Goal: Task Accomplishment & Management: Manage account settings

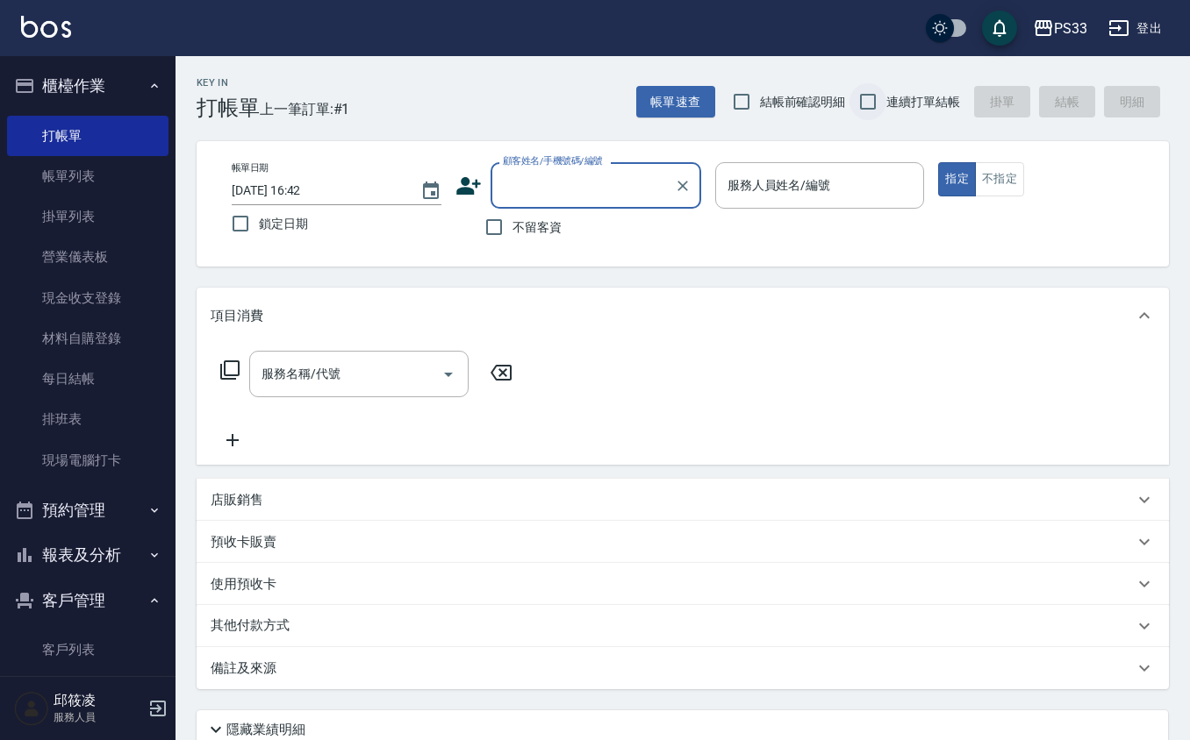
click at [858, 96] on input "連續打單結帳" at bounding box center [867, 101] width 37 height 37
checkbox input "true"
click at [475, 195] on icon at bounding box center [468, 186] width 26 height 26
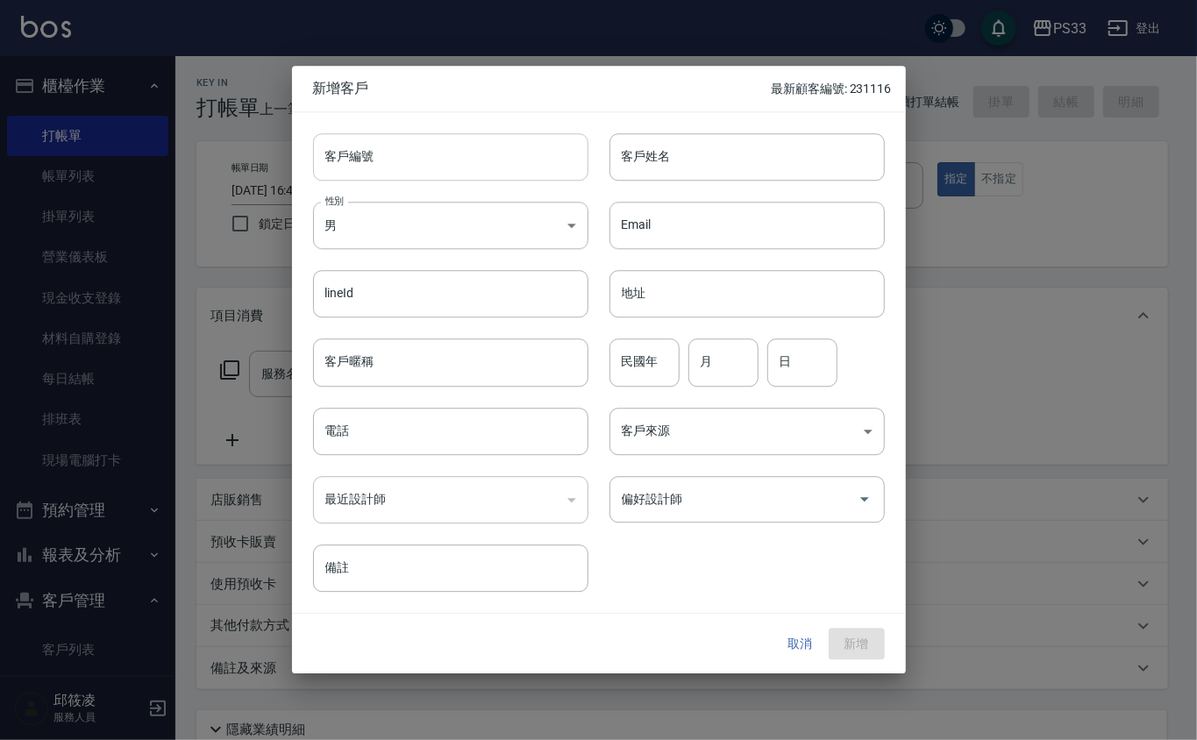
click at [366, 168] on input "客戶編號" at bounding box center [450, 156] width 275 height 47
type input "180923"
type input "[PERSON_NAME]"
type input "68"
type input "9"
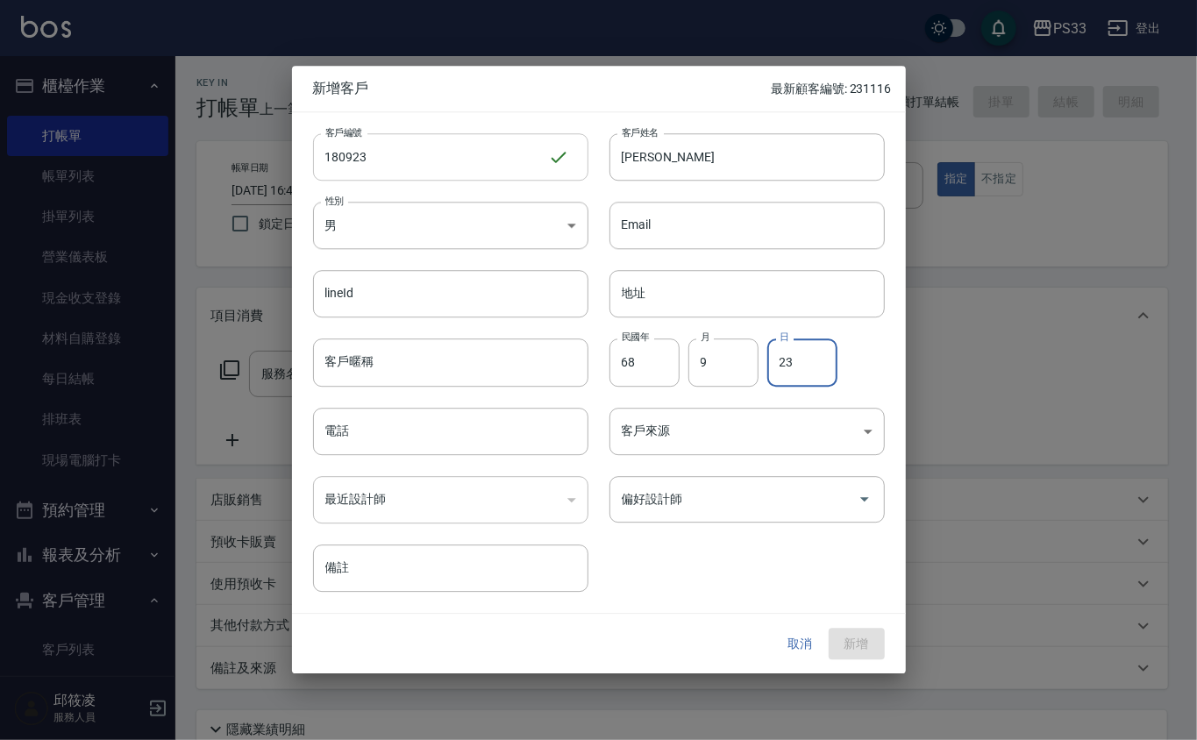
type input "23"
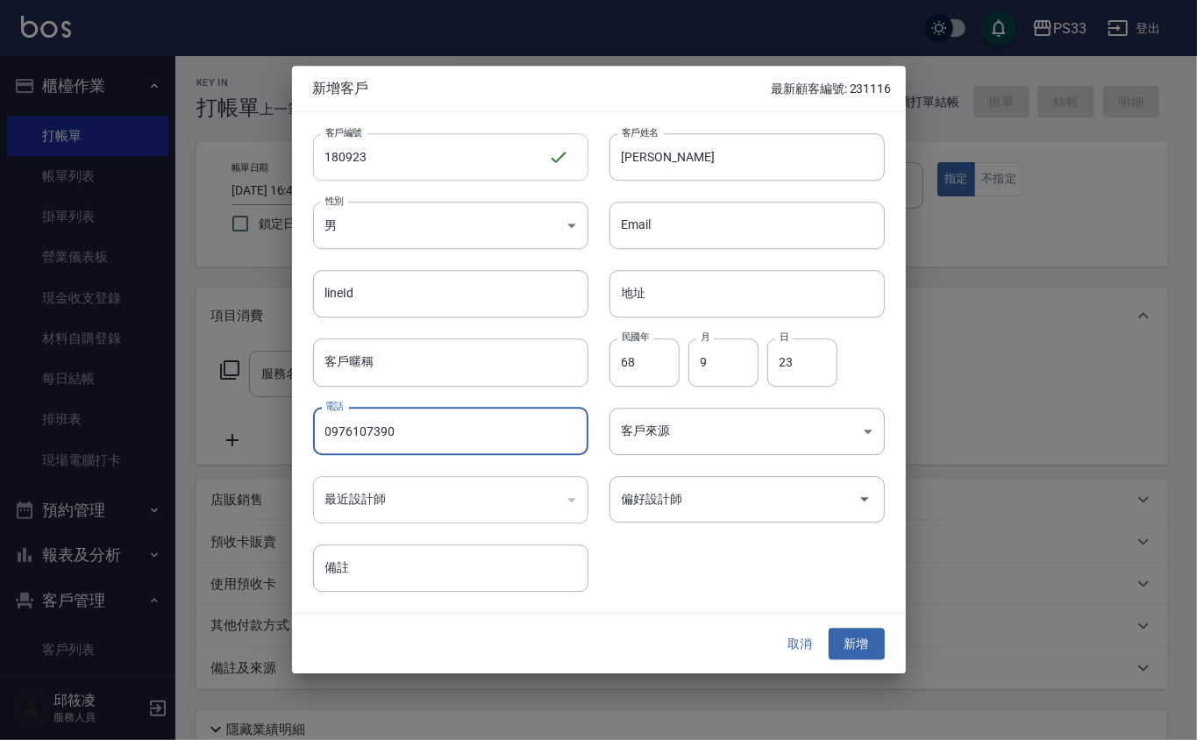
type input "0976107390"
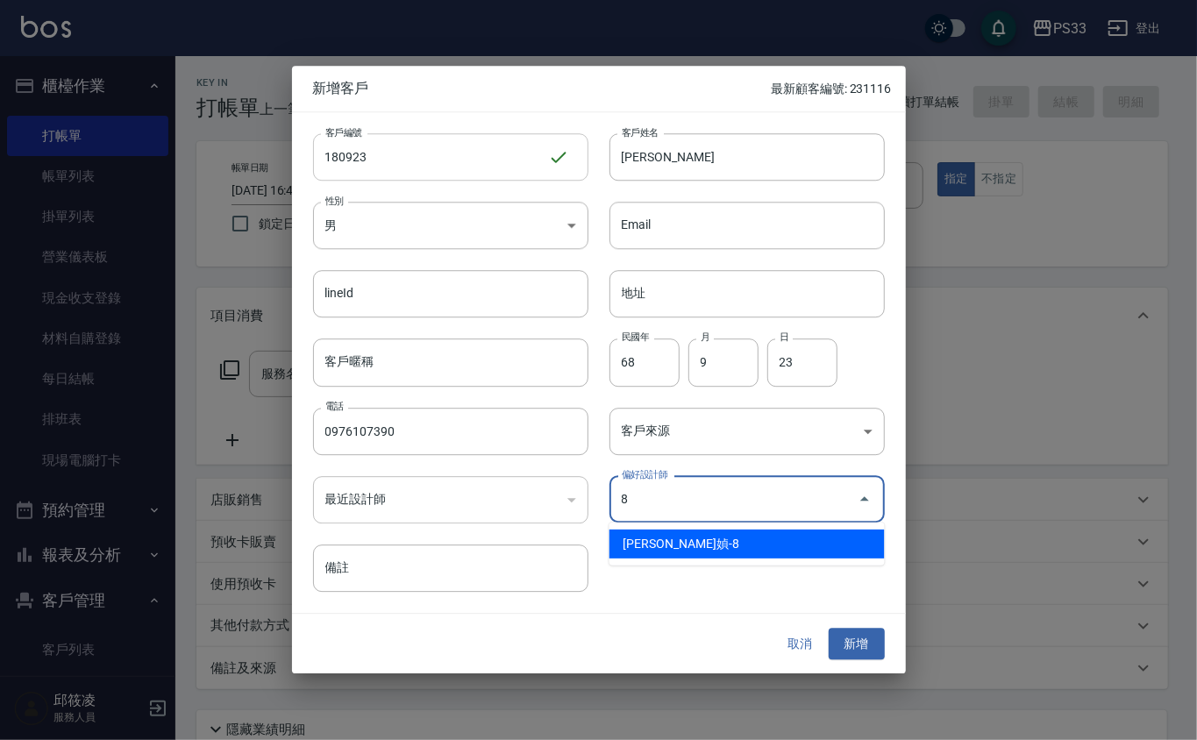
type input "[PERSON_NAME]媜"
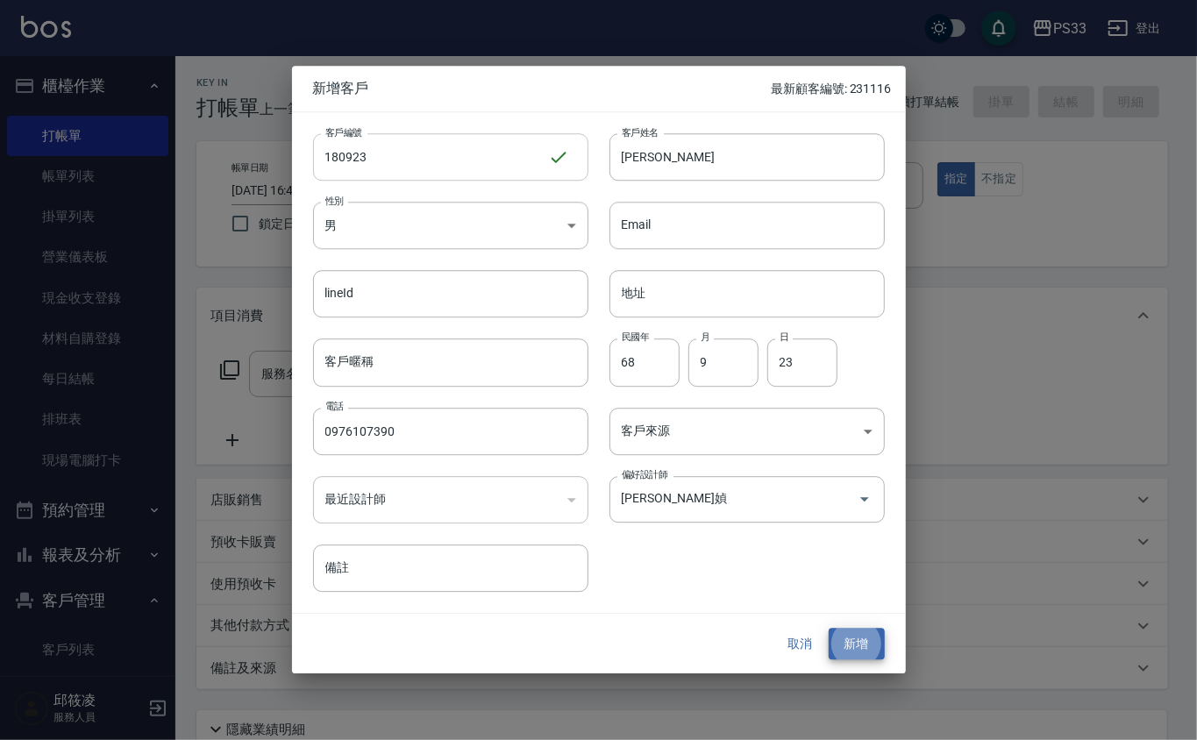
click at [829, 628] on button "新增" at bounding box center [857, 644] width 56 height 32
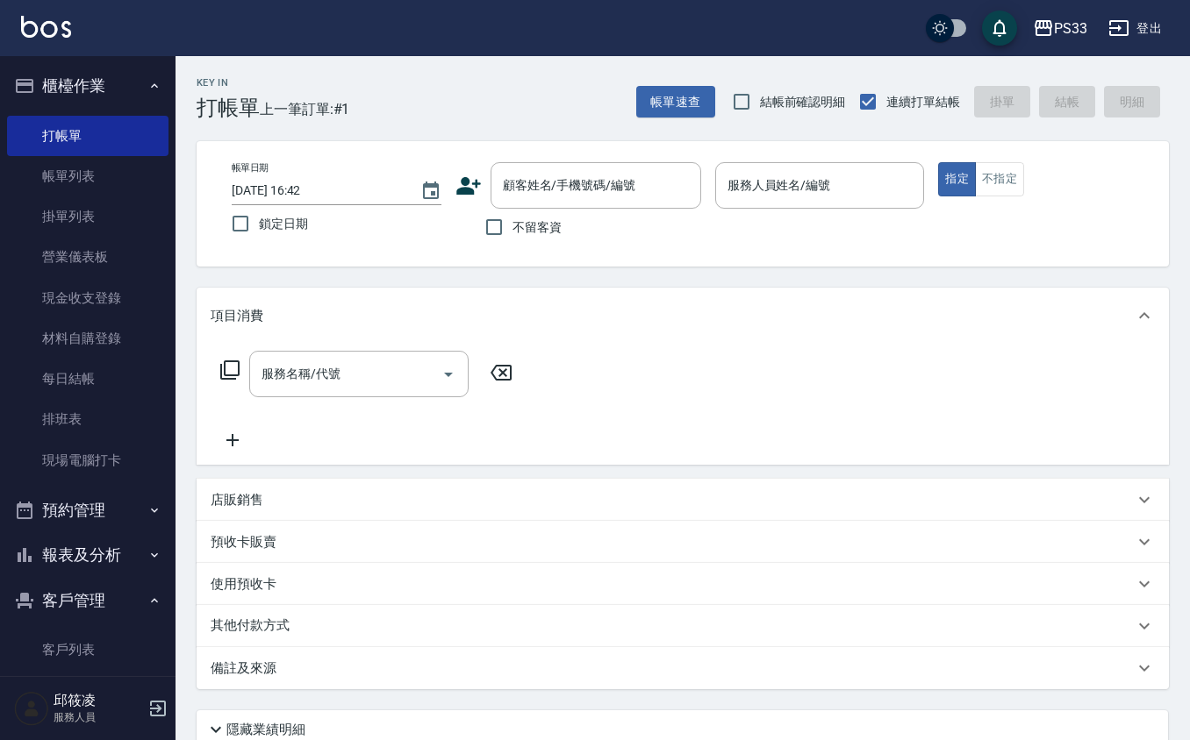
click at [472, 175] on icon at bounding box center [468, 186] width 26 height 26
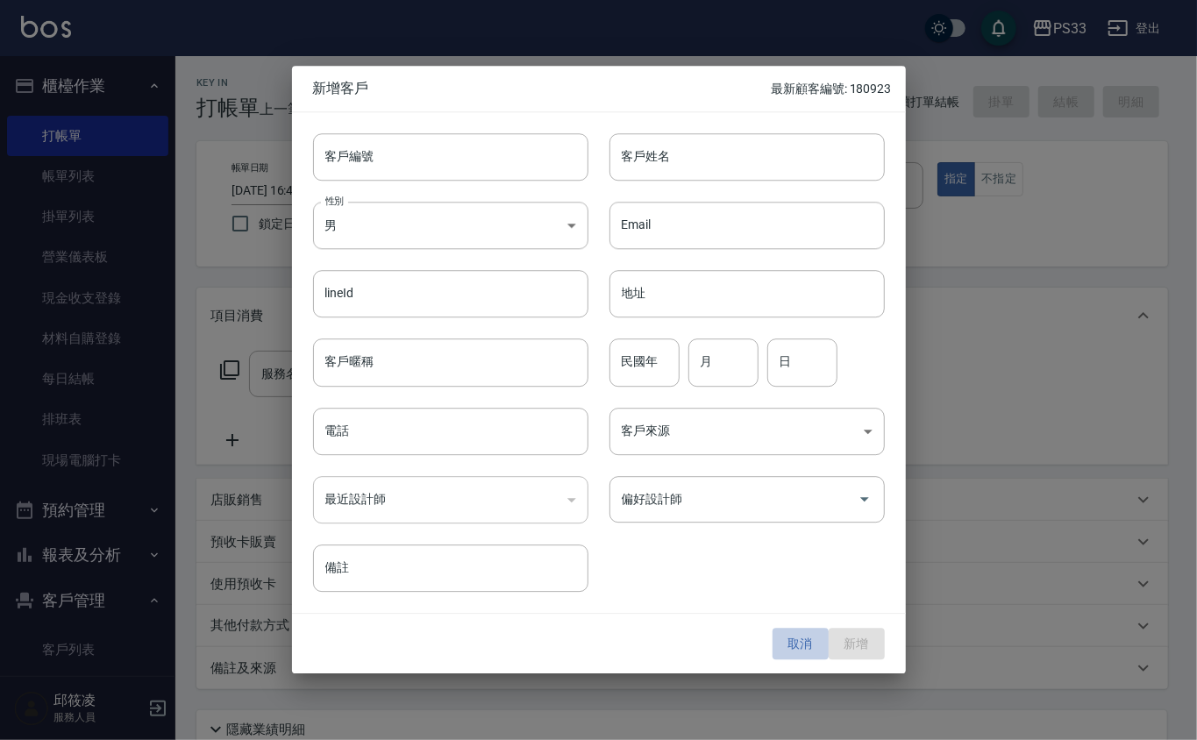
click at [808, 633] on button "取消" at bounding box center [801, 644] width 56 height 32
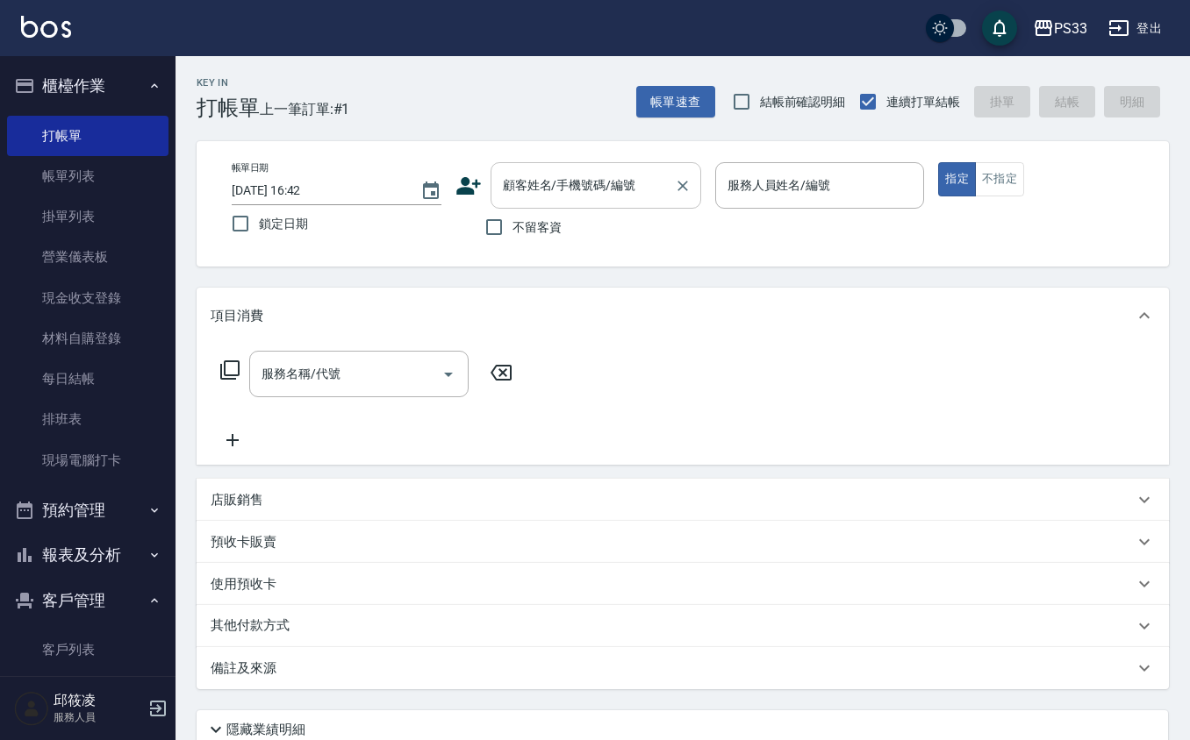
click at [560, 172] on input "顧客姓名/手機號碼/編號" at bounding box center [582, 185] width 168 height 31
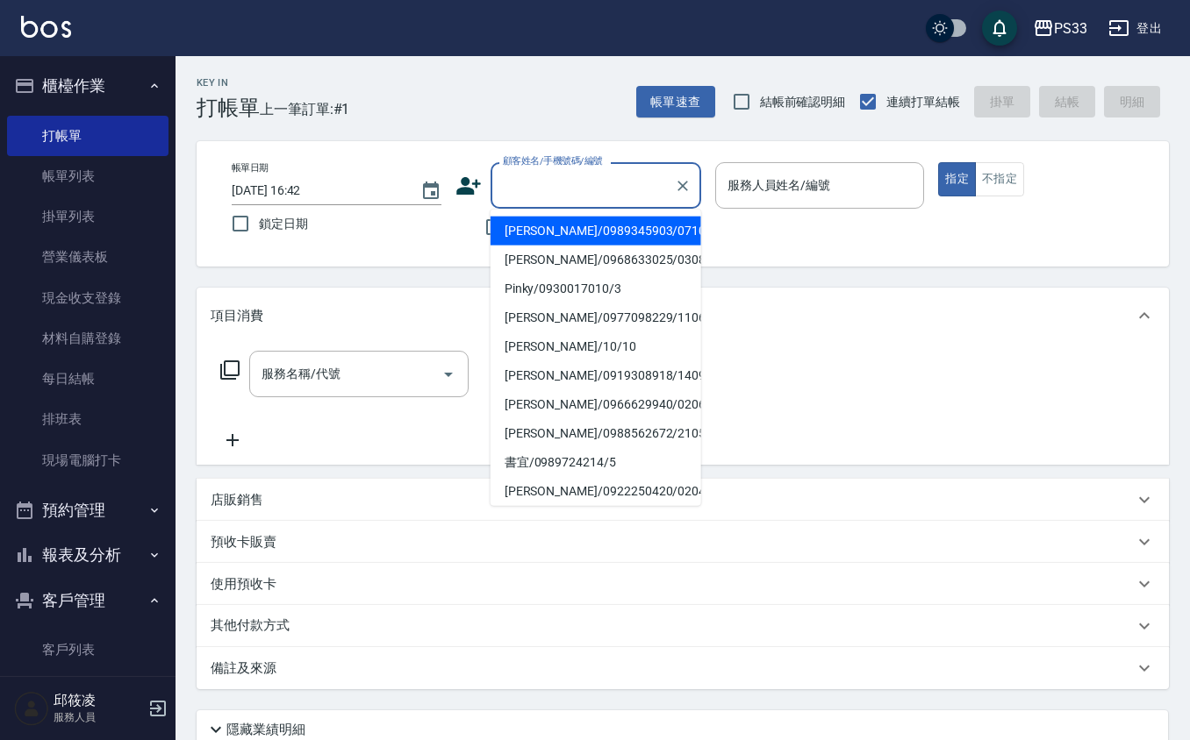
type input "3"
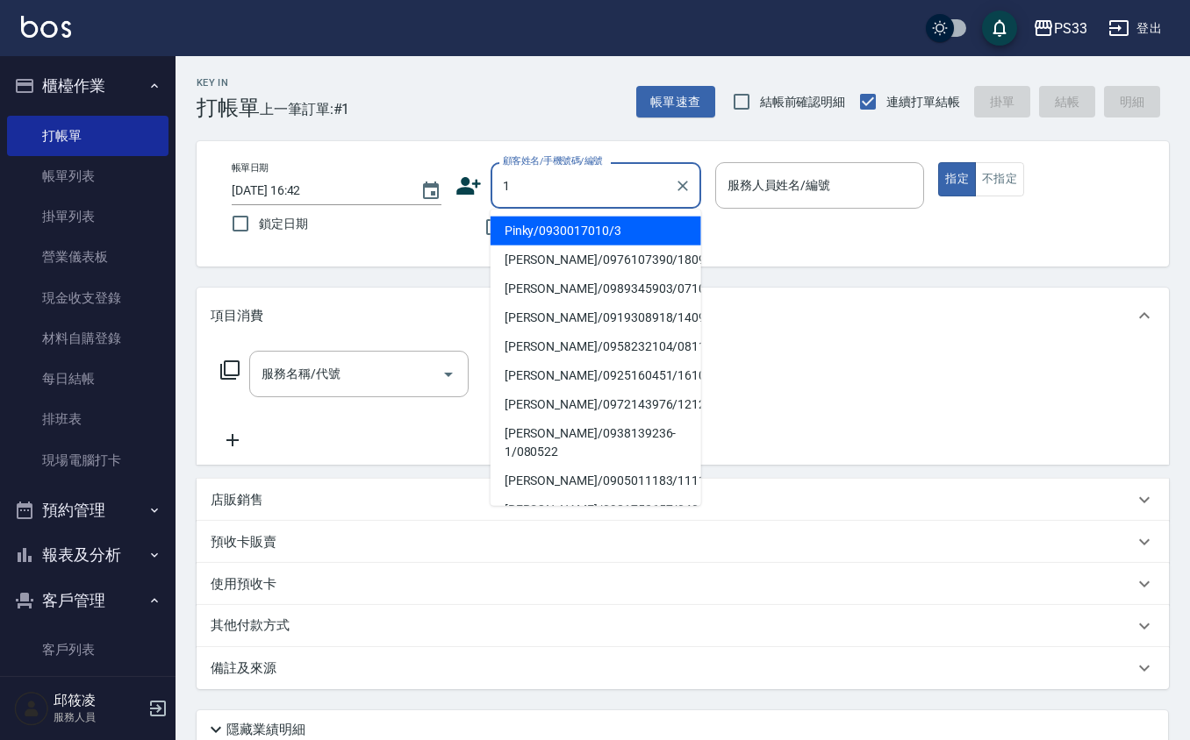
type input "Pinky/0930017010/3"
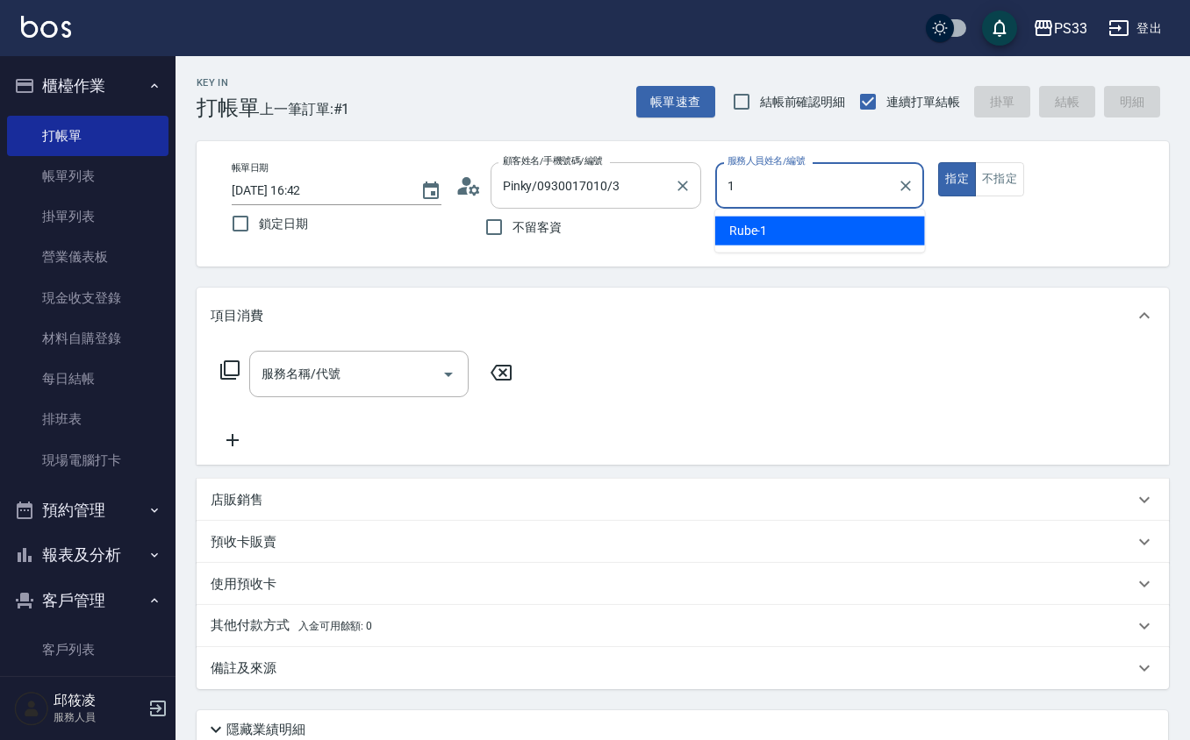
type input "Rube-1"
type button "true"
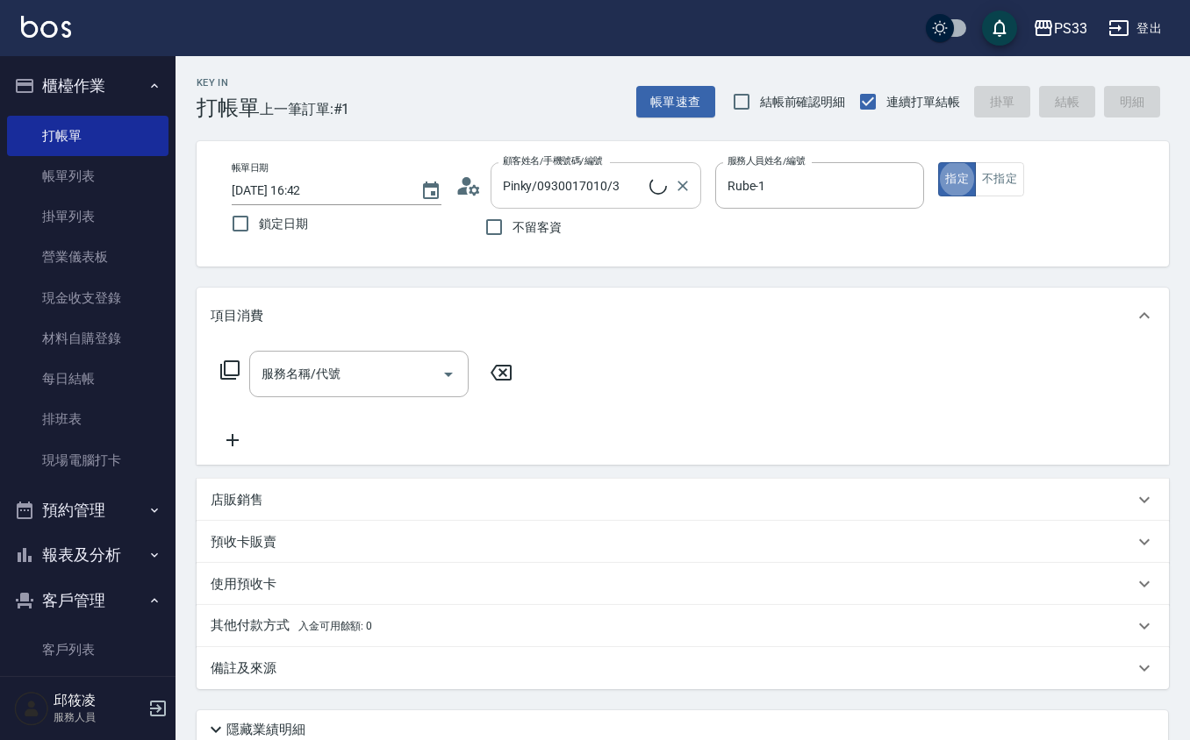
type input "Ruby/0912271117/1"
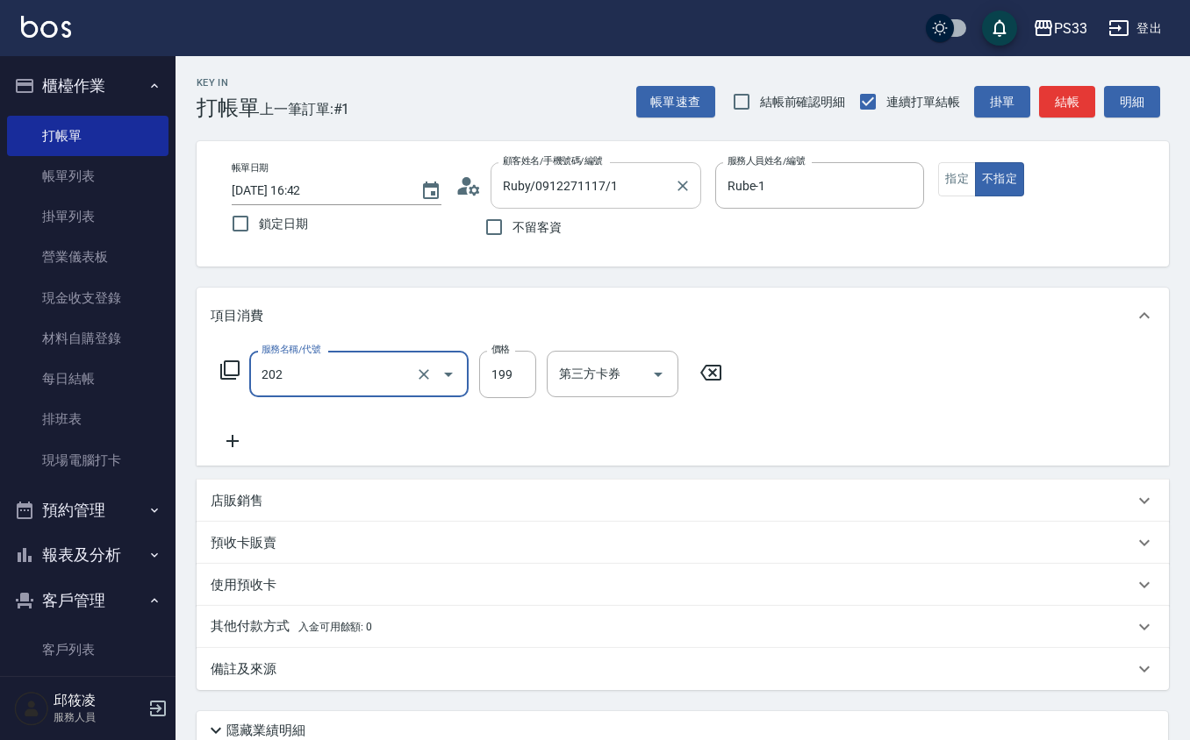
type input "不指定單剪(202)"
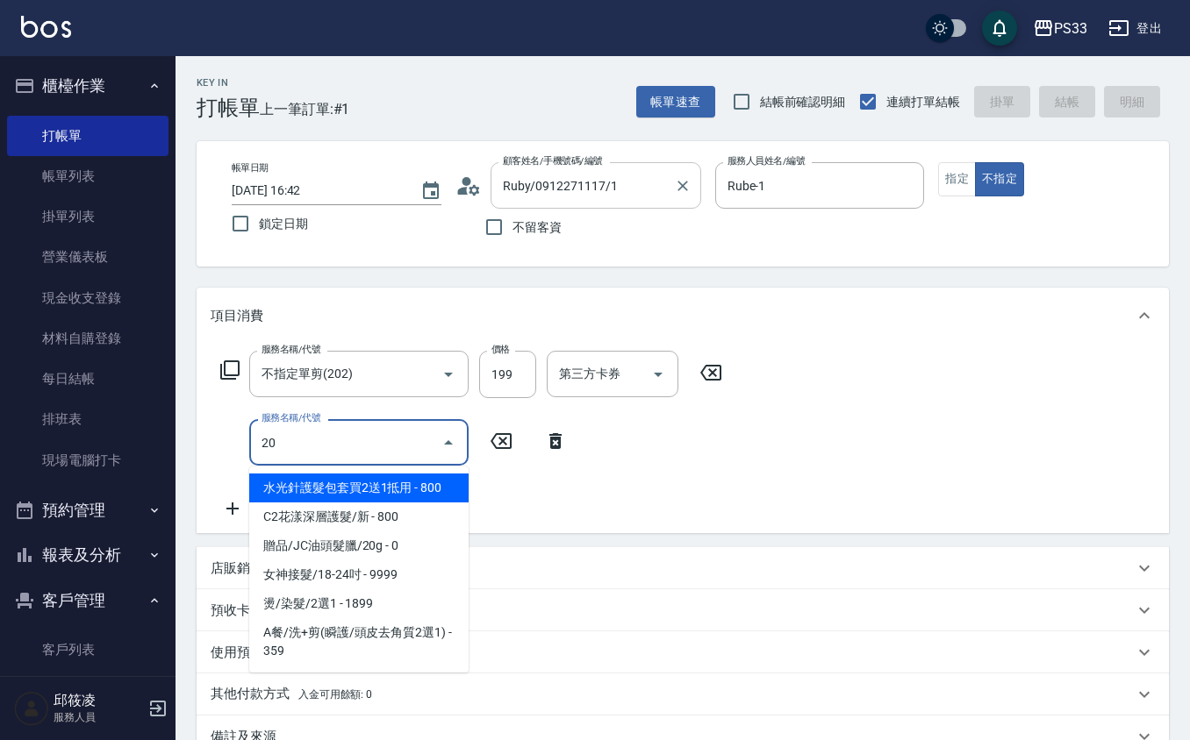
type input "贈品/JC油頭髮臘/20g(1008)"
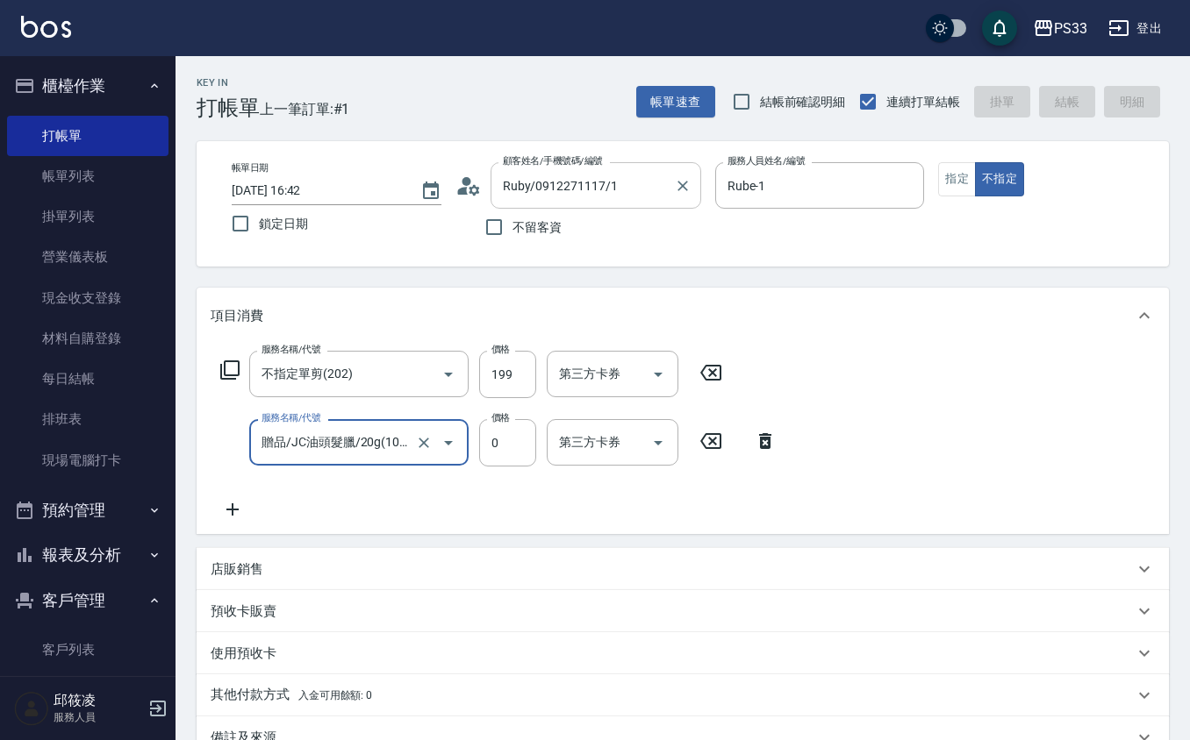
type input "[DATE] 19:25"
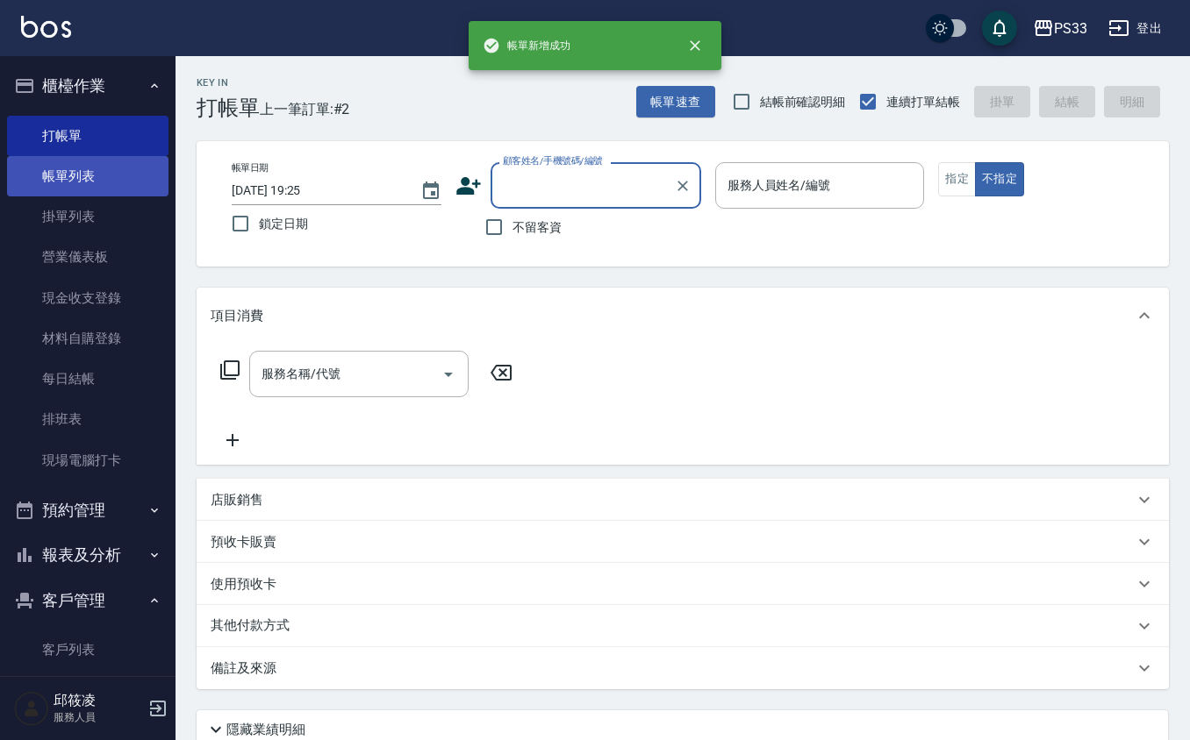
click at [96, 165] on link "帳單列表" at bounding box center [87, 176] width 161 height 40
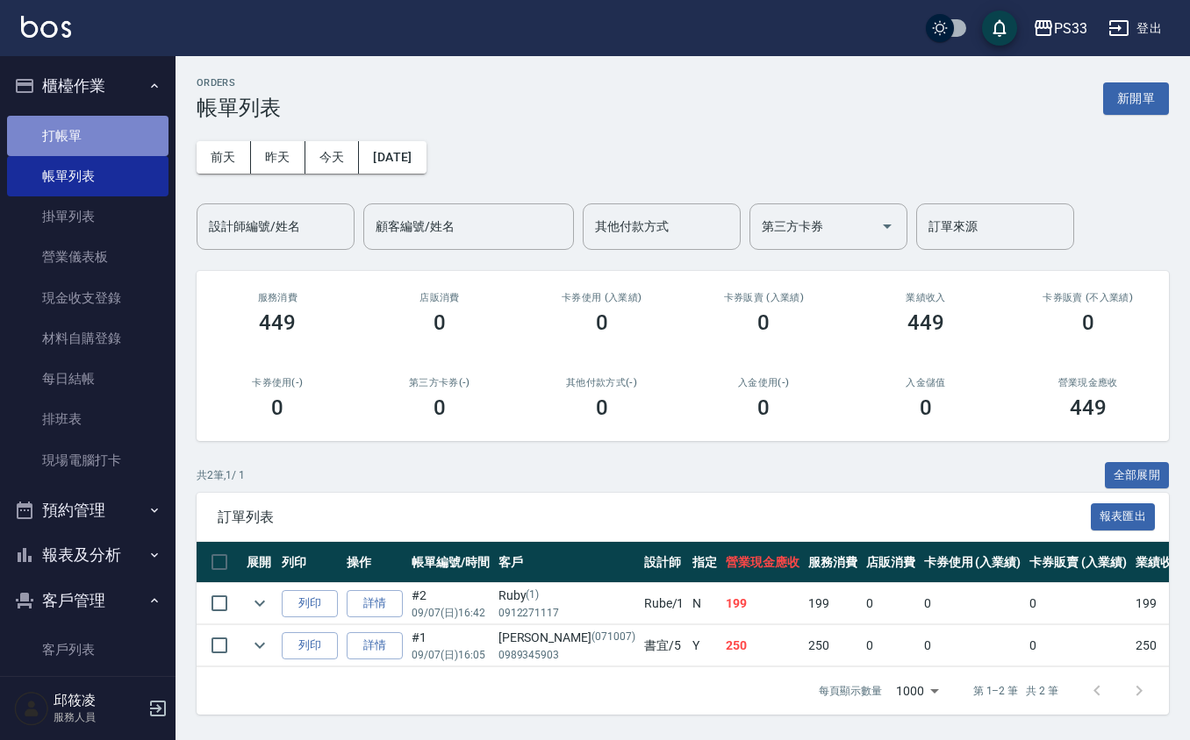
click at [100, 139] on link "打帳單" at bounding box center [87, 136] width 161 height 40
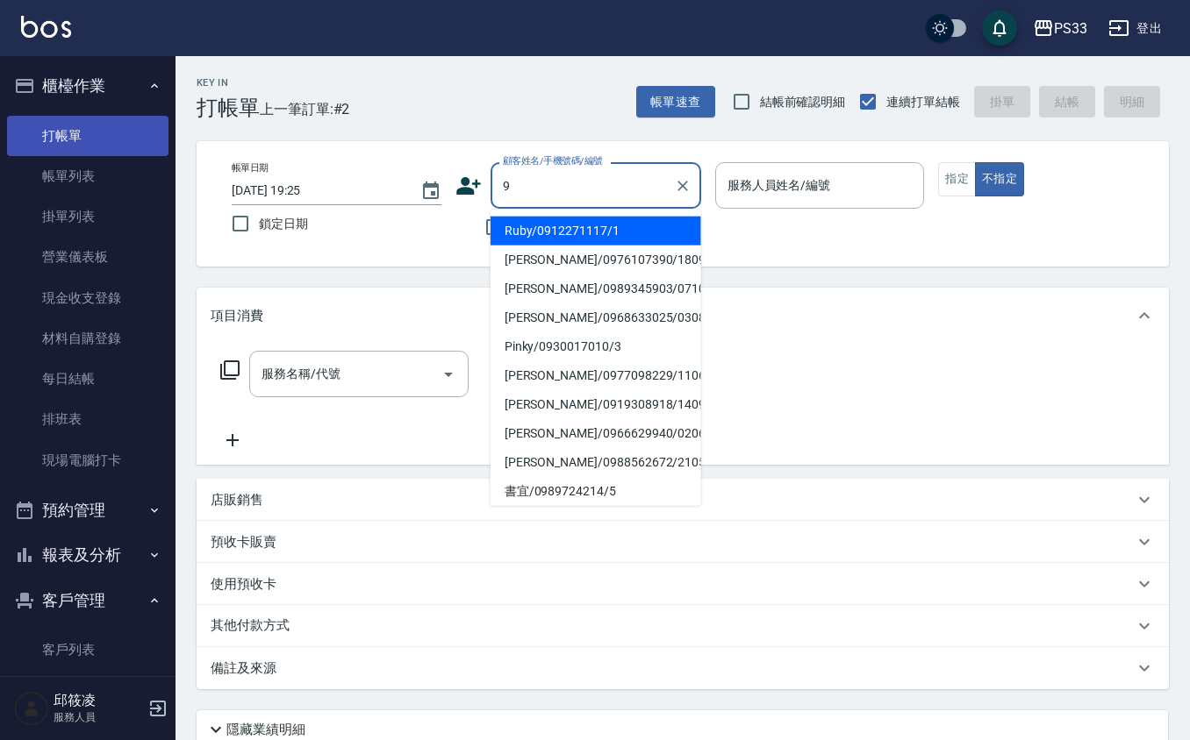
type input "Ruby/0912271117/1"
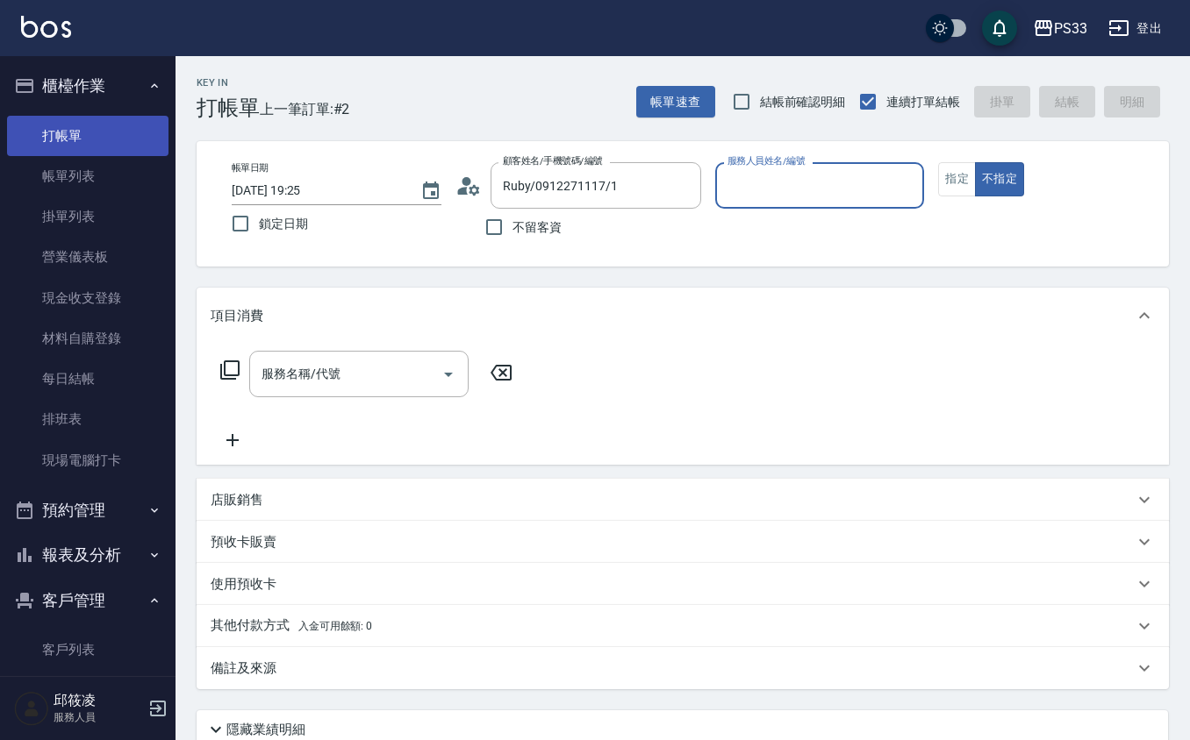
type input "9"
type input "九妹/000000000000000/9"
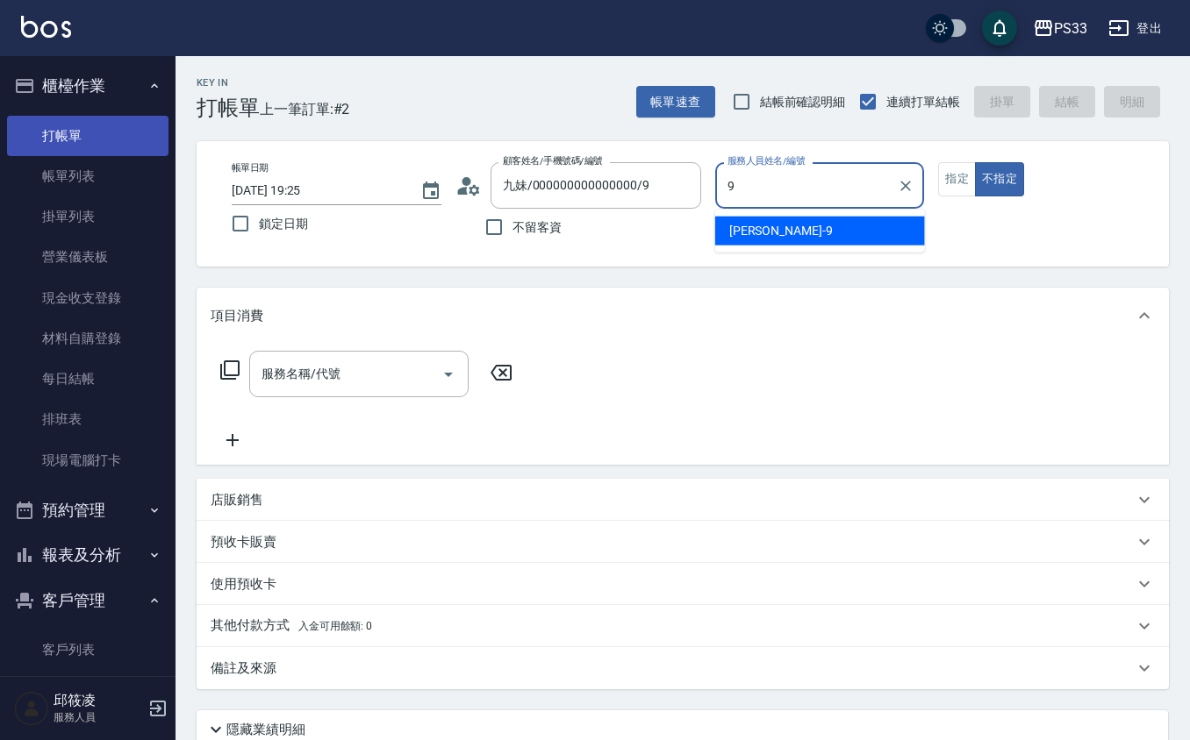
type input "苡軒-9"
type button "false"
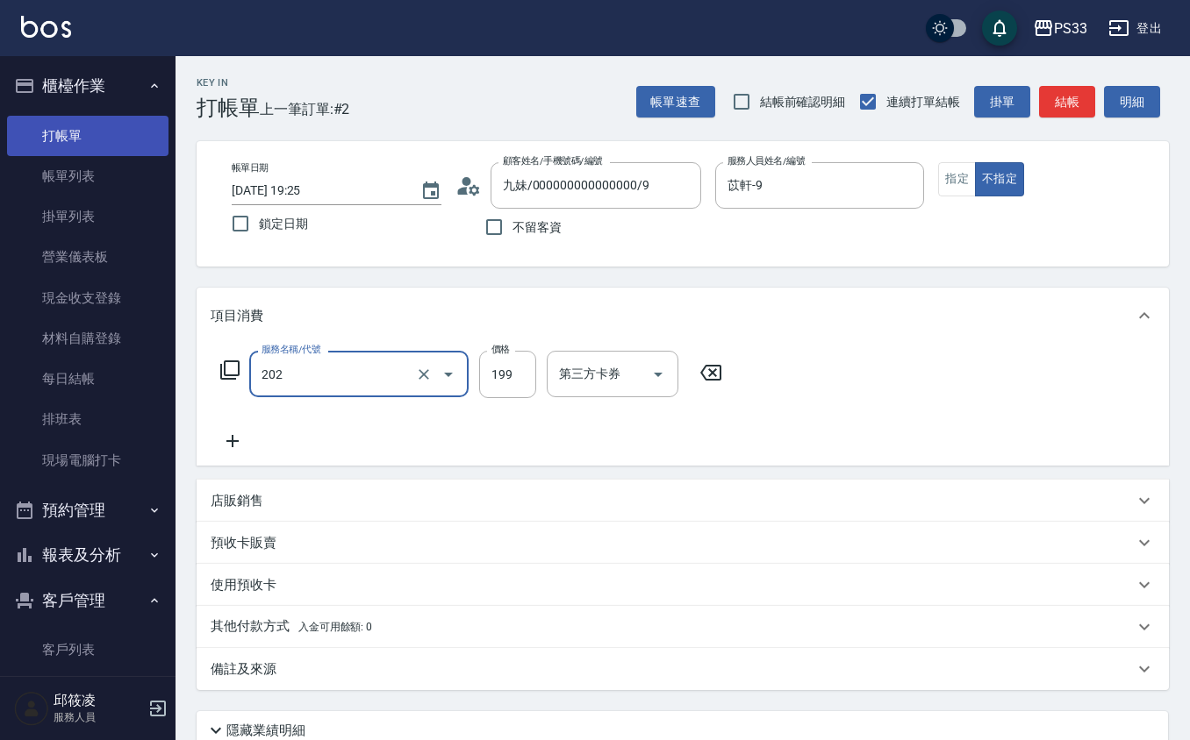
type input "不指定單剪(202)"
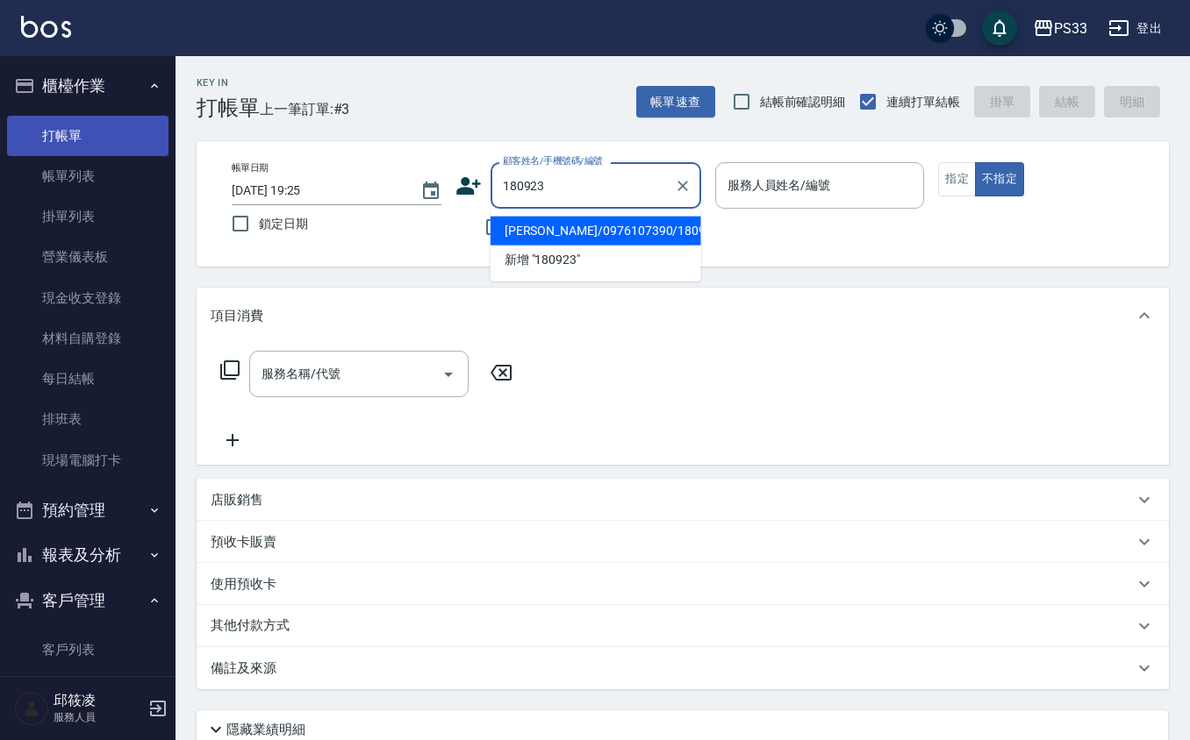
type input "[PERSON_NAME]/0976107390/180923"
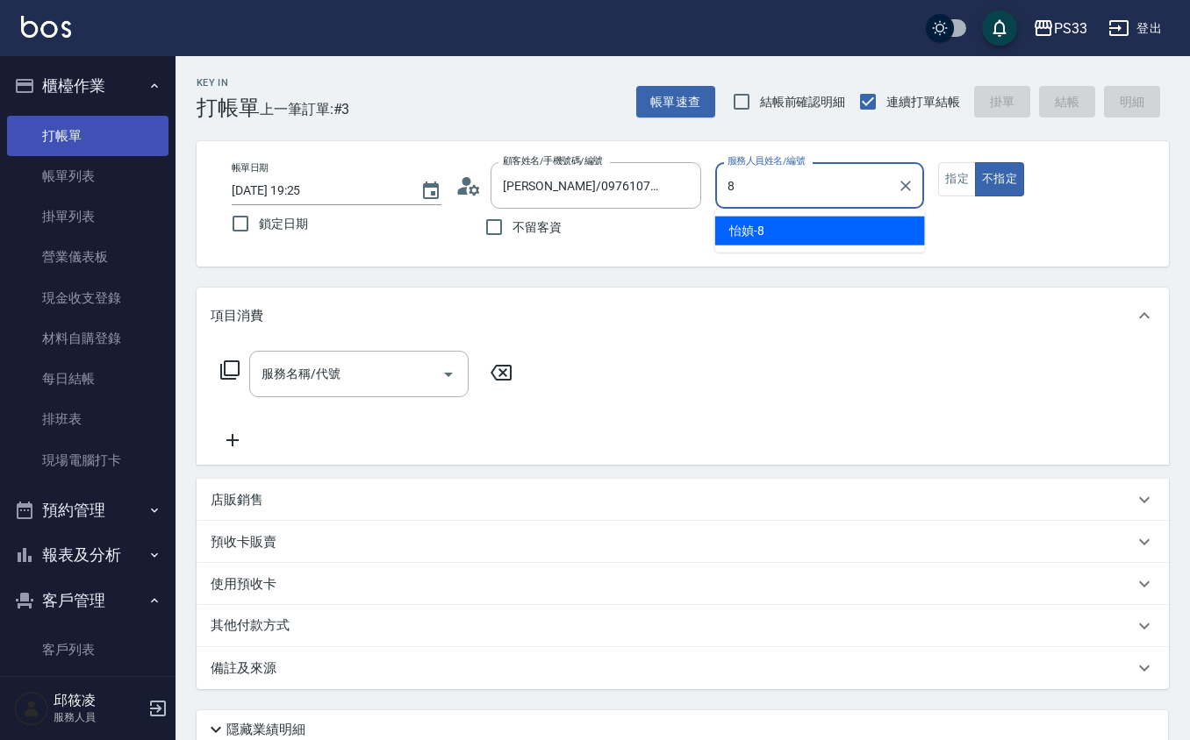
type input "怡媜-8"
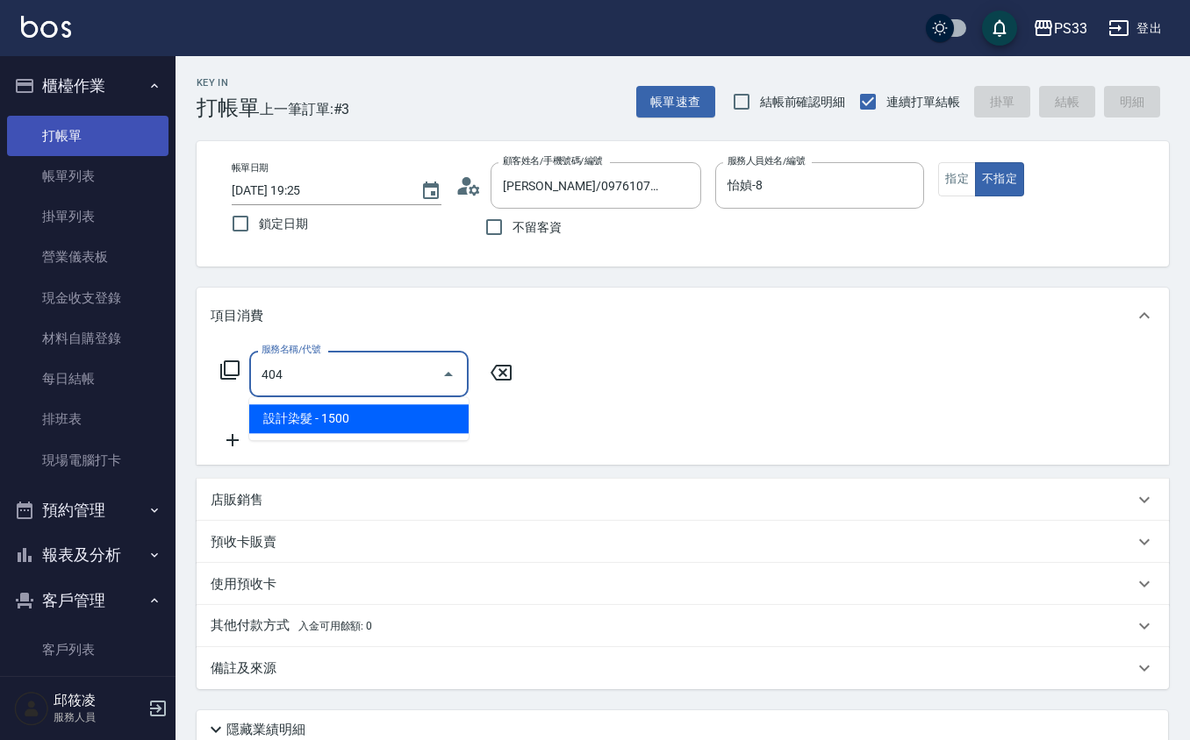
type input "設計染髮(404)"
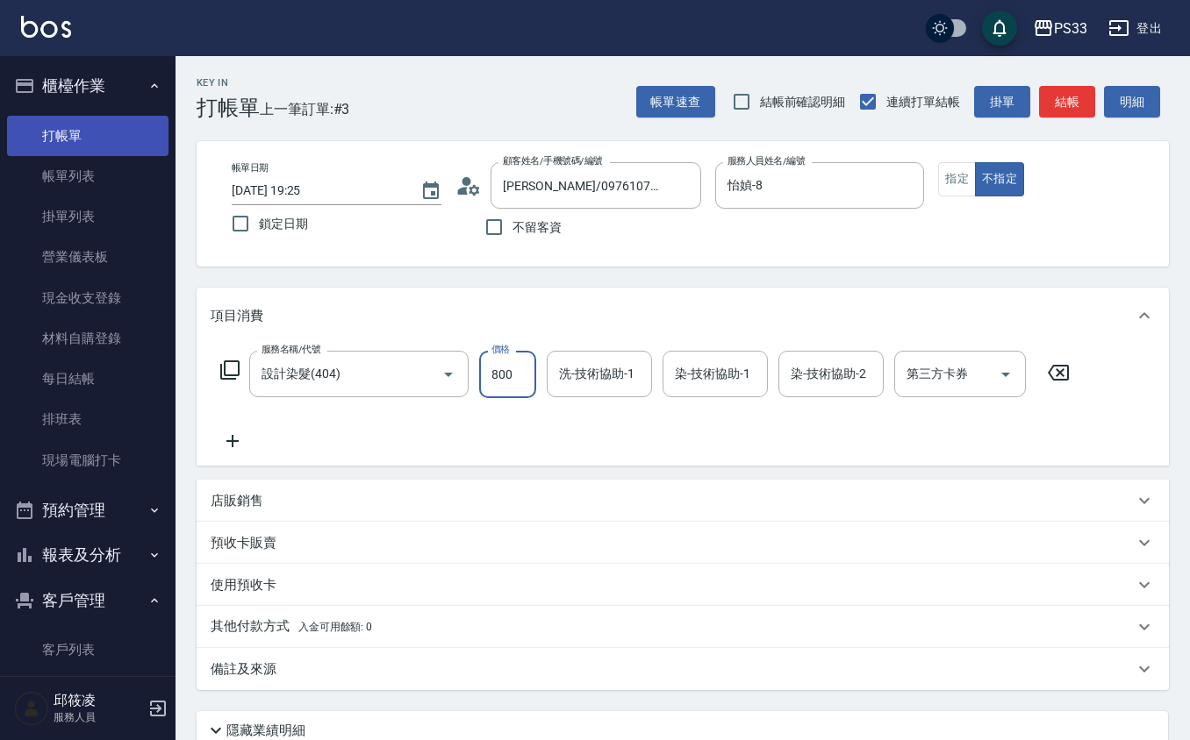
type input "800"
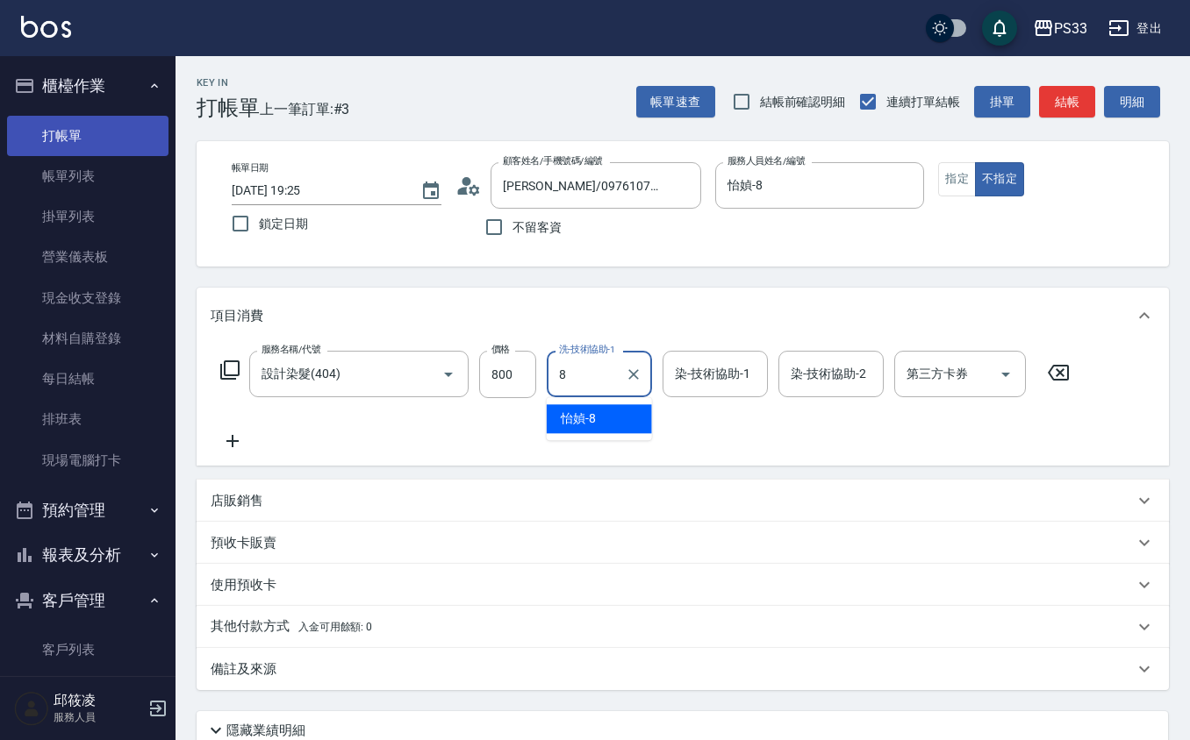
type input "怡媜-8"
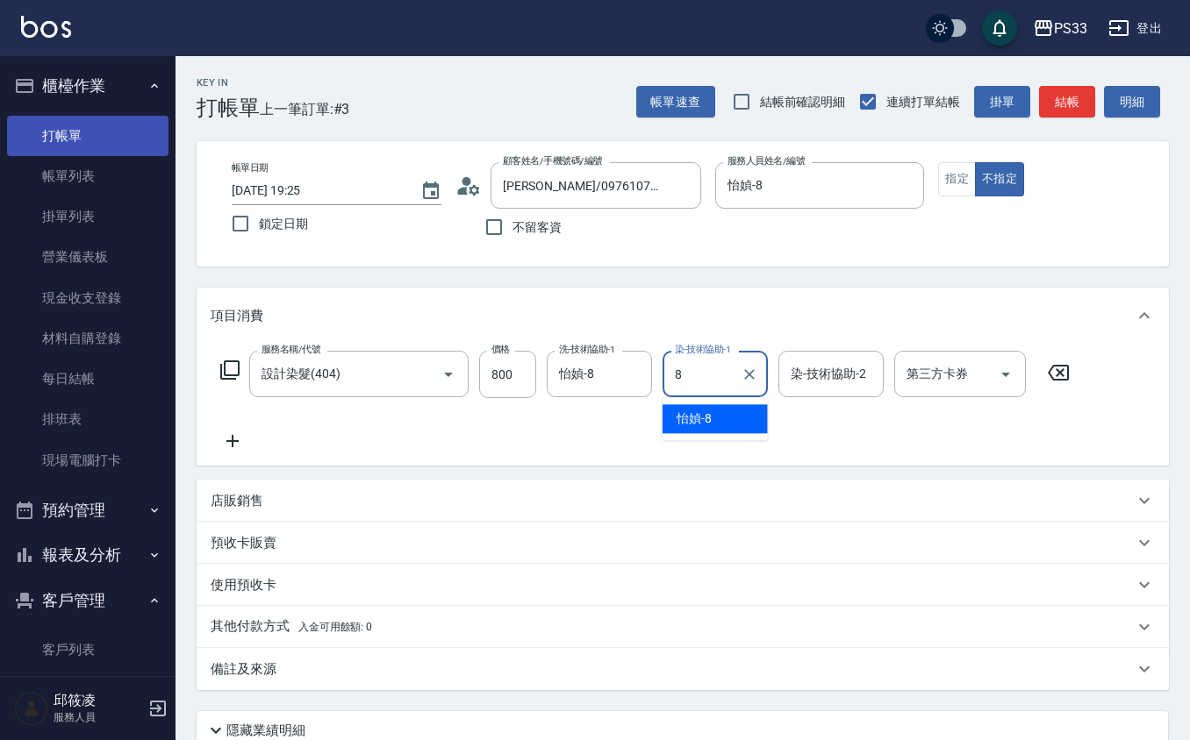
type input "怡媜-8"
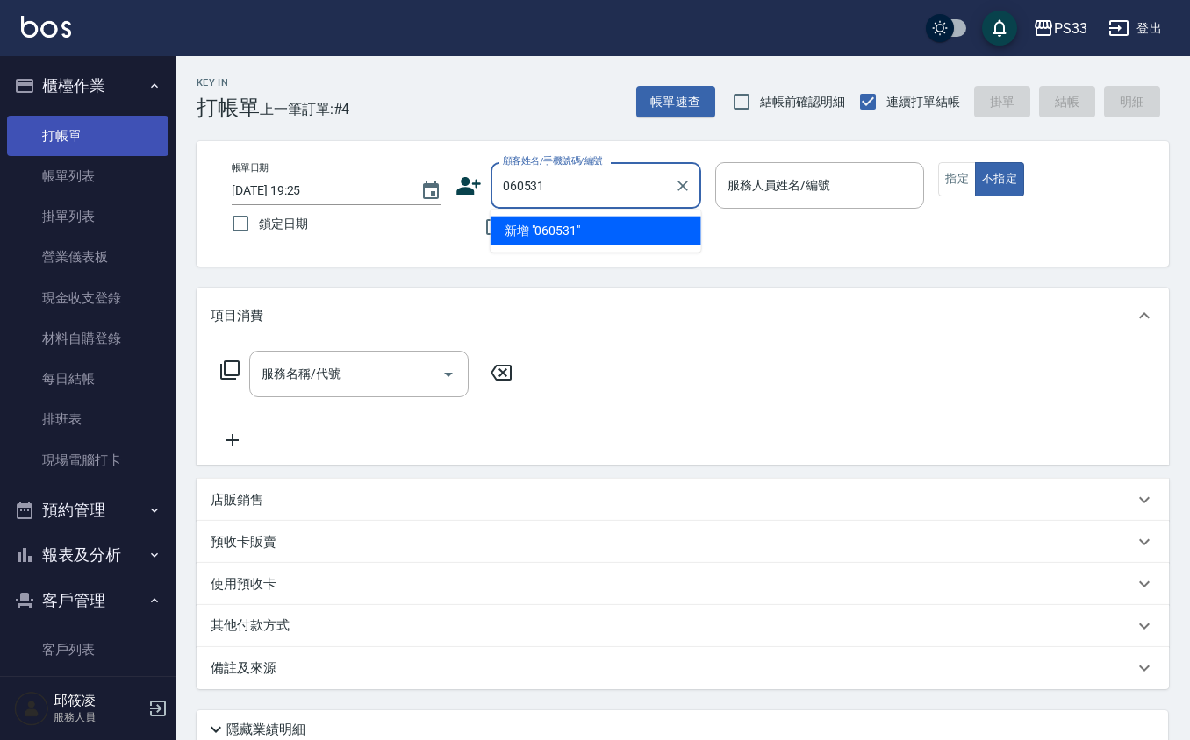
type input "060531"
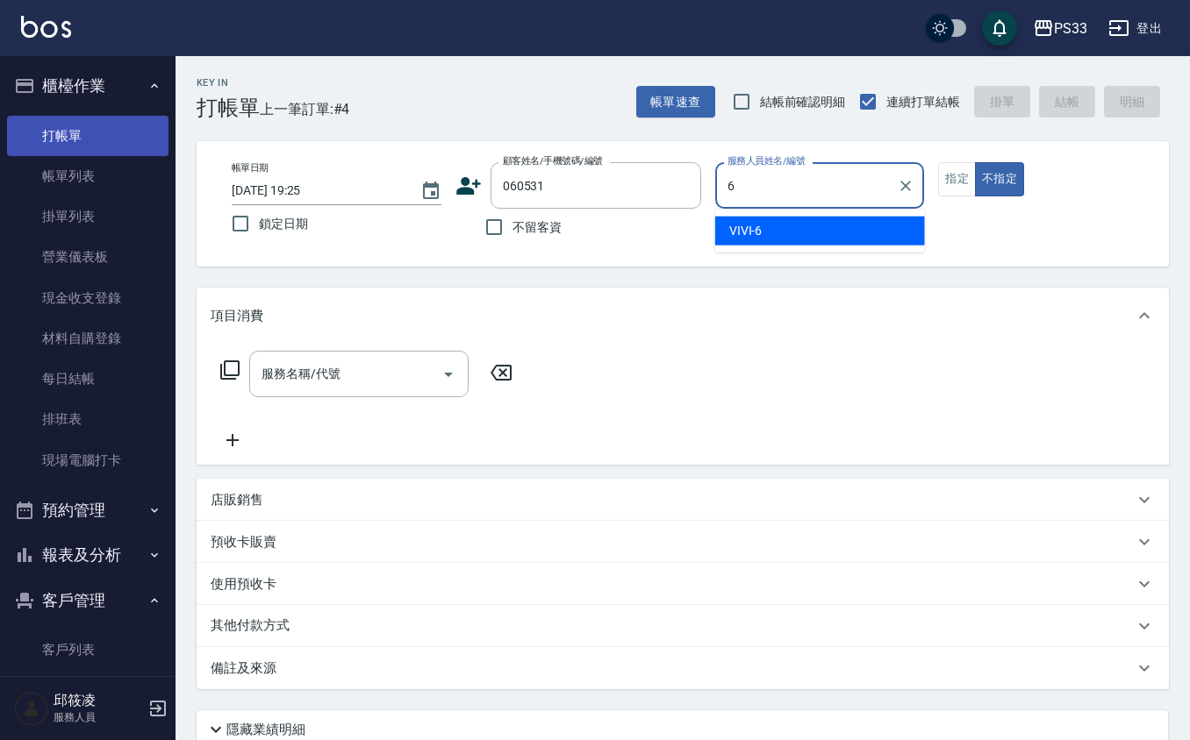
type input "VIVI-6"
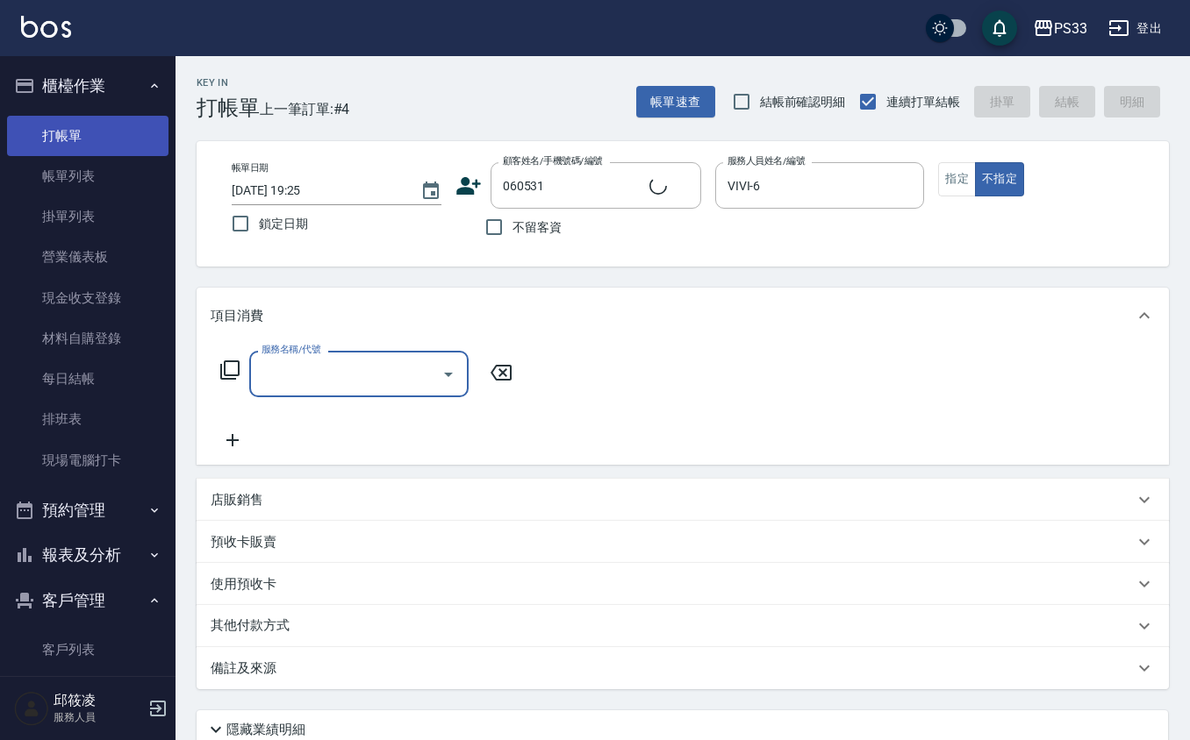
type input "[PERSON_NAME]/0936634258/060531"
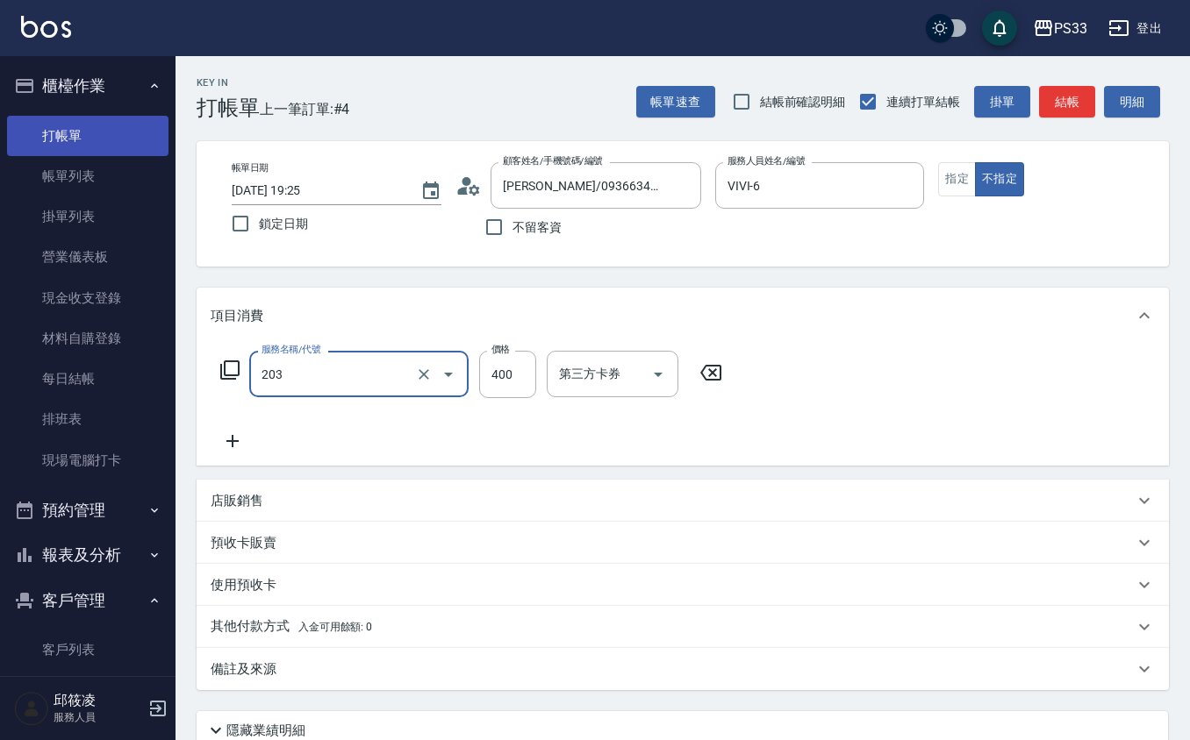
type input "指定單剪(203)"
type input "200"
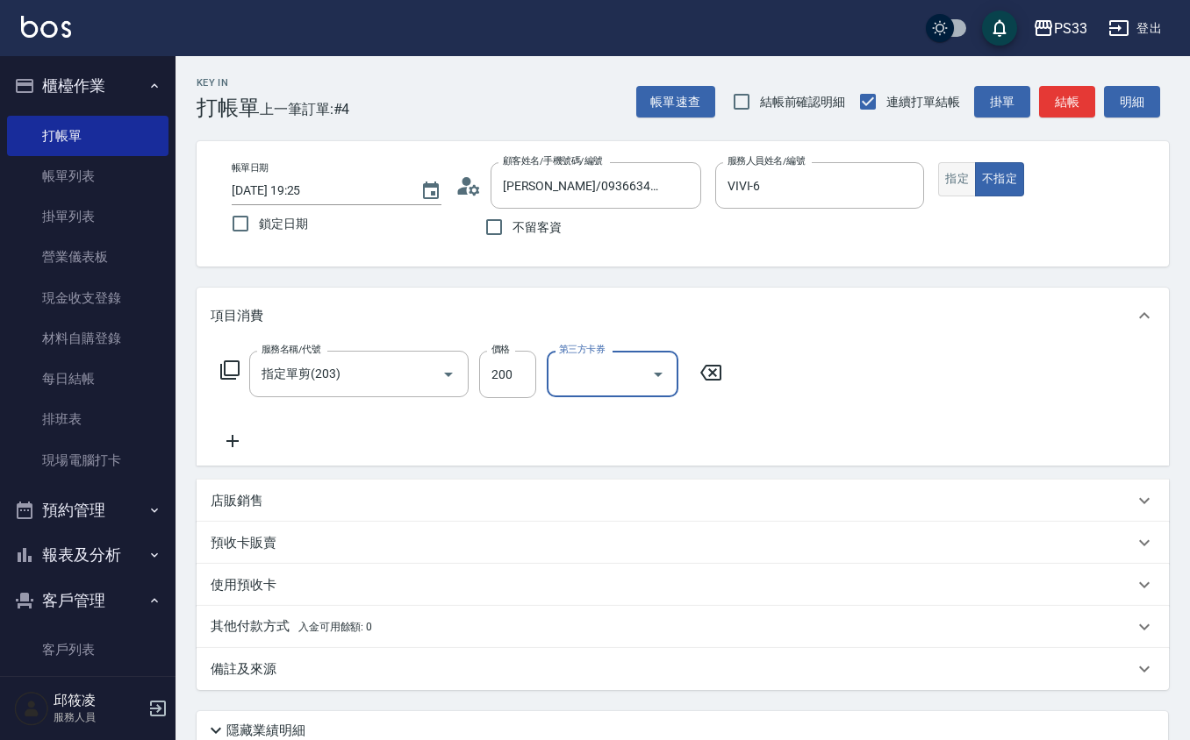
click at [942, 179] on button "指定" at bounding box center [957, 179] width 38 height 34
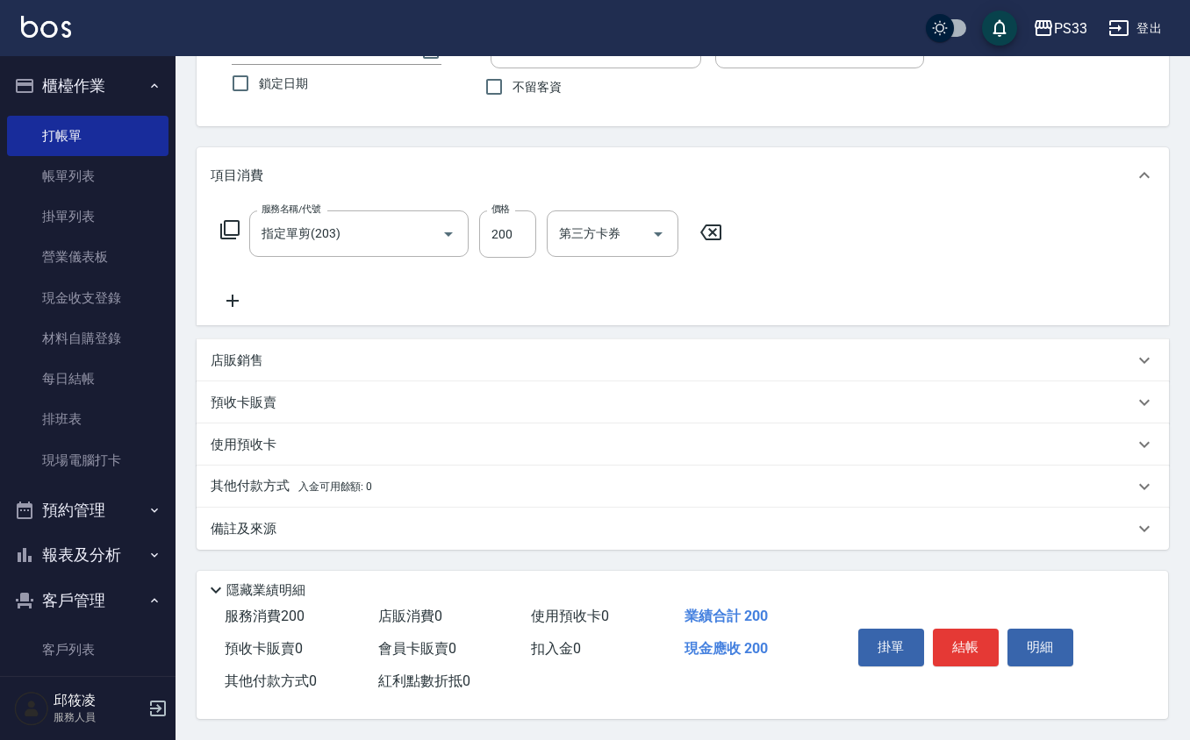
type button "true"
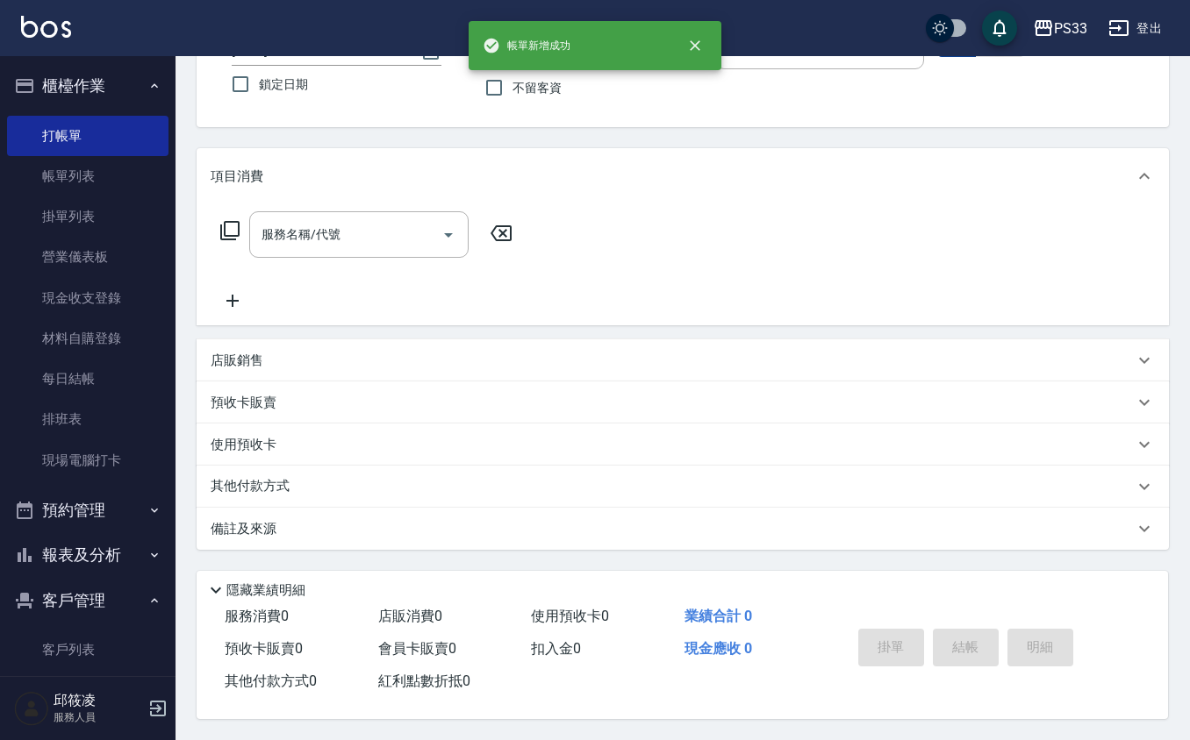
scroll to position [144, 0]
type input "060719"
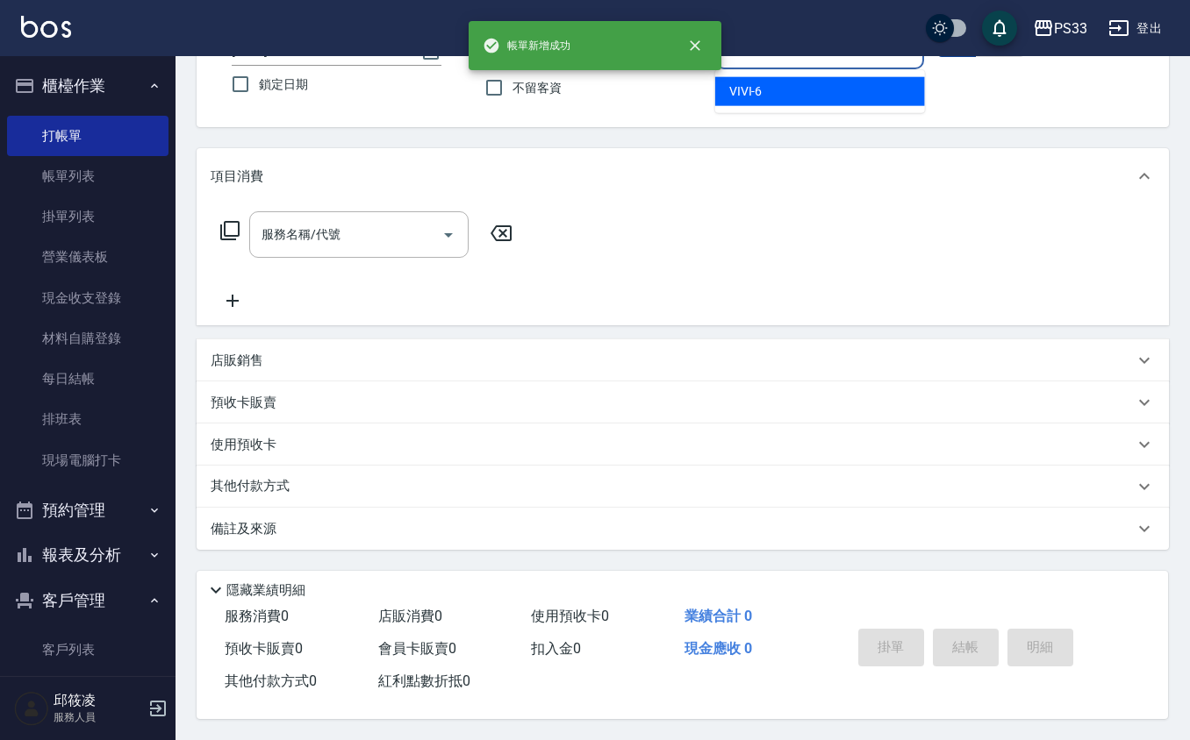
type input "VIVI-6"
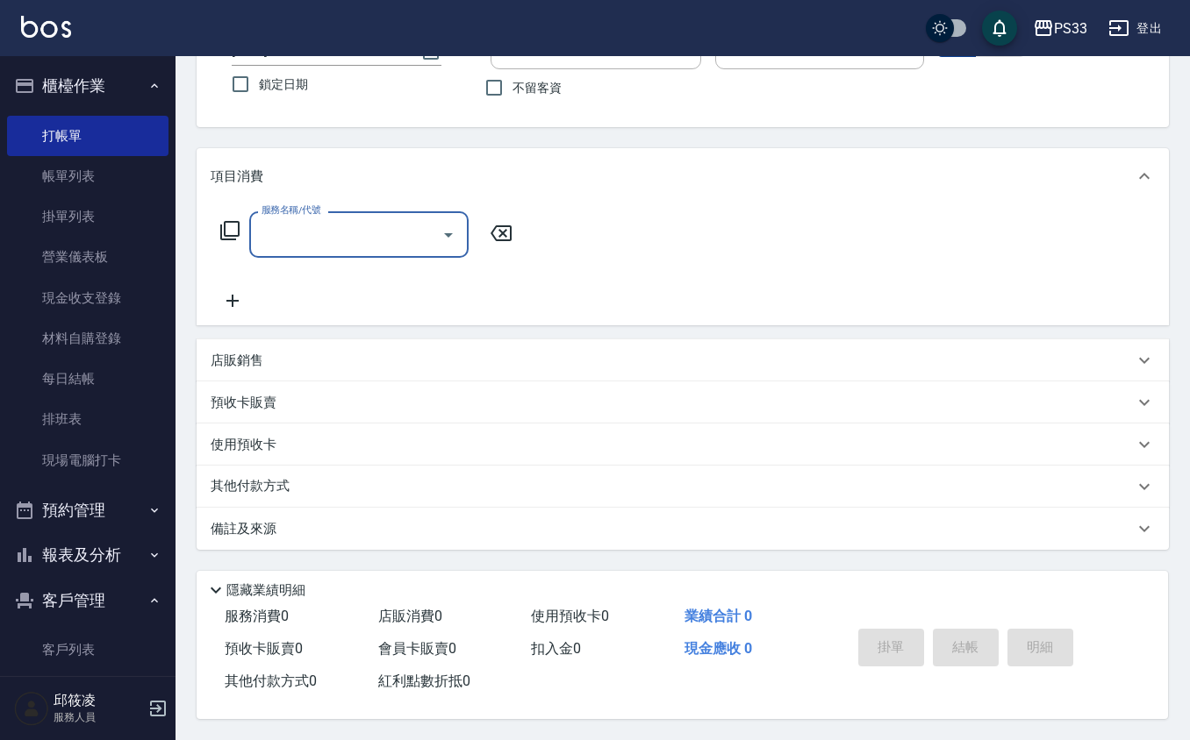
type input "[PERSON_NAME]/0908758719/060719"
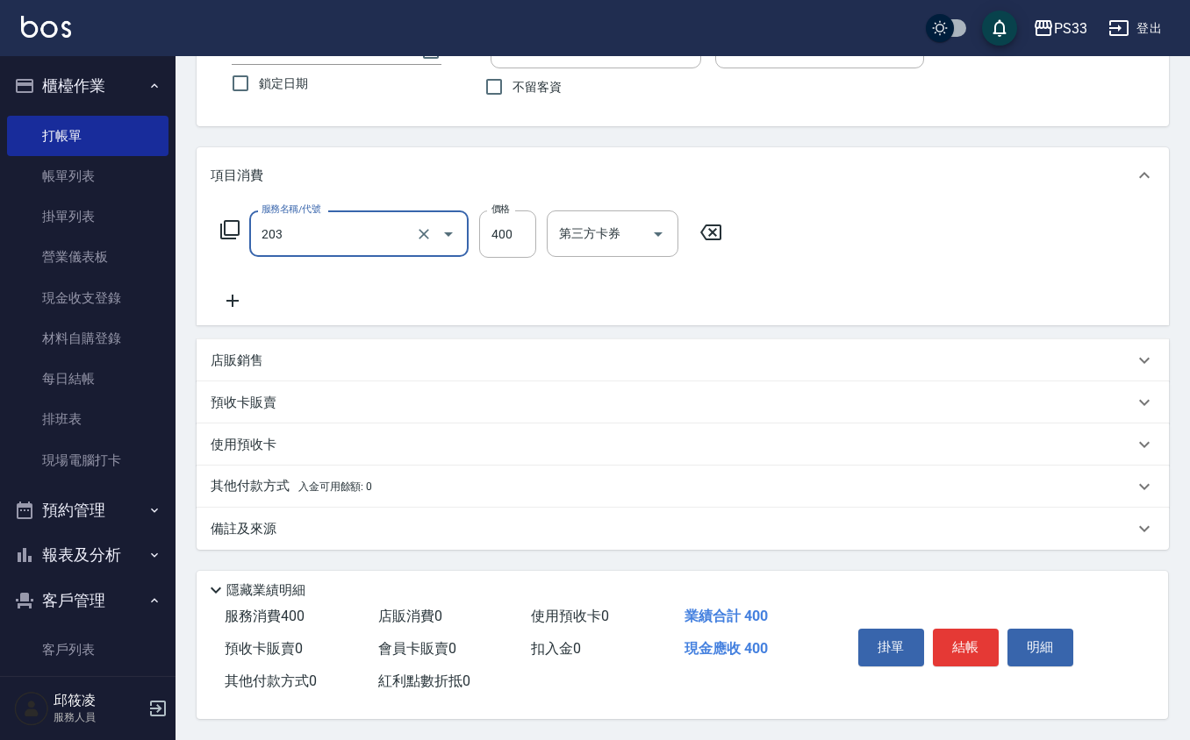
type input "指定單剪(203)"
type input "300"
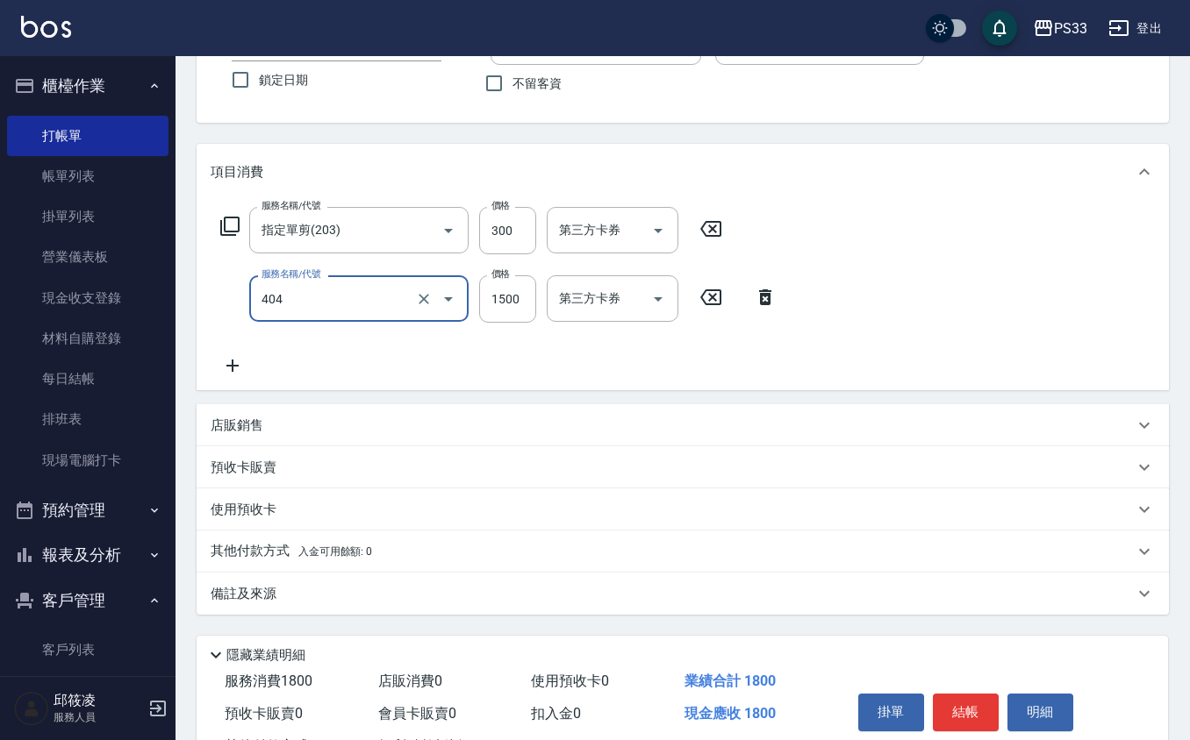
type input "設計染髮(404)"
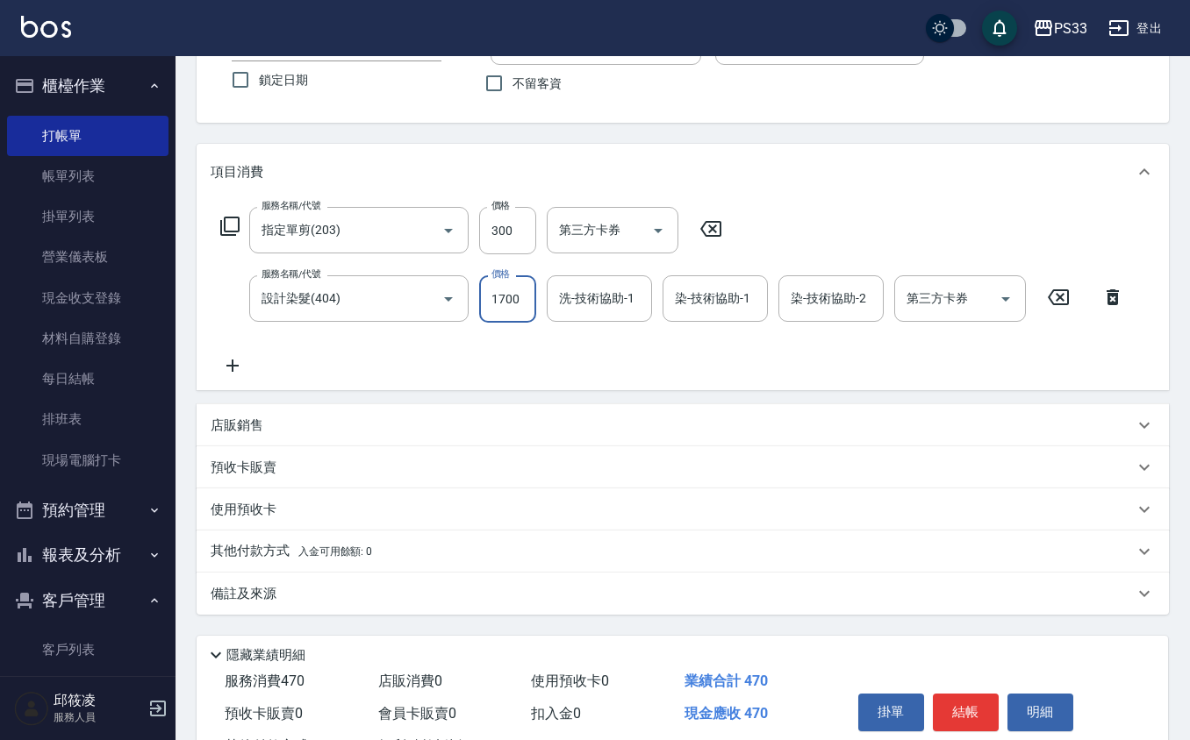
type input "1700"
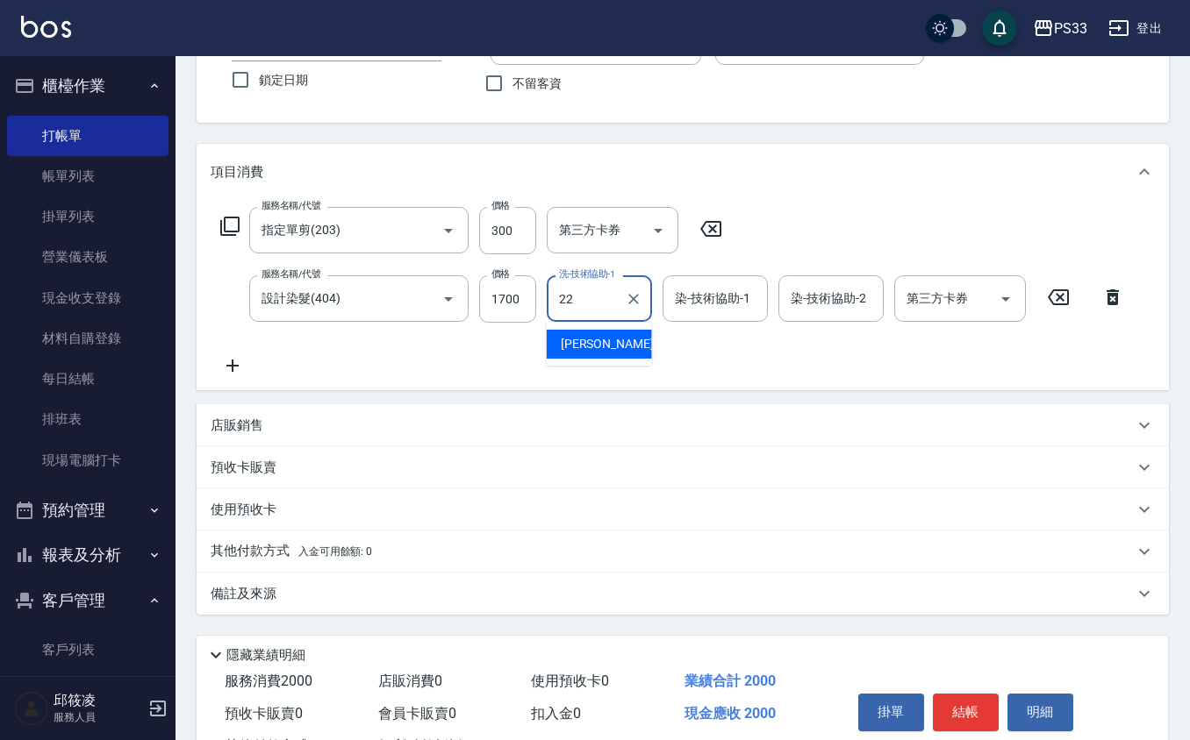
type input "[PERSON_NAME]-22"
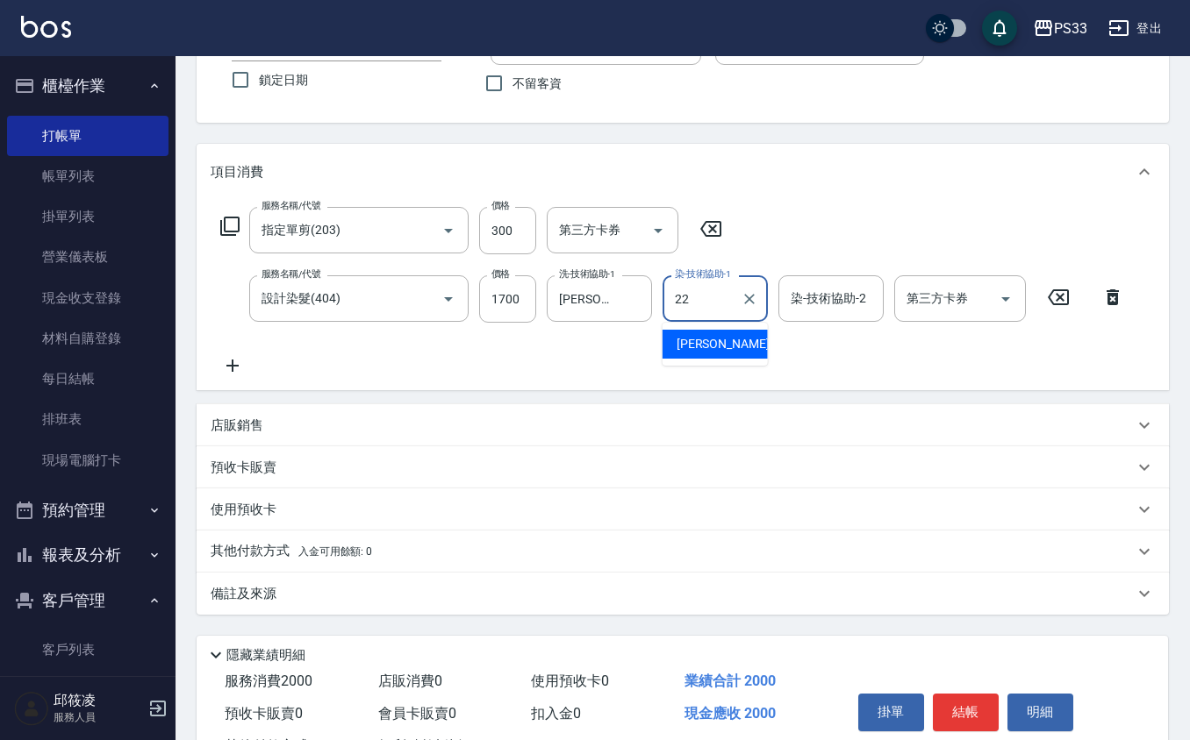
type input "[PERSON_NAME]-22"
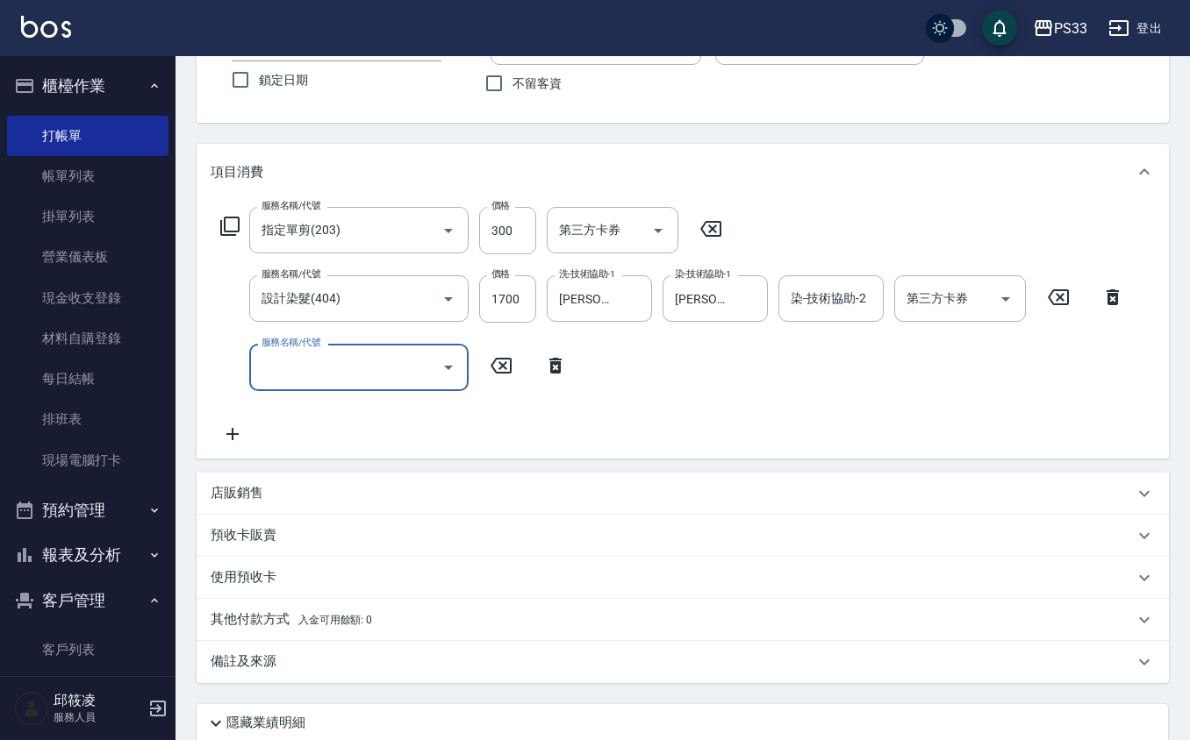
type input "[DATE] 19:26"
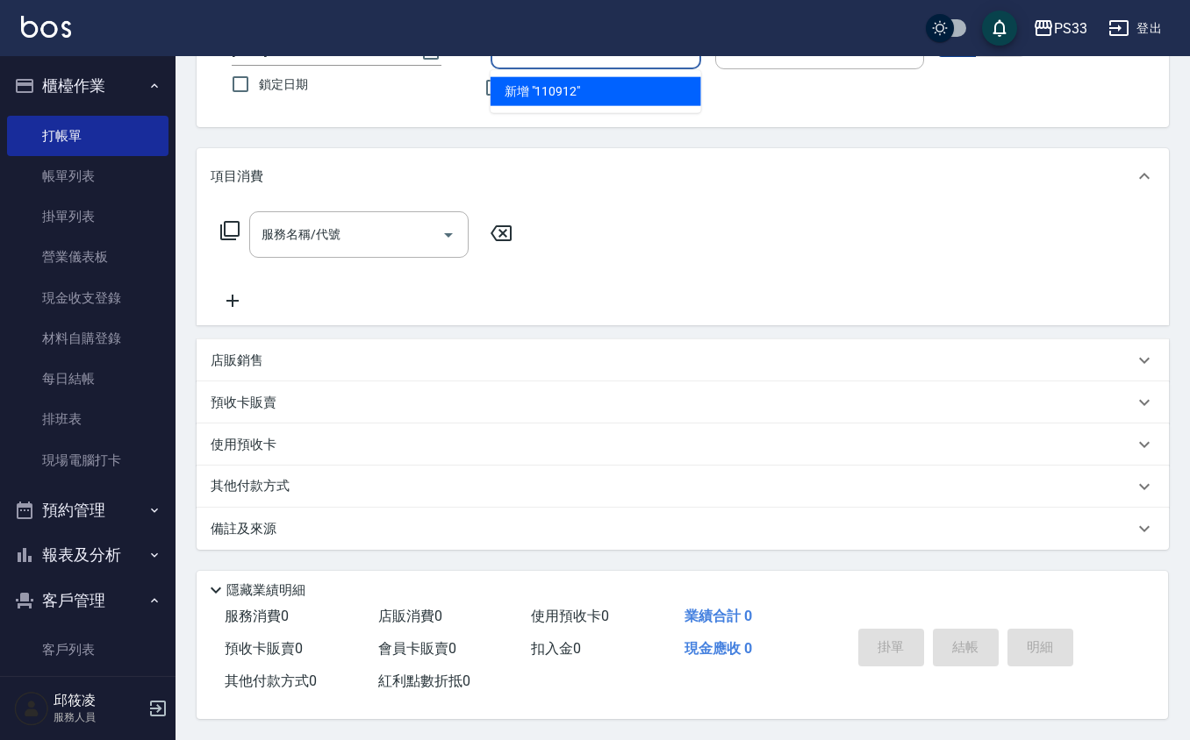
type input "110912"
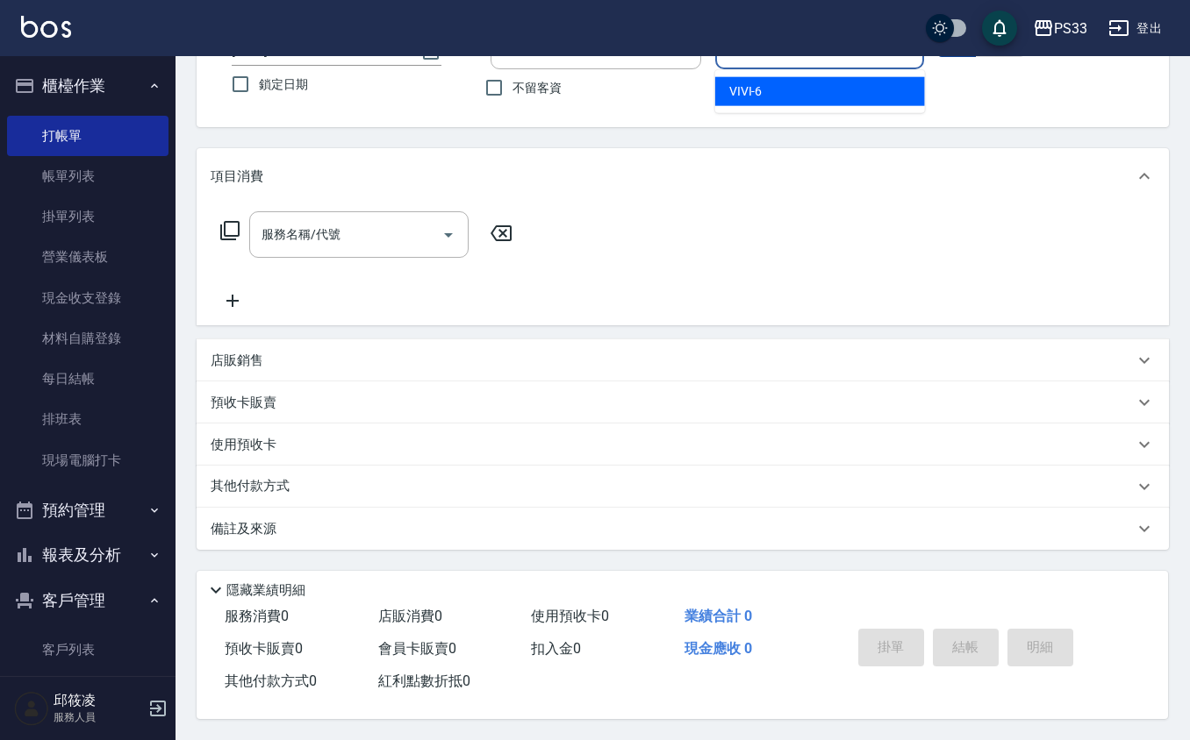
type input "VIVI-6"
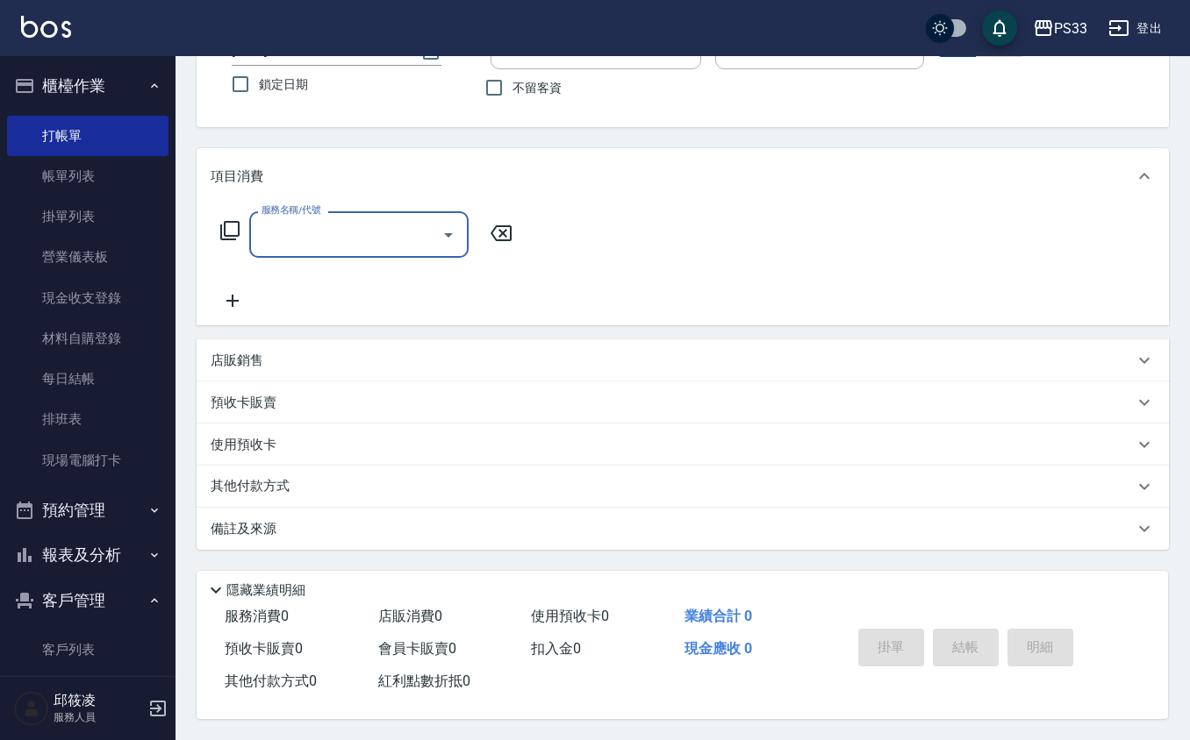
type input "[PERSON_NAME]妘/0980469793/110912"
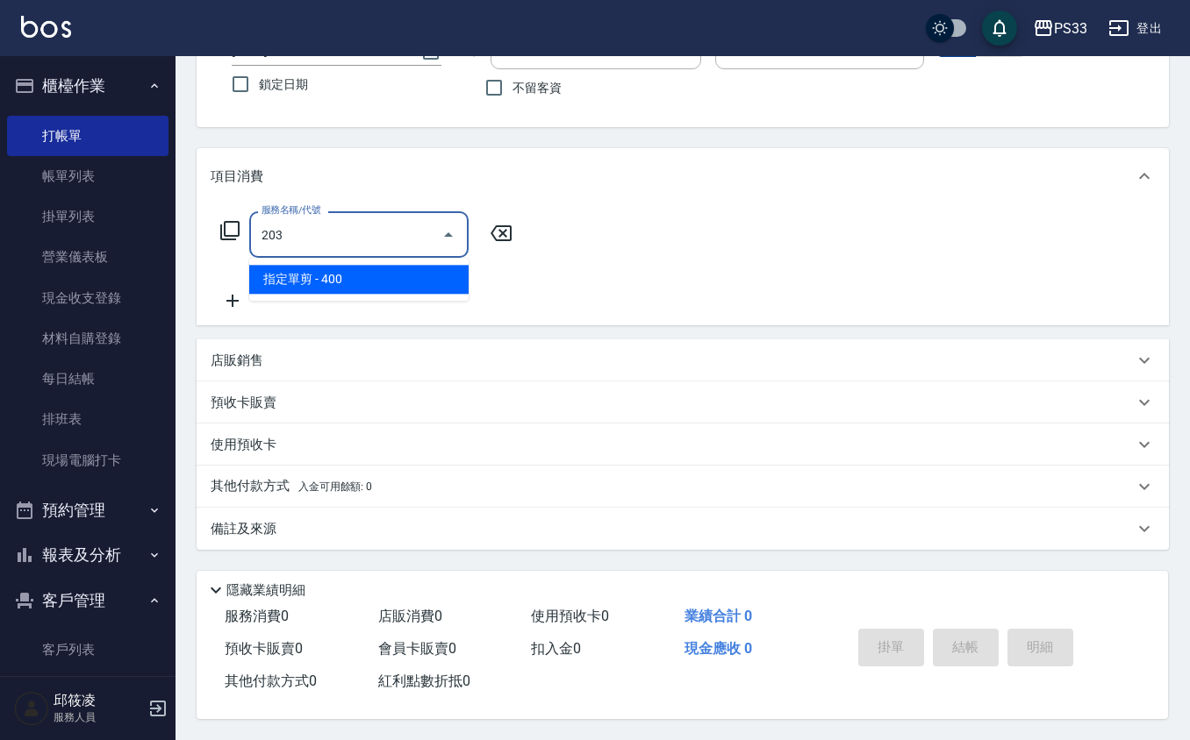
type input "指定單剪(203)"
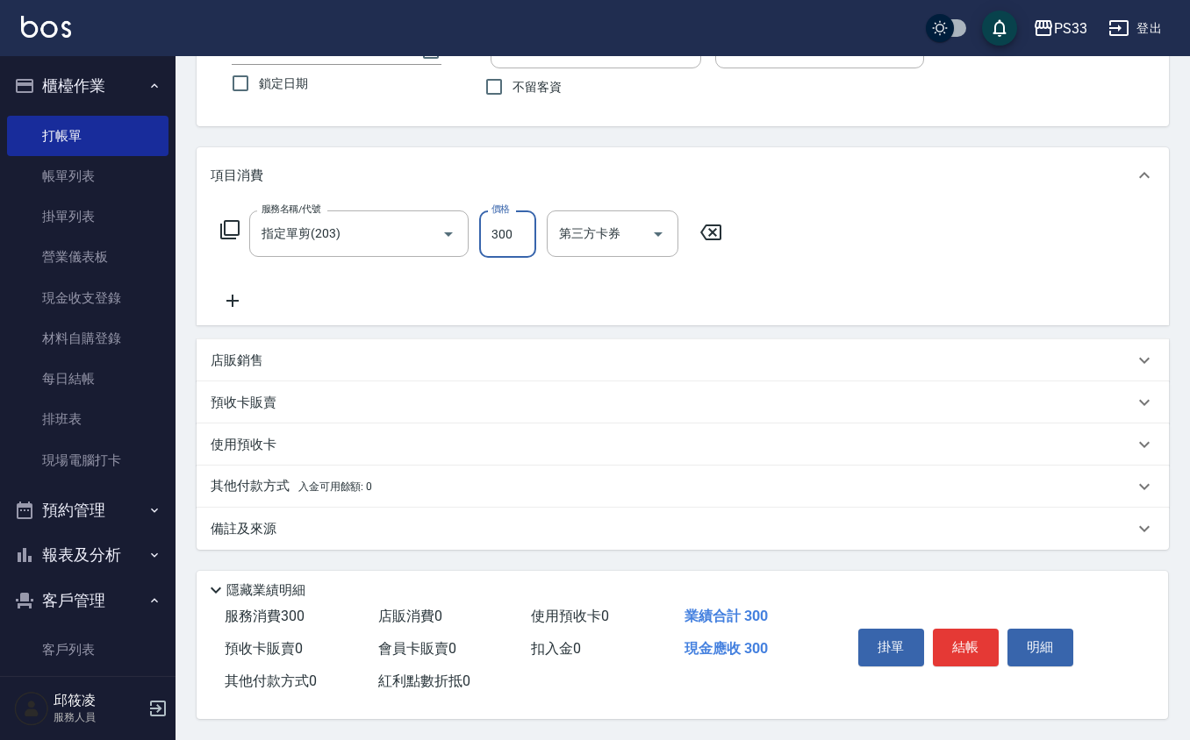
type input "300"
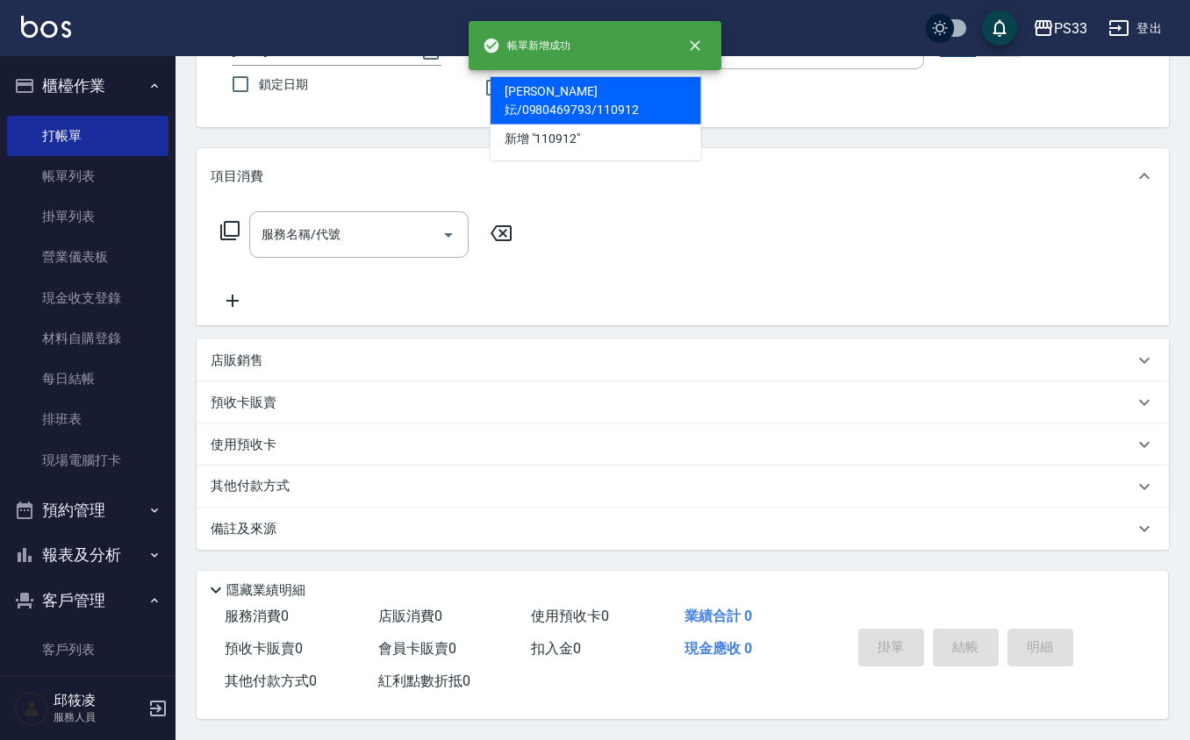
type input "[PERSON_NAME]妘/0980469793/110912"
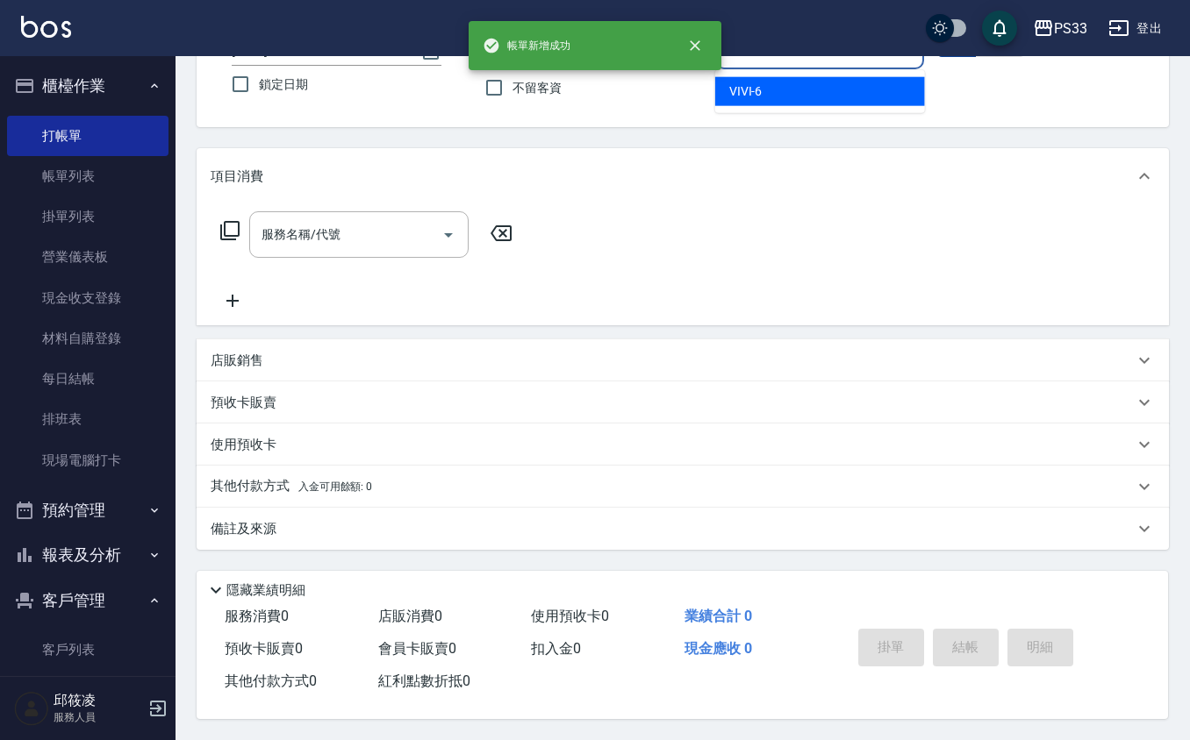
type input "VIVI-6"
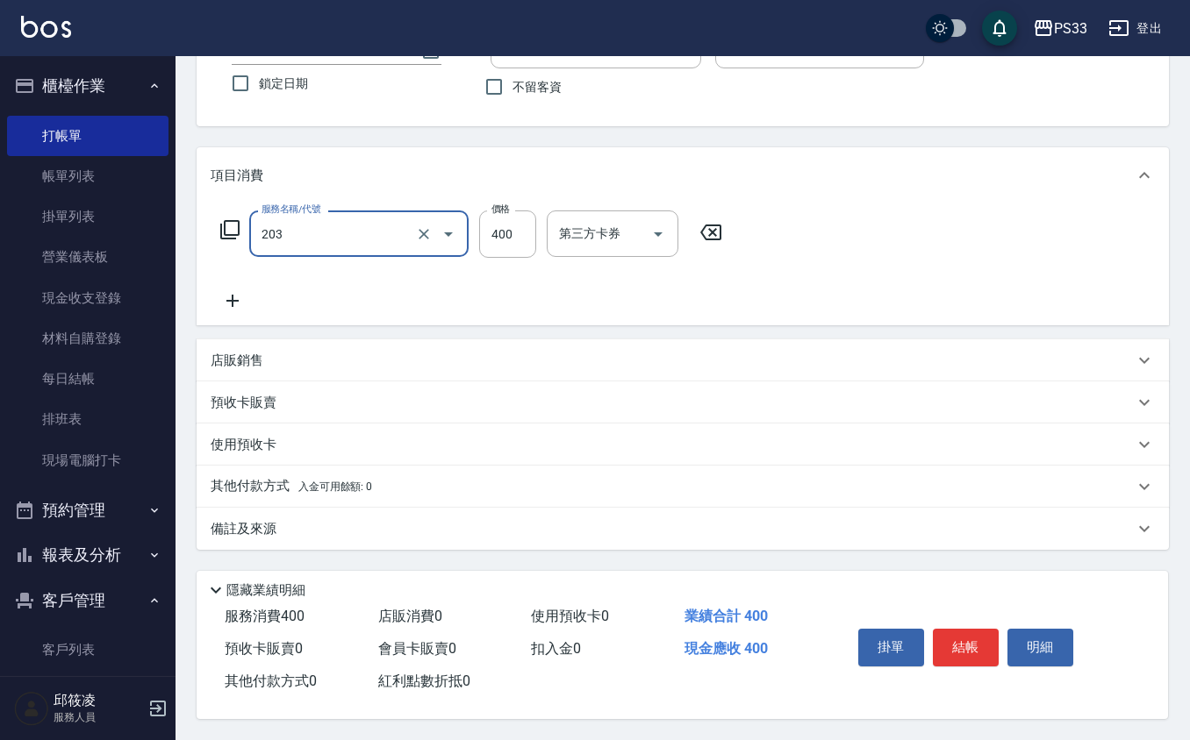
type input "指定單剪(203)"
type input "300"
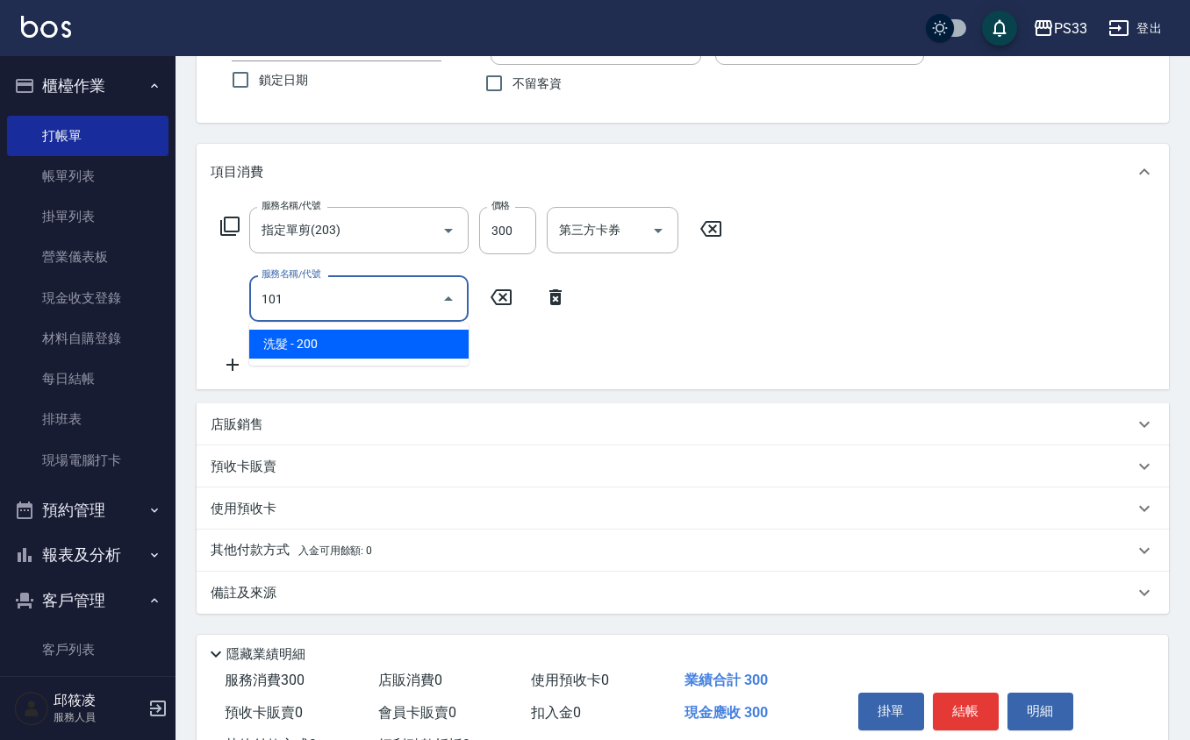
type input "洗髮(101)"
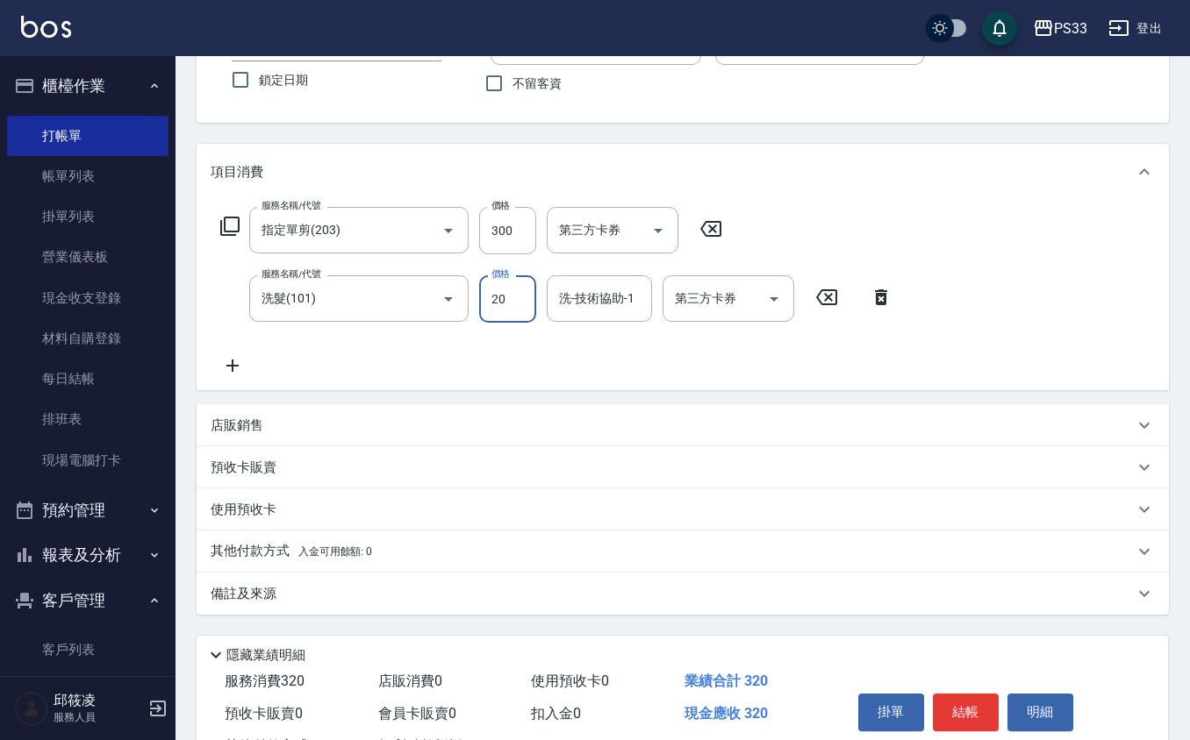
type input "200"
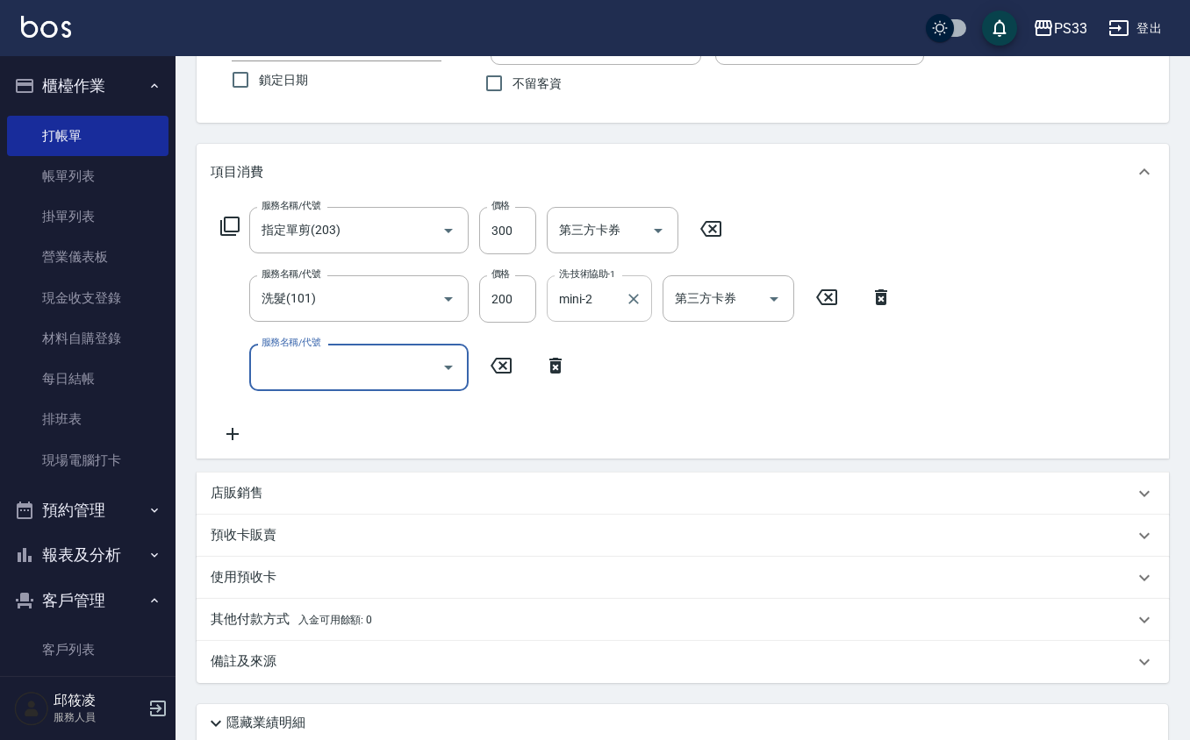
click at [595, 291] on input "mini-2" at bounding box center [585, 298] width 63 height 31
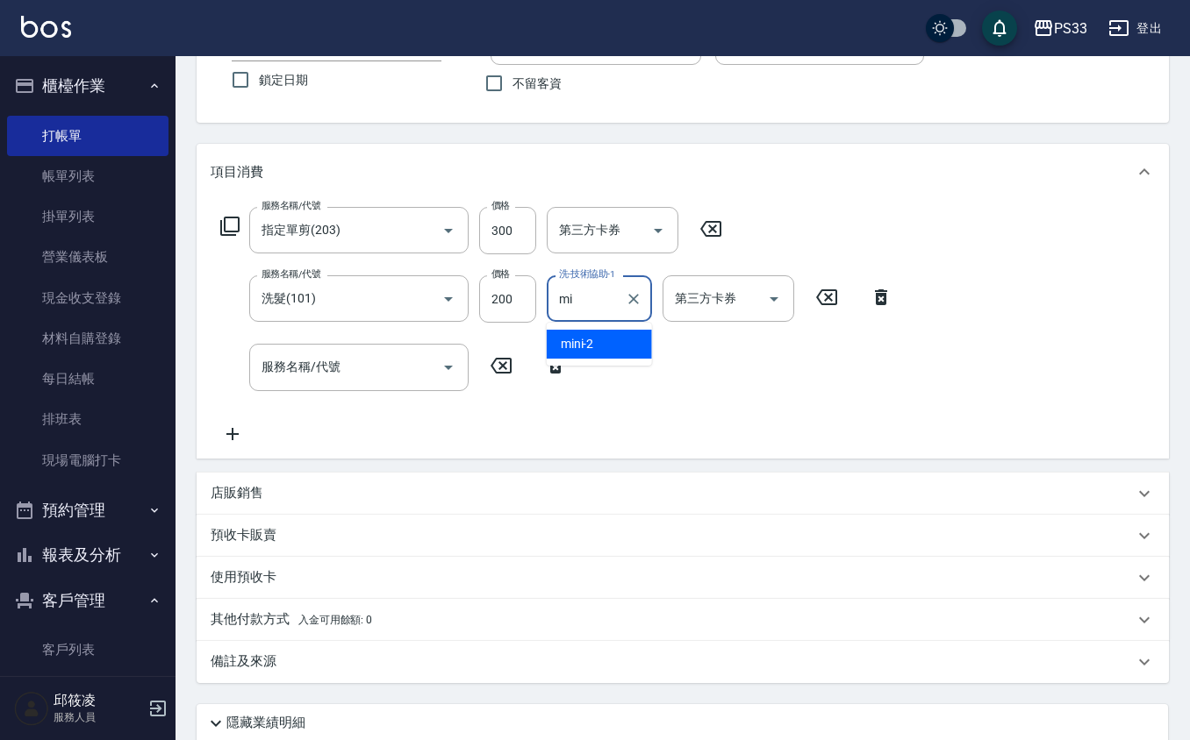
type input "m"
type input "[PERSON_NAME]-22"
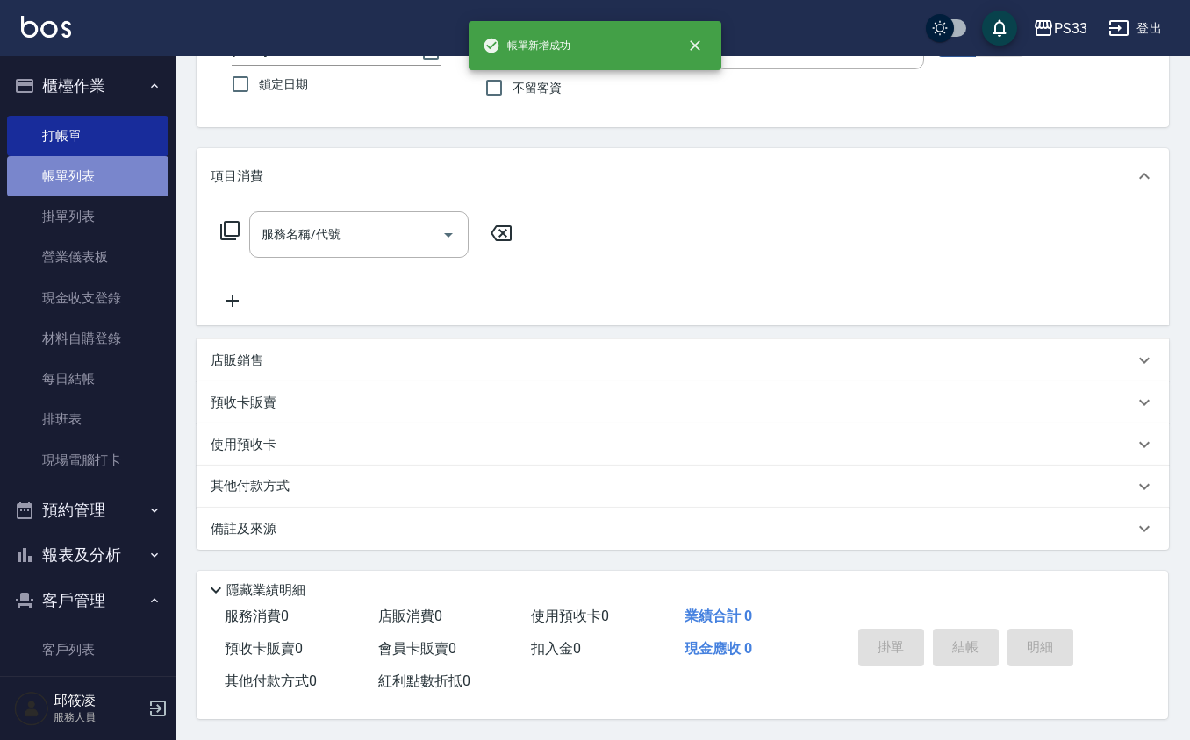
click at [104, 193] on link "帳單列表" at bounding box center [87, 176] width 161 height 40
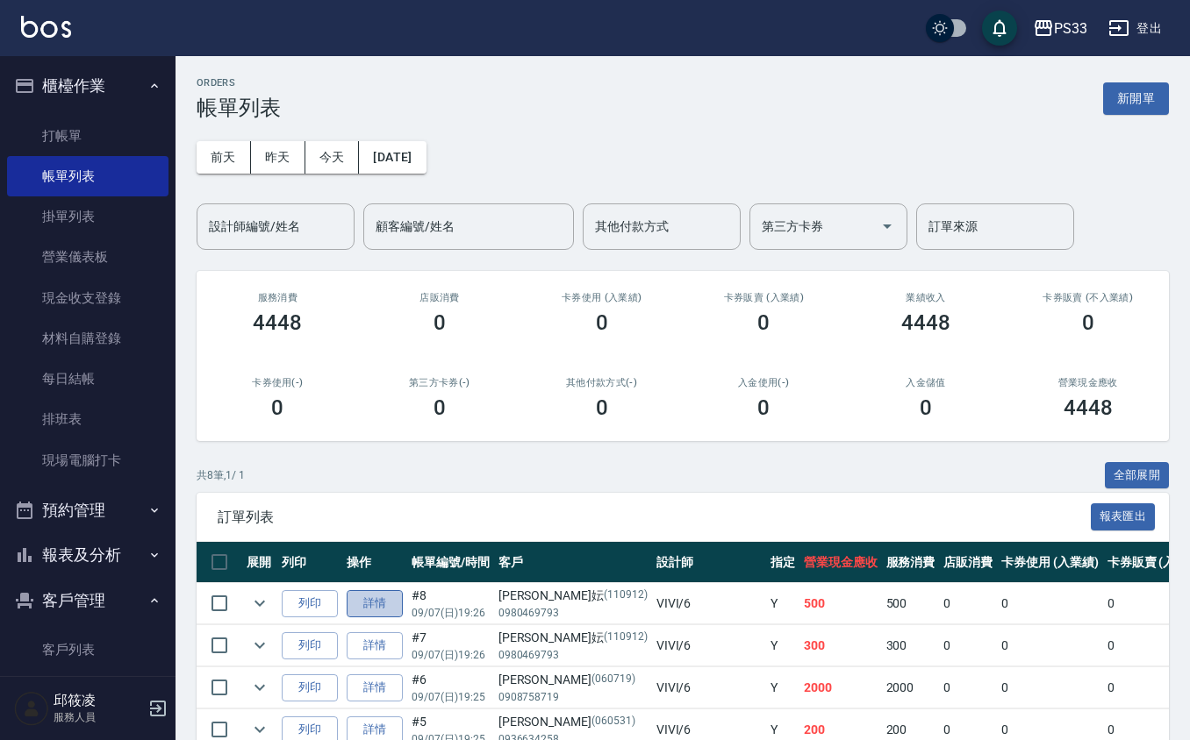
click at [360, 591] on link "詳情" at bounding box center [375, 603] width 56 height 27
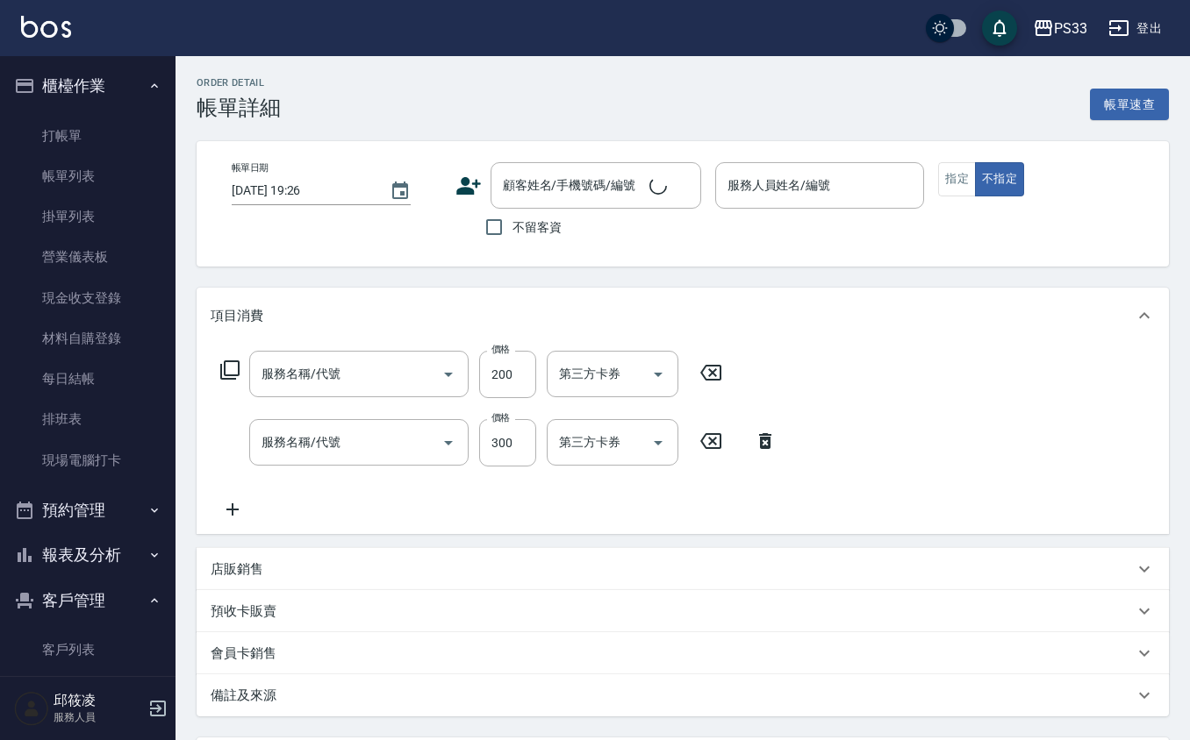
type input "VIVI-6"
type input "洗髮(101)"
type input "指定單剪(203)"
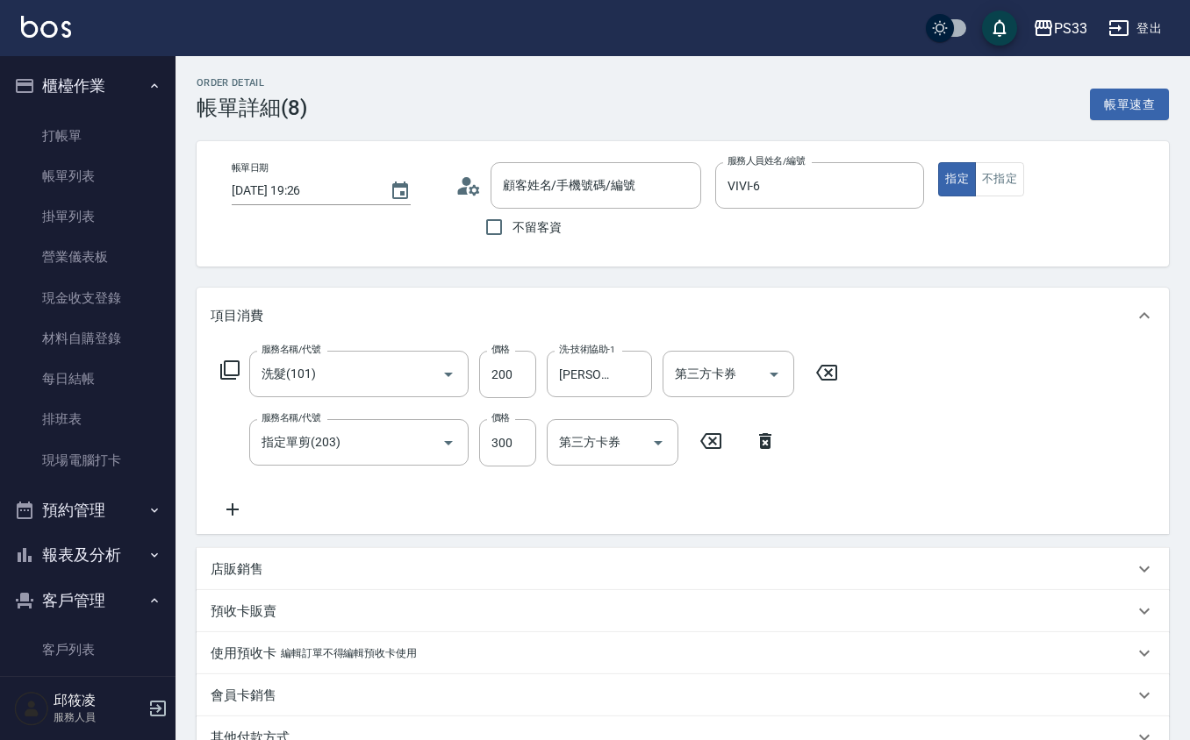
type input "[PERSON_NAME]妘/0980469793/110912"
click at [254, 521] on div "服務名稱/代號 洗髮(101) 服務名稱/代號 價格 200 價格 洗-技術協助-1 [PERSON_NAME]-22 洗-技術協助-1 第三方卡券 第三方卡…" at bounding box center [683, 439] width 972 height 190
click at [237, 505] on icon at bounding box center [233, 509] width 44 height 21
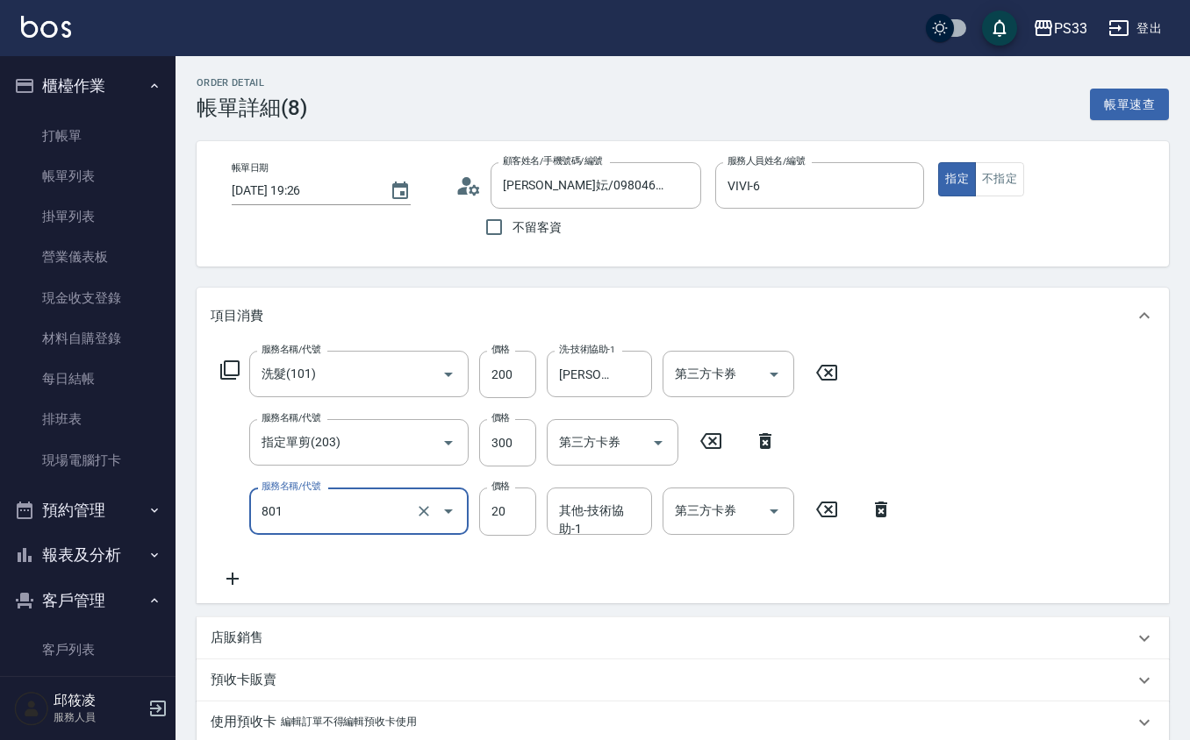
type input "潤絲(801)"
type input "10"
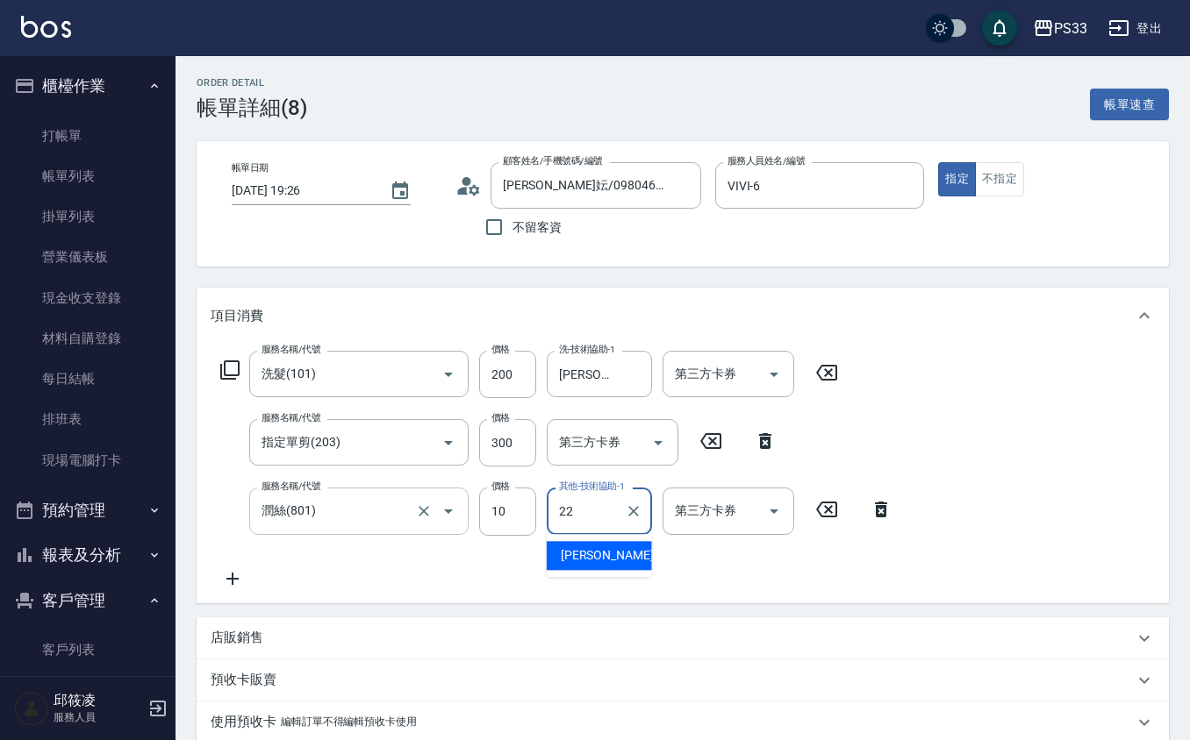
type input "[PERSON_NAME]-22"
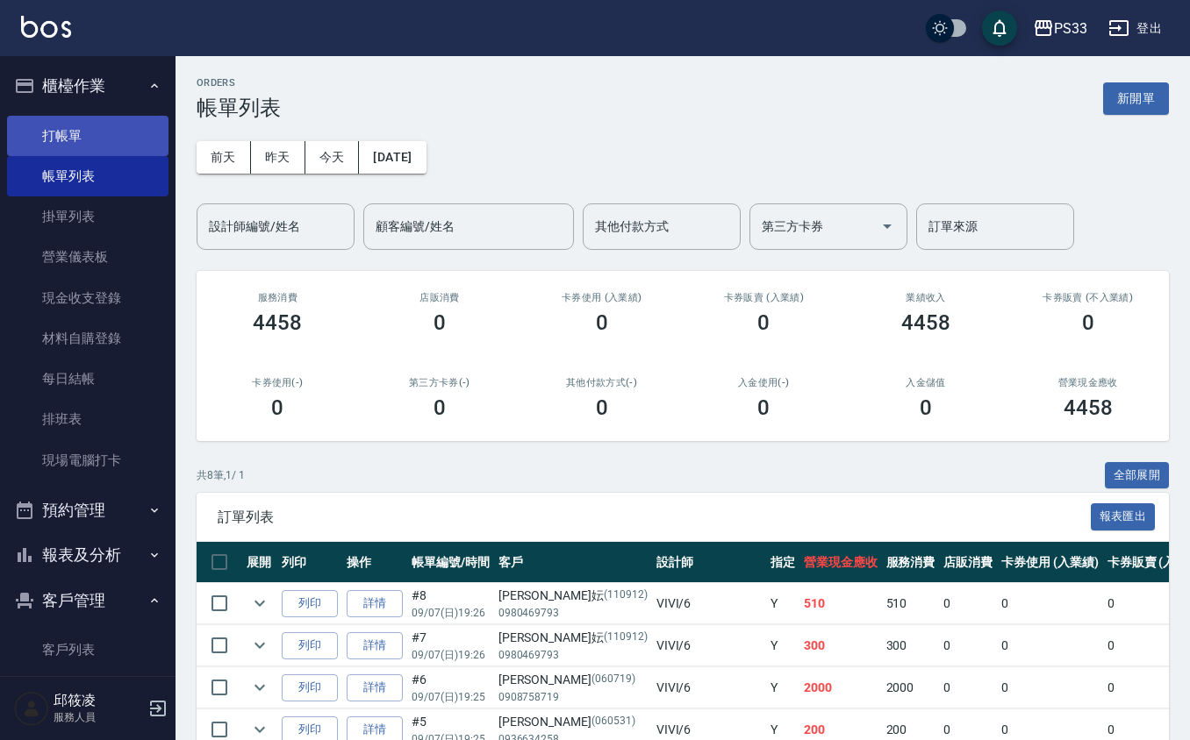
click at [57, 139] on link "打帳單" at bounding box center [87, 136] width 161 height 40
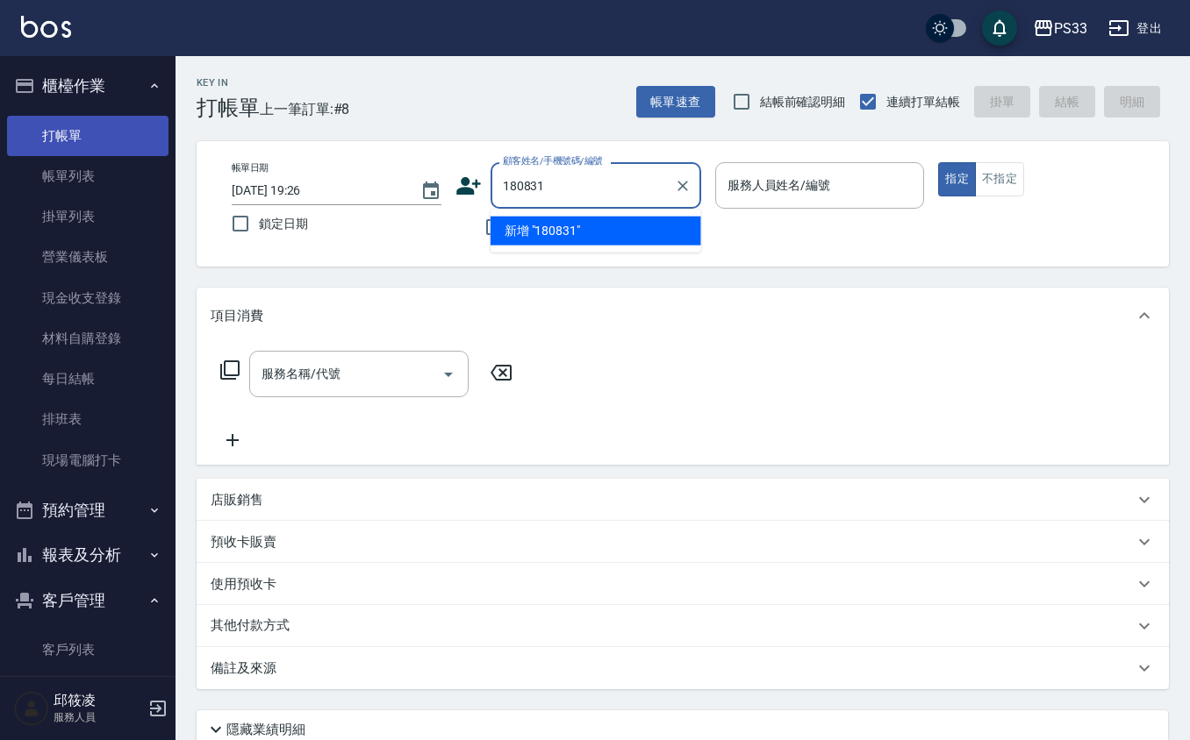
type input "180831"
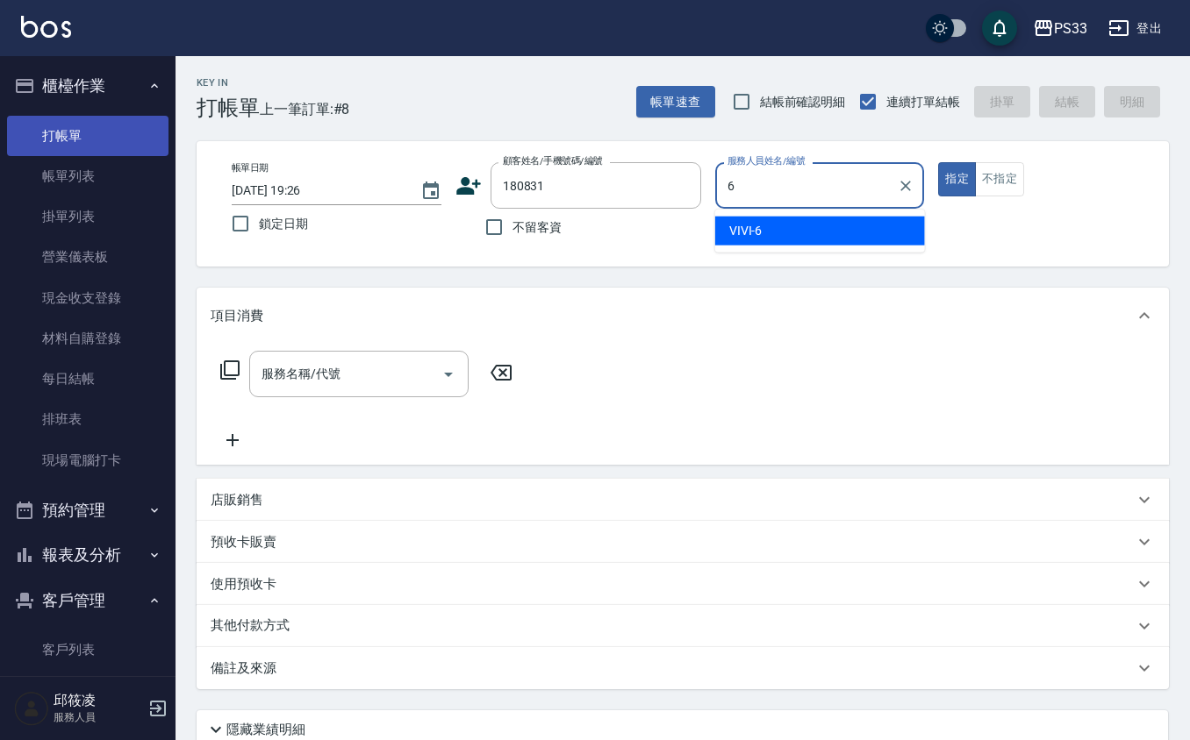
type input "VIVI-6"
type button "true"
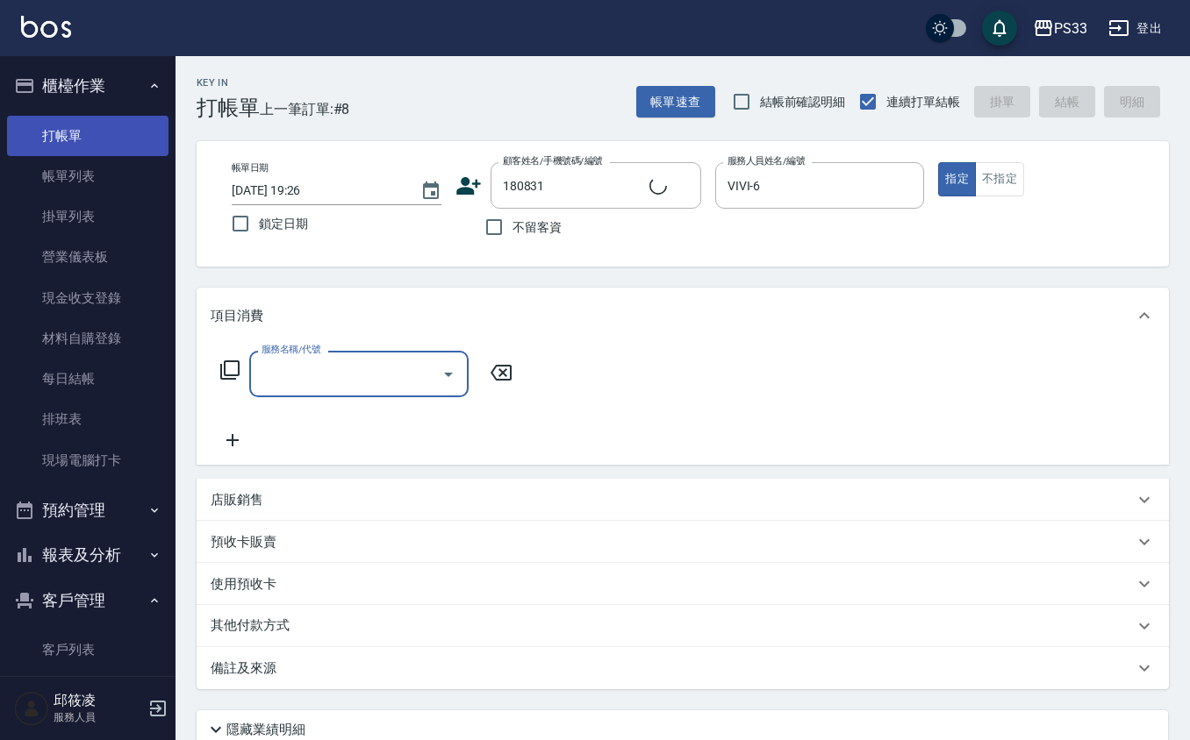
type input "[PERSON_NAME]/0912127346/180831"
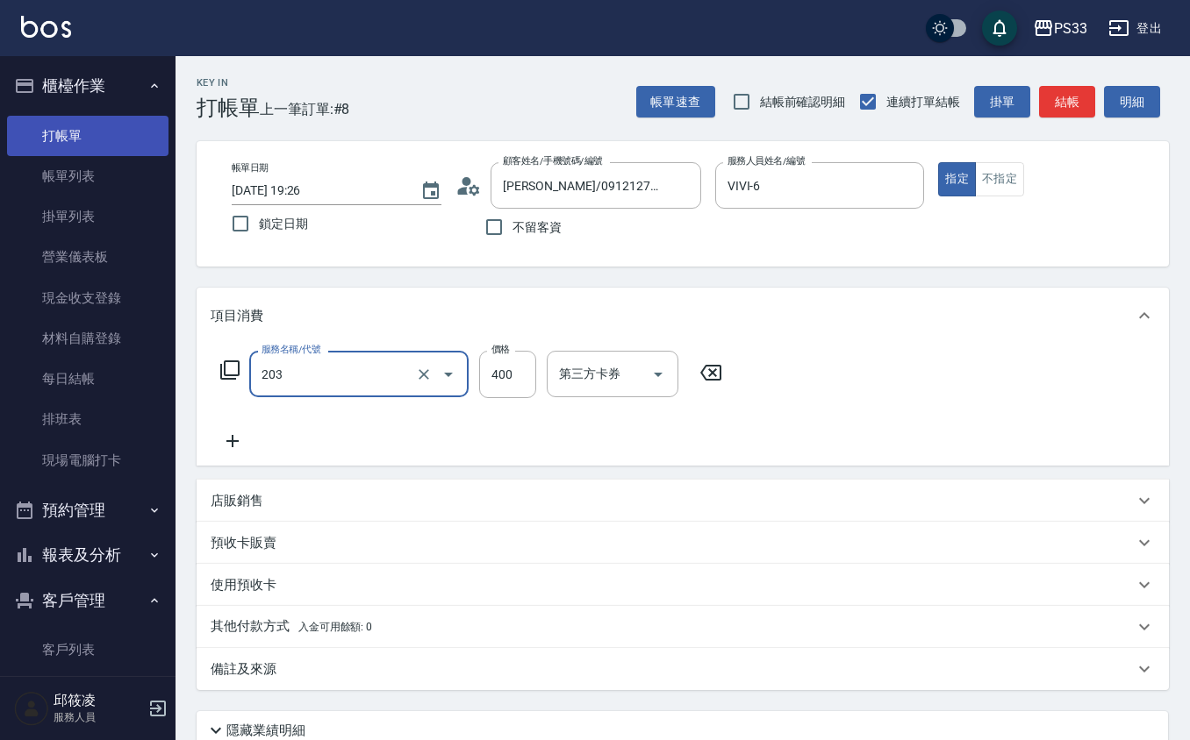
type input "指定單剪(203)"
type input "200"
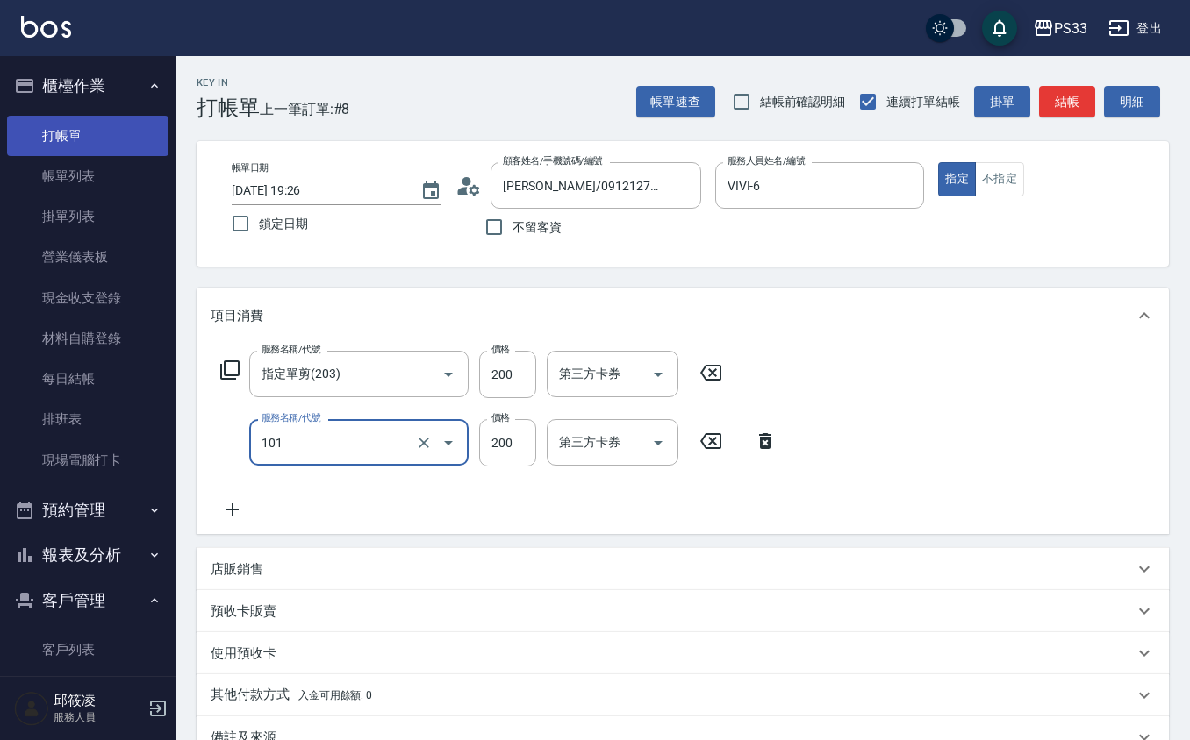
type input "洗髮(101)"
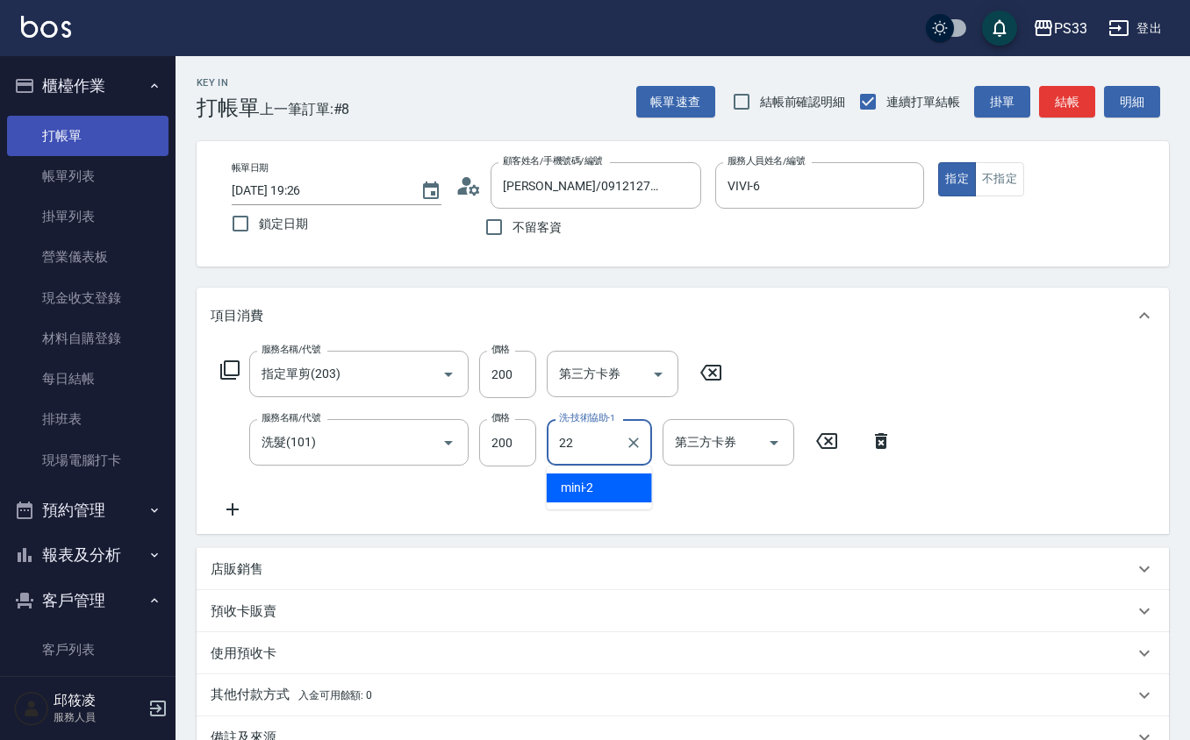
type input "[PERSON_NAME]-22"
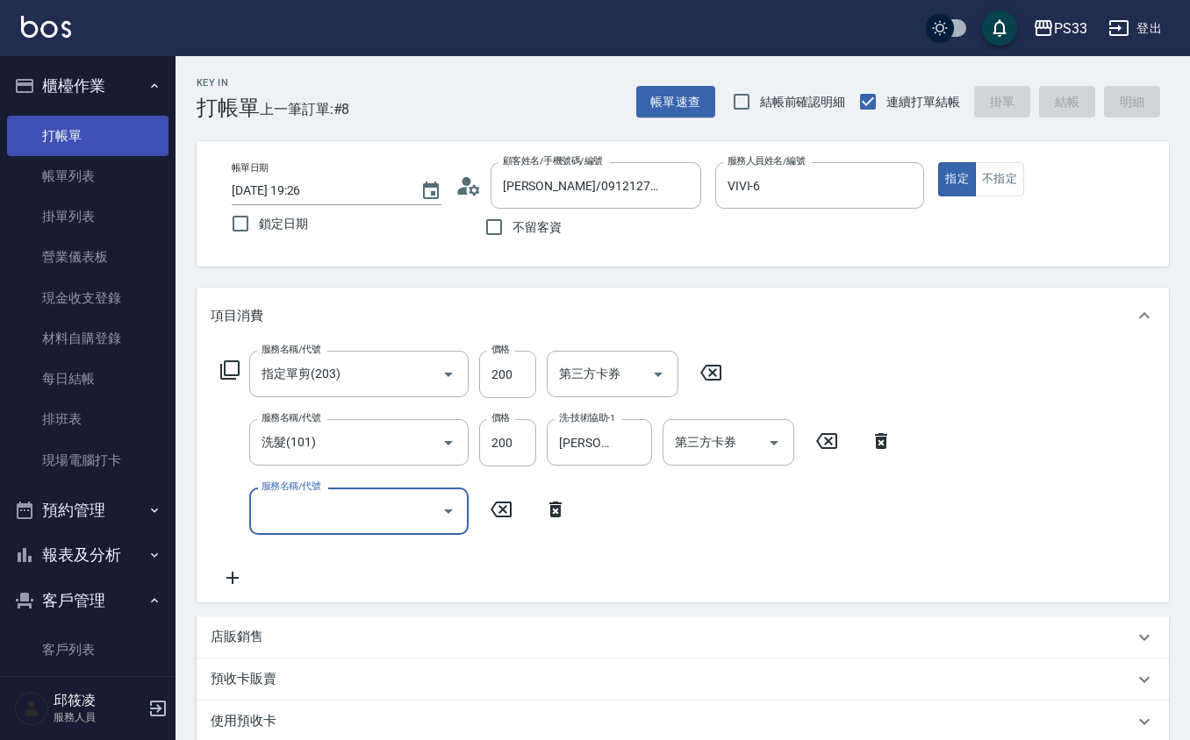
type input "[DATE] 19:27"
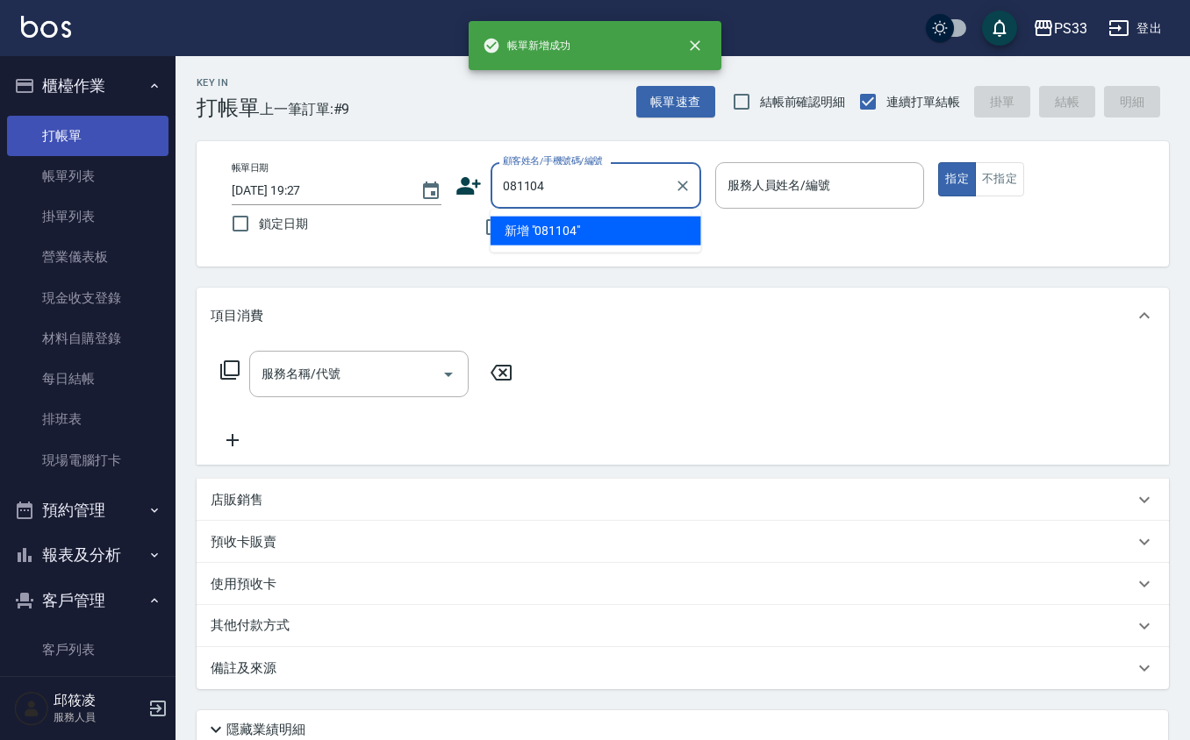
type input "081104"
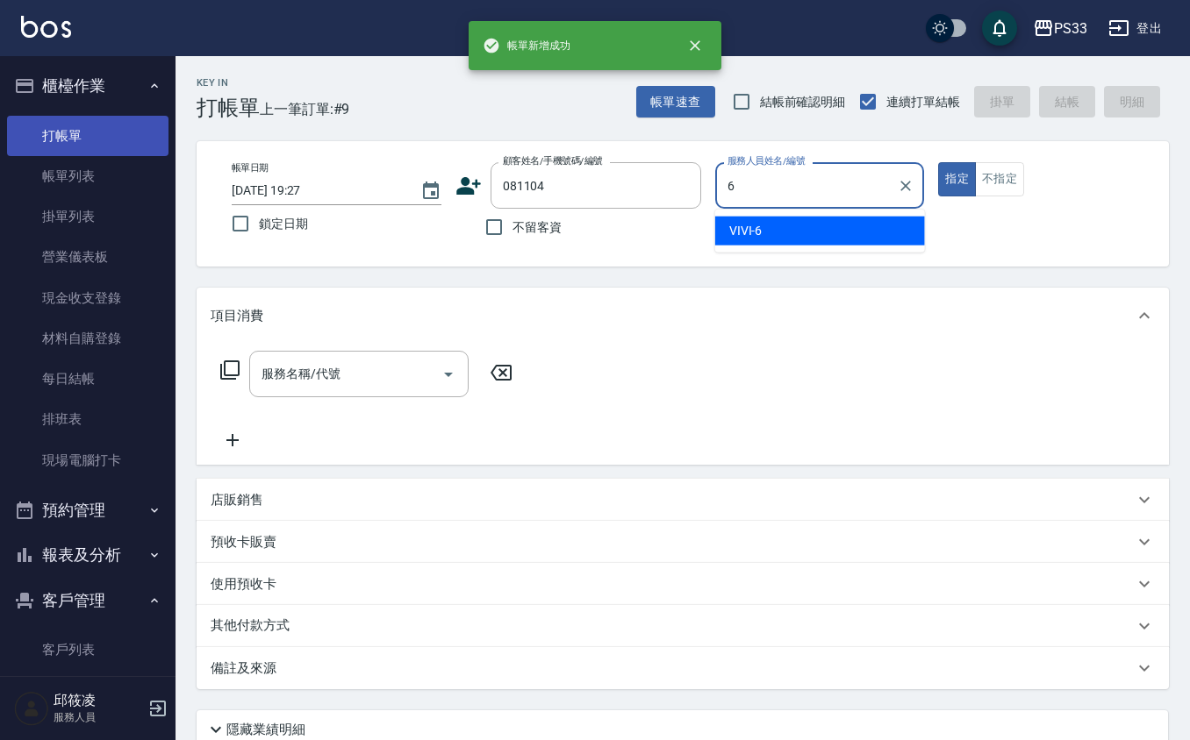
type input "VIVI-6"
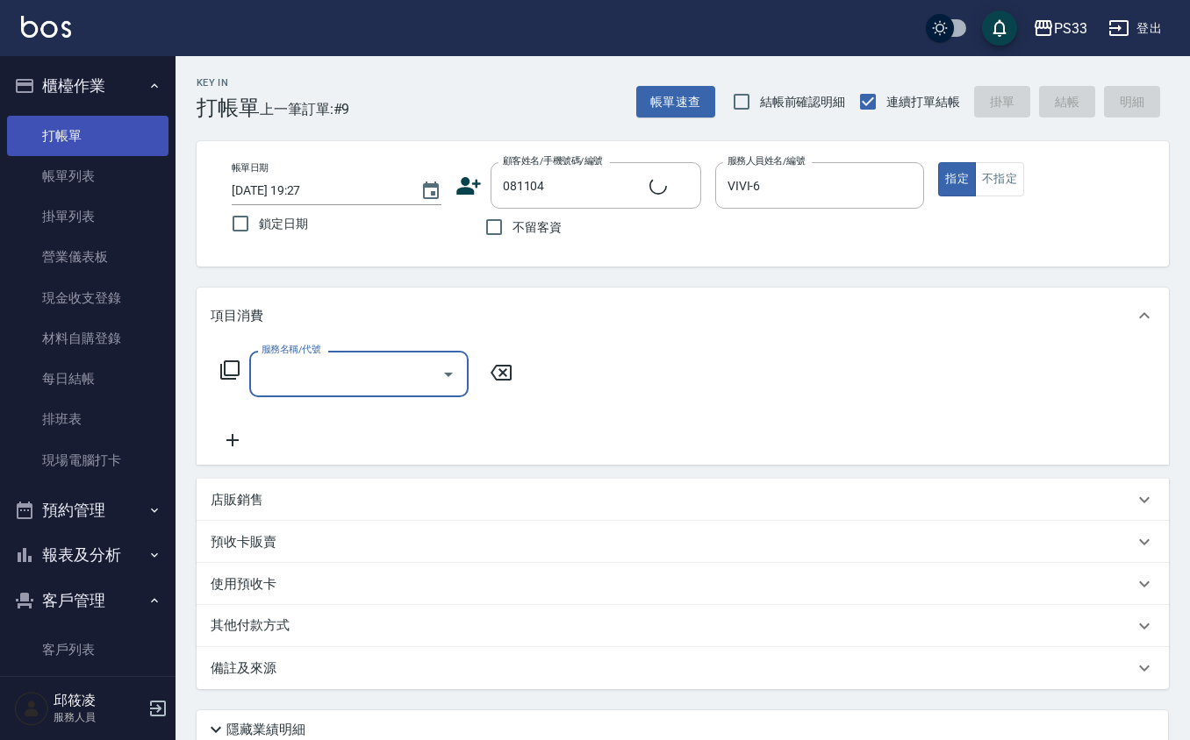
type input "[PERSON_NAME]/0927114860/081104"
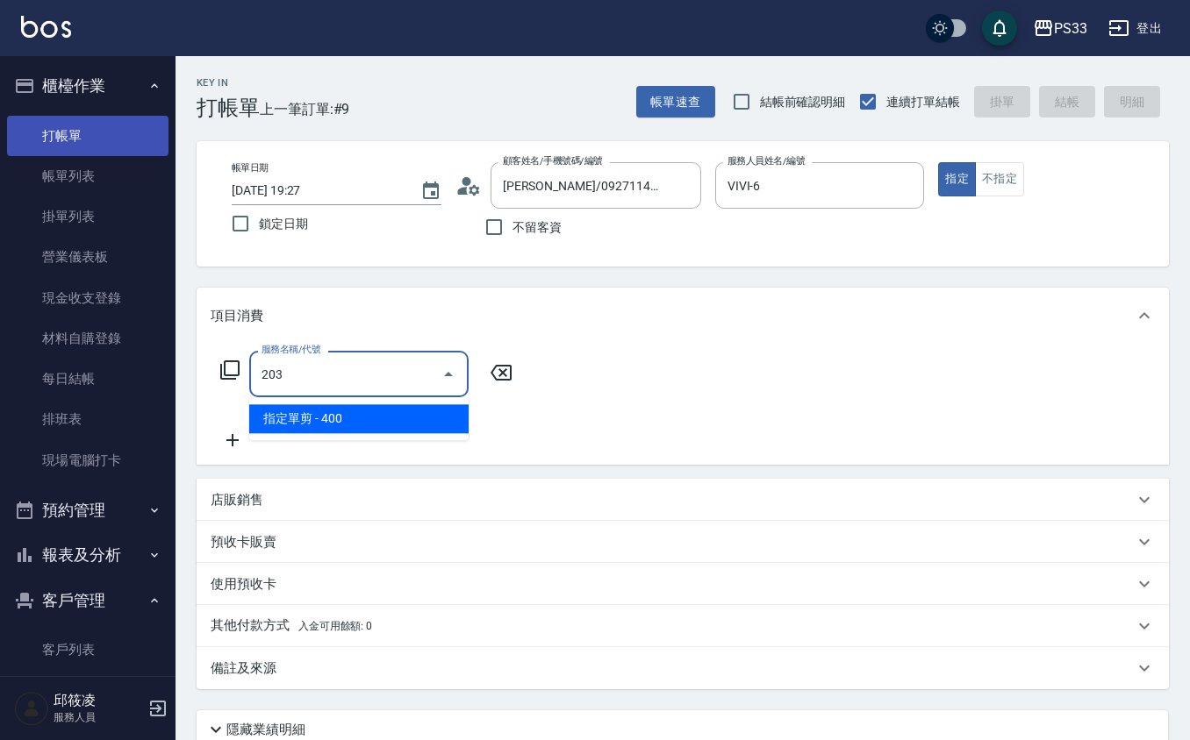
type input "指定單剪(203)"
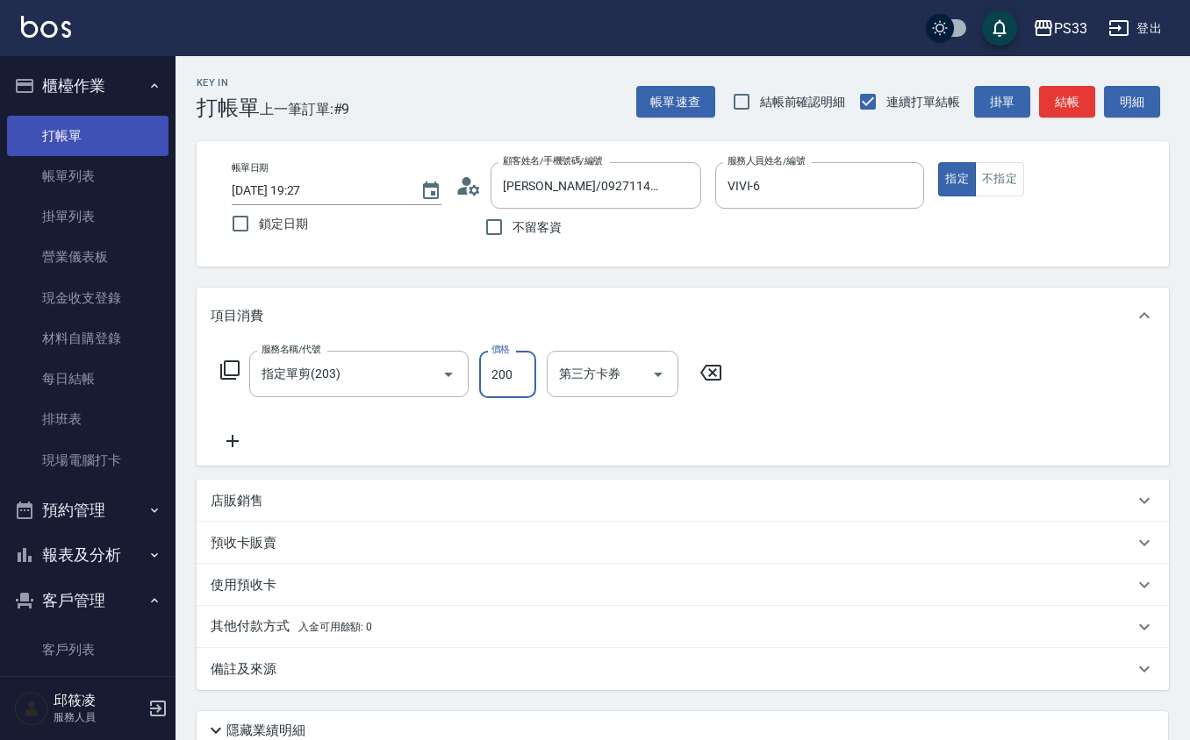
type input "200"
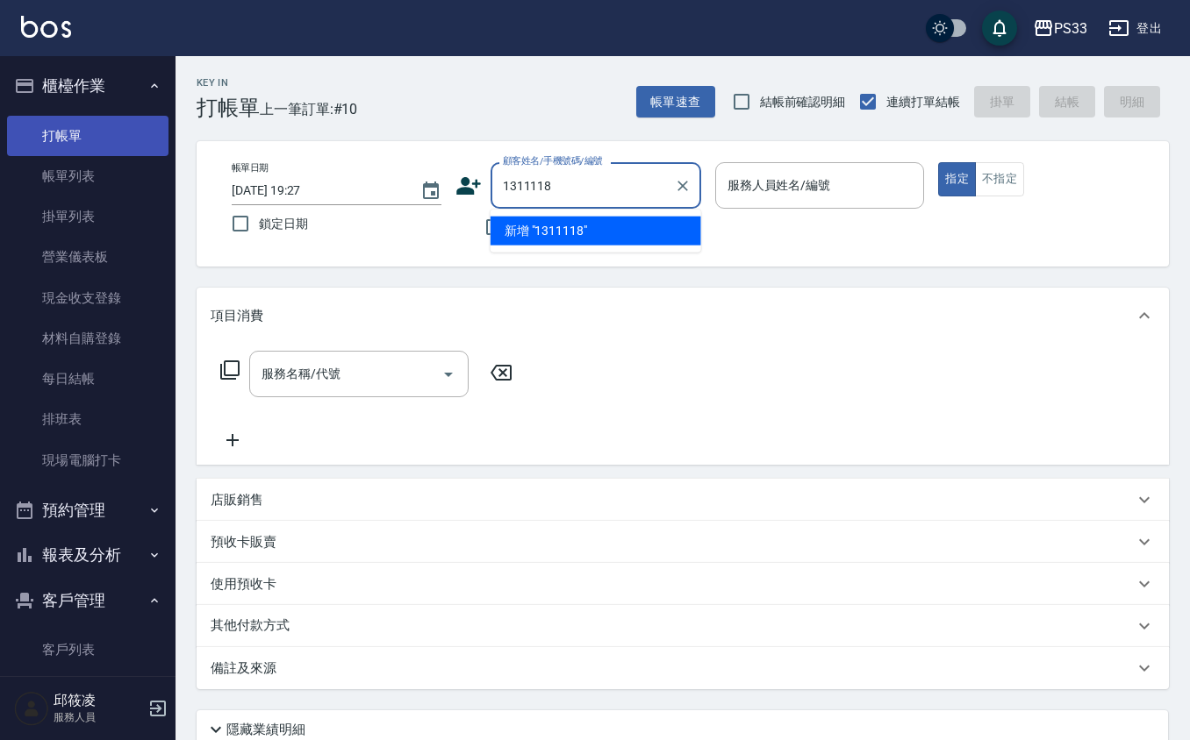
type input "1311118"
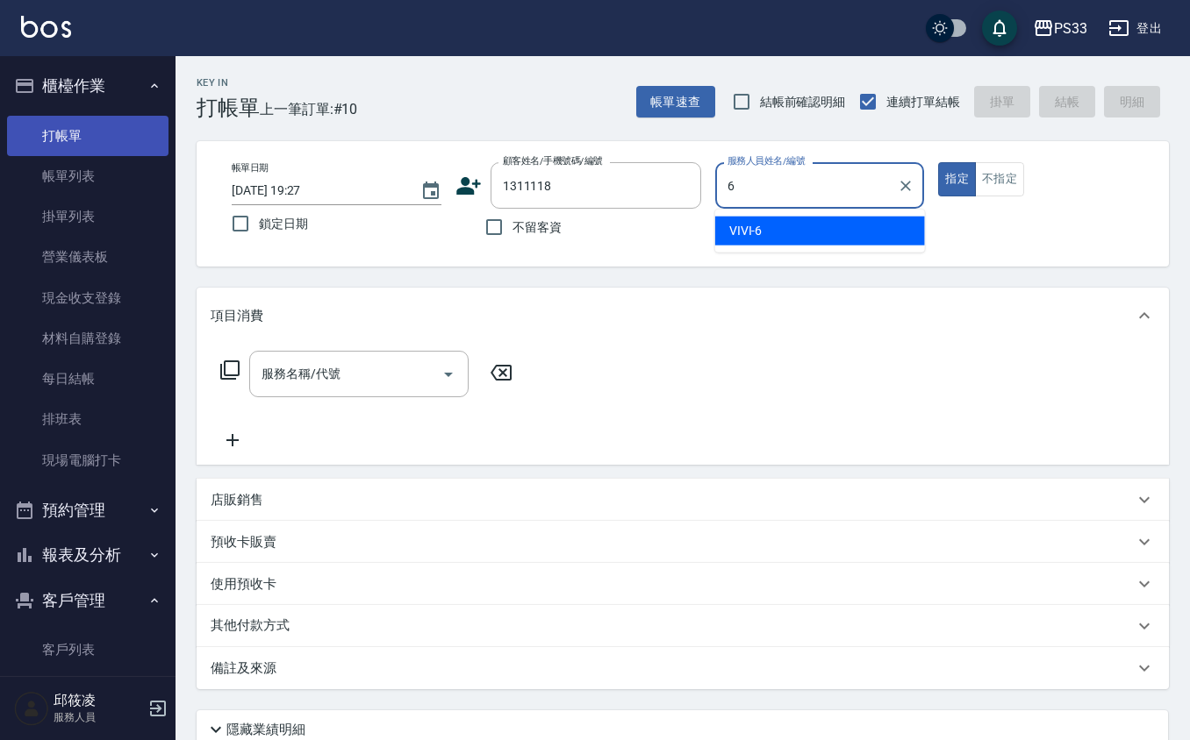
type input "VIVI-6"
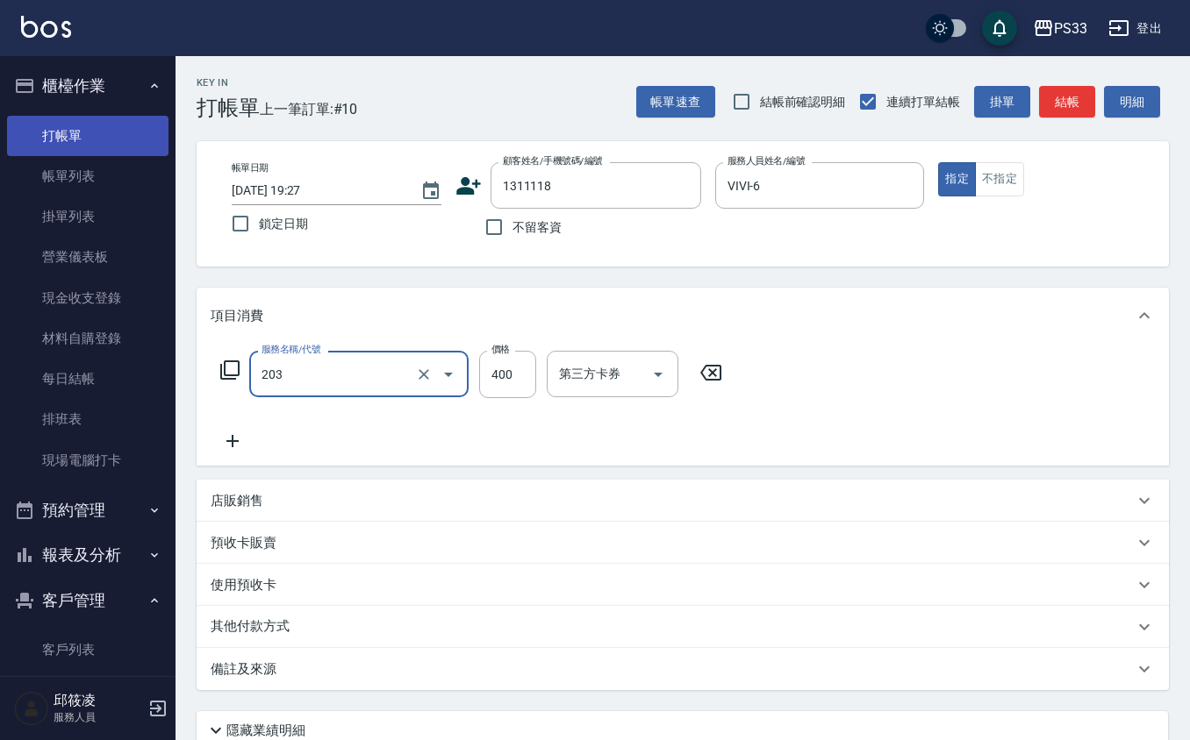
type input "指定單剪(203)"
type input "300"
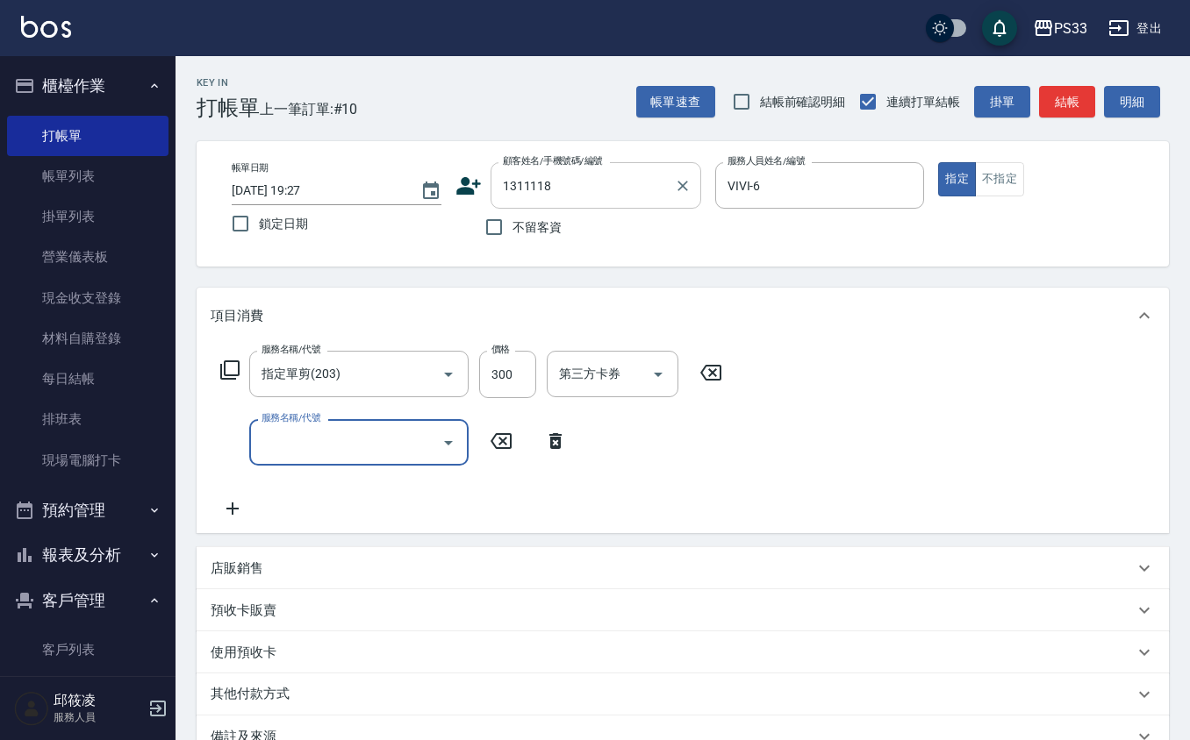
click at [538, 172] on input "1311118" at bounding box center [582, 185] width 168 height 31
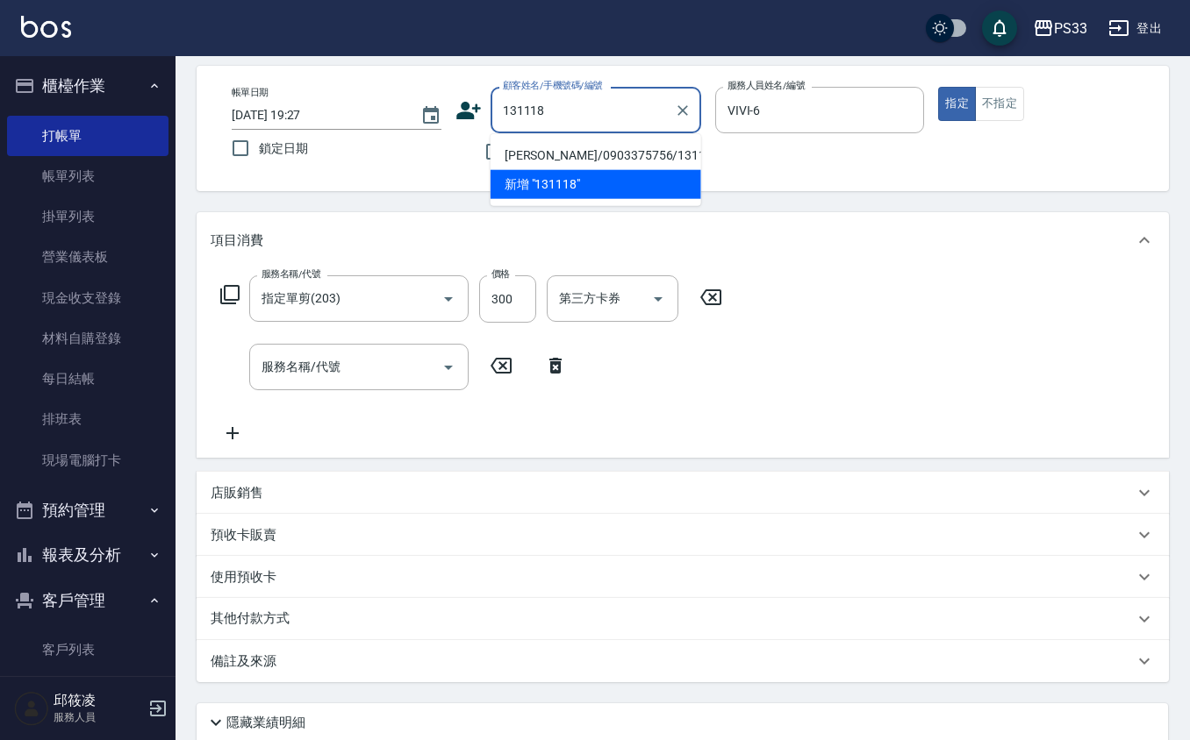
scroll to position [117, 0]
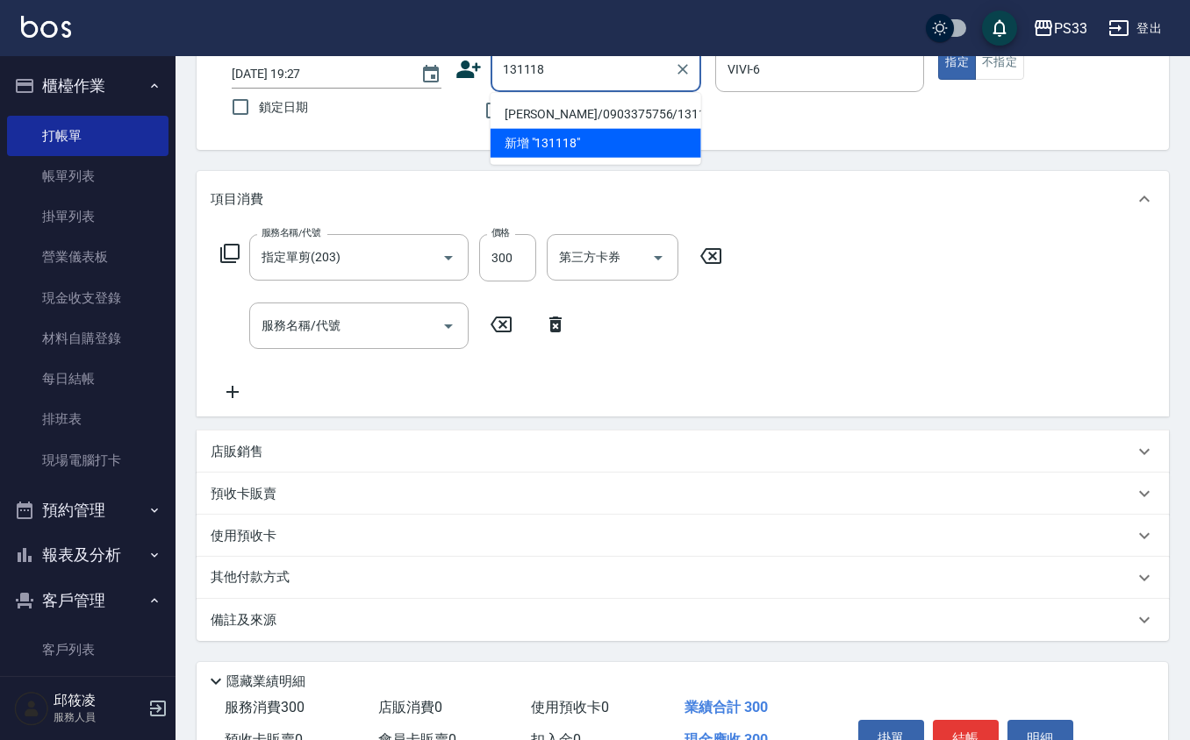
type input "[PERSON_NAME]/0903375756/131118"
click at [938, 46] on button "指定" at bounding box center [957, 63] width 38 height 34
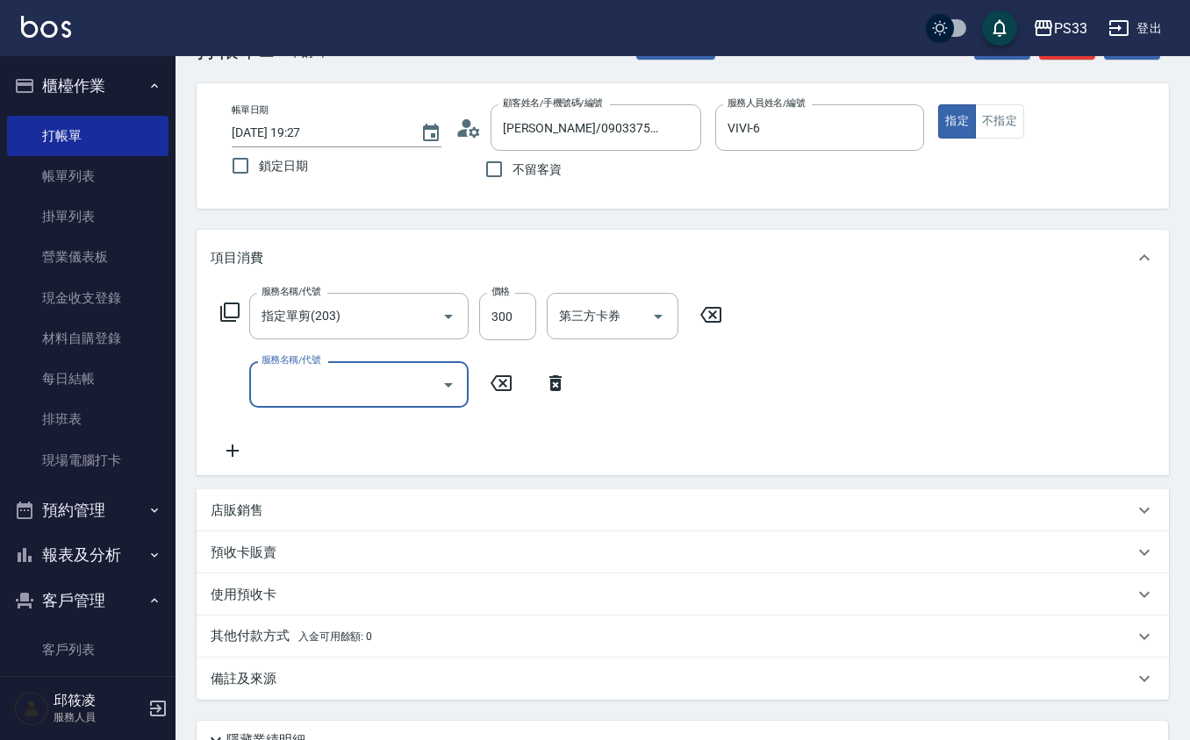
scroll to position [0, 0]
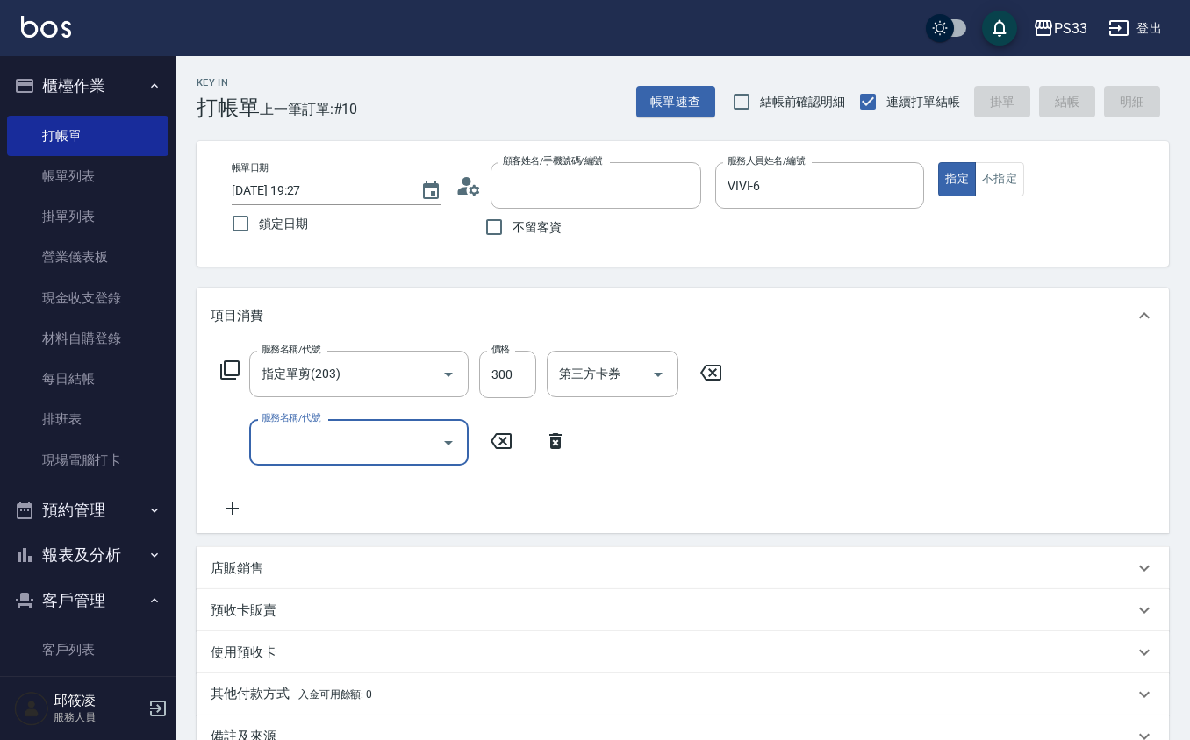
type input "[DATE] 19:28"
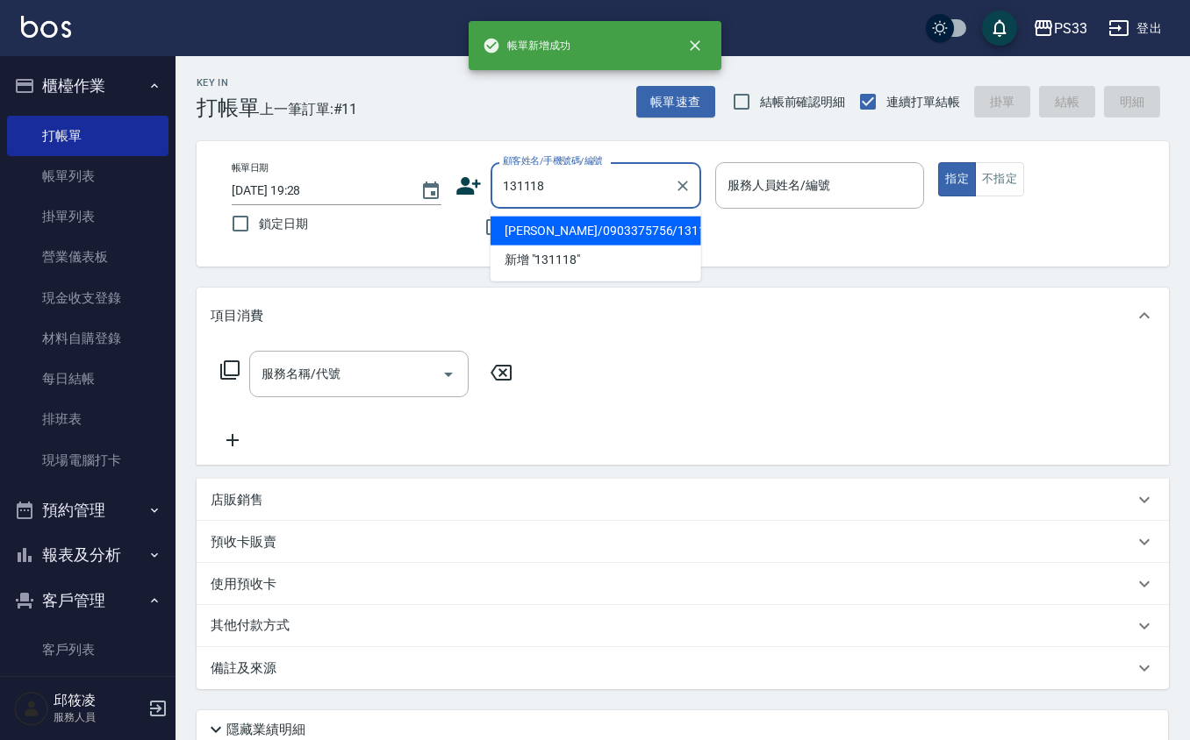
type input "[PERSON_NAME]/0903375756/131118"
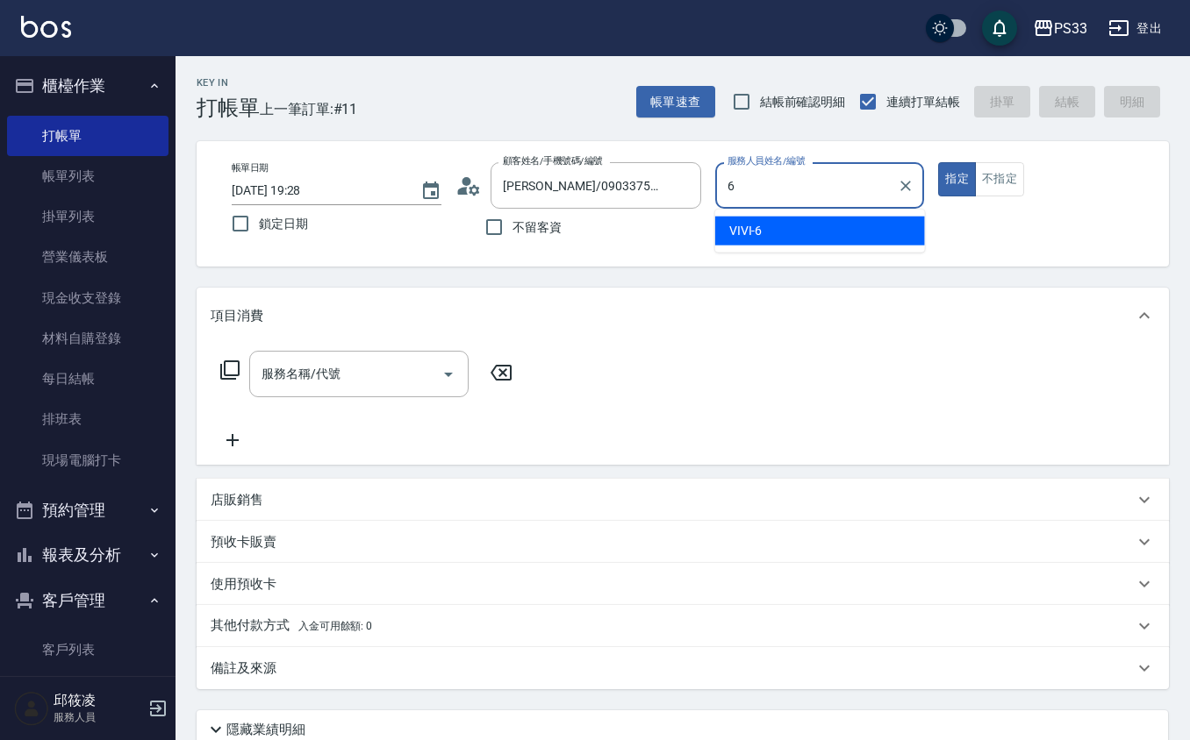
type input "VIVI-6"
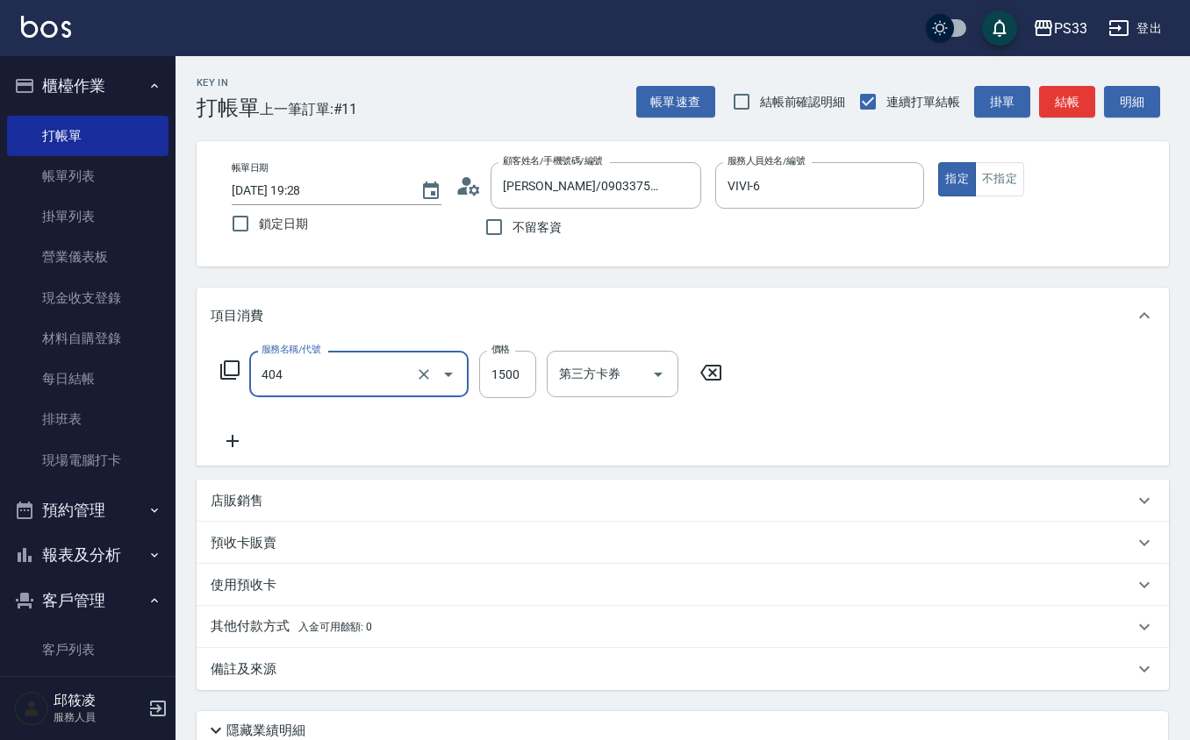
type input "設計染髮(404)"
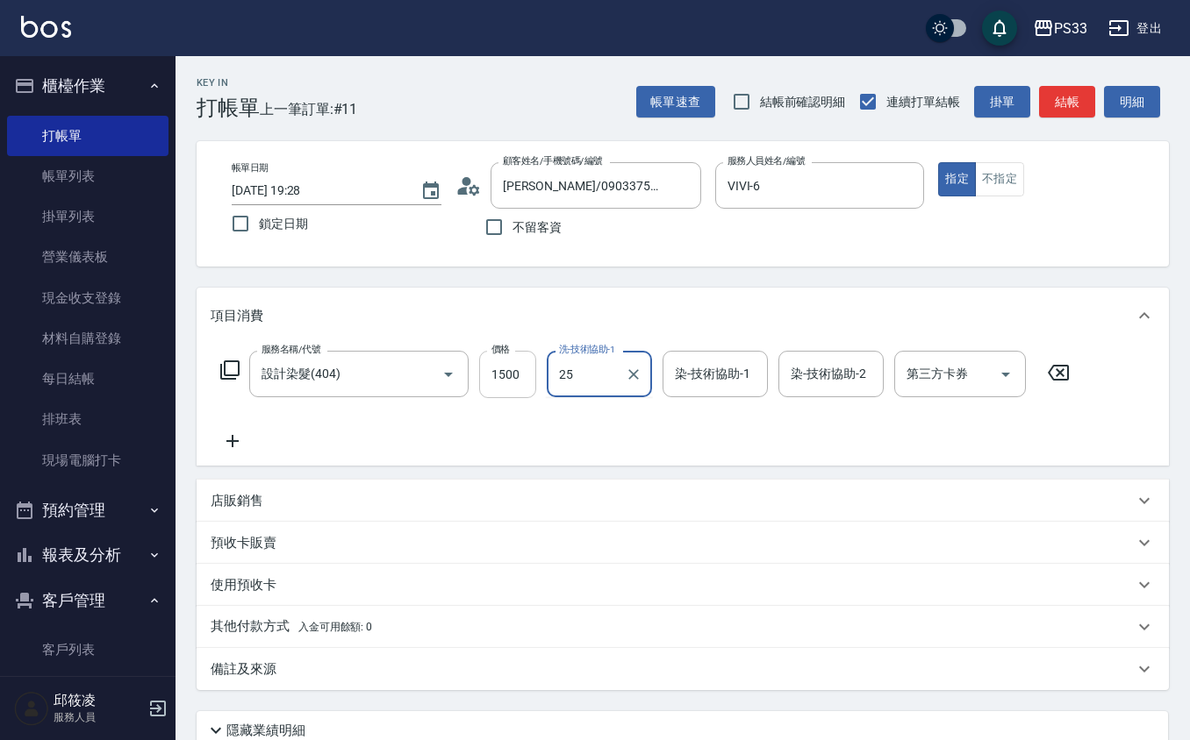
type input "25"
click at [496, 370] on input "1500" at bounding box center [507, 374] width 57 height 47
type input "2500"
type input "VIVI-6"
type input "2"
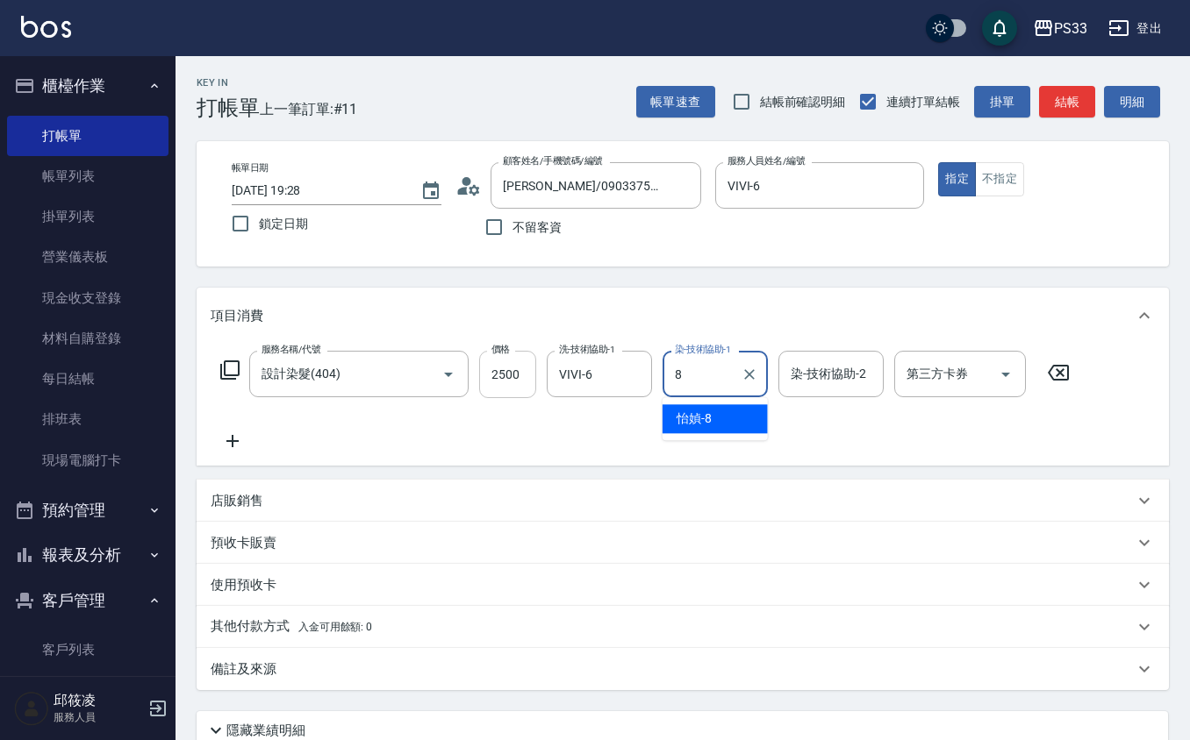
type input "怡媜-8"
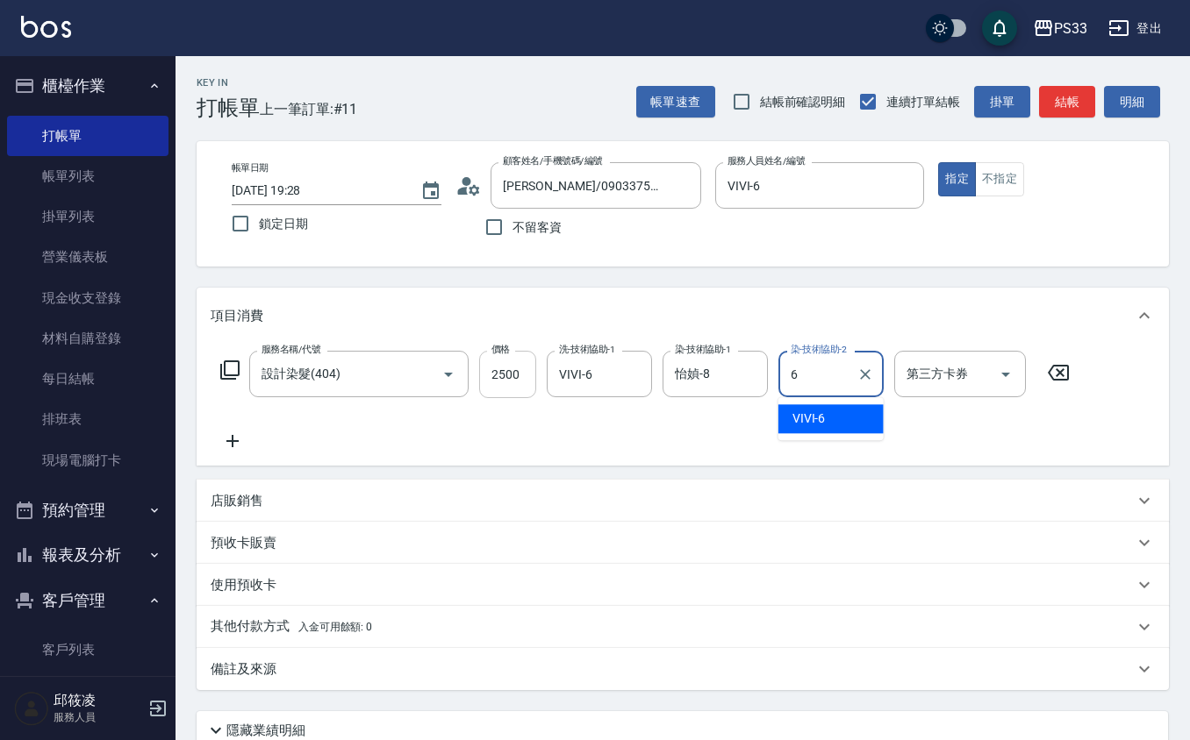
type input "VIVI-6"
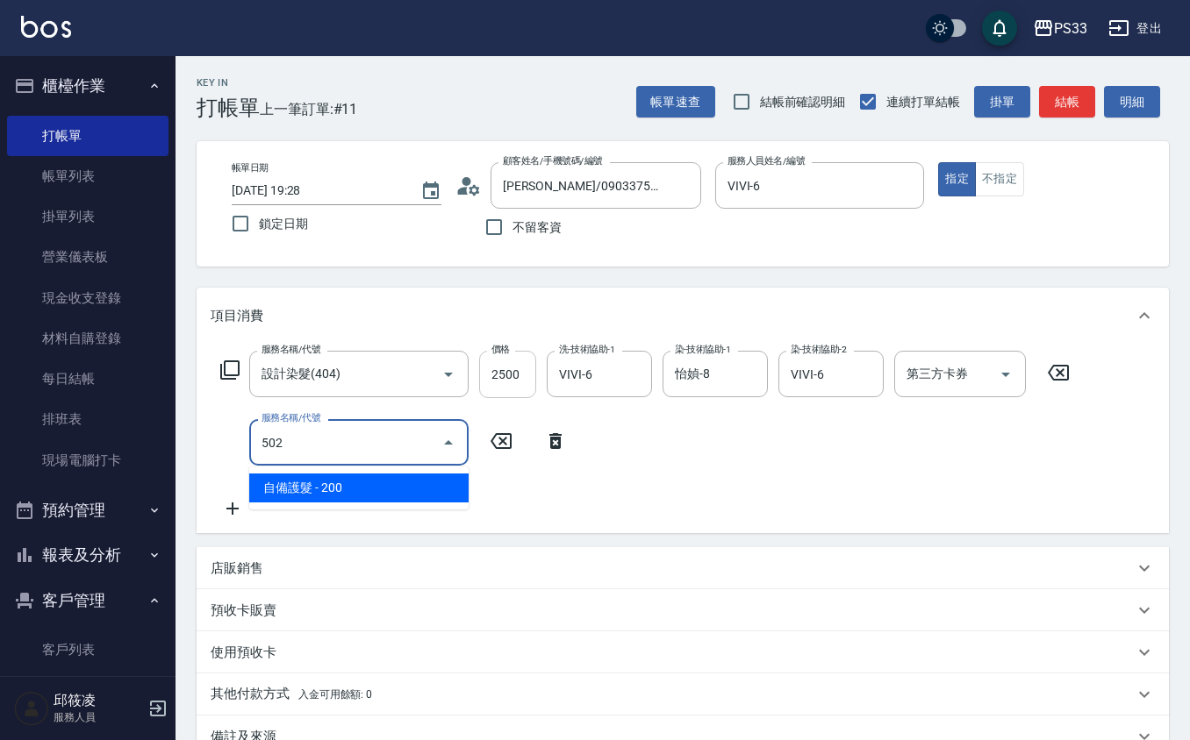
type input "自備護髮(502)"
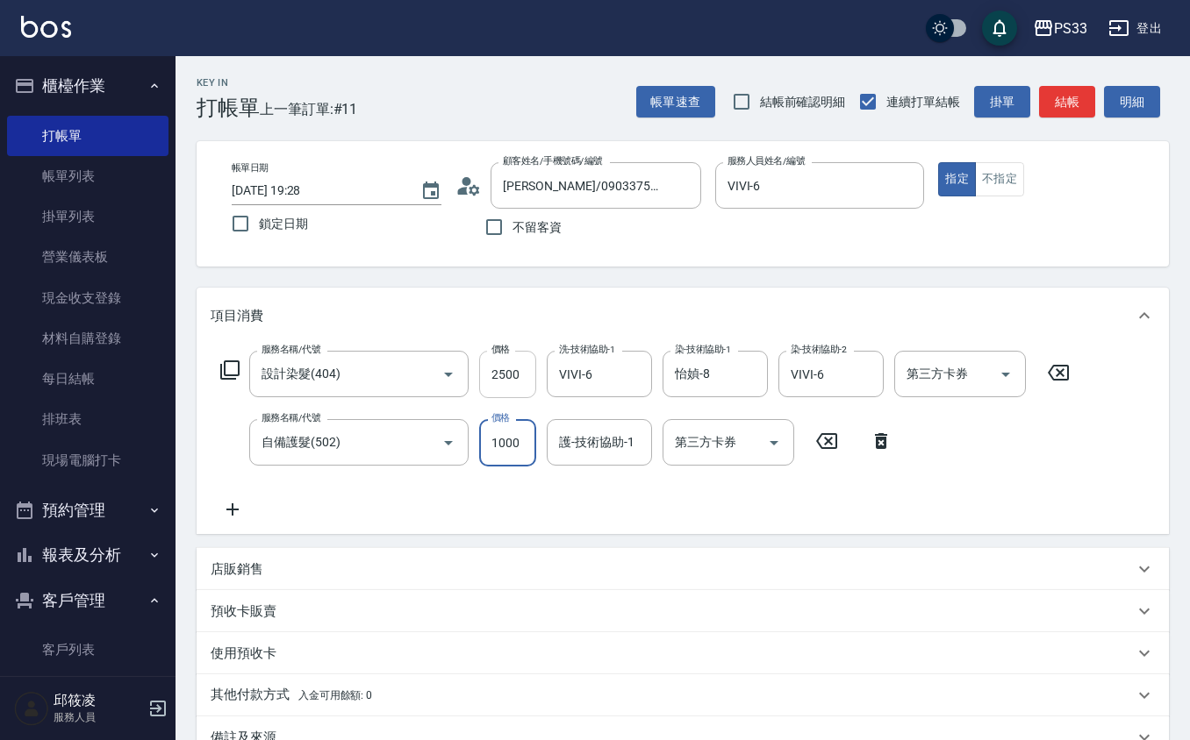
type input "1000"
type input "VIVI-6"
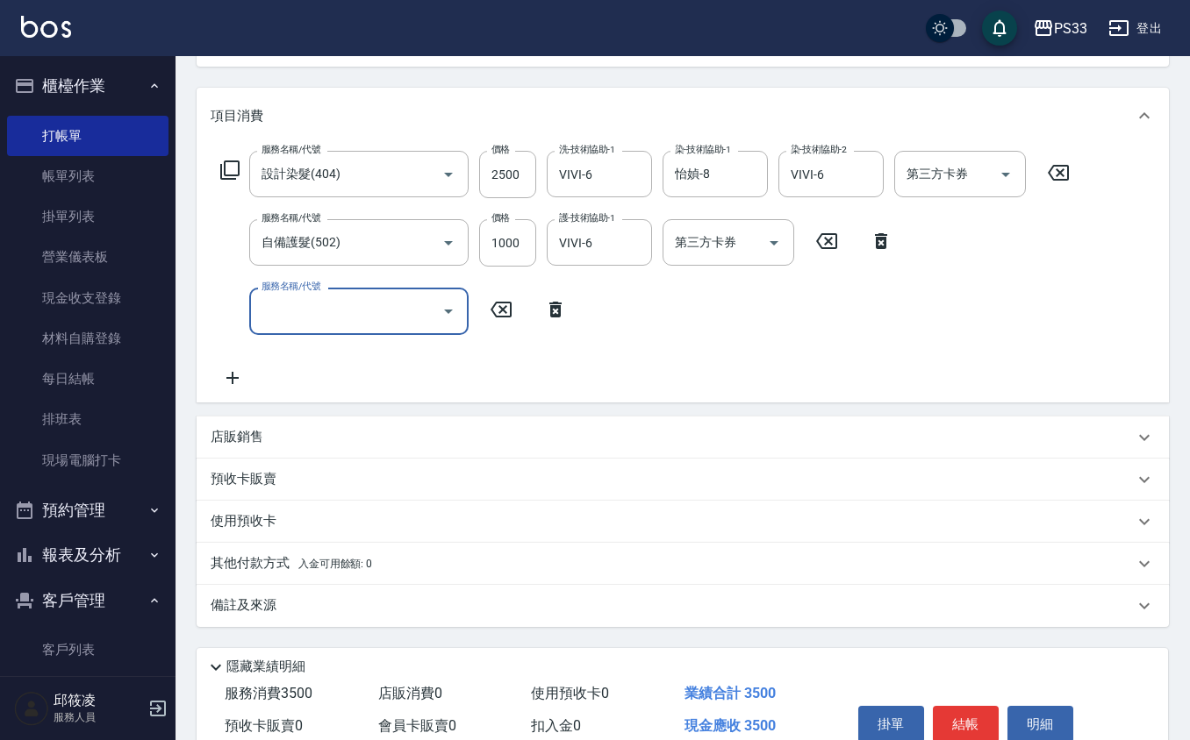
scroll to position [281, 0]
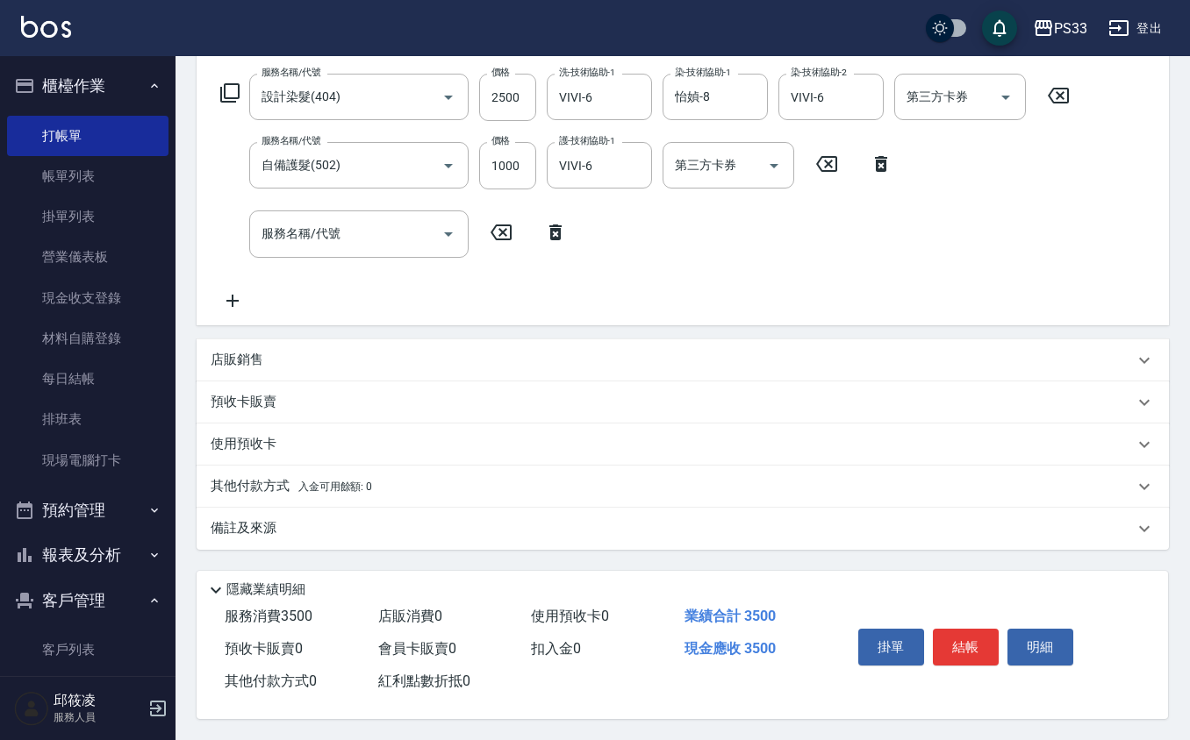
click at [211, 356] on p "店販銷售" at bounding box center [237, 360] width 53 height 18
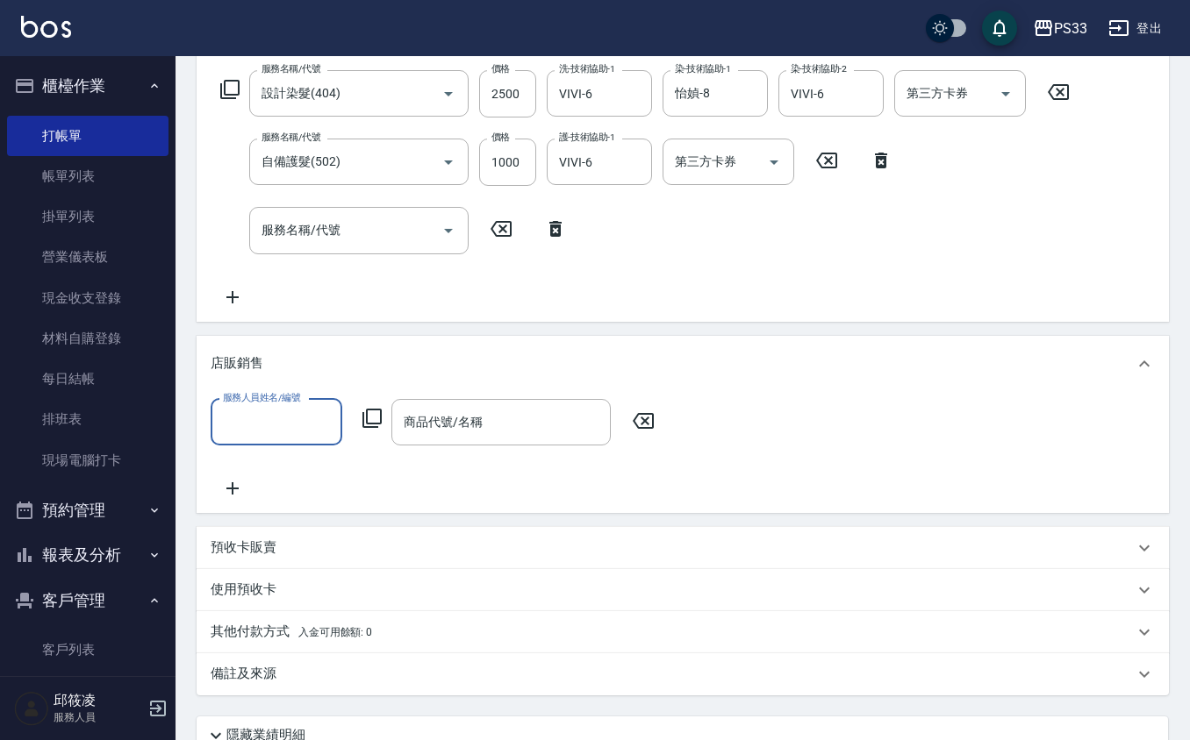
scroll to position [0, 0]
type input "VIVI-6"
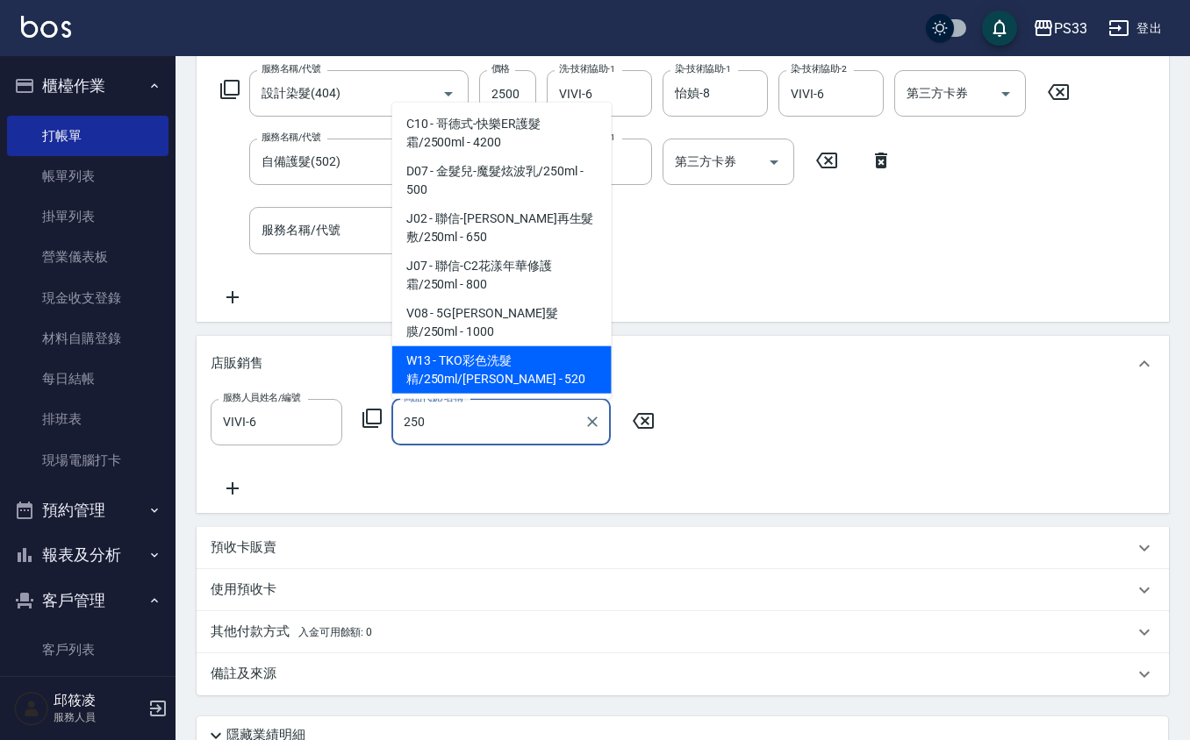
type input "TKO彩色洗髮精/250ml/[PERSON_NAME]"
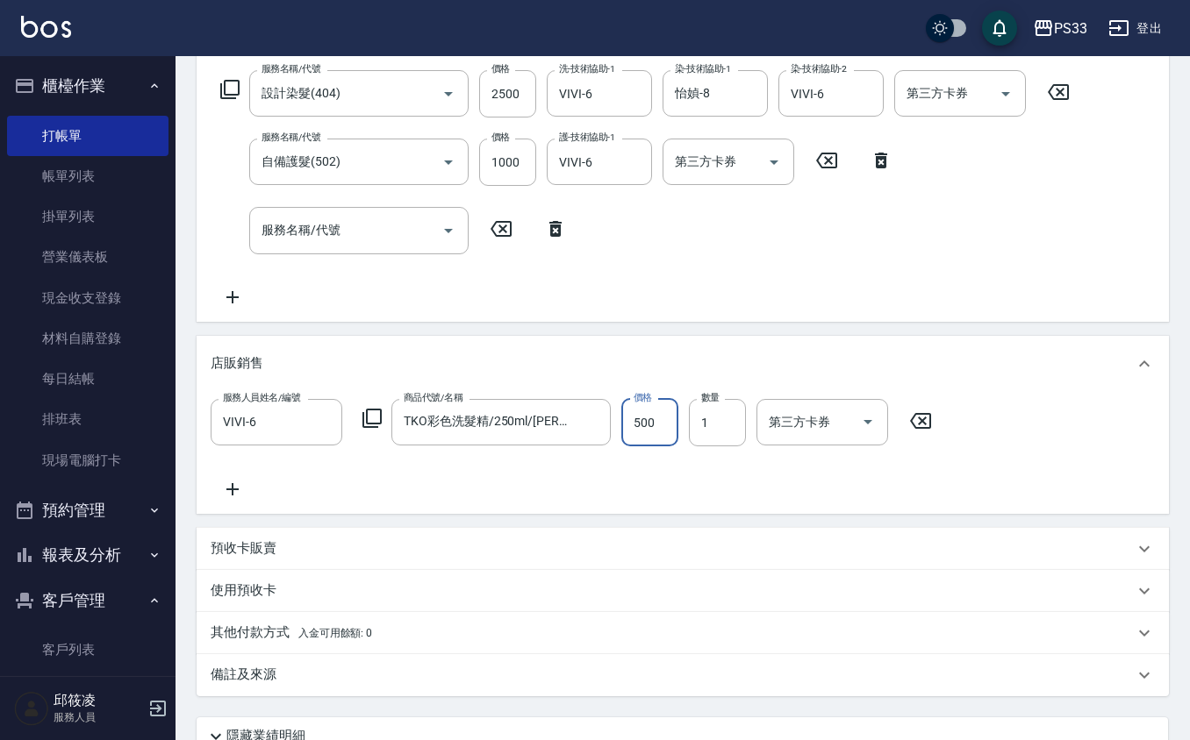
type input "500"
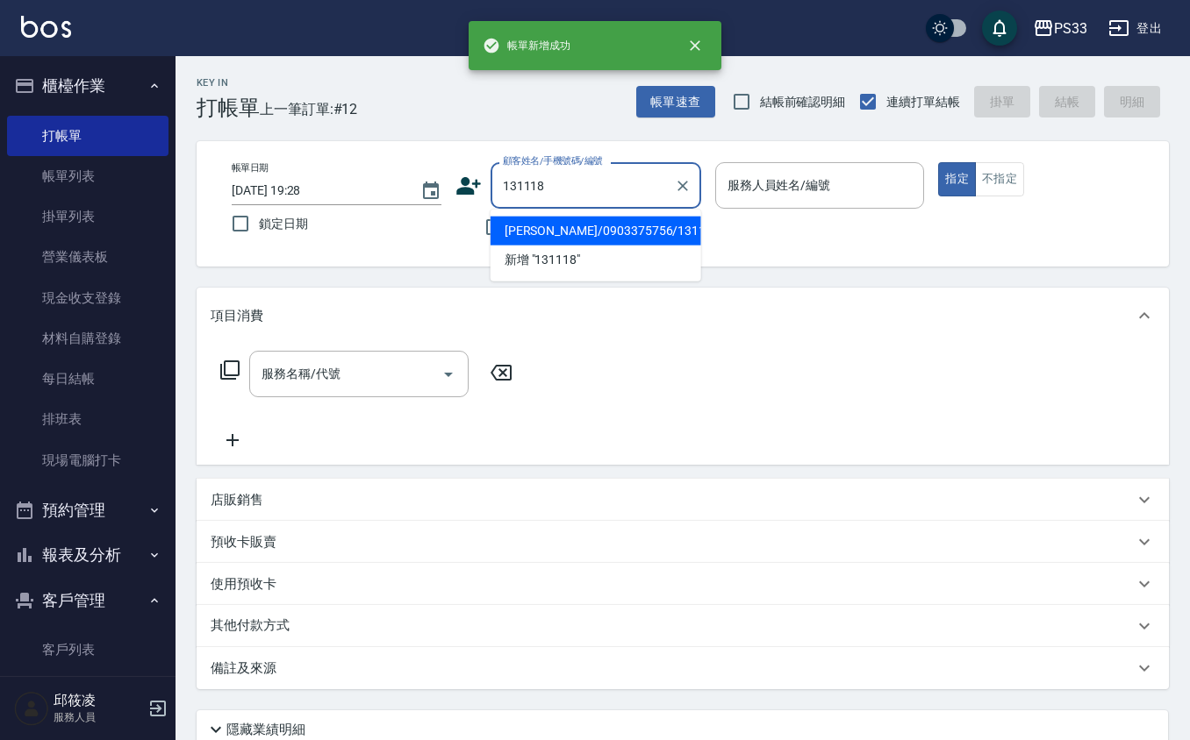
type input "[PERSON_NAME]/0903375756/131118"
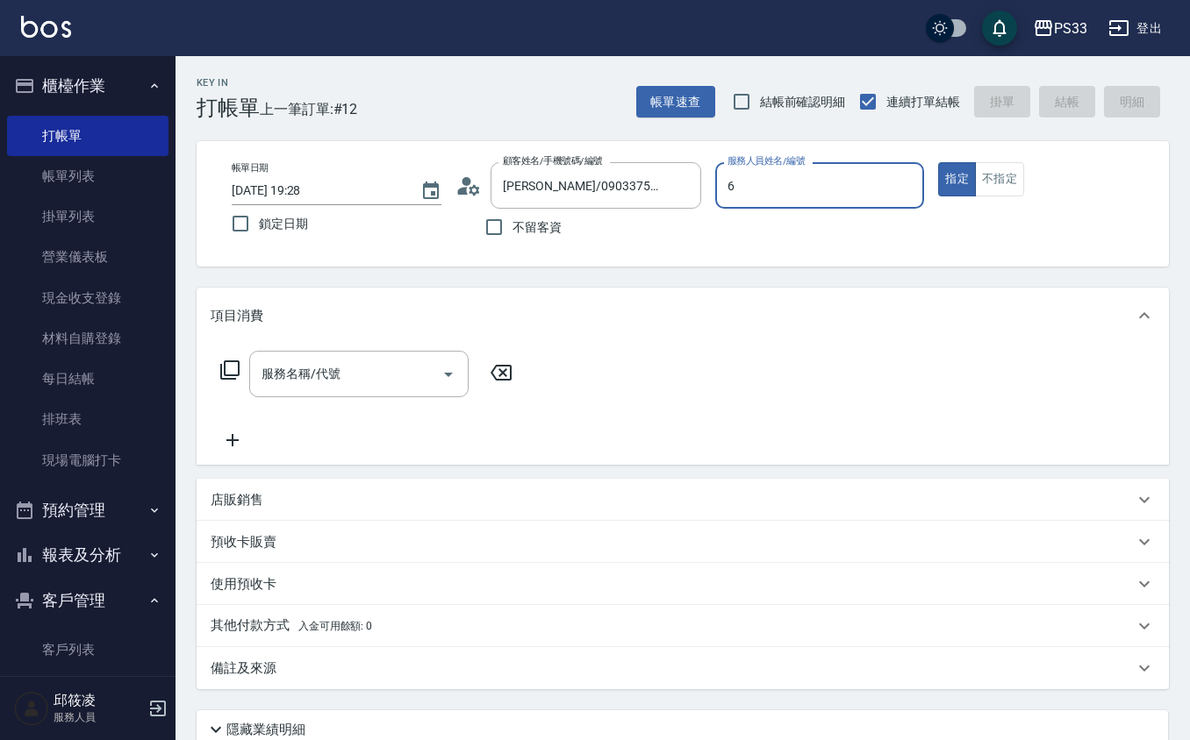
type input "VIVI-6"
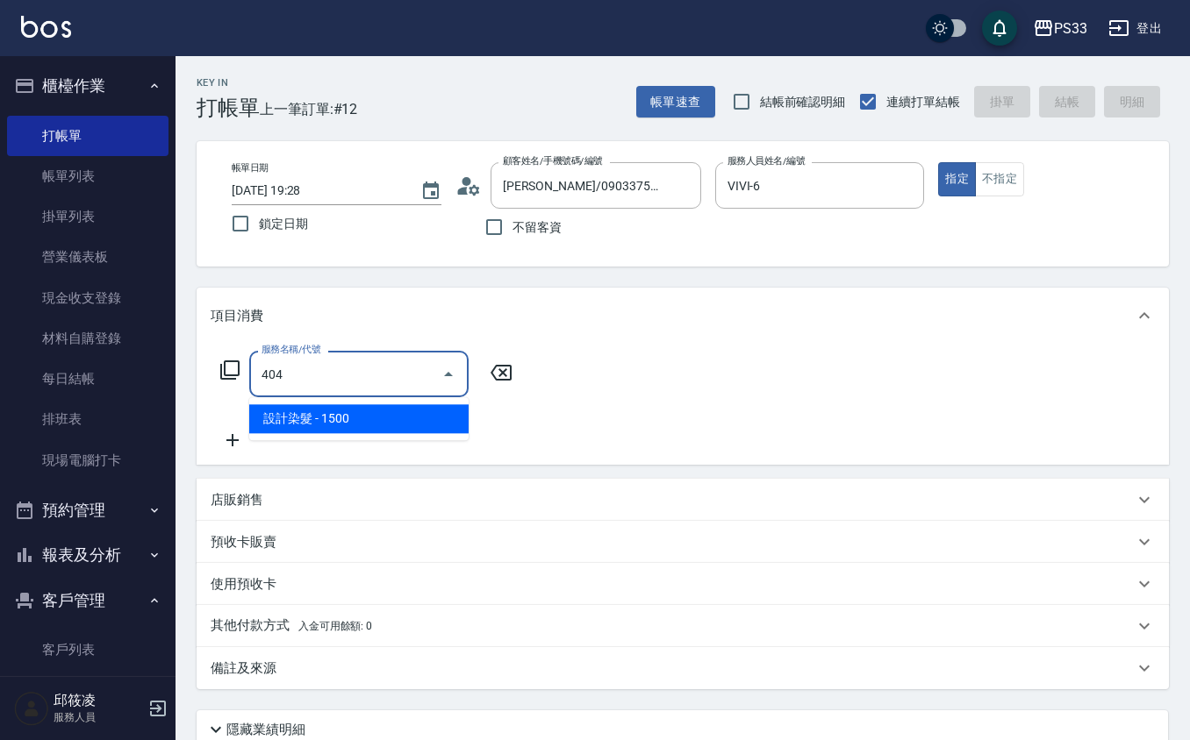
type input "設計染髮(404)"
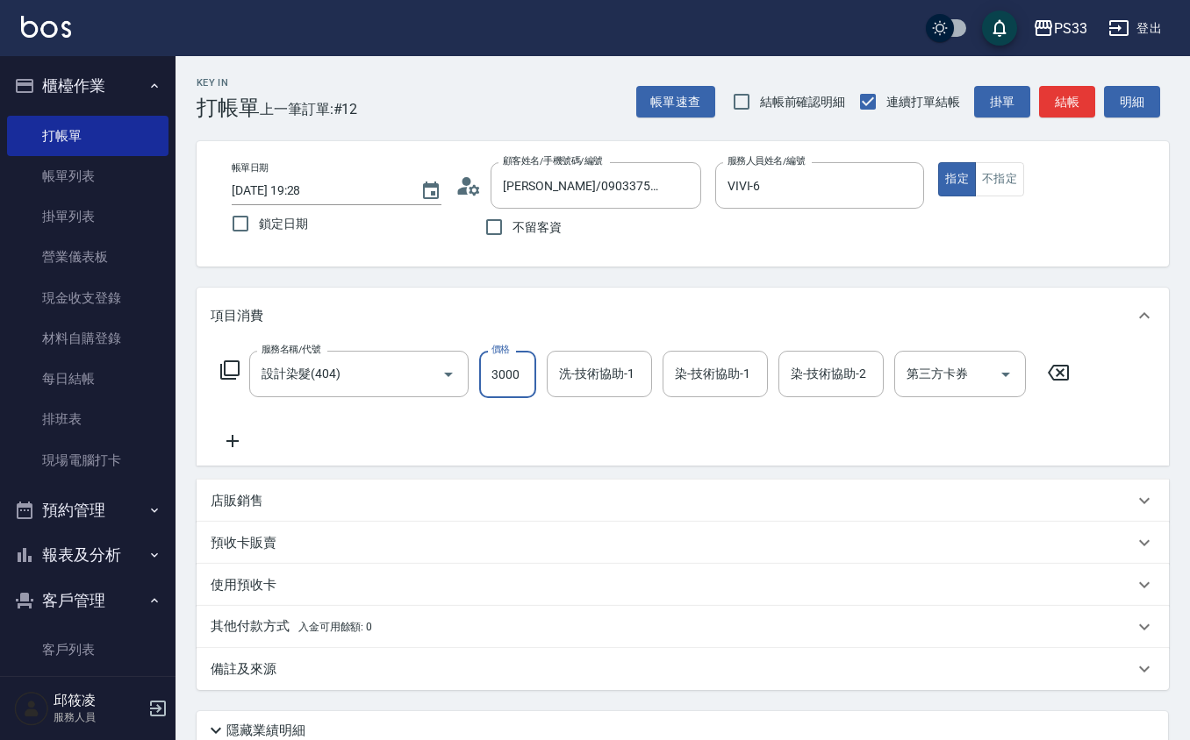
type input "3000"
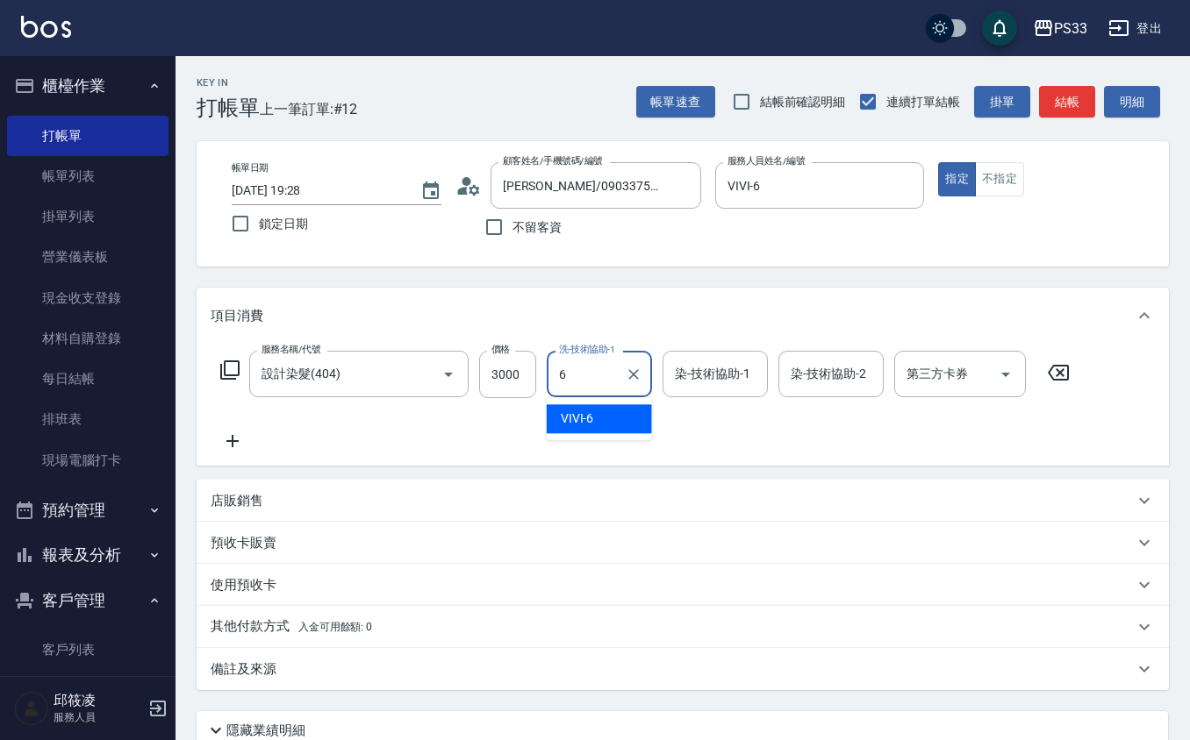
type input "VIVI-6"
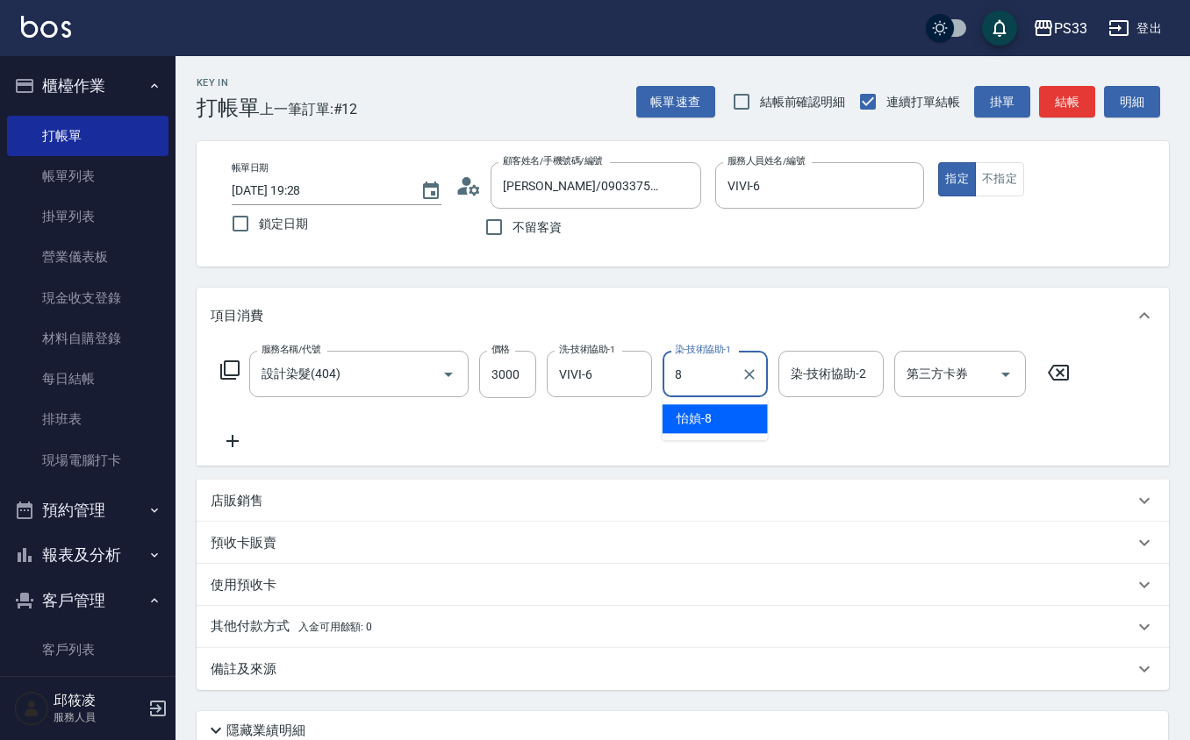
type input "怡媜-8"
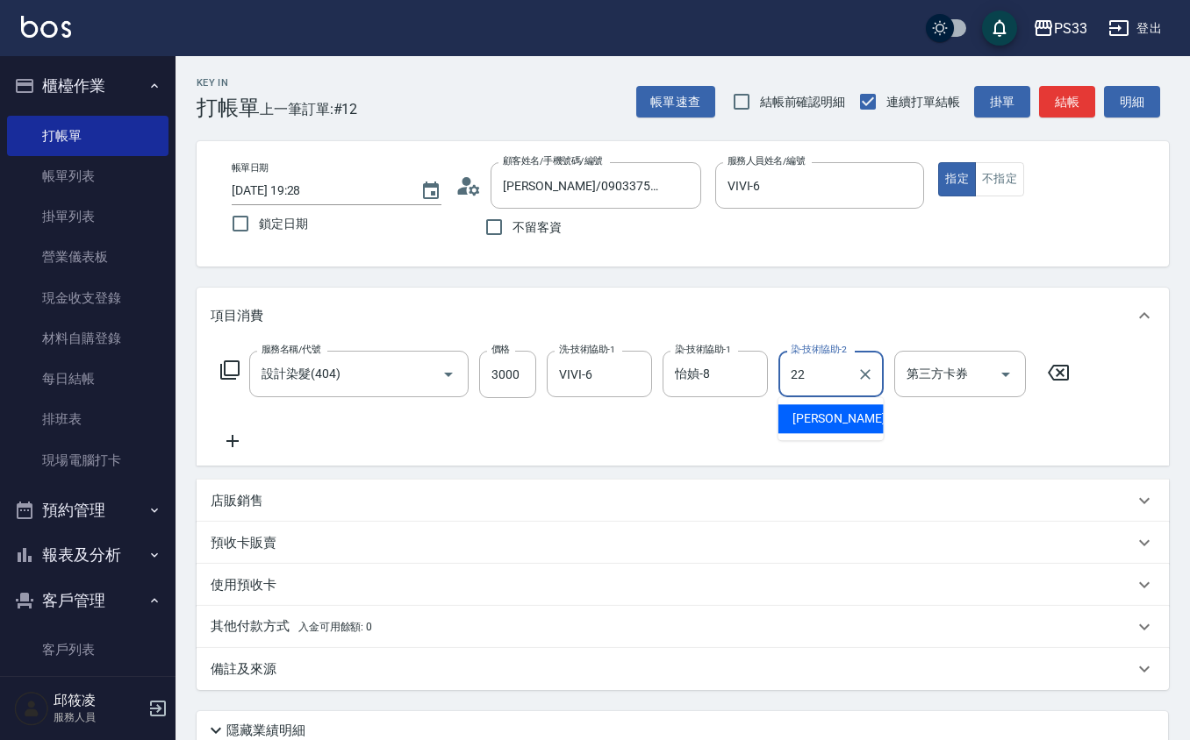
type input "[PERSON_NAME]-22"
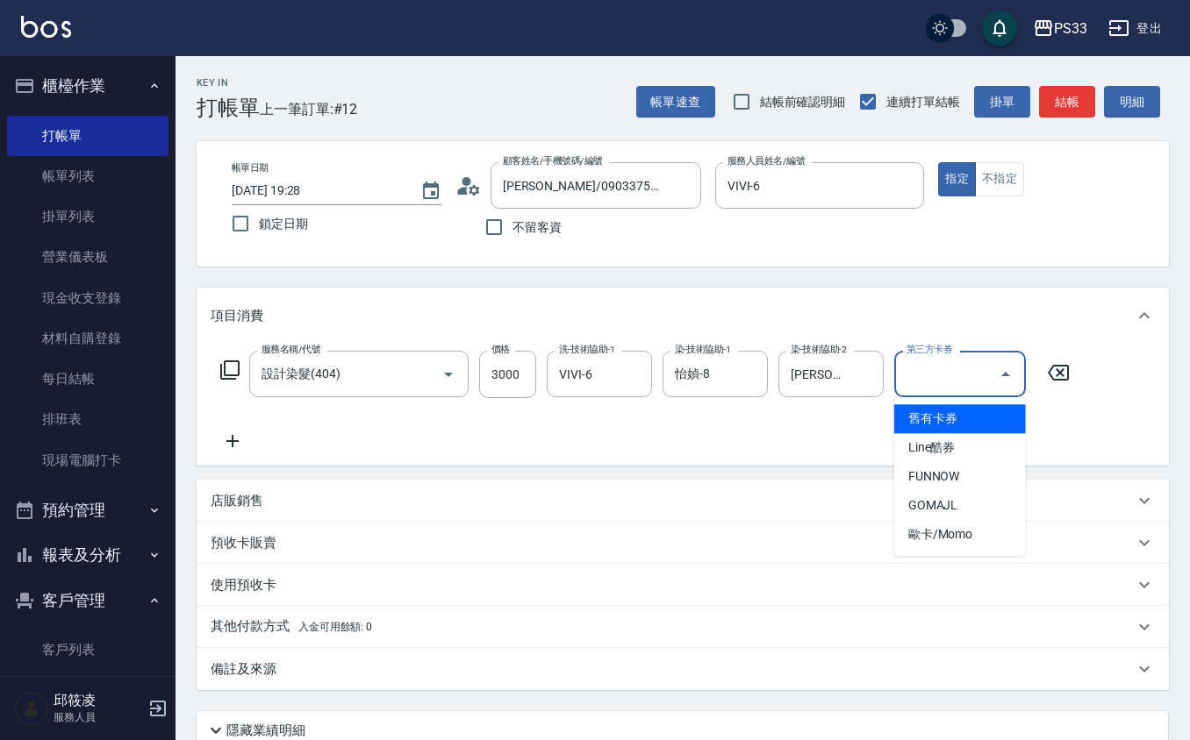
type input "舊有卡券"
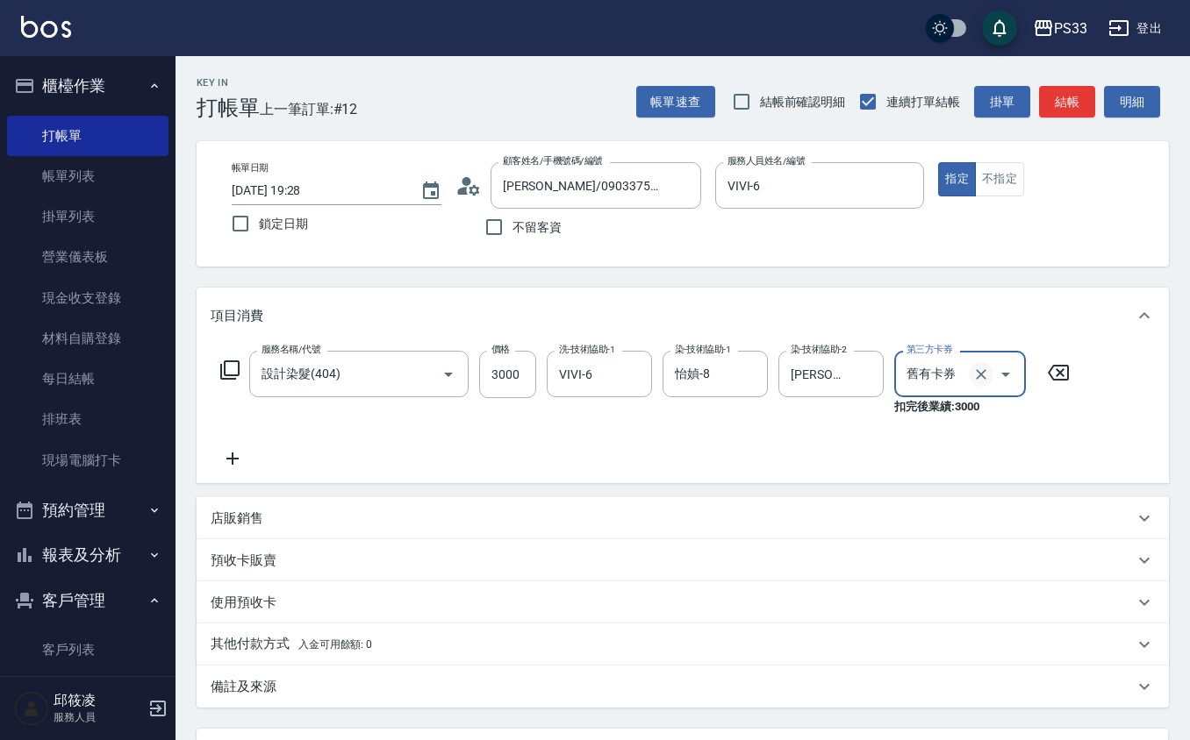
click at [977, 373] on icon "Clear" at bounding box center [981, 375] width 18 height 18
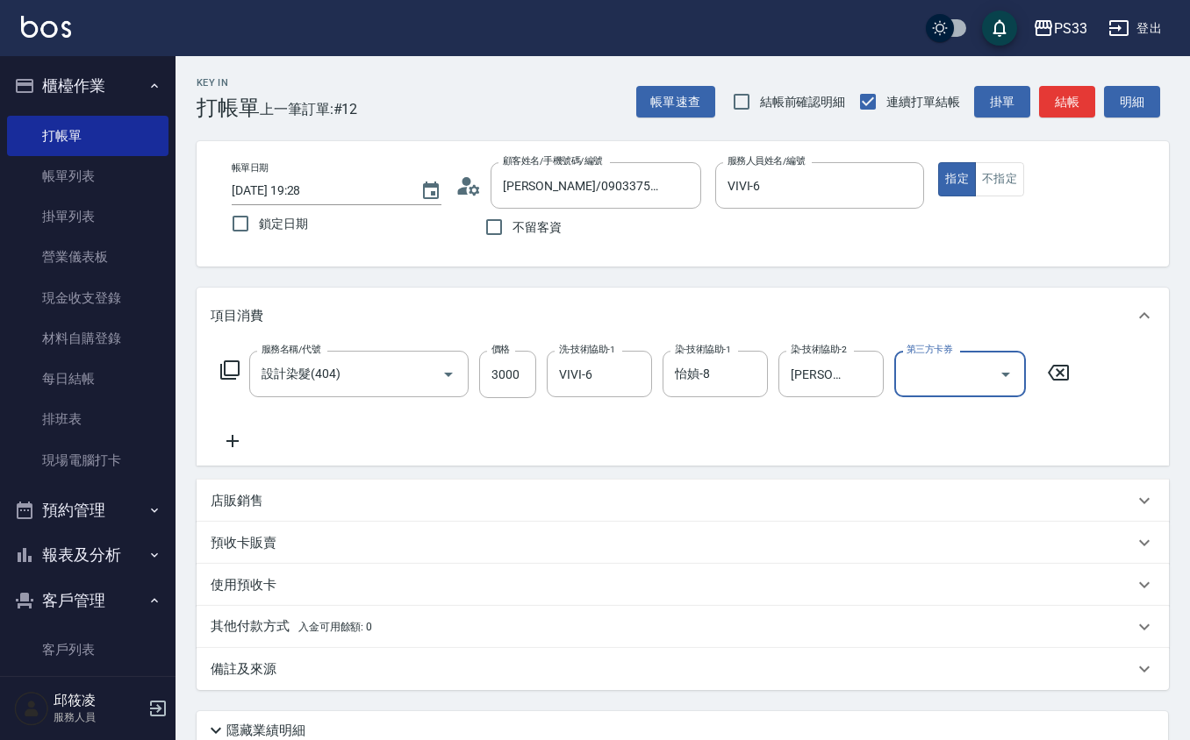
click at [222, 449] on icon at bounding box center [233, 441] width 44 height 21
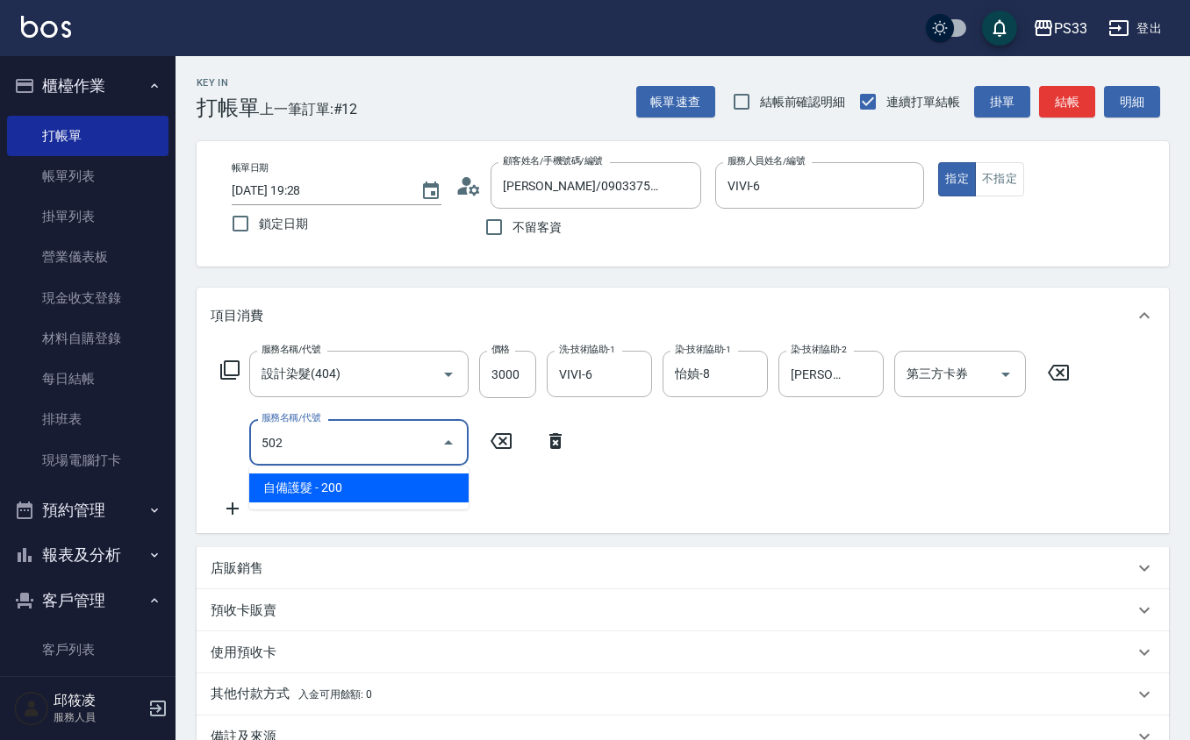
type input "自備護髮(502)"
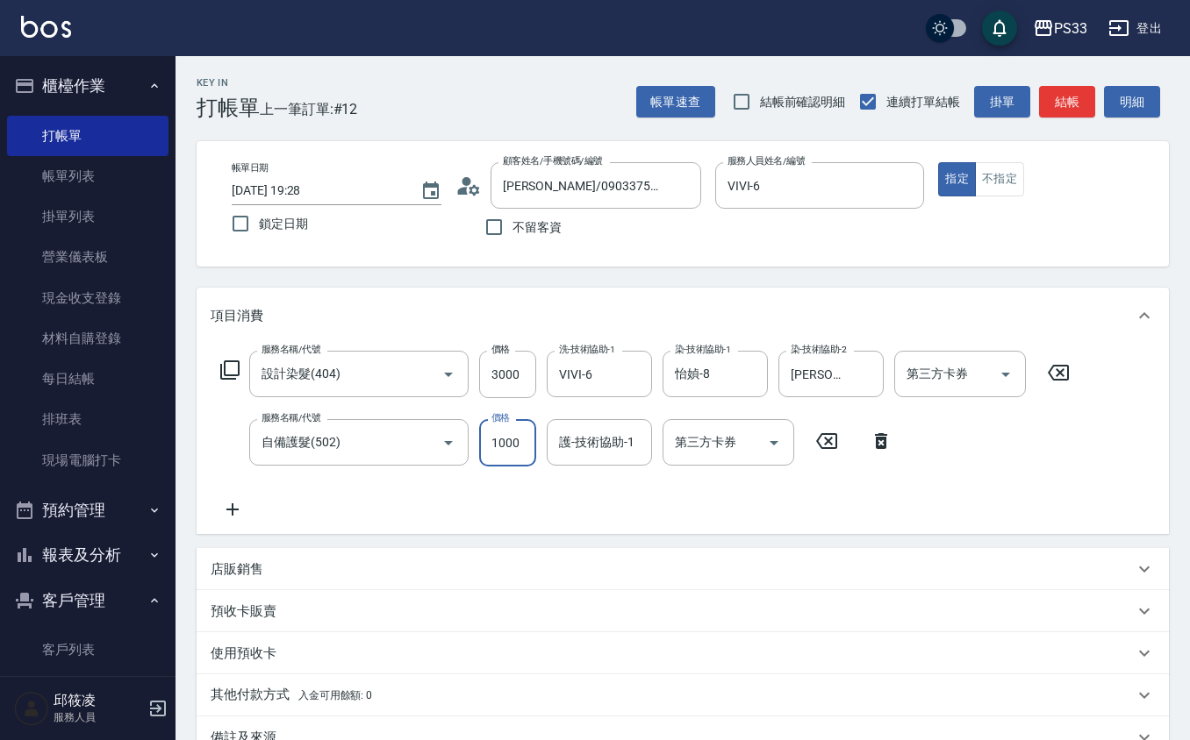
type input "1000"
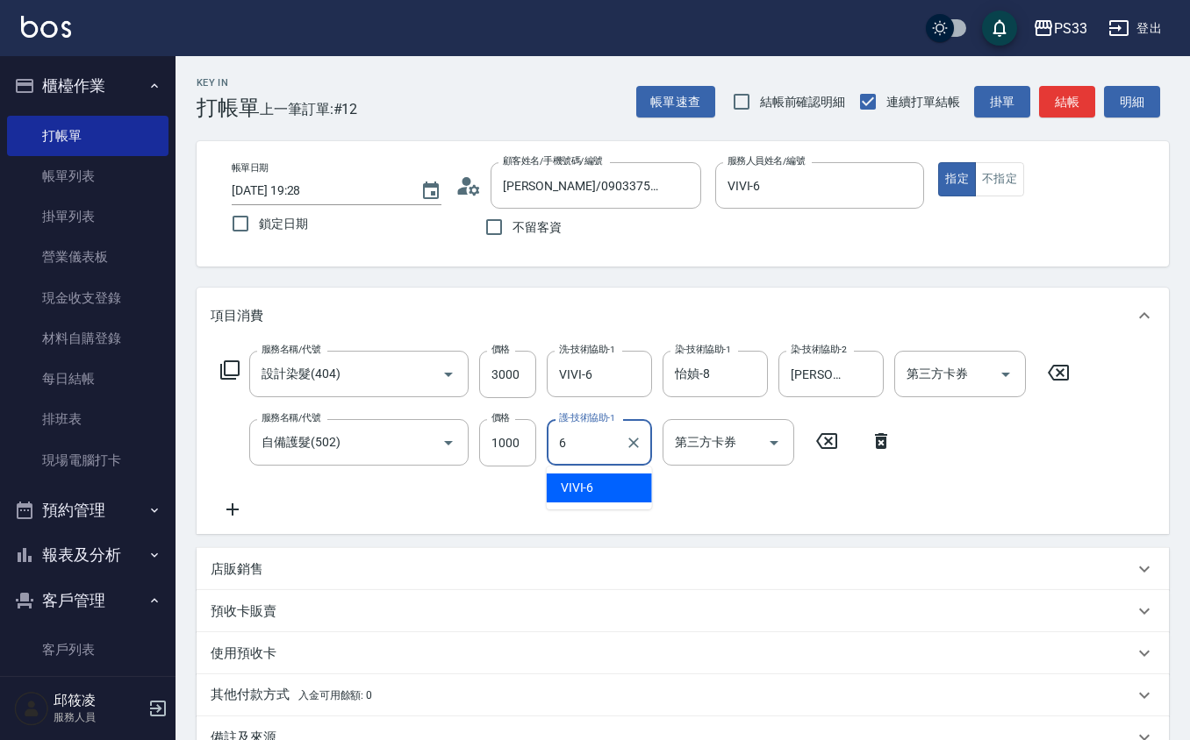
type input "VIVI-6"
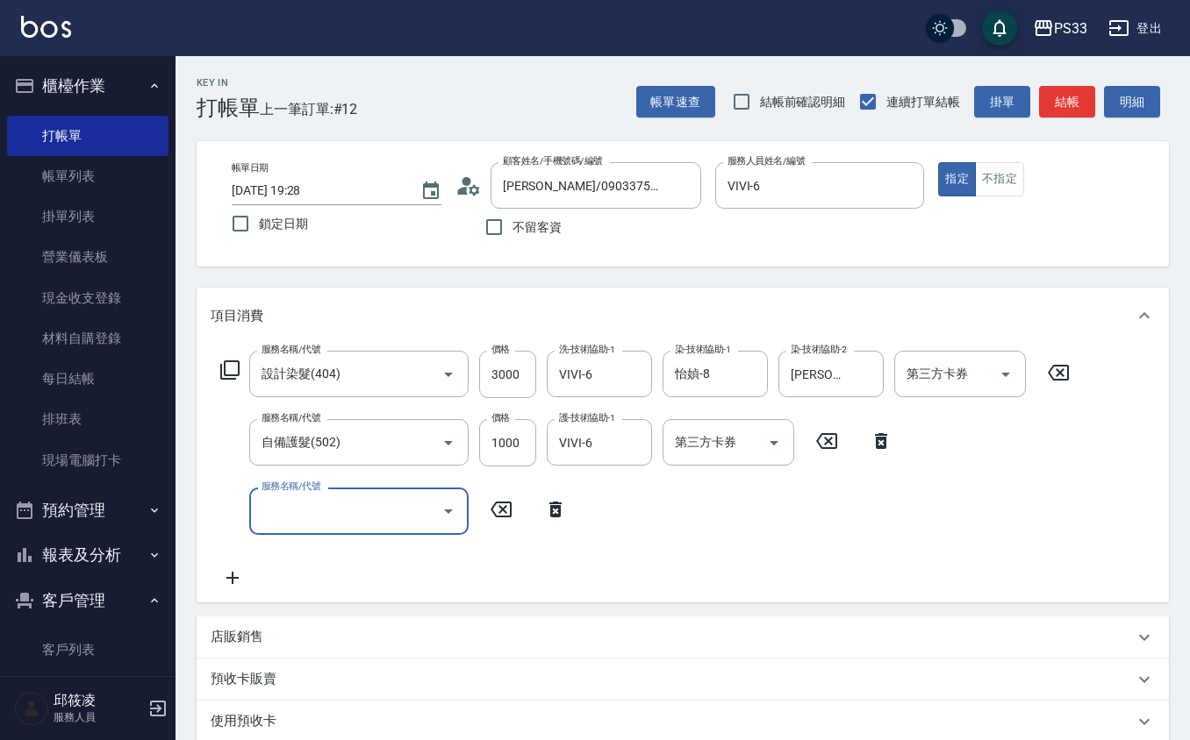
click at [216, 630] on p "店販銷售" at bounding box center [237, 637] width 53 height 18
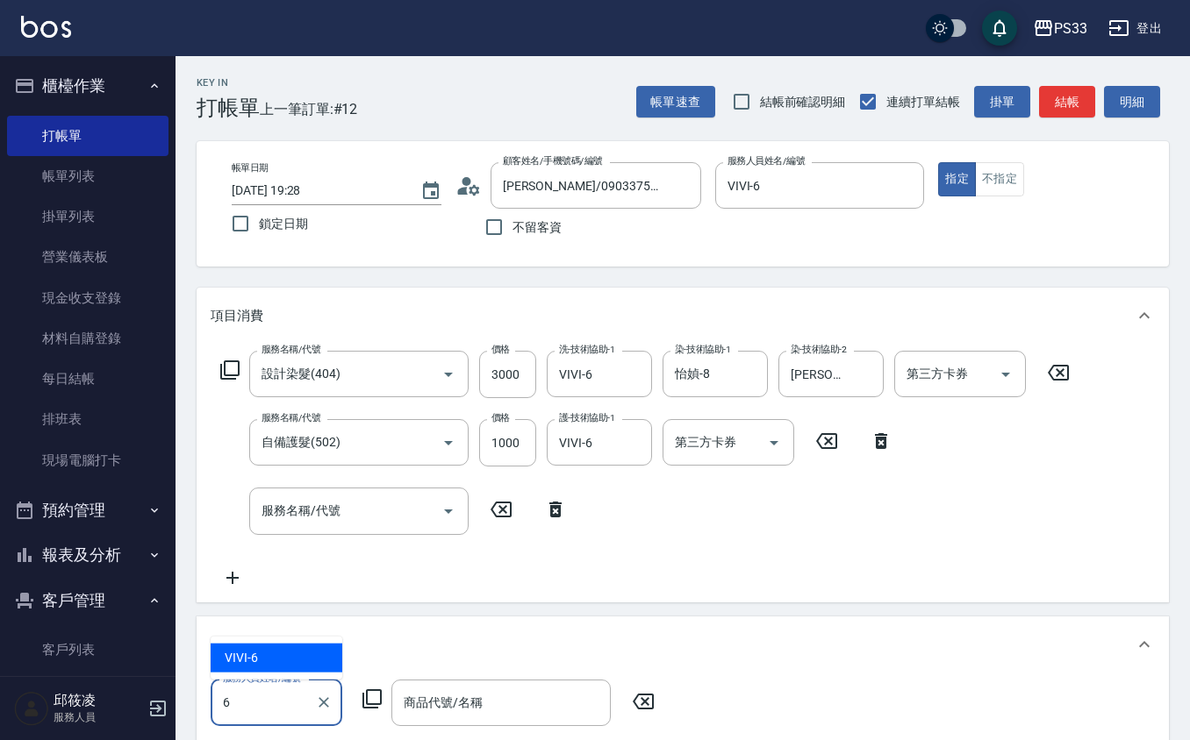
type input "VIVI-6"
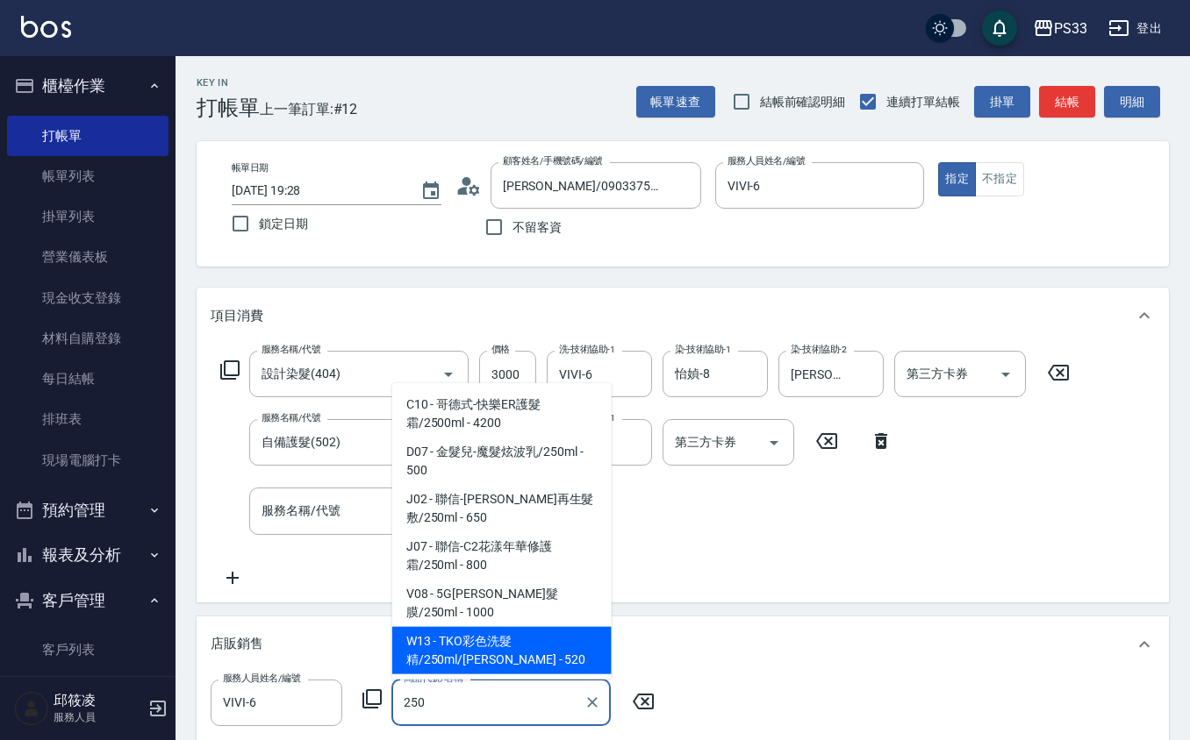
type input "TKO彩色洗髮精/250ml/[PERSON_NAME]"
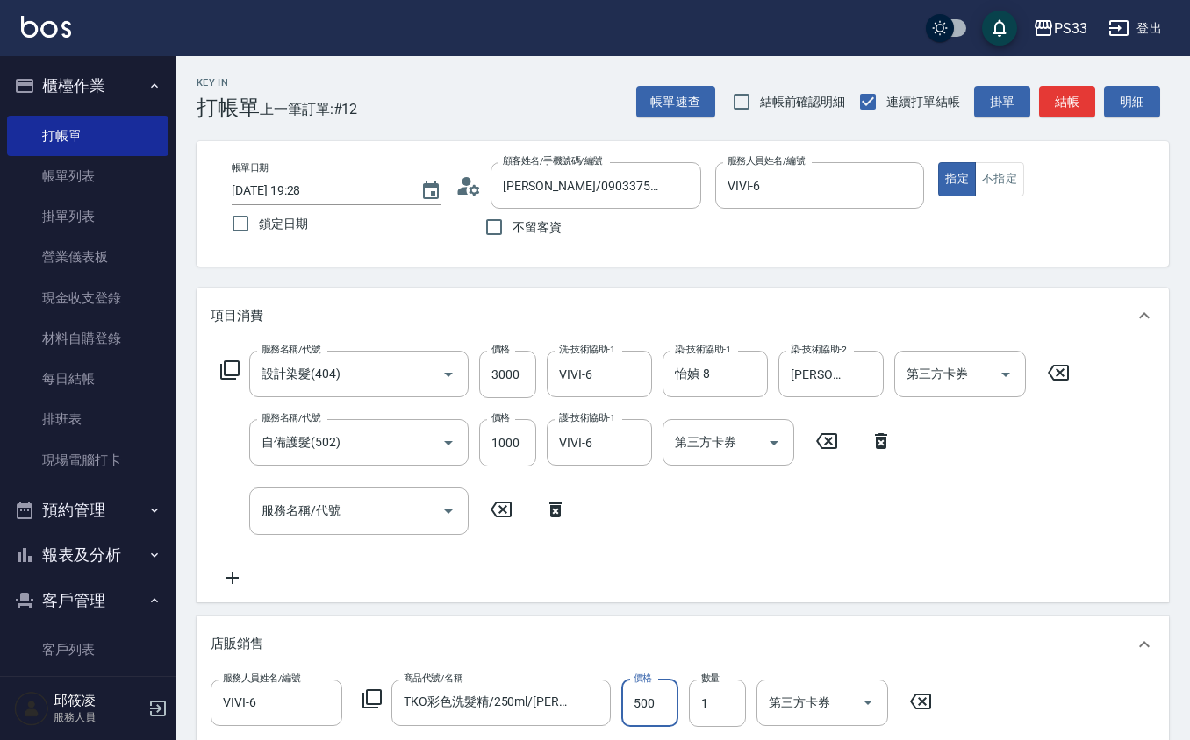
type input "500"
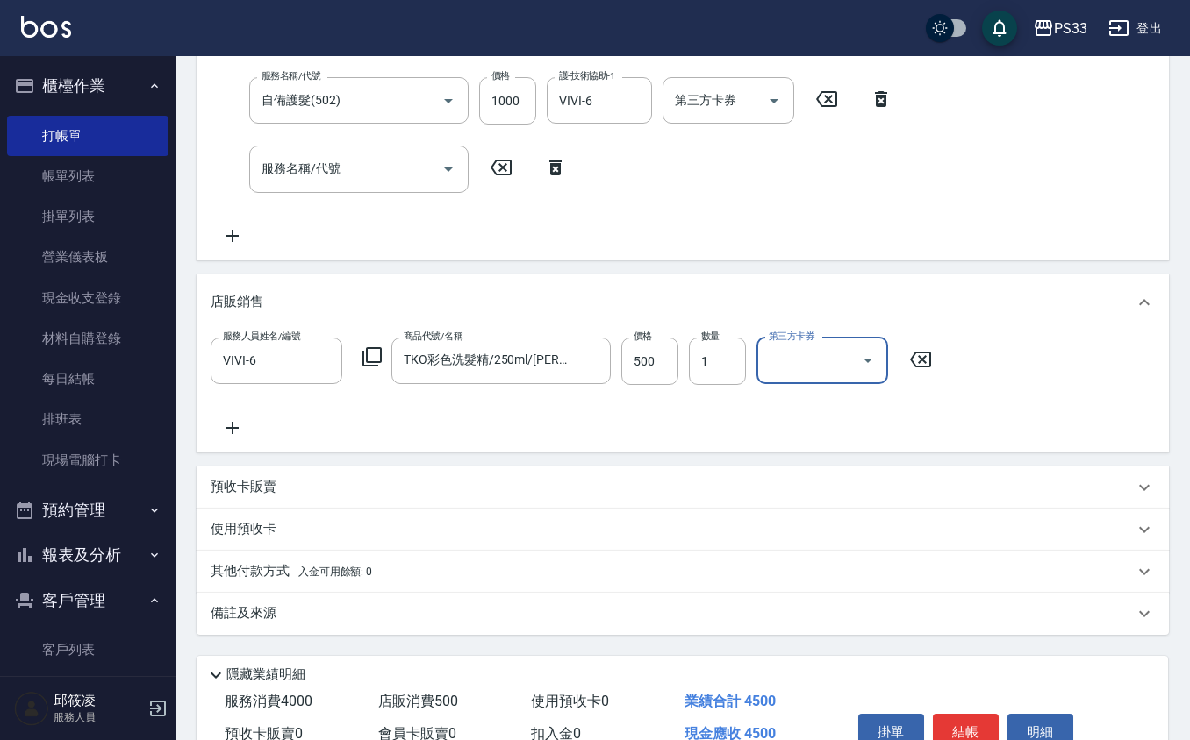
scroll to position [432, 0]
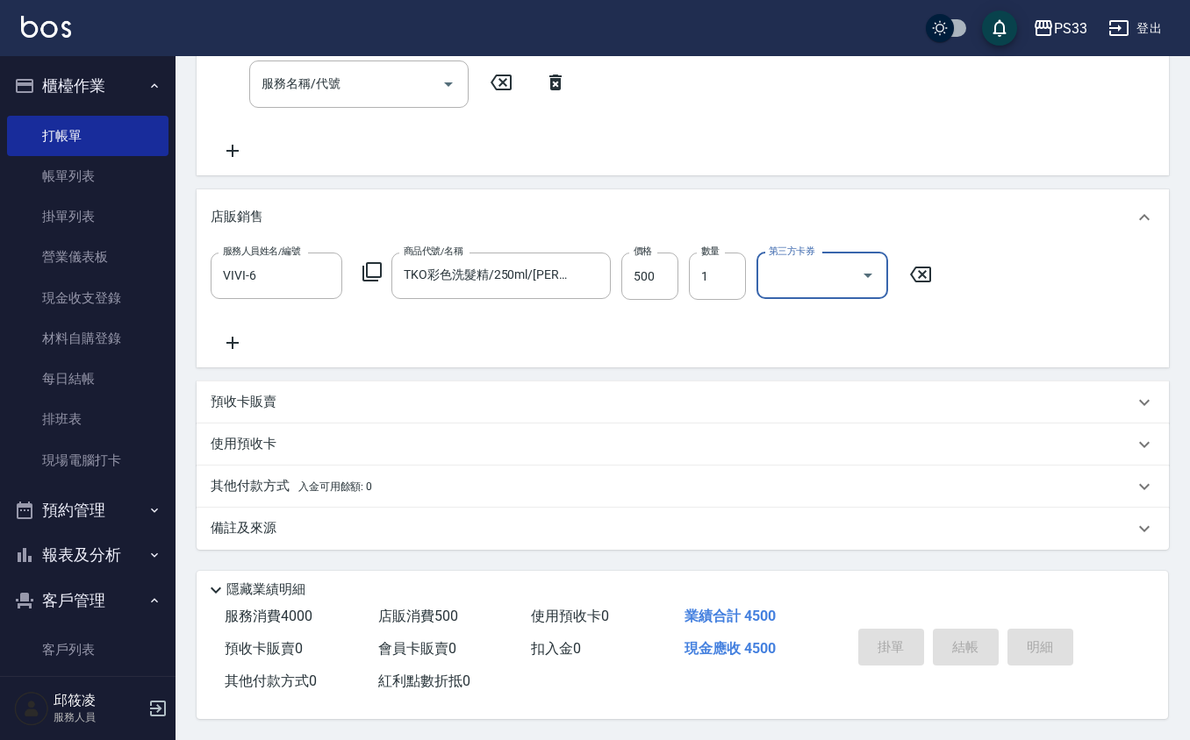
type input "[DATE] 19:29"
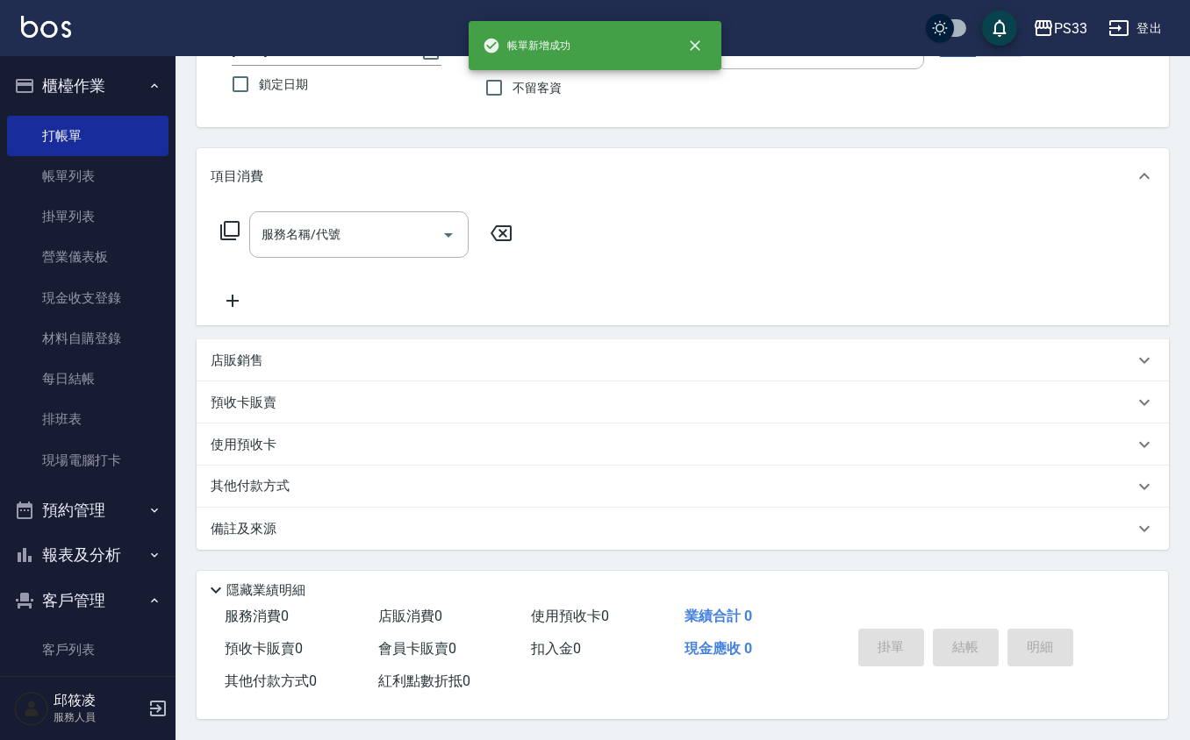
scroll to position [0, 0]
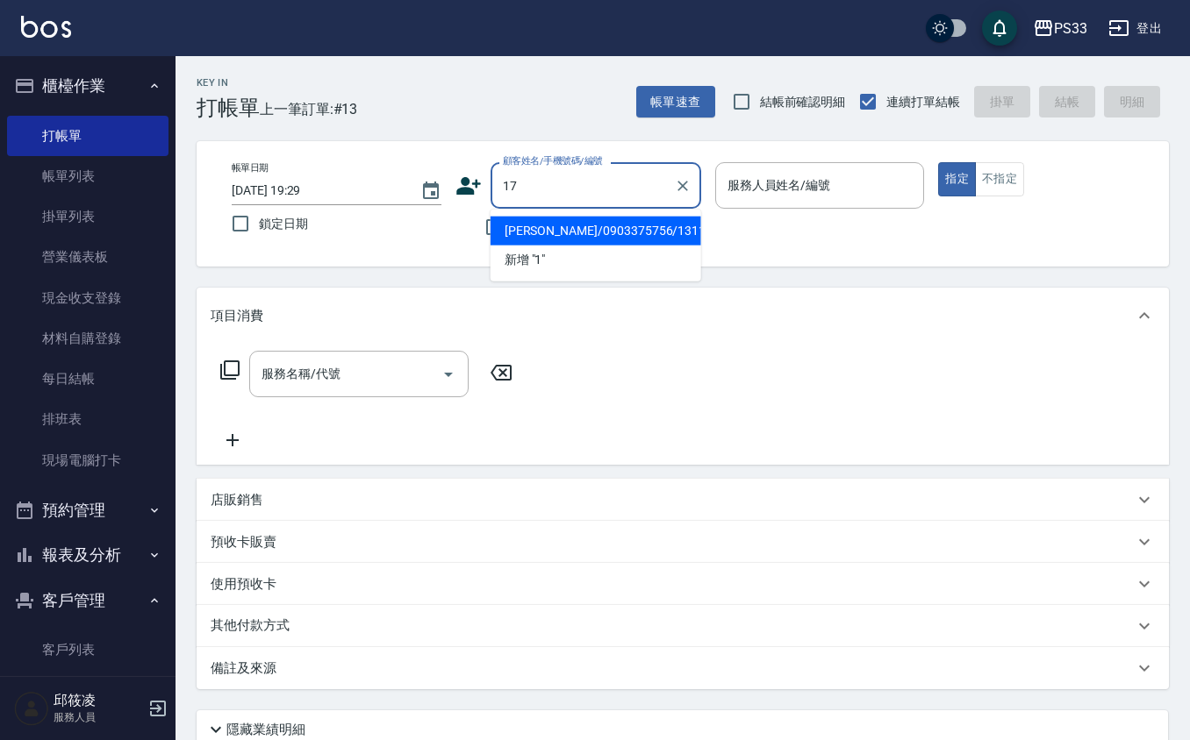
type input "17"
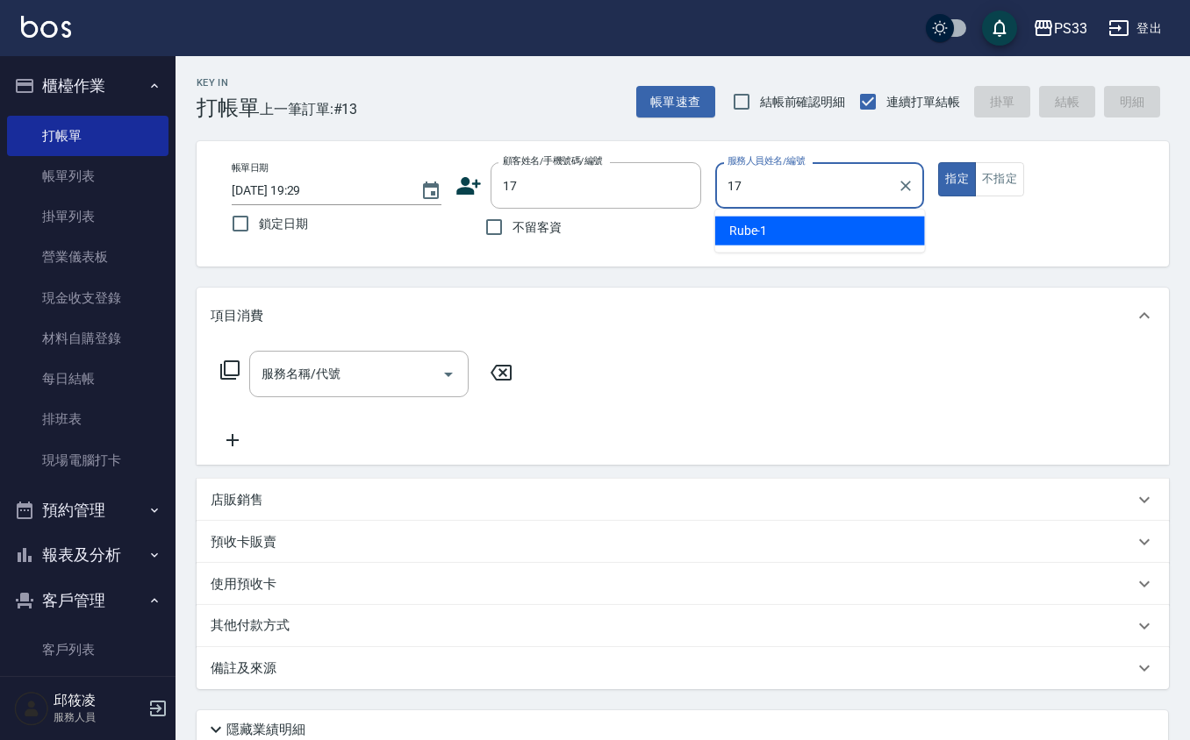
type input "[PERSON_NAME]-17"
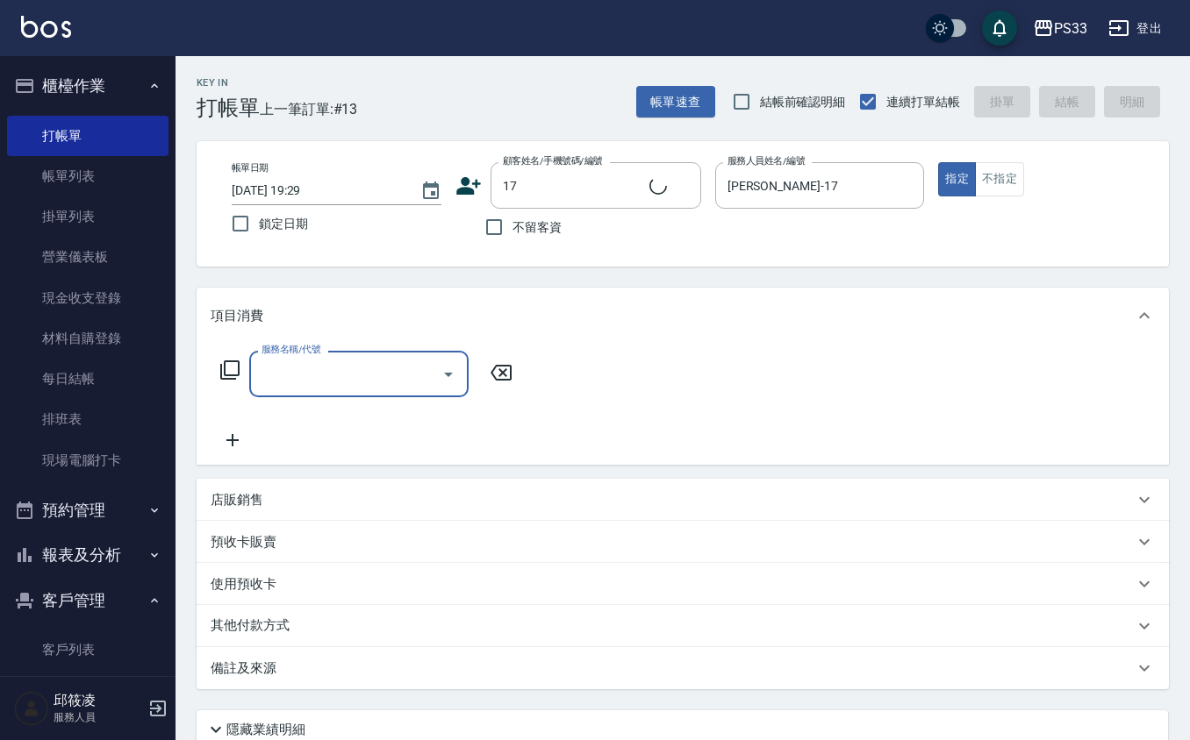
type input "[PERSON_NAME]/0000/17"
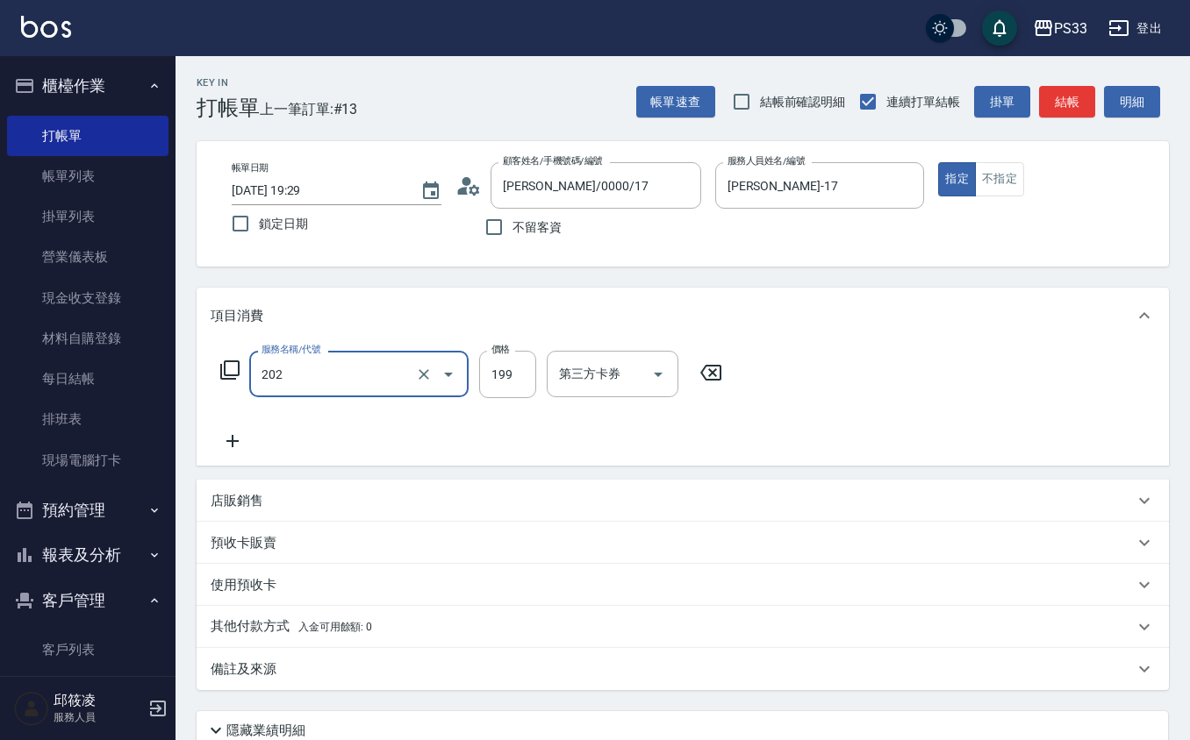
type input "不指定單剪(202)"
click at [993, 175] on button "不指定" at bounding box center [999, 179] width 49 height 34
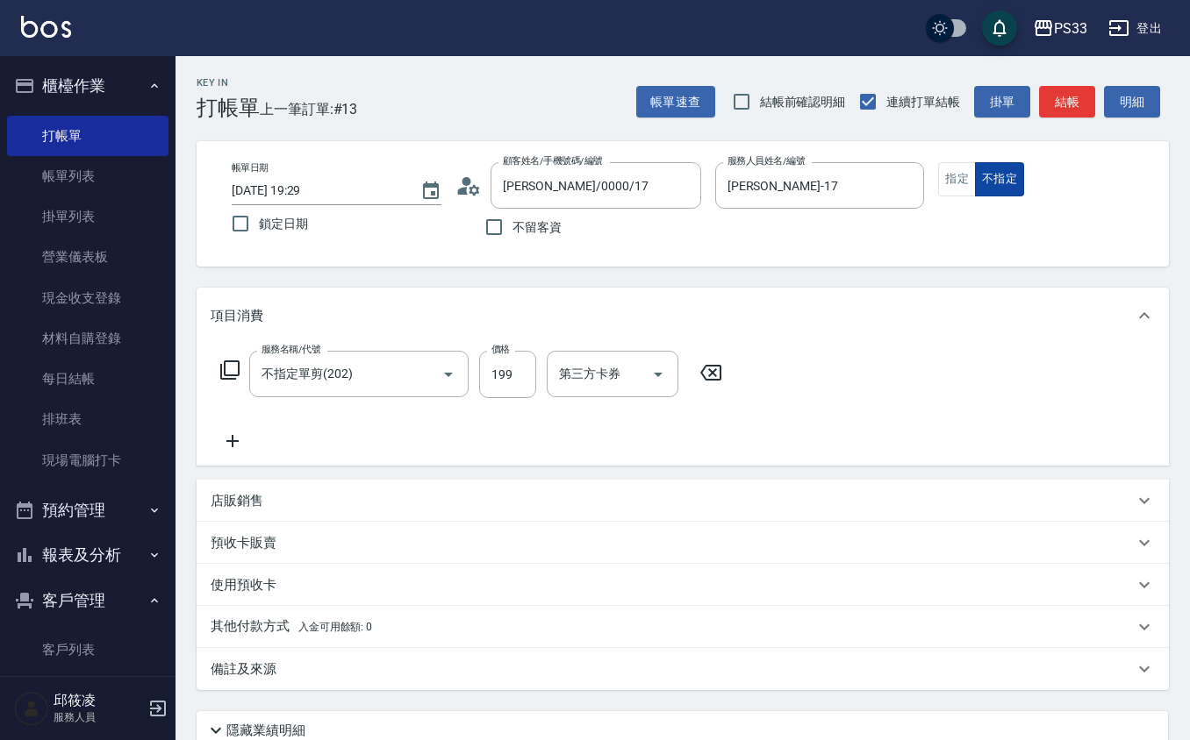
type button "false"
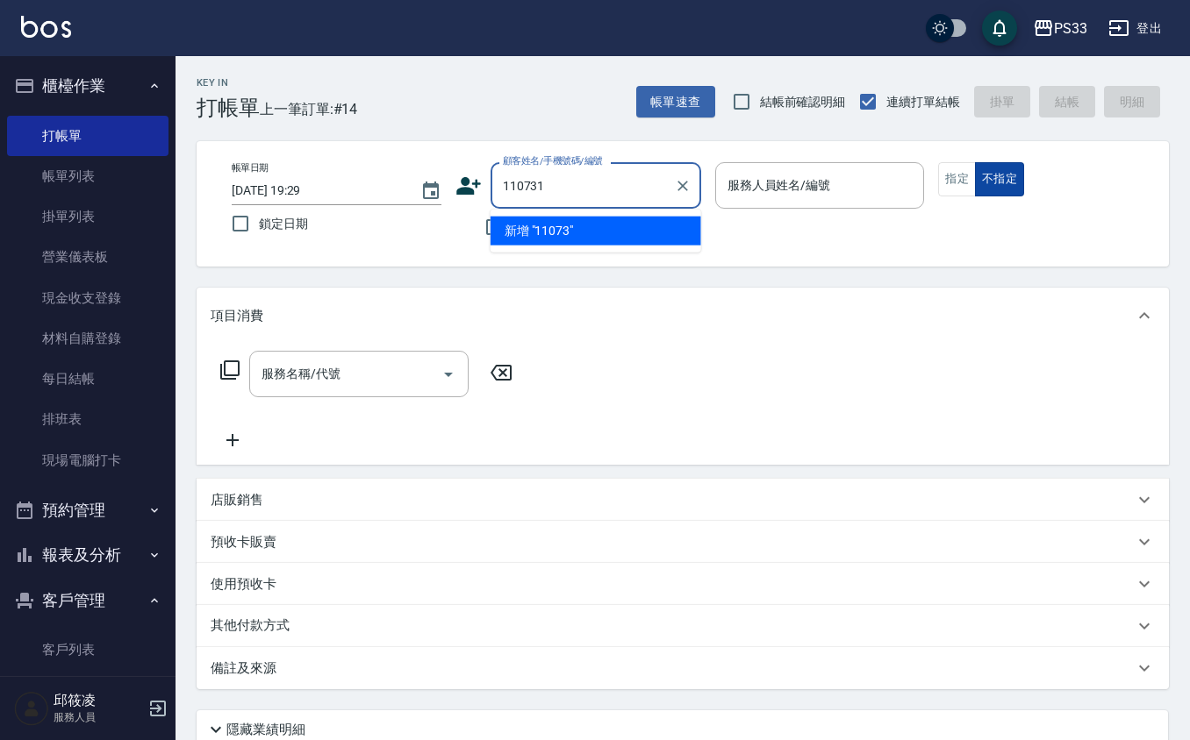
type input "110731"
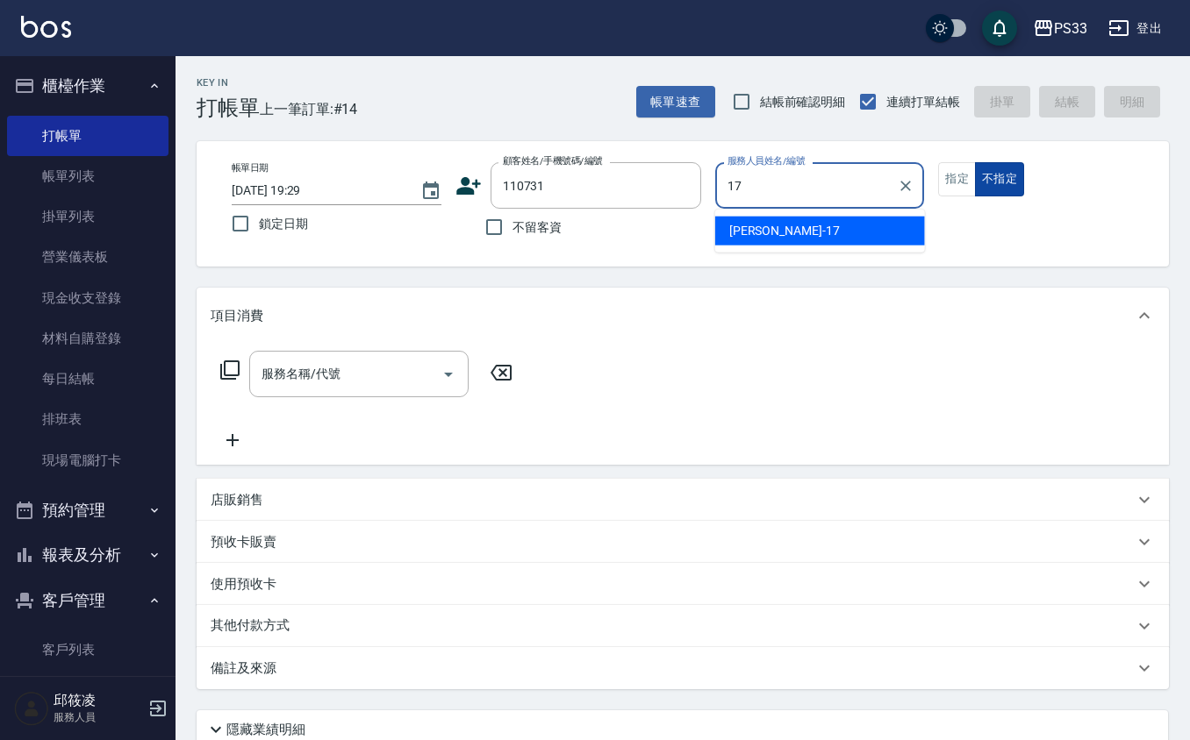
type input "17"
type input "[PERSON_NAME]/0966865835/110731"
type input "[PERSON_NAME]-17"
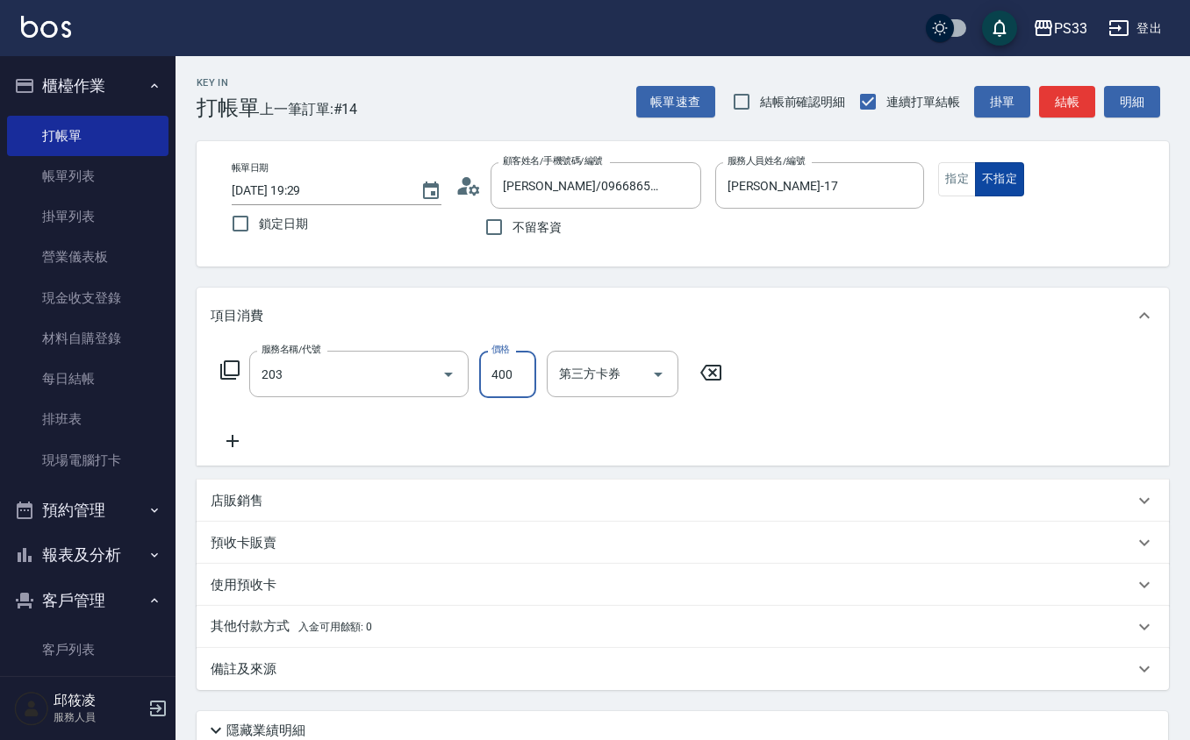
type input "指定單剪(203)"
type input "200"
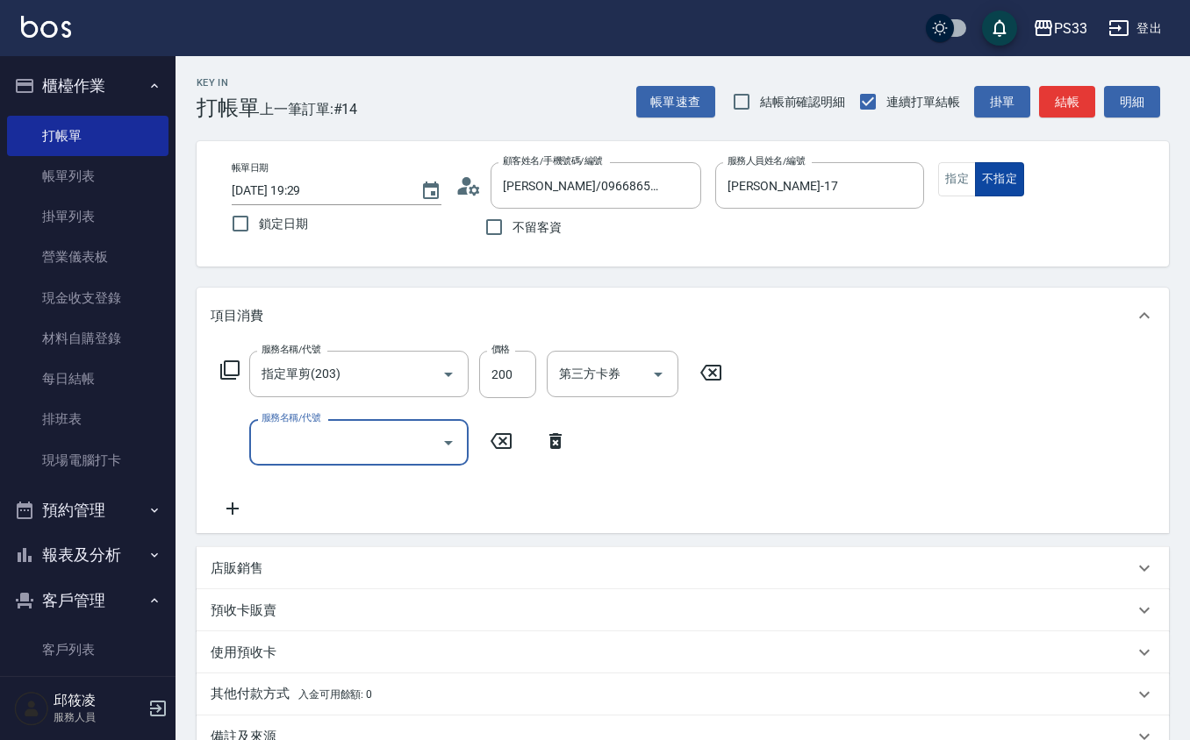
click at [983, 176] on button "不指定" at bounding box center [999, 179] width 49 height 34
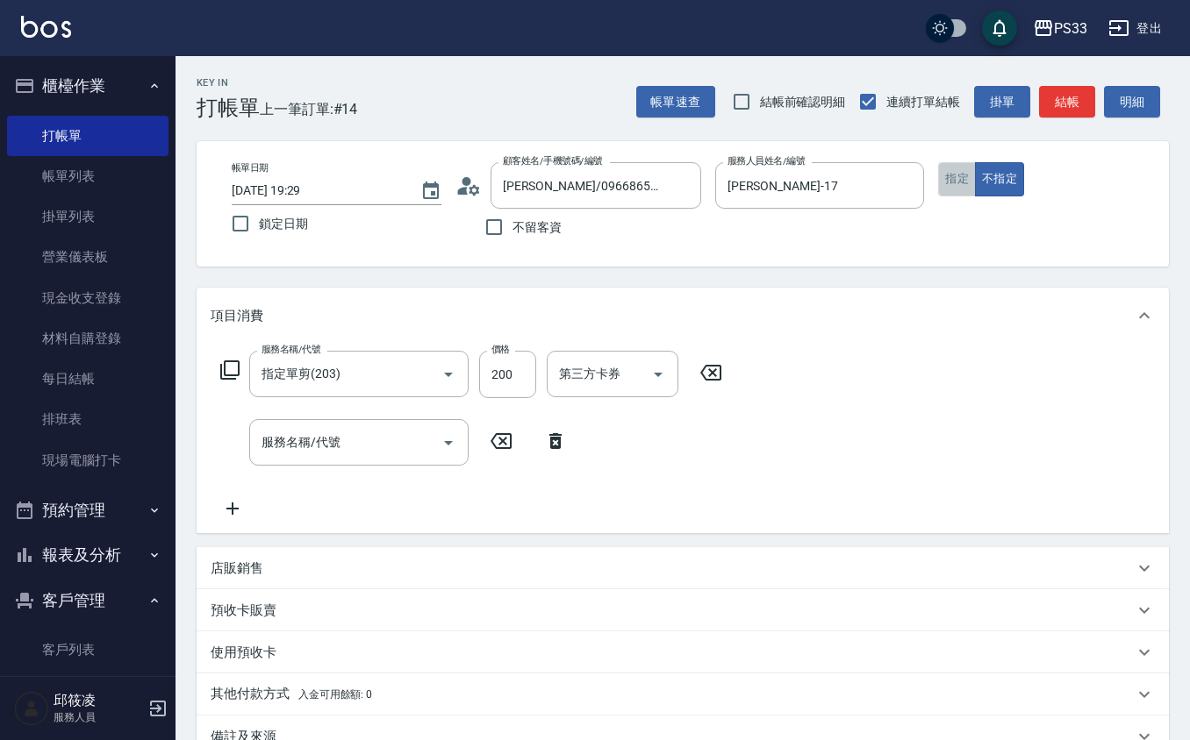
click at [966, 184] on button "指定" at bounding box center [957, 179] width 38 height 34
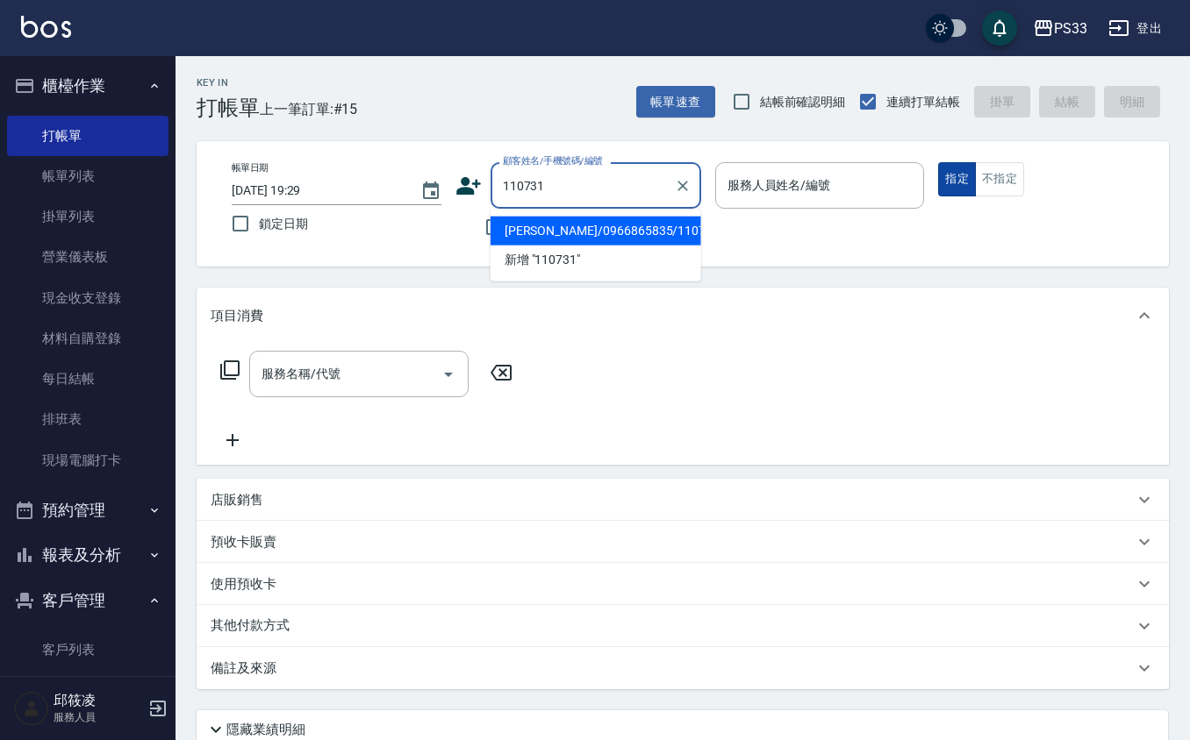
type input "[PERSON_NAME]/0966865835/110731"
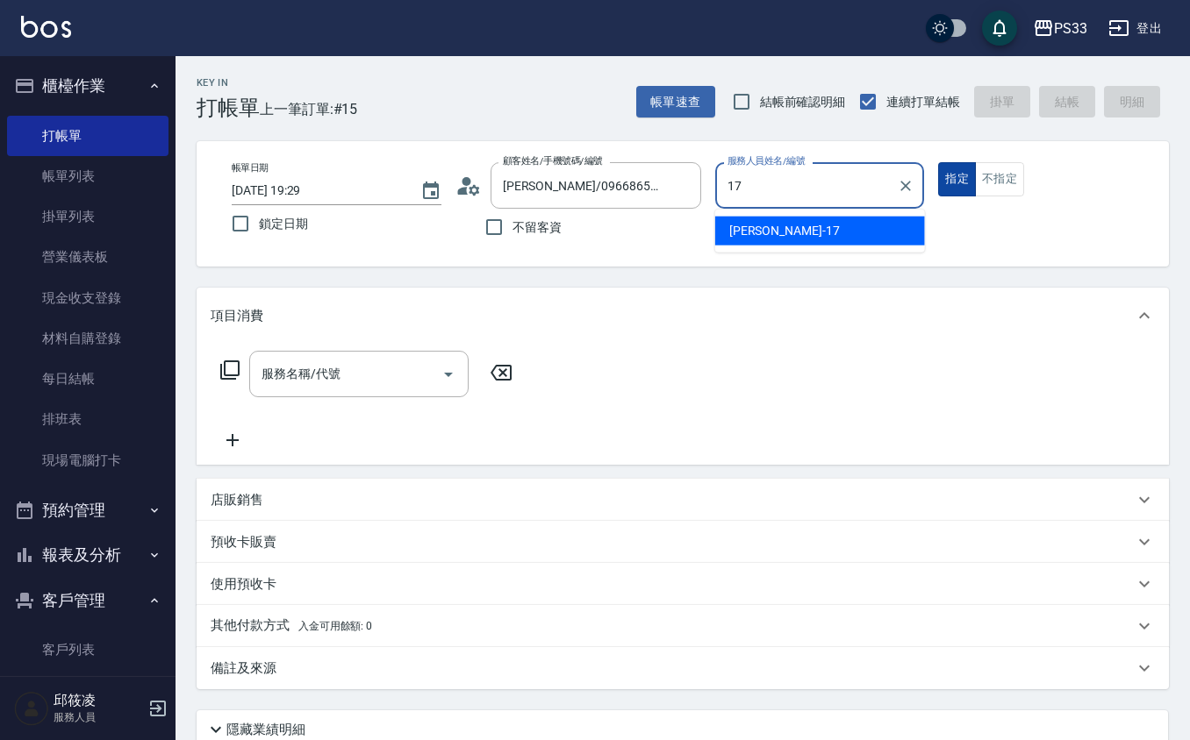
type input "[PERSON_NAME]-17"
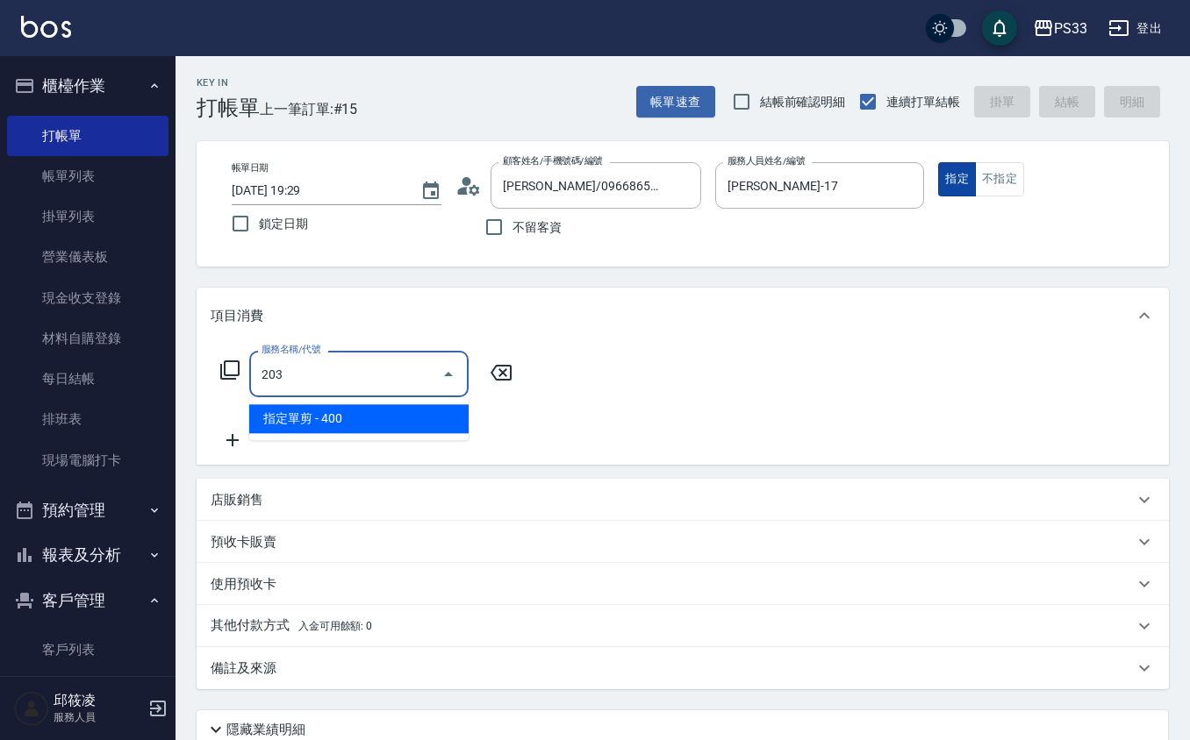
type input "指定單剪(203)"
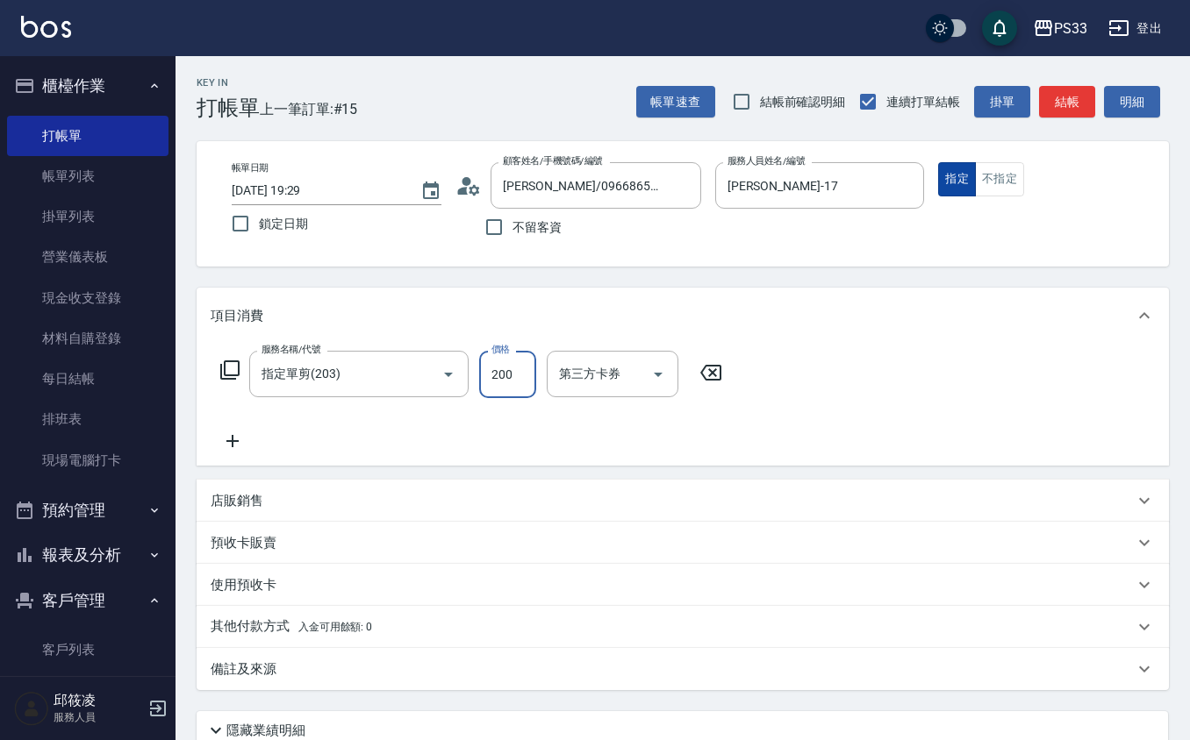
type input "200"
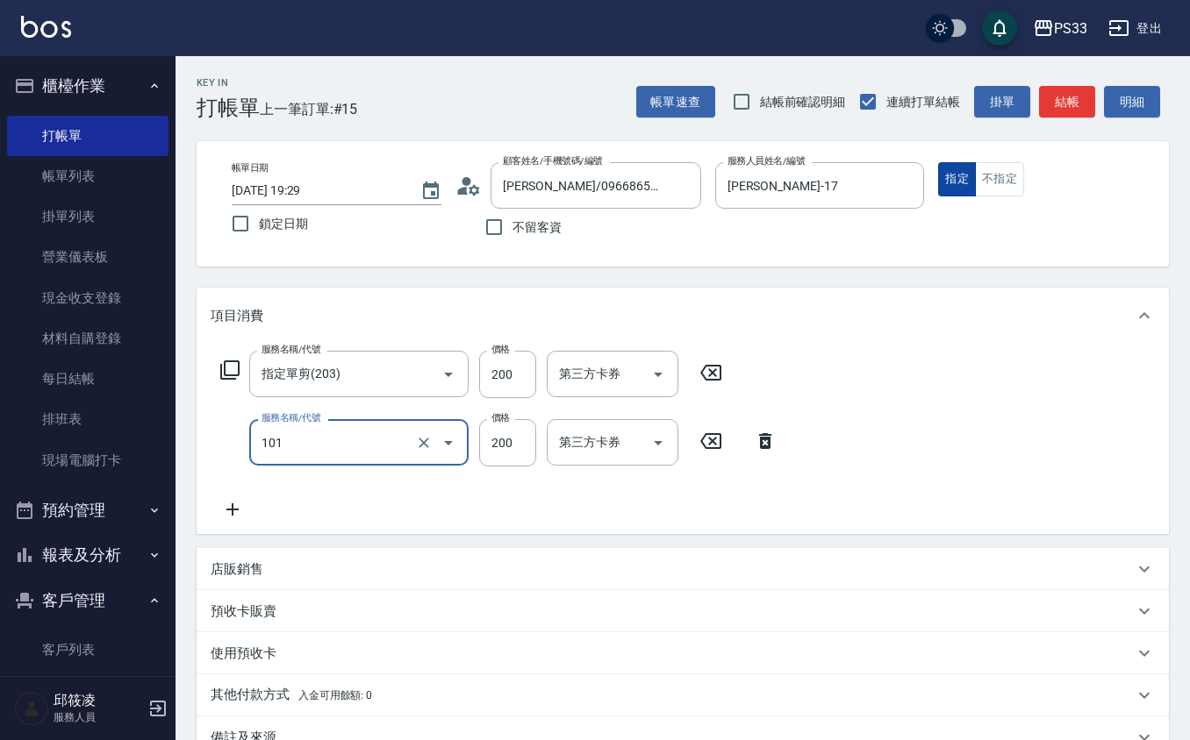
type input "洗髮(101)"
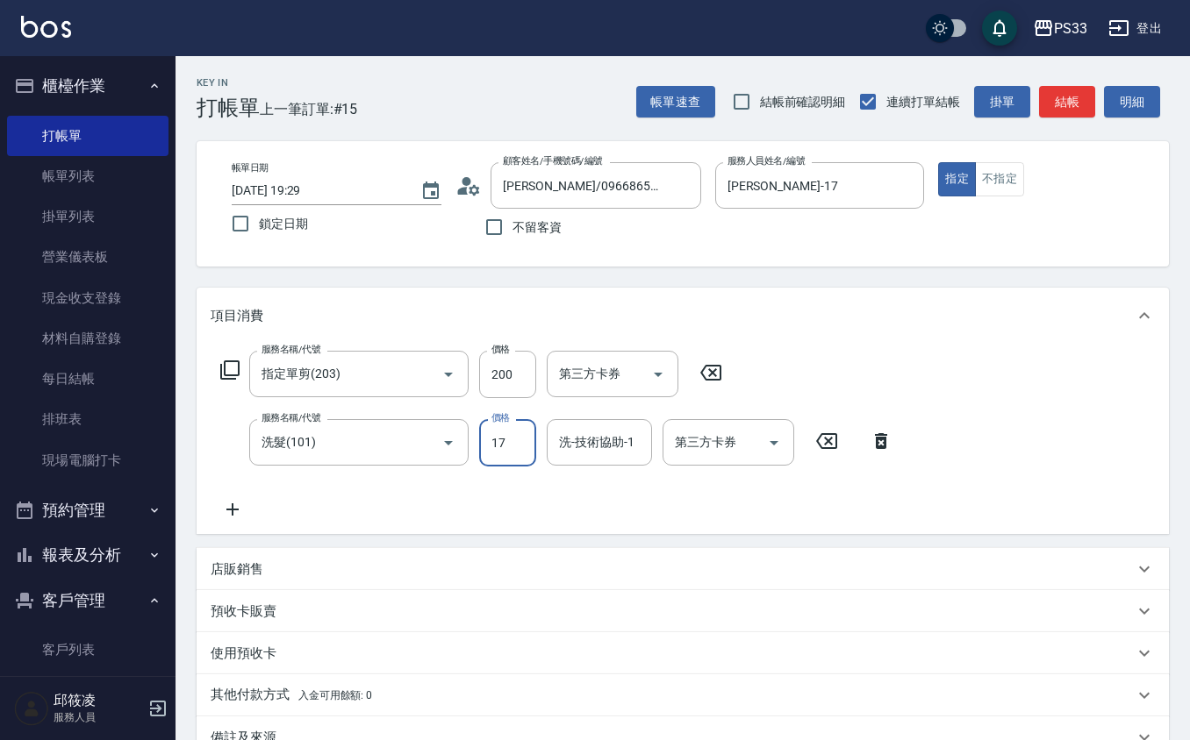
click at [502, 436] on input "17" at bounding box center [507, 442] width 57 height 47
type input "200"
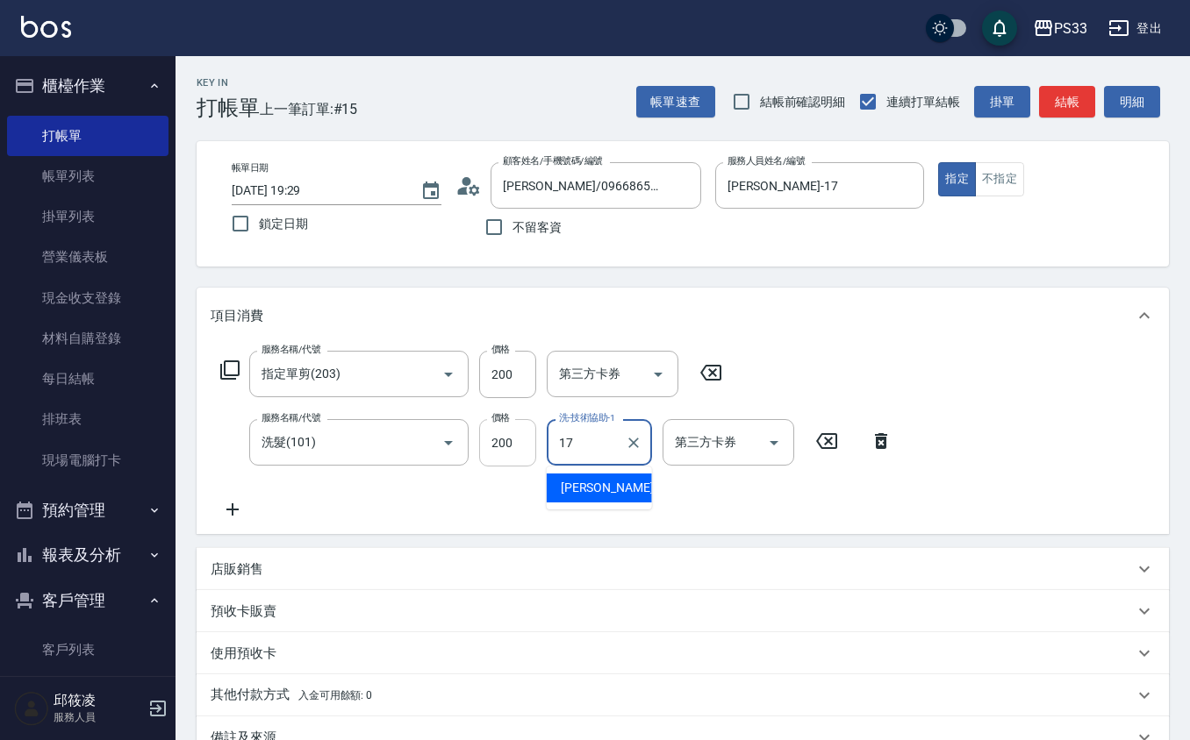
type input "[PERSON_NAME]-17"
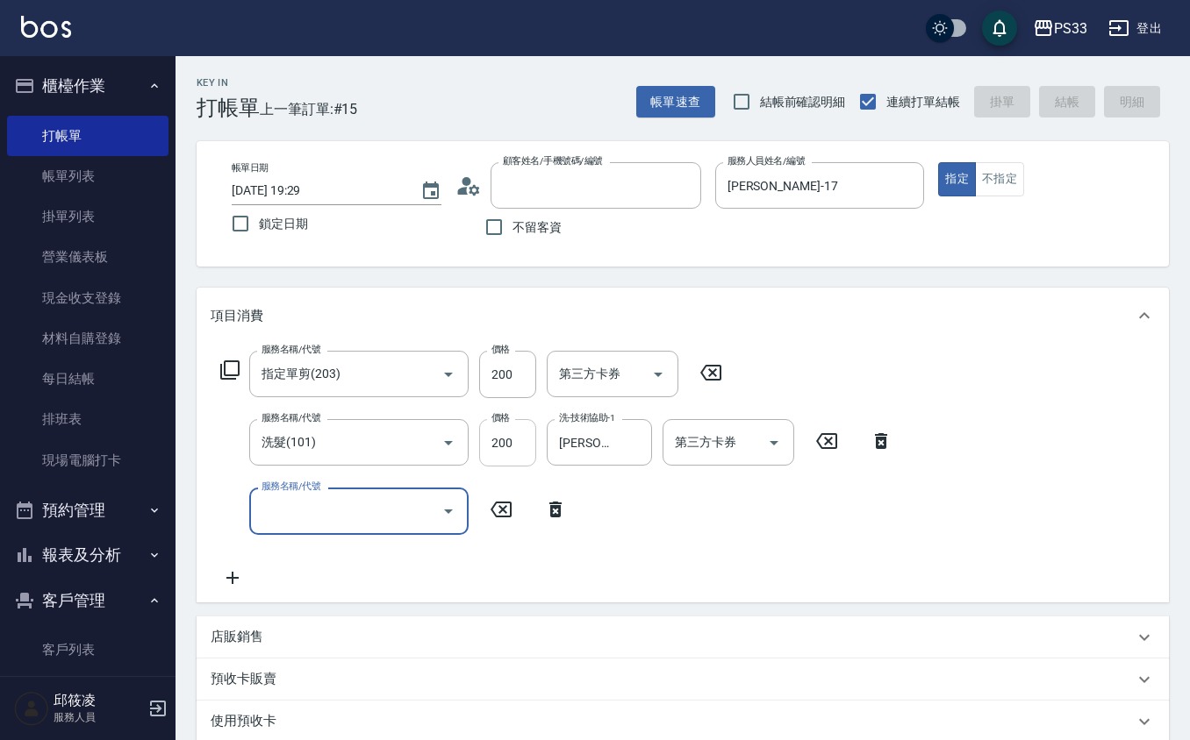
type input "[DATE] 19:30"
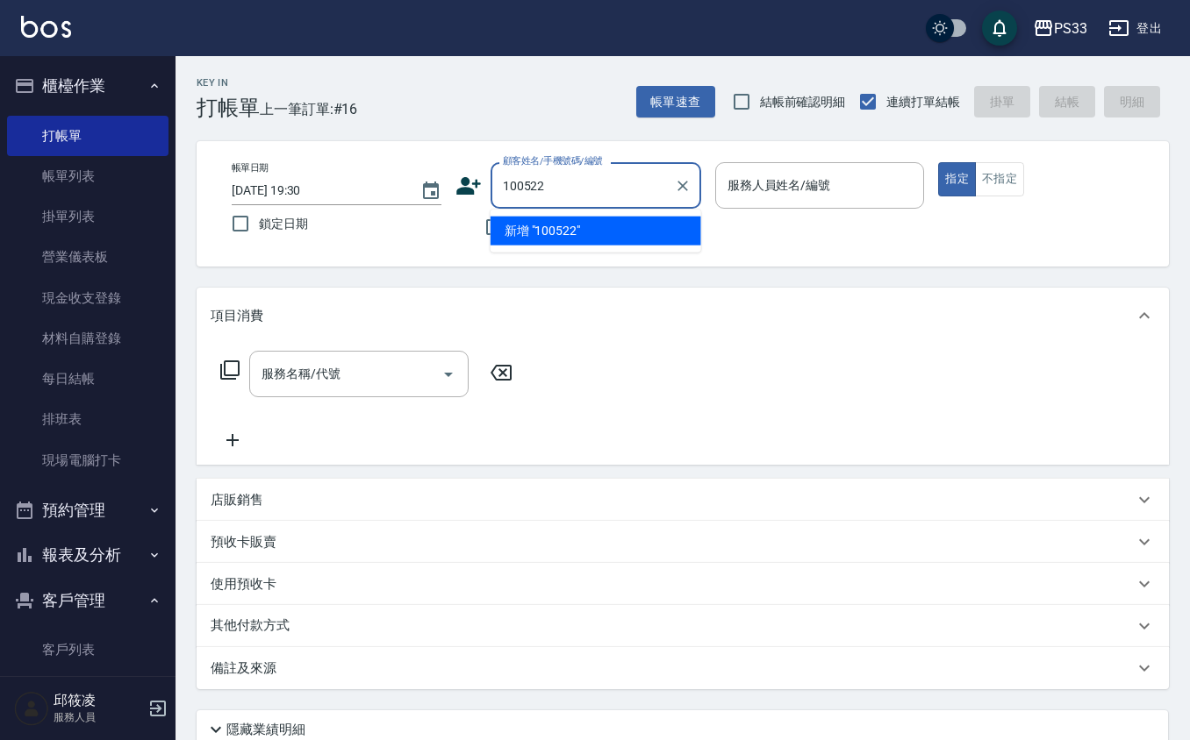
type input "100522"
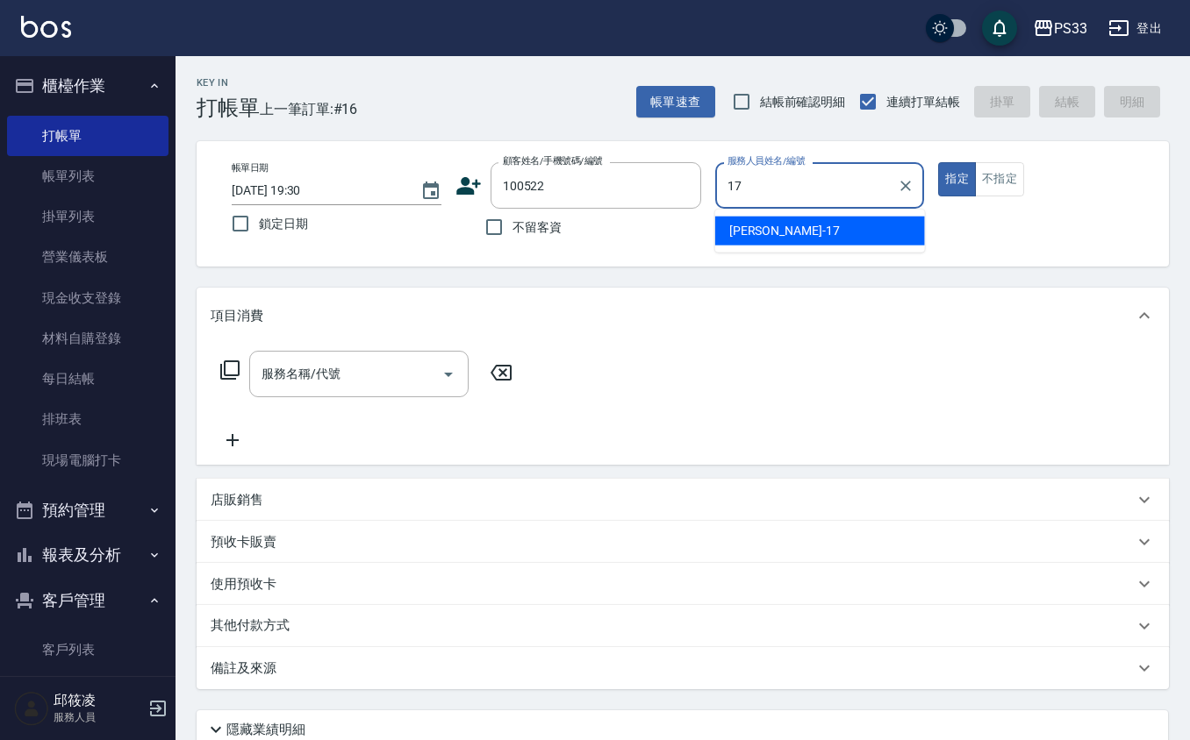
type input "[PERSON_NAME]-17"
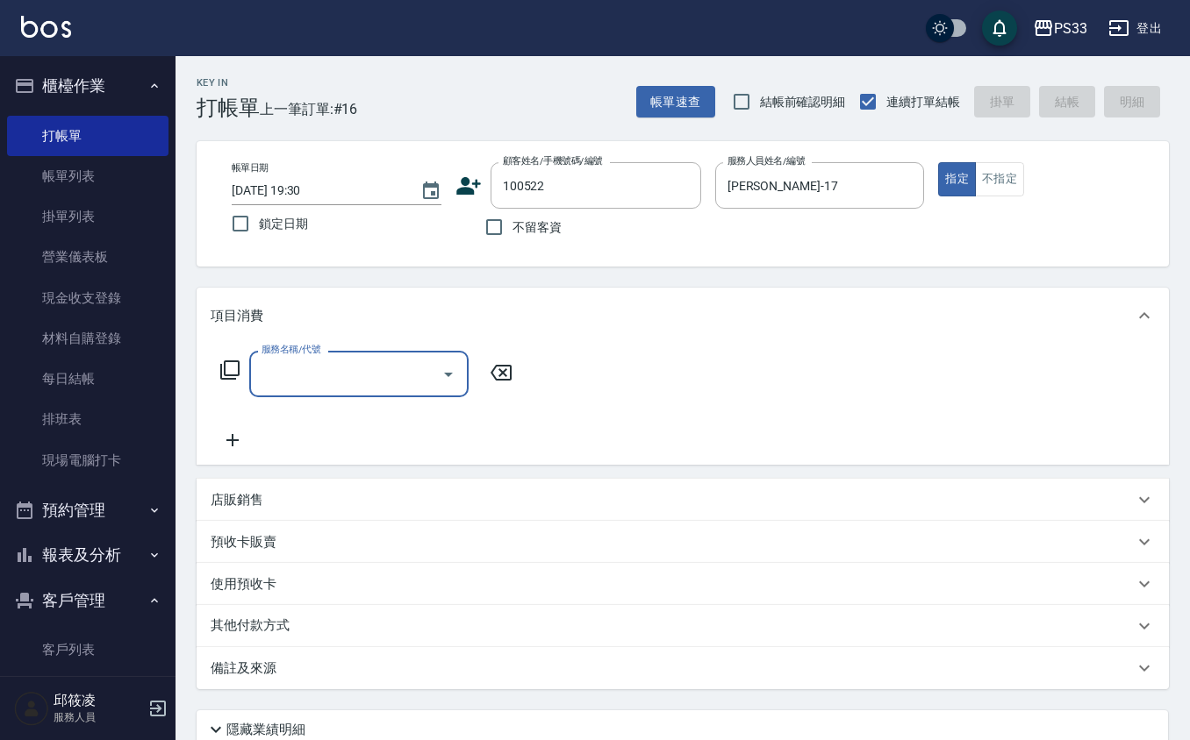
type input "[PERSON_NAME]/0963901263/100522"
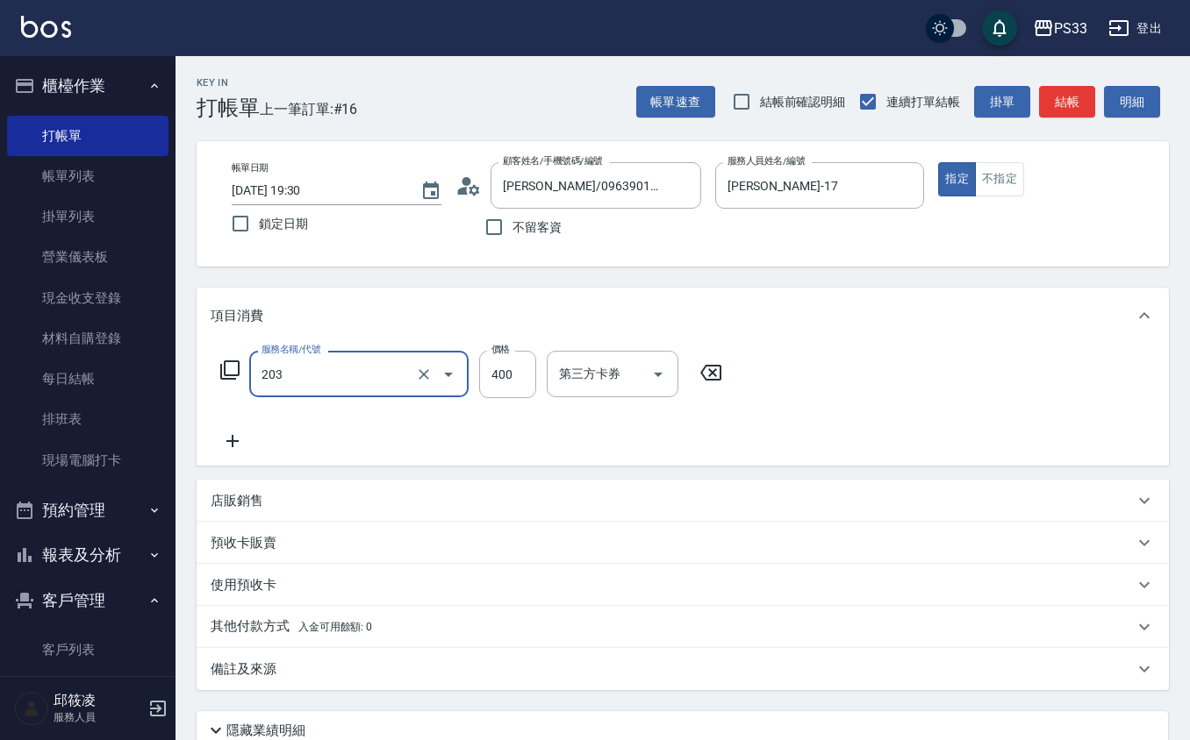
type input "指定單剪(203)"
type input "200"
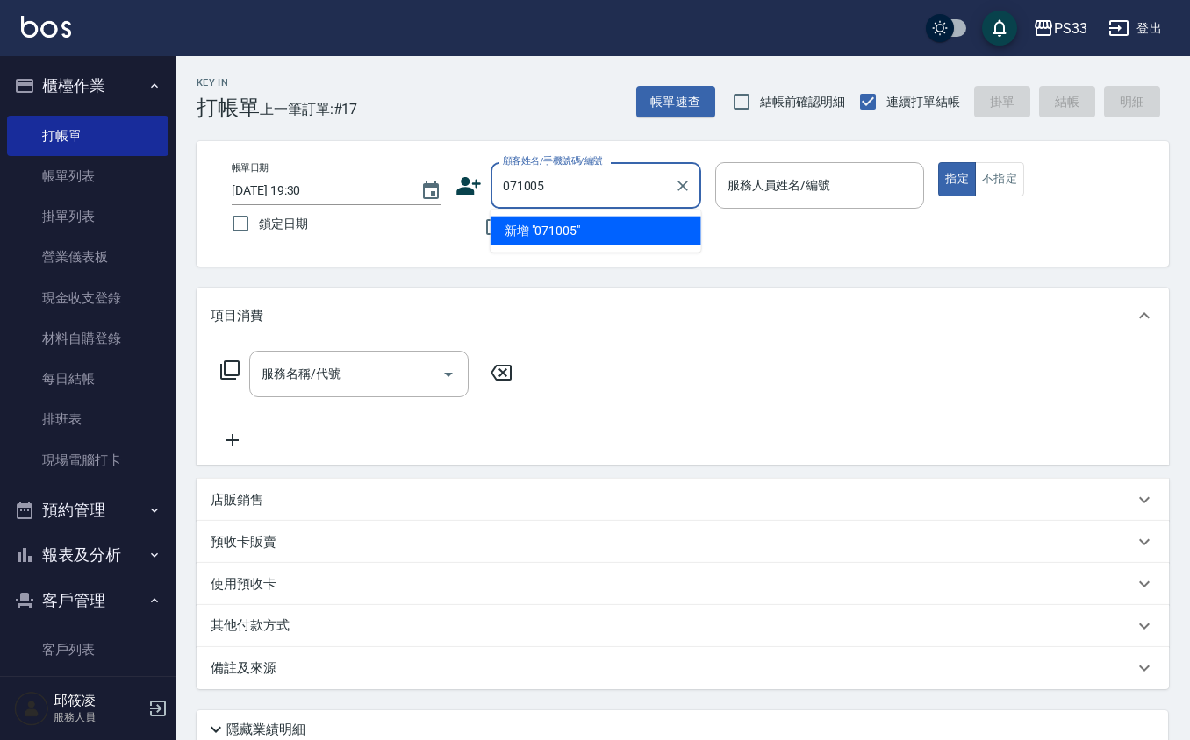
type input "071005"
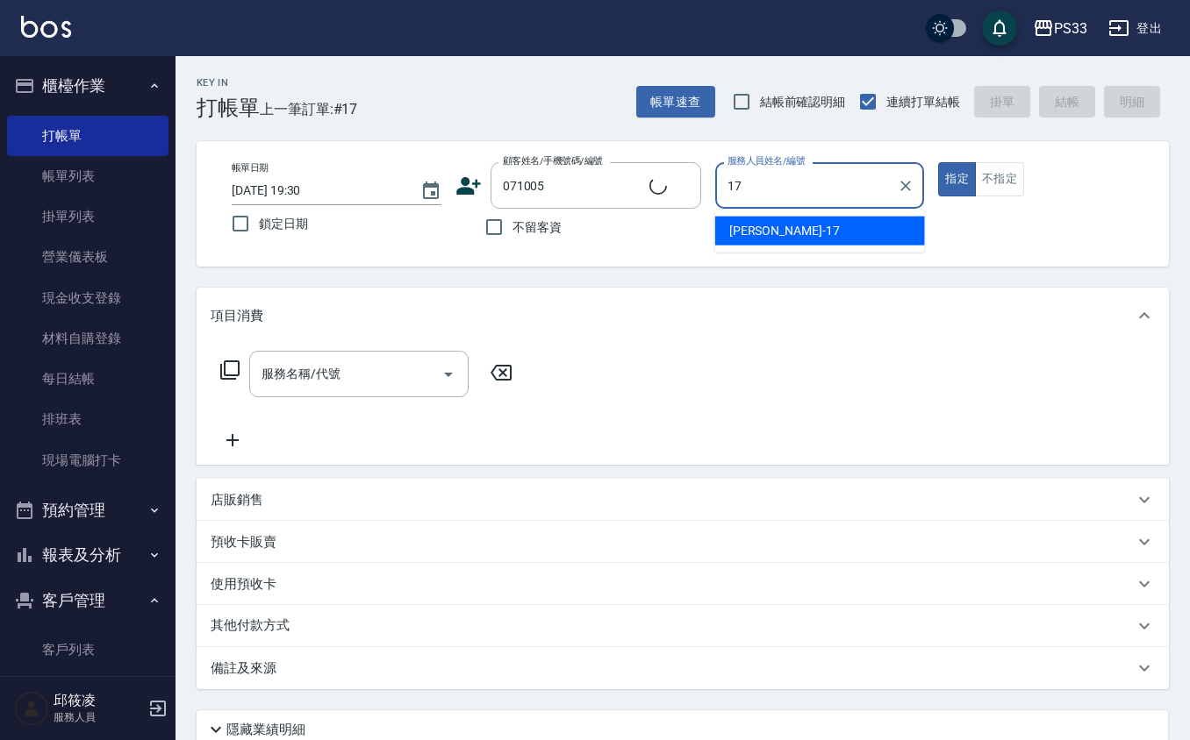
type input "17"
type input "[PERSON_NAME]/0930594355/071005"
type input "[PERSON_NAME]-17"
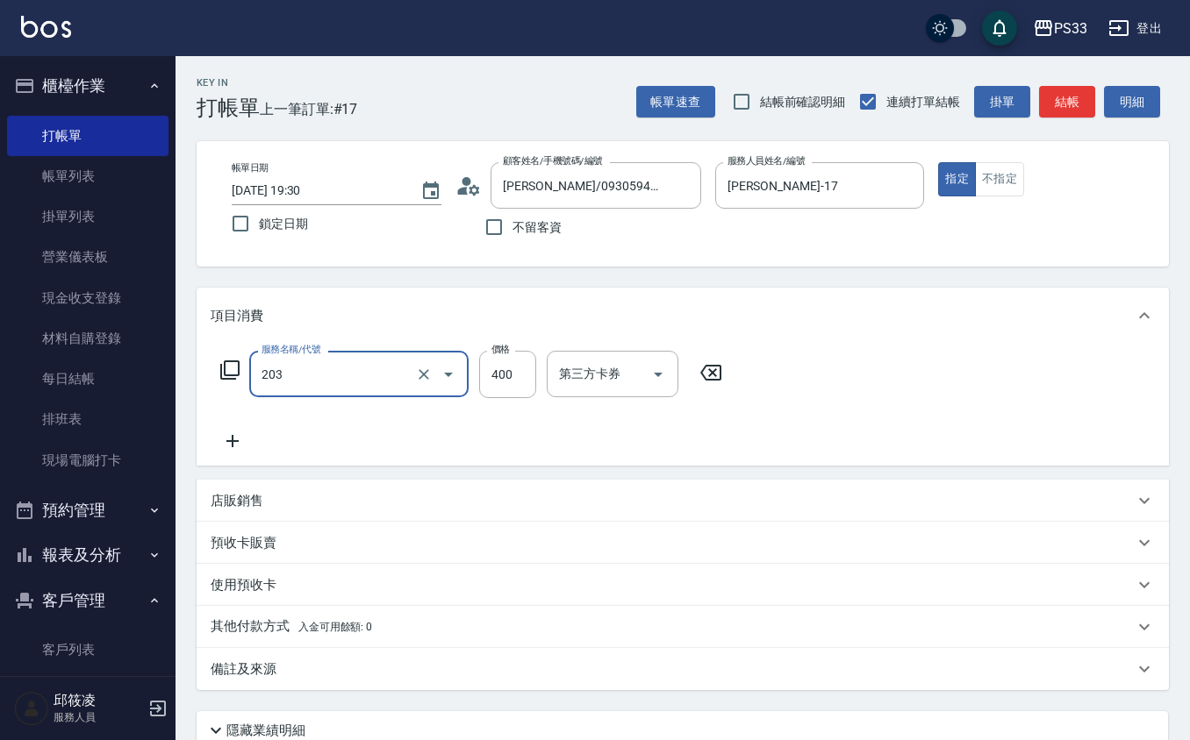
type input "指定單剪(203)"
type input "200"
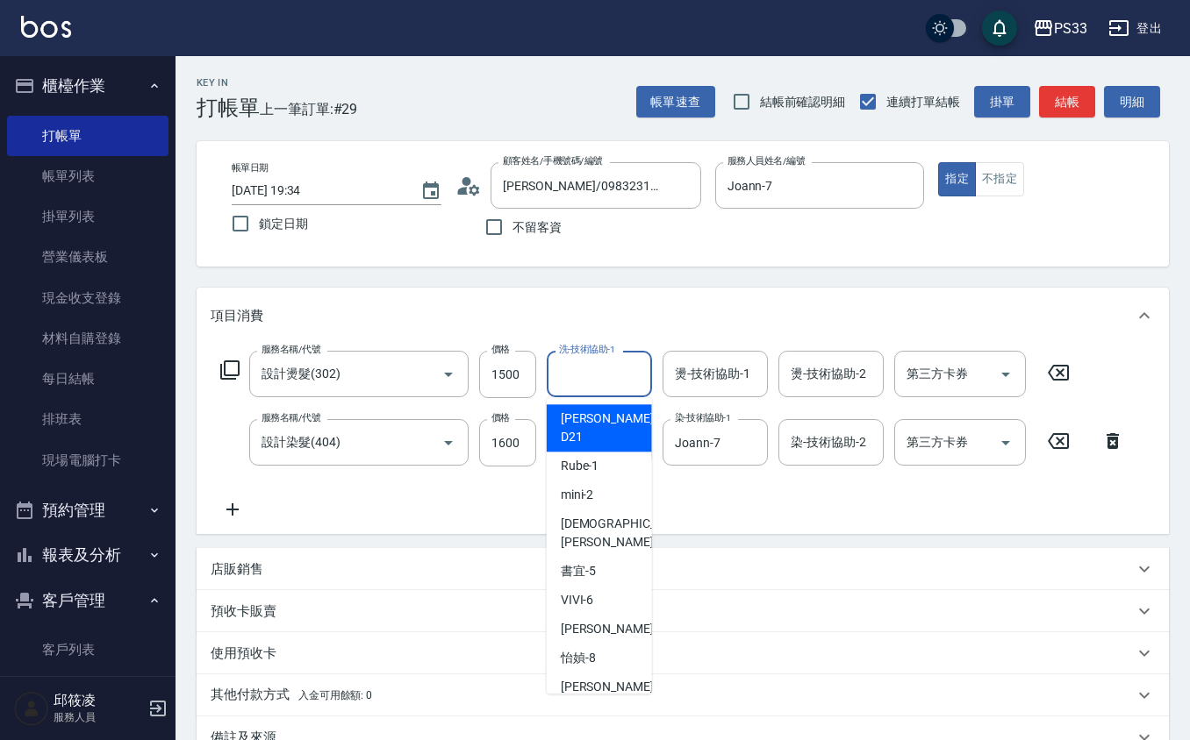
click at [593, 363] on input "洗-技術協助-1" at bounding box center [598, 374] width 89 height 31
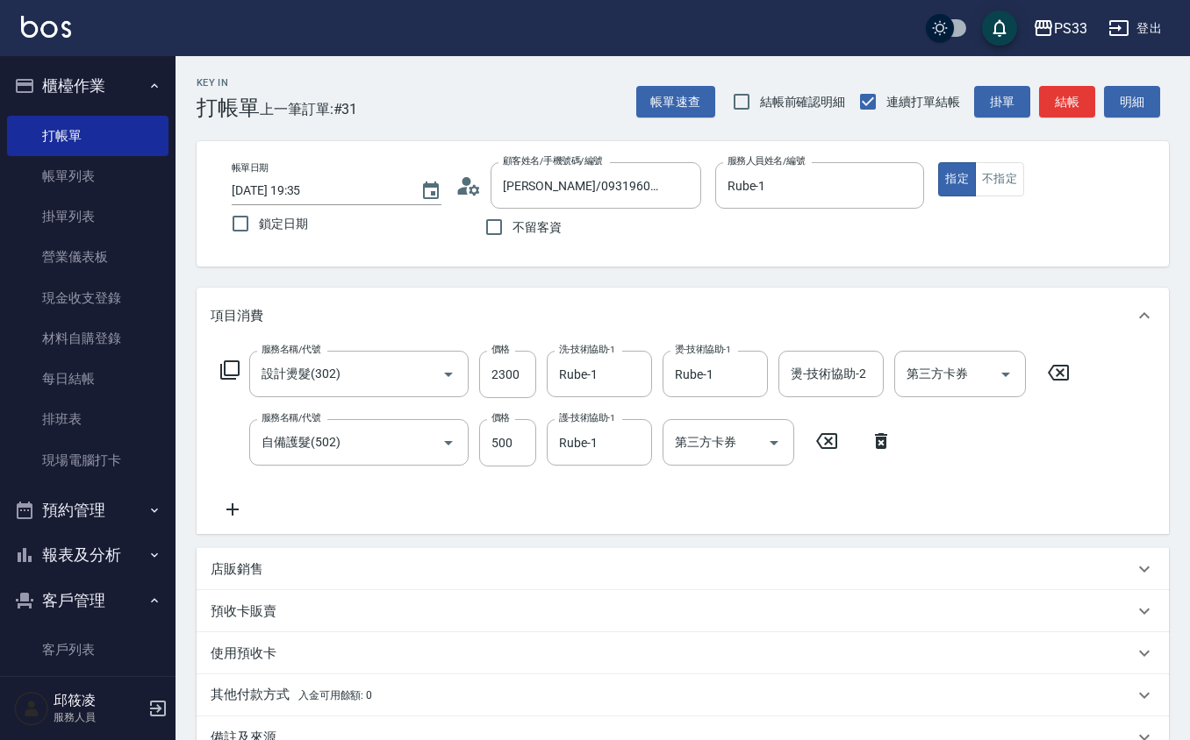
click at [282, 565] on div "店販銷售" at bounding box center [672, 570] width 923 height 18
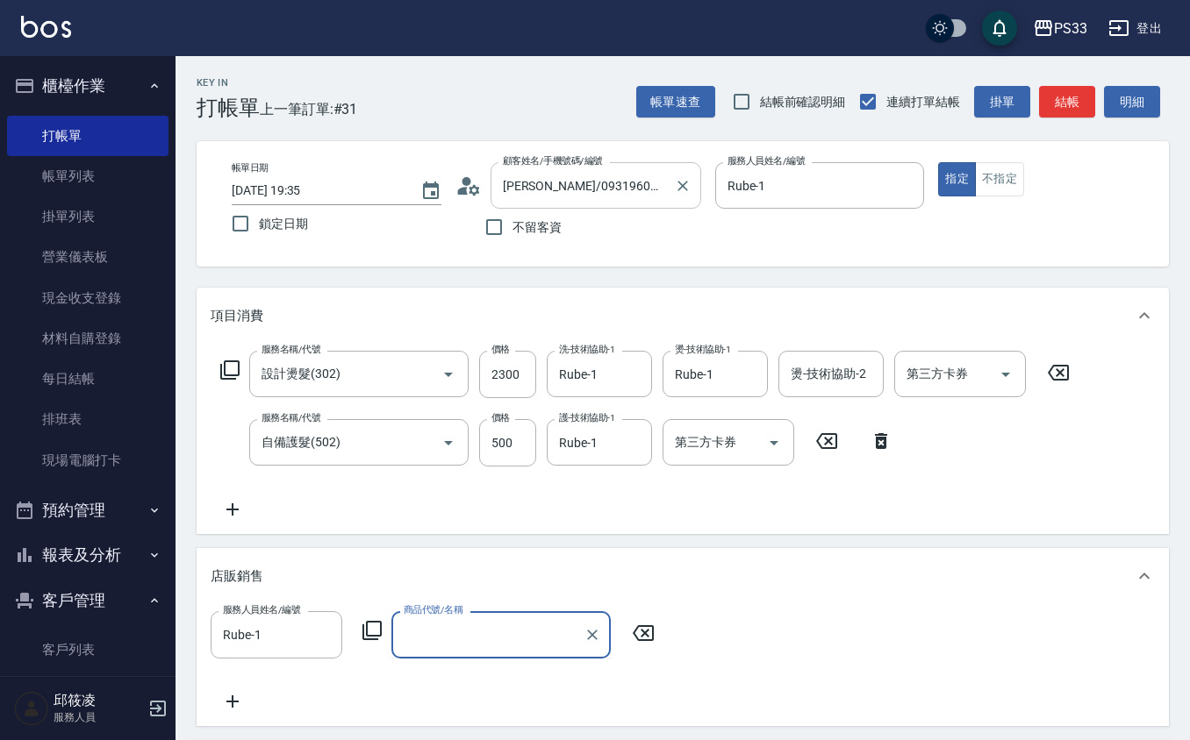
click at [616, 197] on input "[PERSON_NAME]/0931960319/011125" at bounding box center [582, 185] width 168 height 31
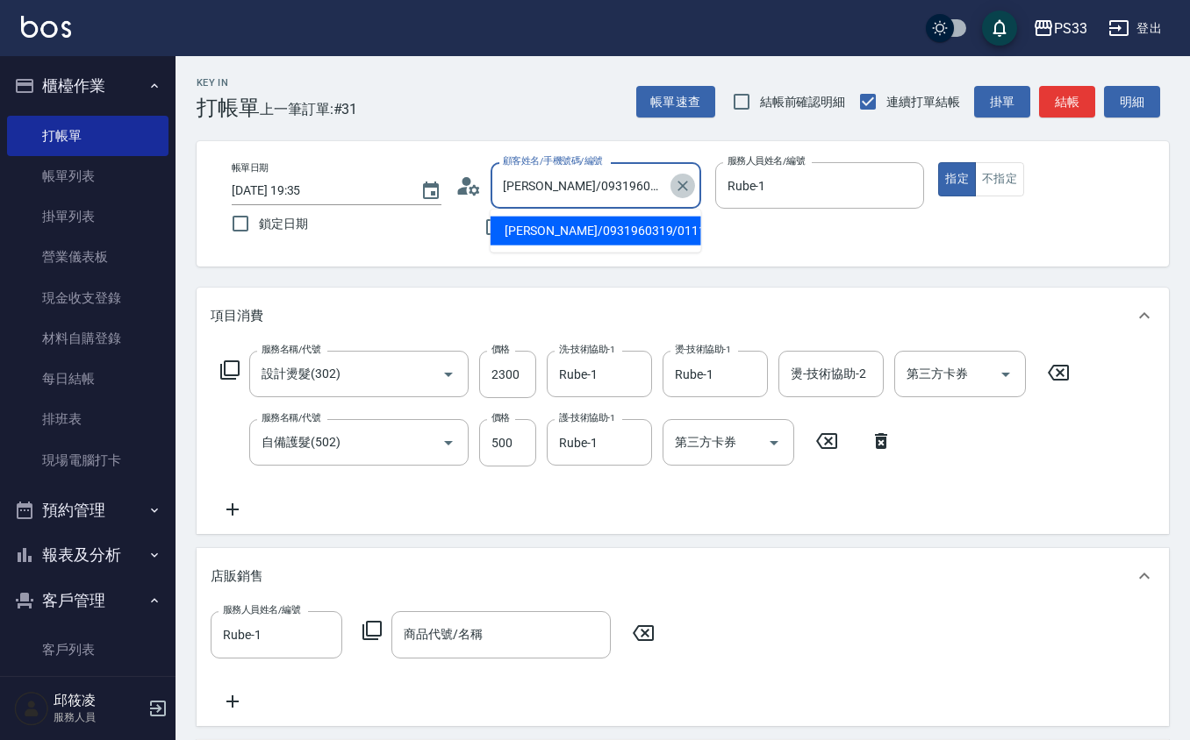
click at [675, 186] on icon "Clear" at bounding box center [683, 186] width 18 height 18
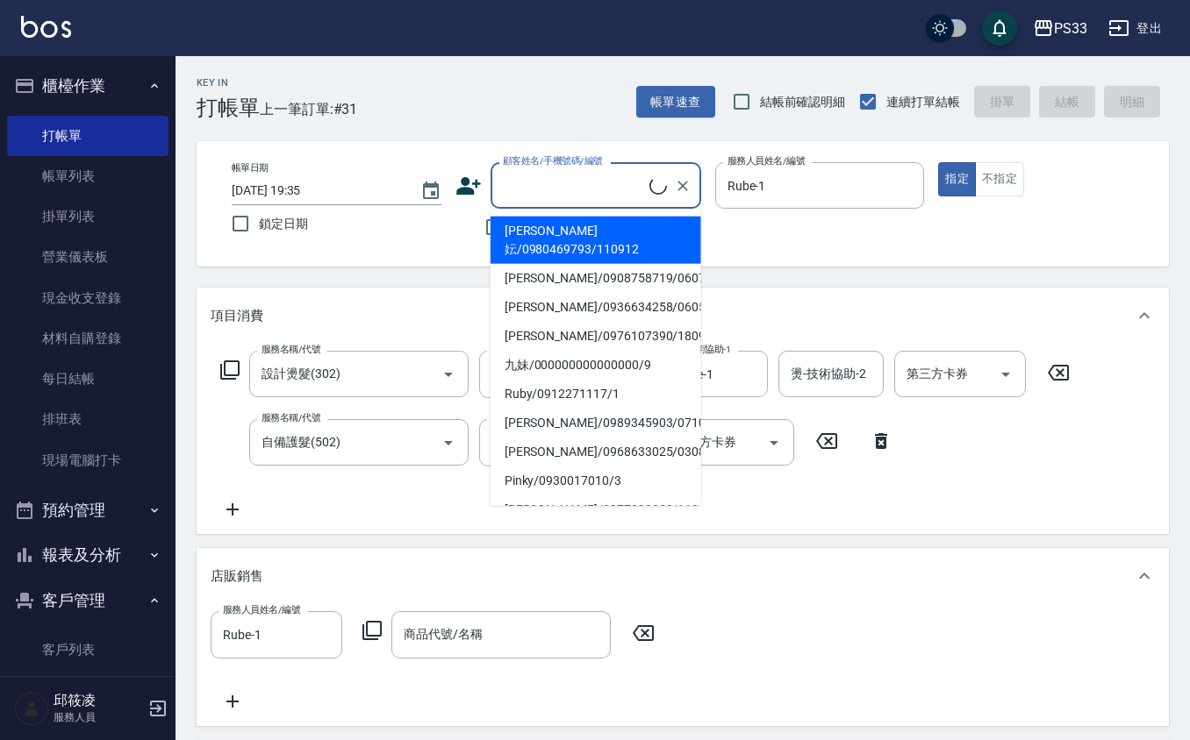
click at [468, 183] on icon at bounding box center [468, 186] width 25 height 18
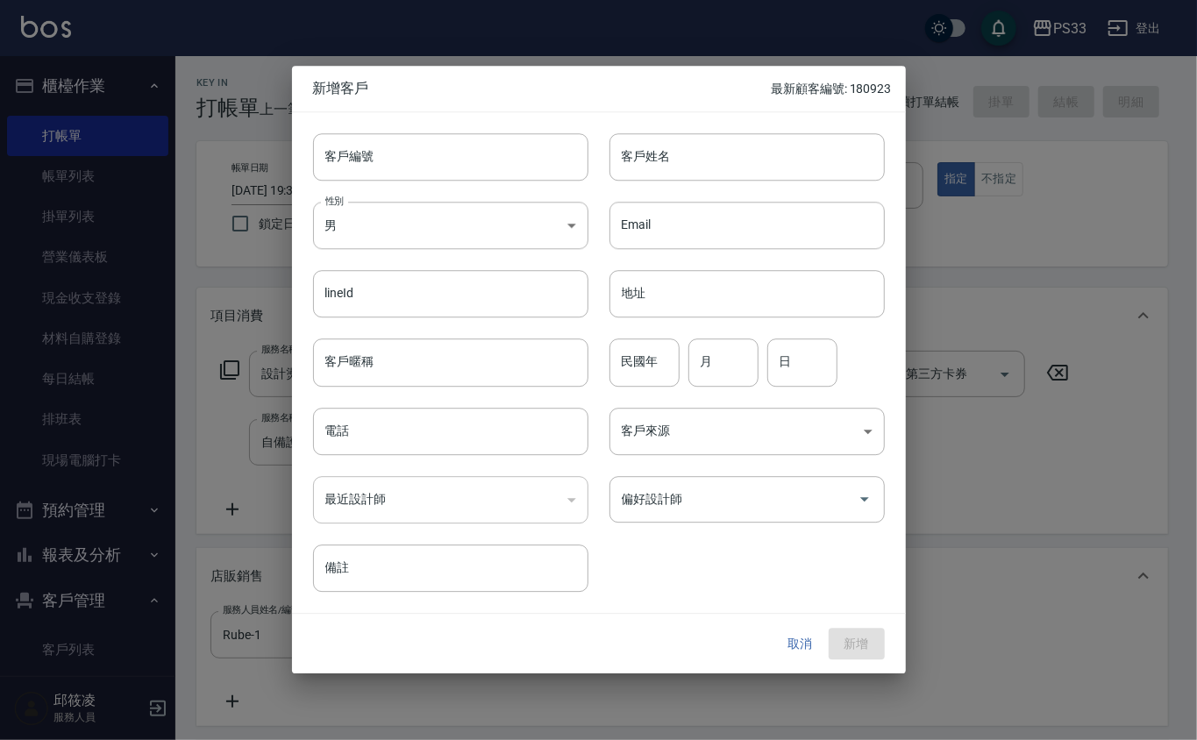
click at [468, 183] on div "性別 男 [DEMOGRAPHIC_DATA] 性別" at bounding box center [440, 215] width 297 height 68
click at [482, 166] on input "客戶編號" at bounding box center [450, 156] width 275 height 47
click at [798, 646] on button "取消" at bounding box center [801, 644] width 56 height 32
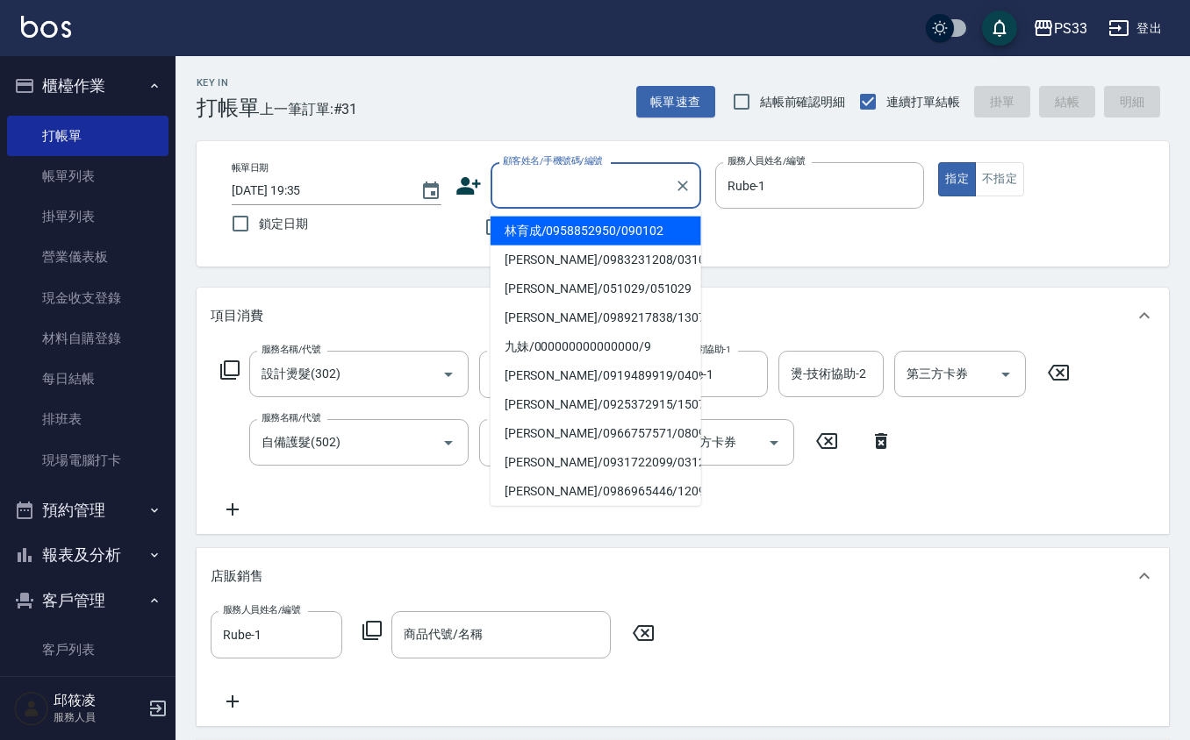
click at [605, 187] on input "顧客姓名/手機號碼/編號" at bounding box center [582, 185] width 168 height 31
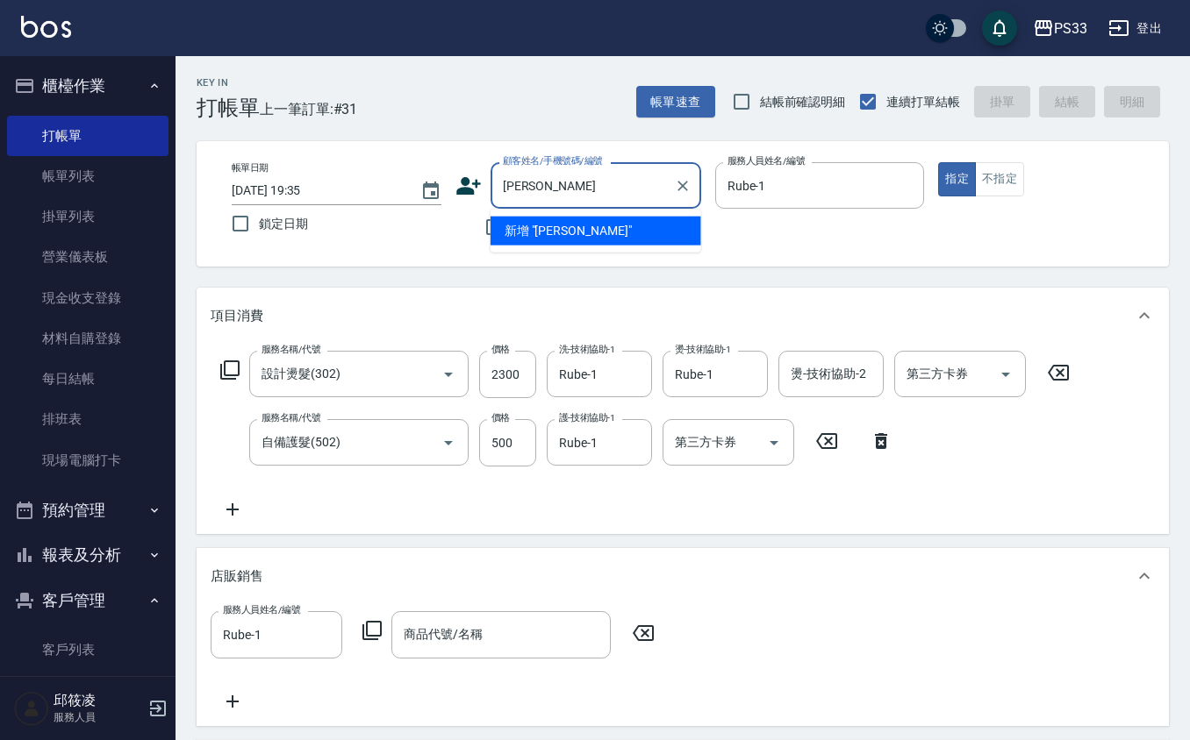
click at [605, 188] on input "[PERSON_NAME]" at bounding box center [582, 185] width 168 height 31
click at [674, 188] on icon "Clear" at bounding box center [683, 186] width 18 height 18
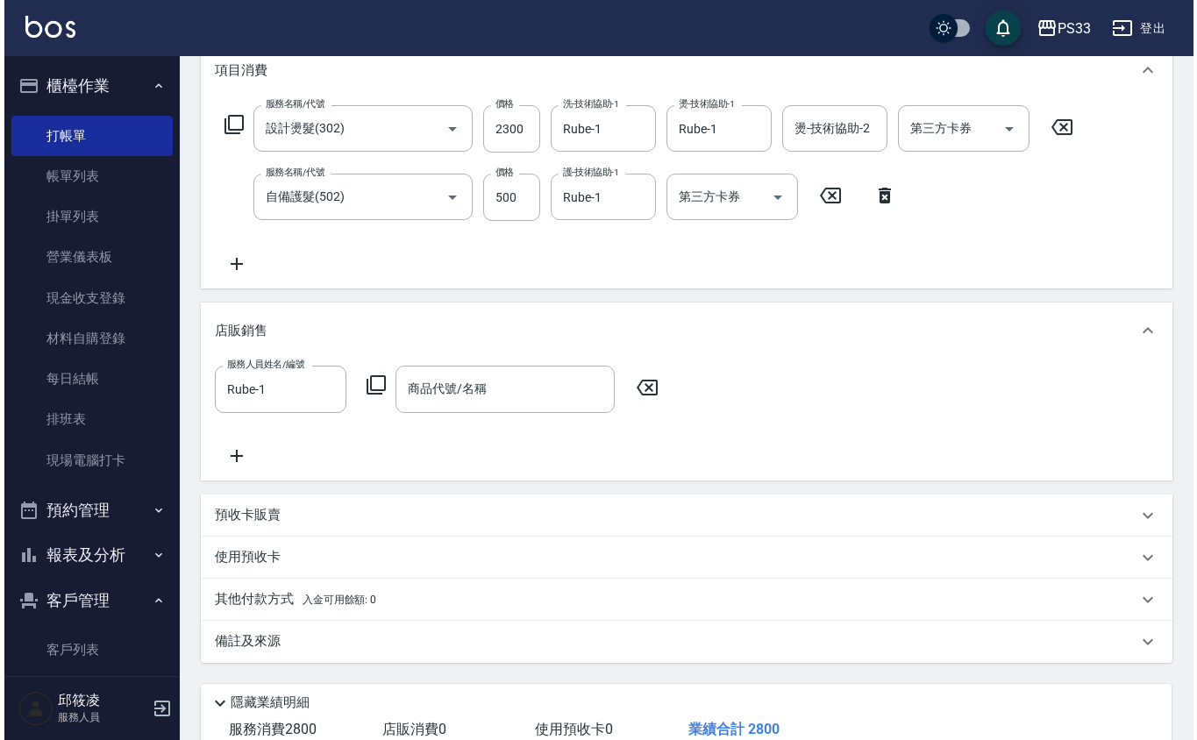
scroll to position [128, 0]
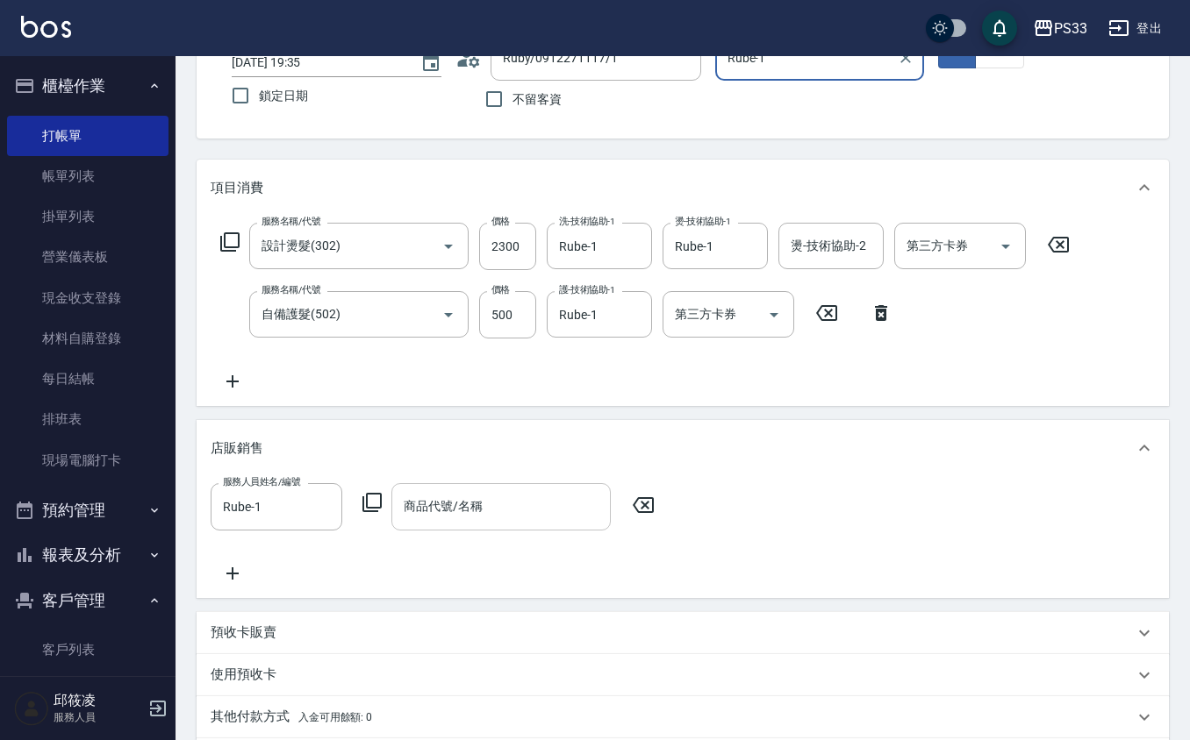
click at [419, 493] on input "商品代號/名稱" at bounding box center [501, 506] width 204 height 31
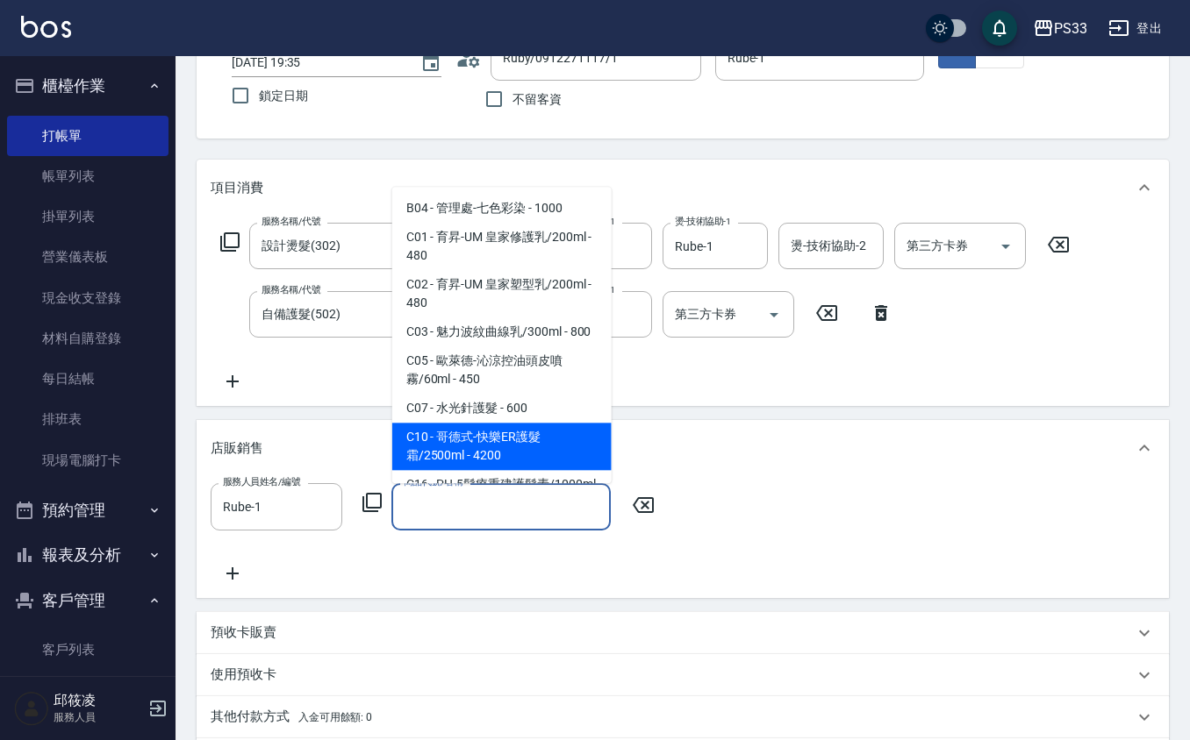
click at [365, 513] on div "服務人員姓名/編號 Rube-1 服務人員姓名/編號 商品代號/名稱 商品代號/名稱" at bounding box center [438, 506] width 454 height 46
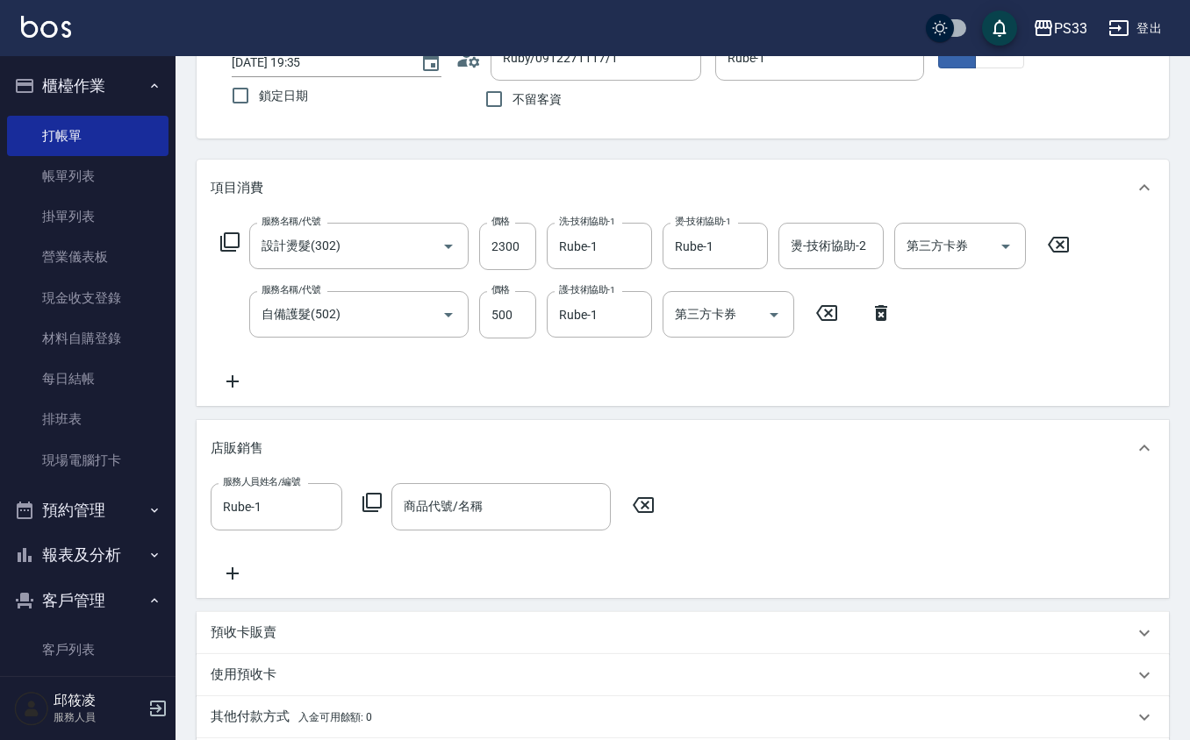
click at [370, 495] on icon at bounding box center [371, 502] width 21 height 21
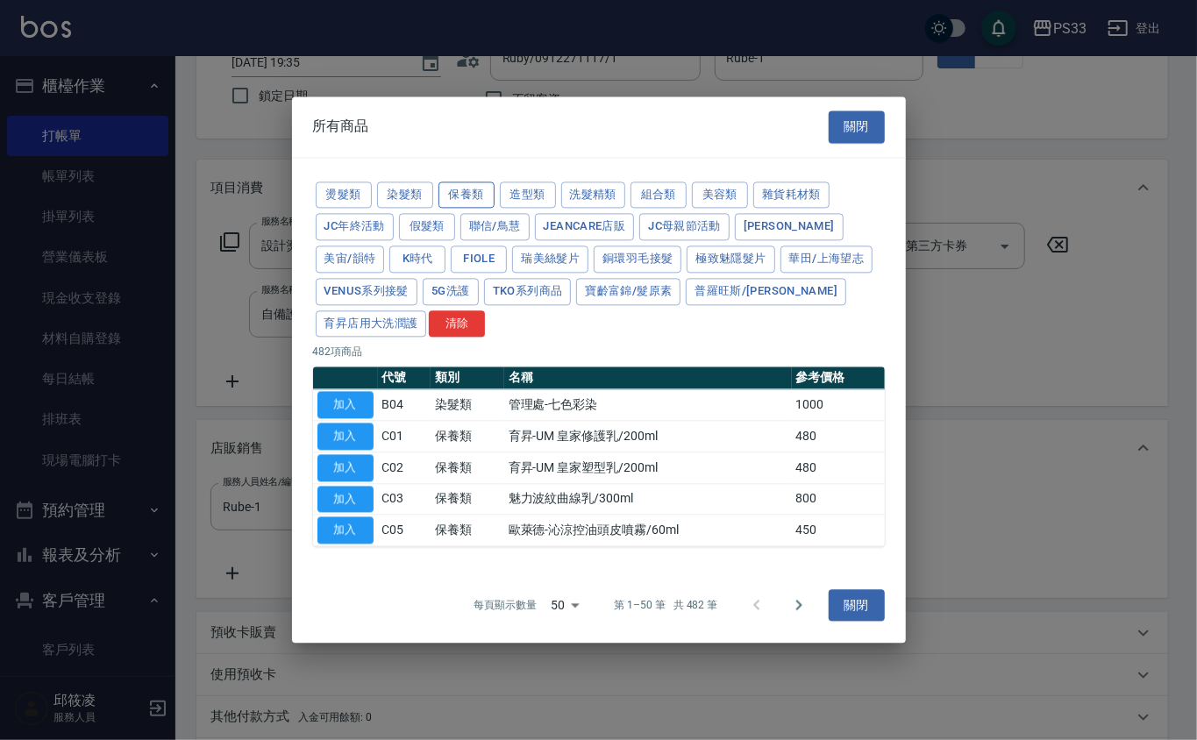
click at [475, 182] on button "保養類" at bounding box center [467, 195] width 56 height 27
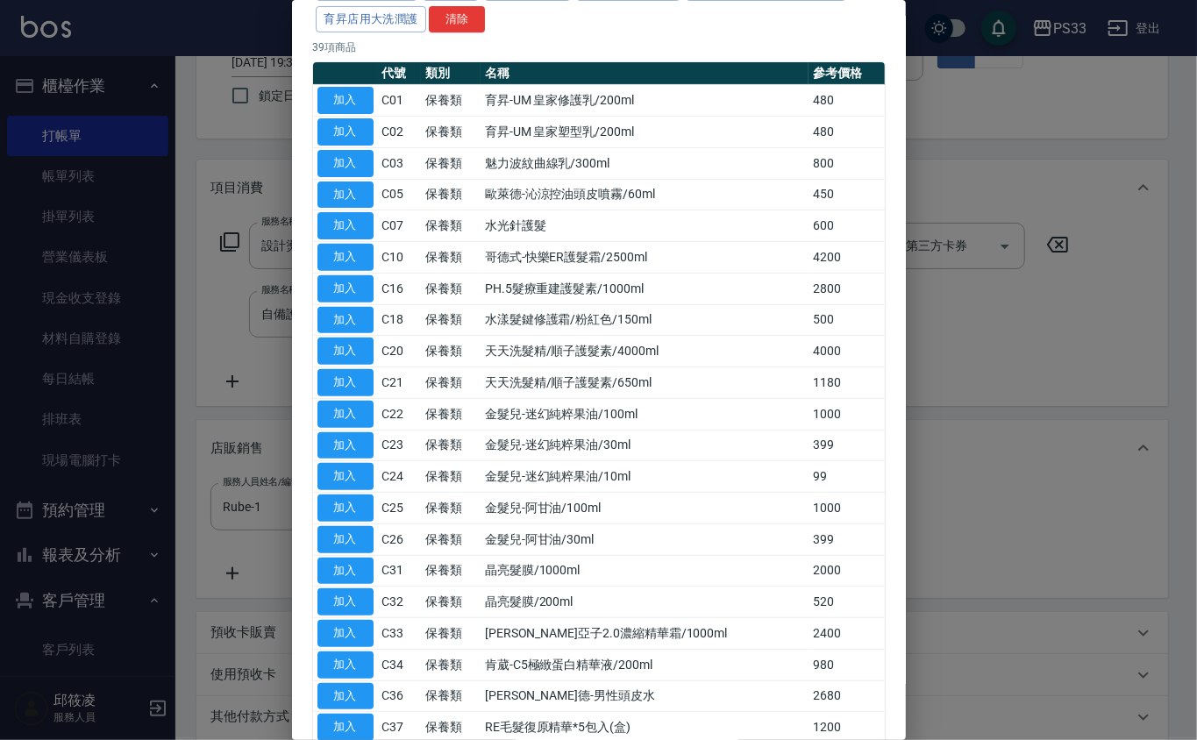
scroll to position [0, 0]
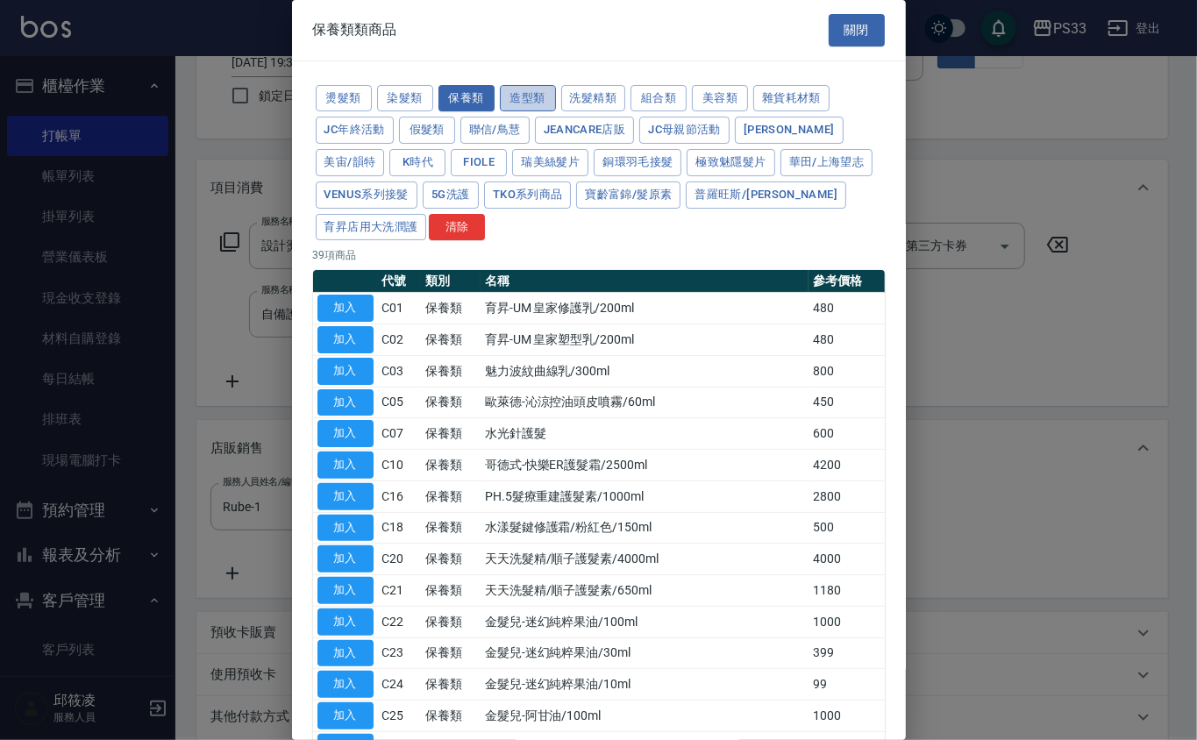
click at [519, 88] on button "造型類" at bounding box center [528, 98] width 56 height 27
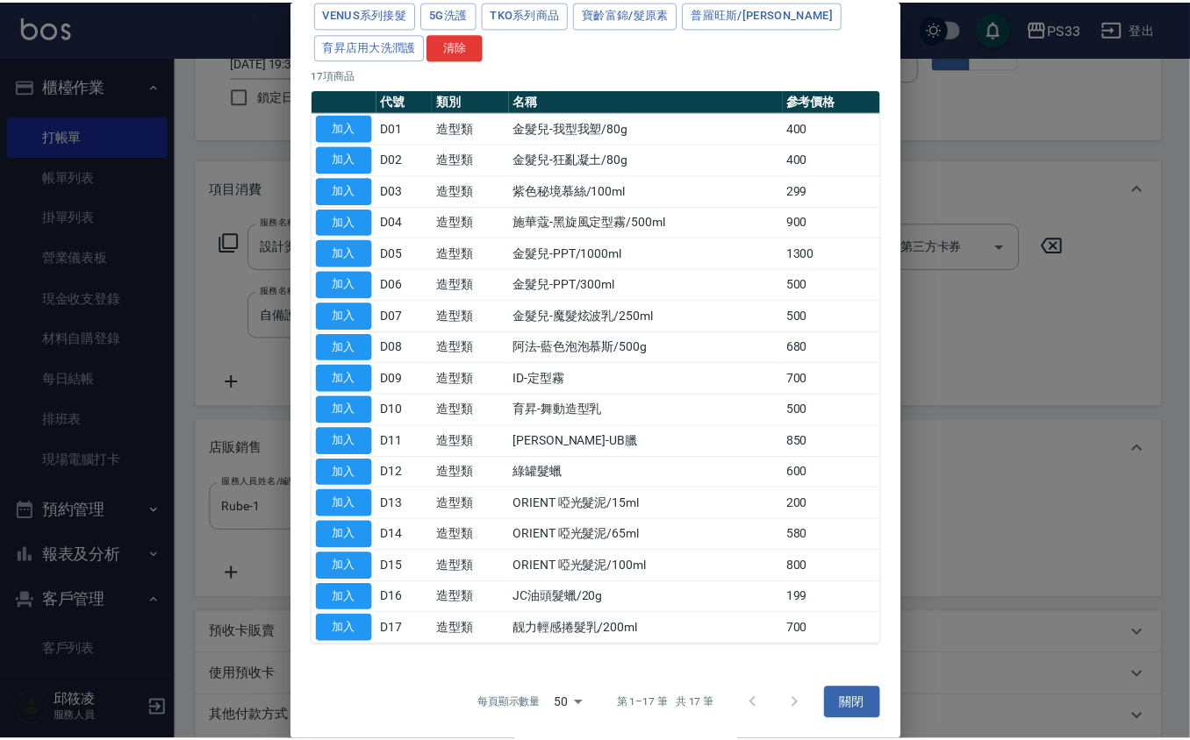
scroll to position [190, 0]
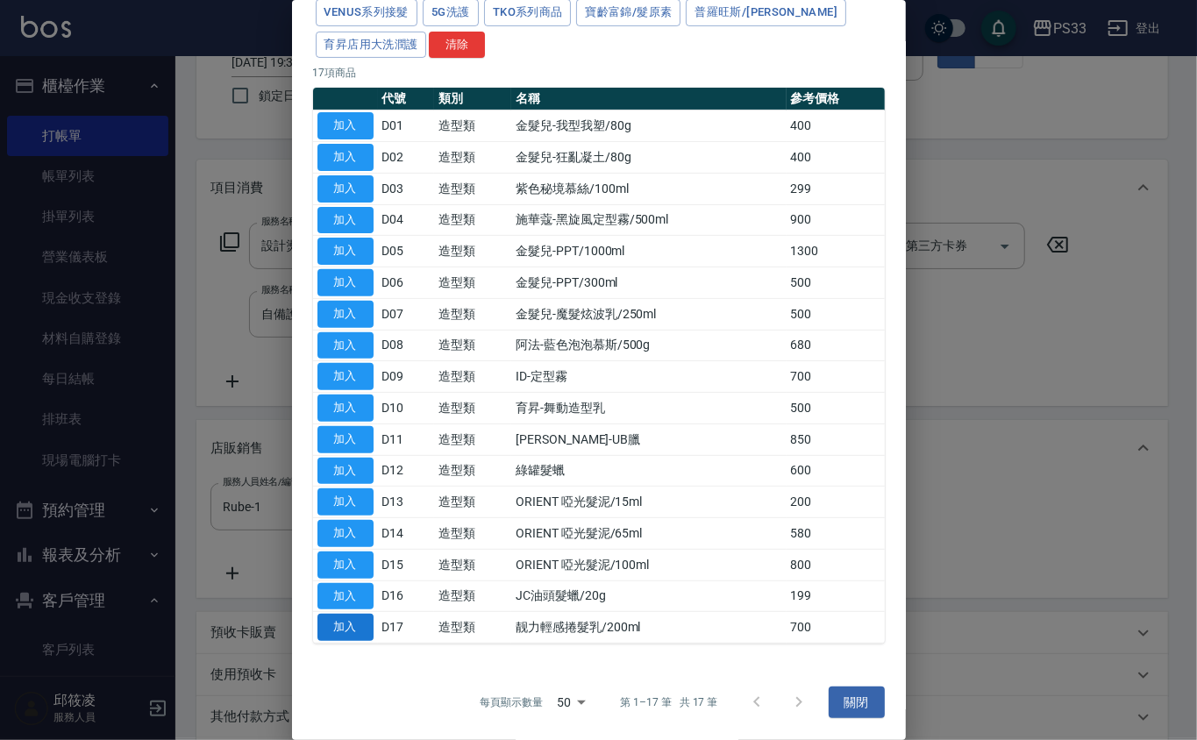
click at [368, 637] on button "加入" at bounding box center [346, 627] width 56 height 27
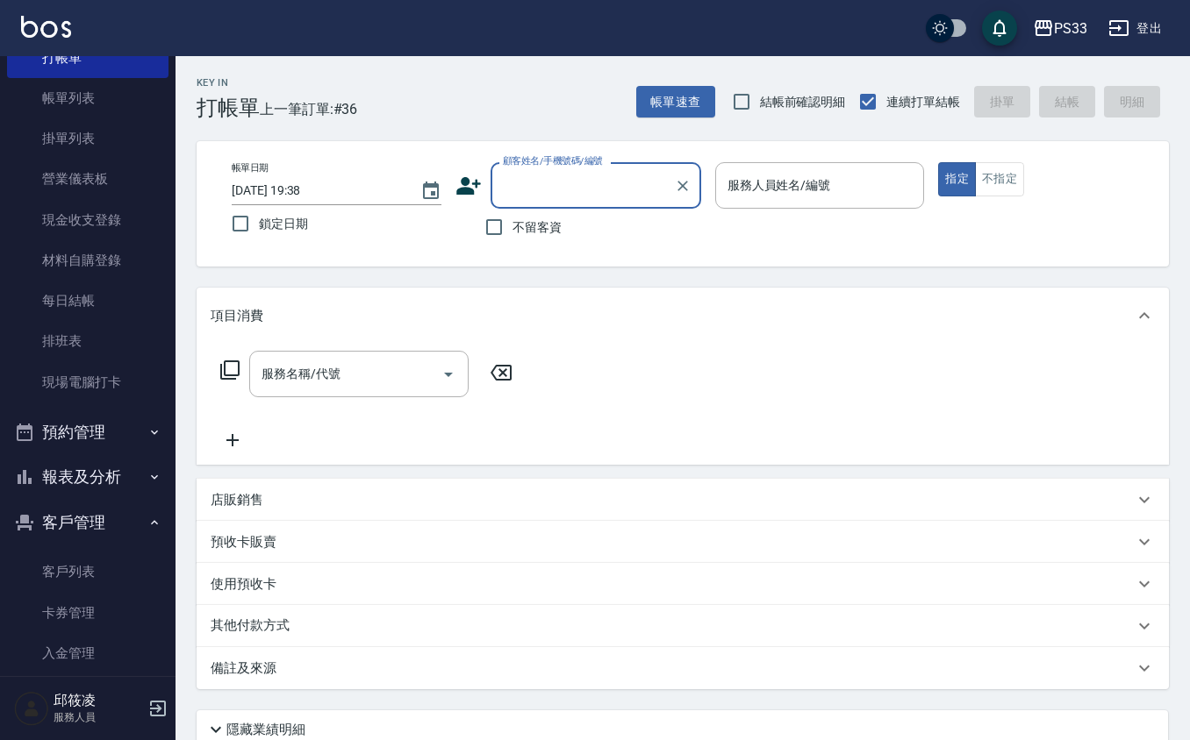
scroll to position [117, 0]
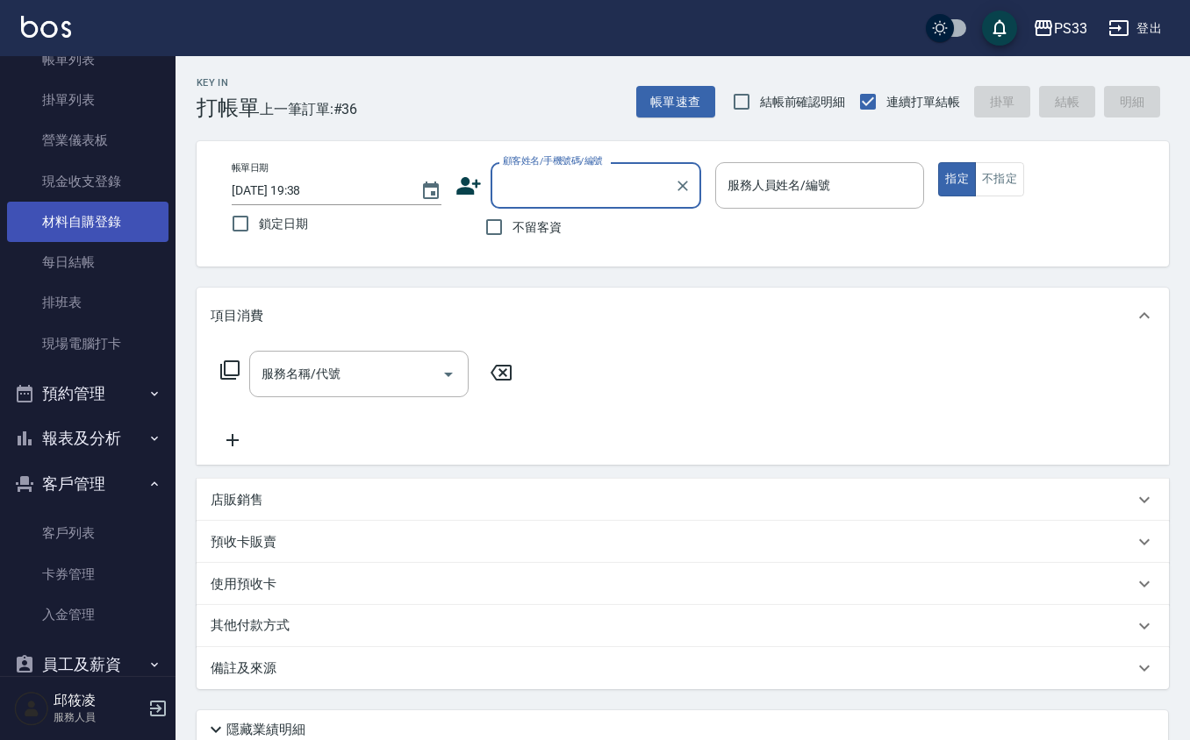
click at [106, 229] on link "材料自購登錄" at bounding box center [87, 222] width 161 height 40
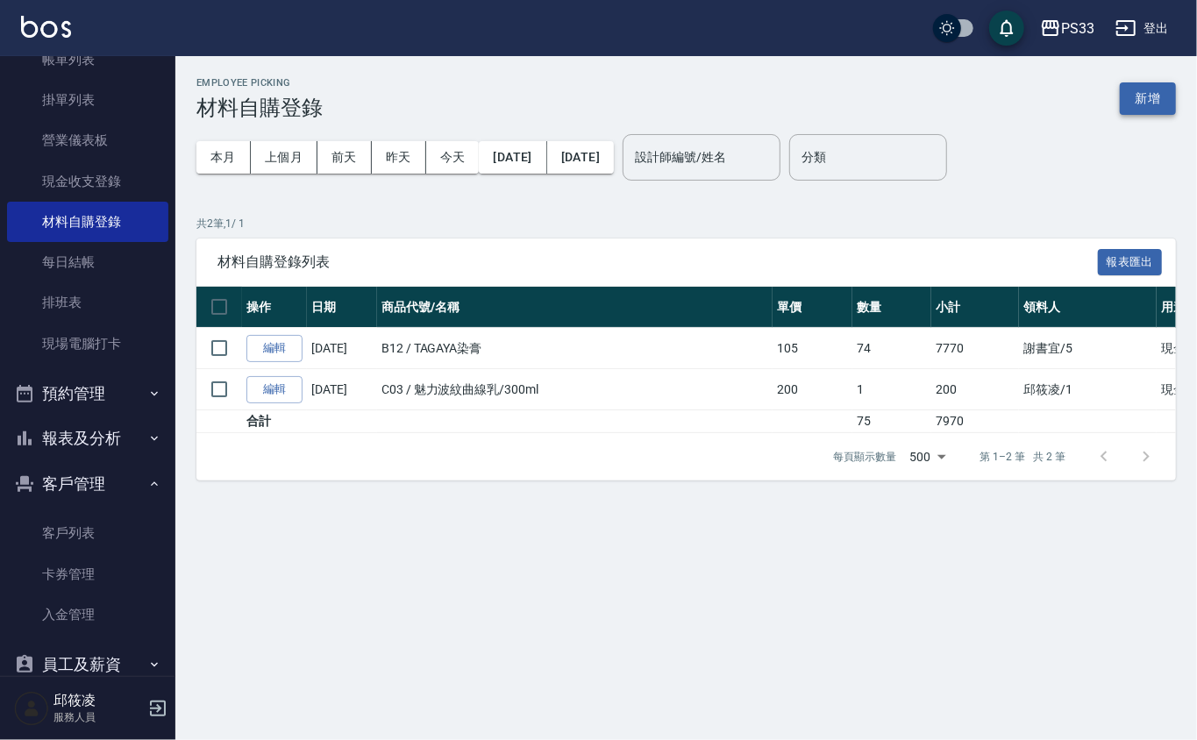
click at [1142, 92] on button "新增" at bounding box center [1148, 98] width 56 height 32
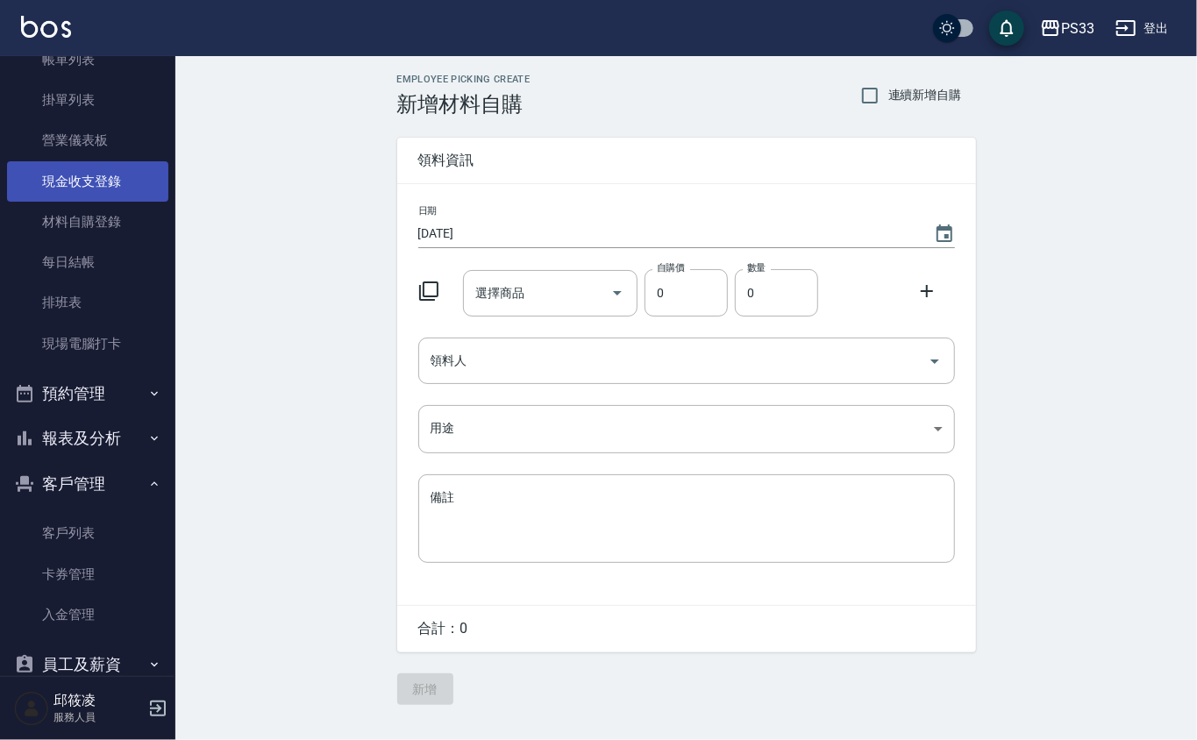
click at [116, 187] on link "現金收支登錄" at bounding box center [87, 181] width 161 height 40
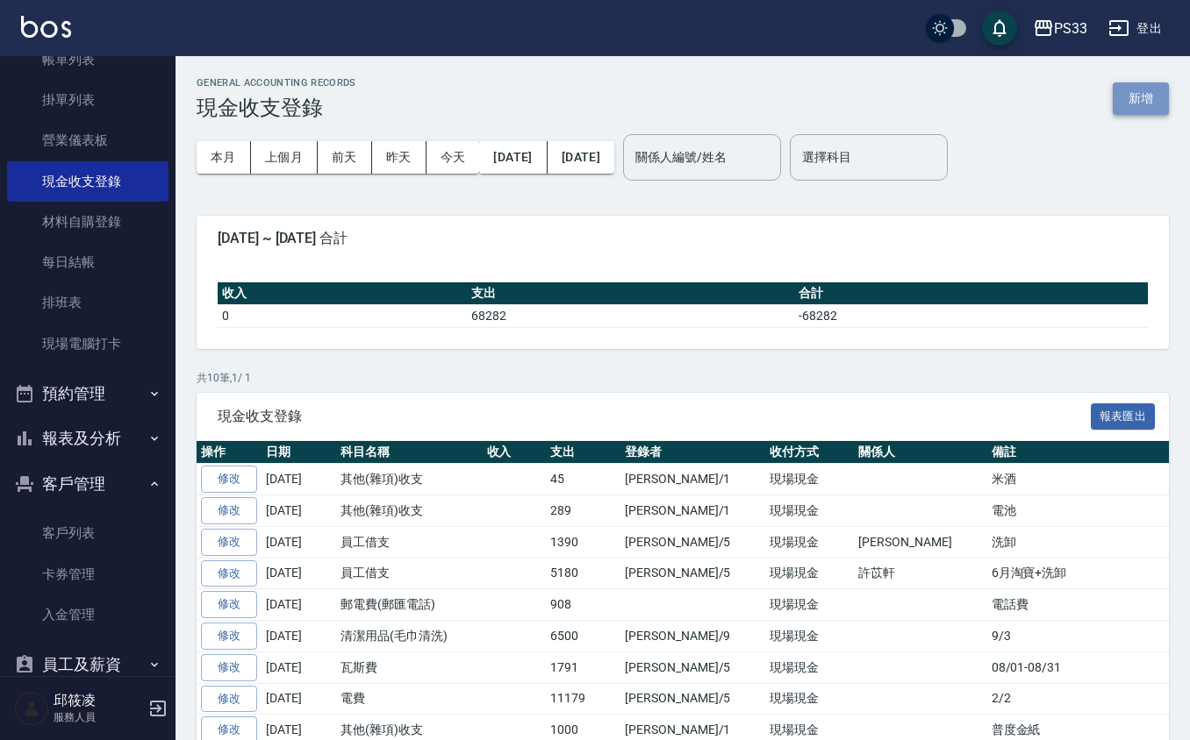
click at [1161, 89] on button "新增" at bounding box center [1140, 98] width 56 height 32
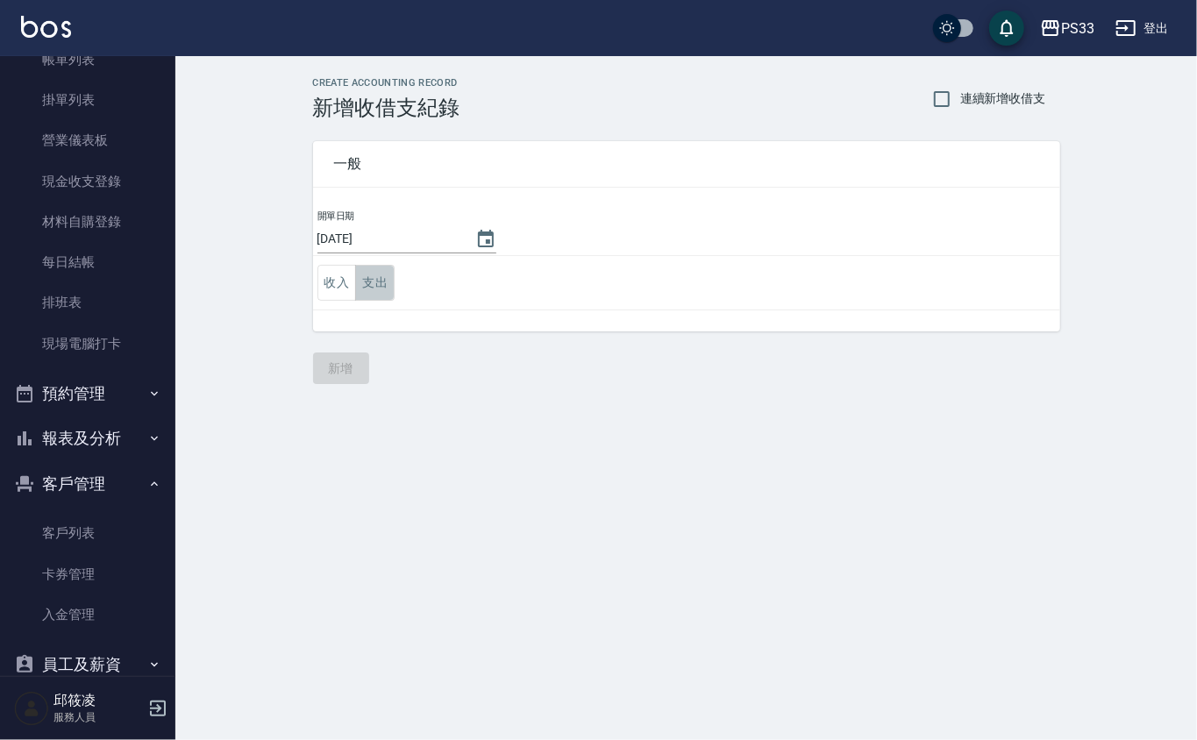
click at [366, 272] on button "支出" at bounding box center [374, 283] width 39 height 36
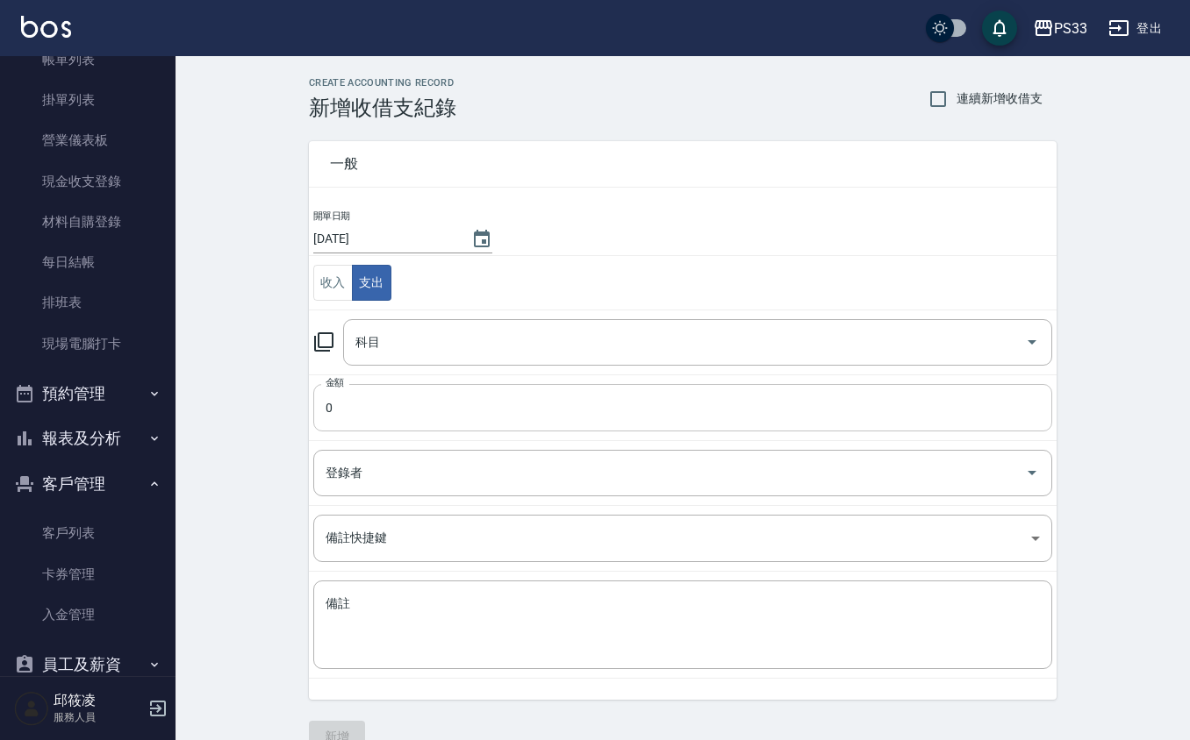
click at [344, 416] on input "0" at bounding box center [682, 407] width 739 height 47
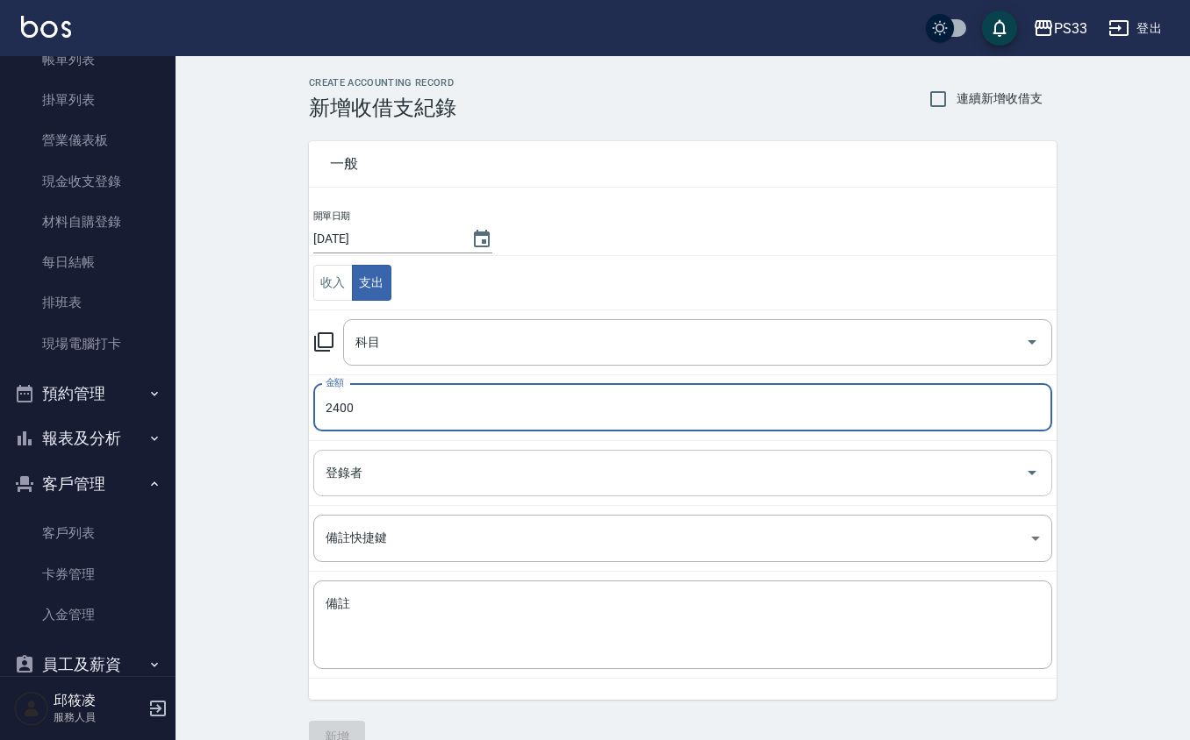
click at [355, 495] on div "登錄者" at bounding box center [682, 473] width 739 height 46
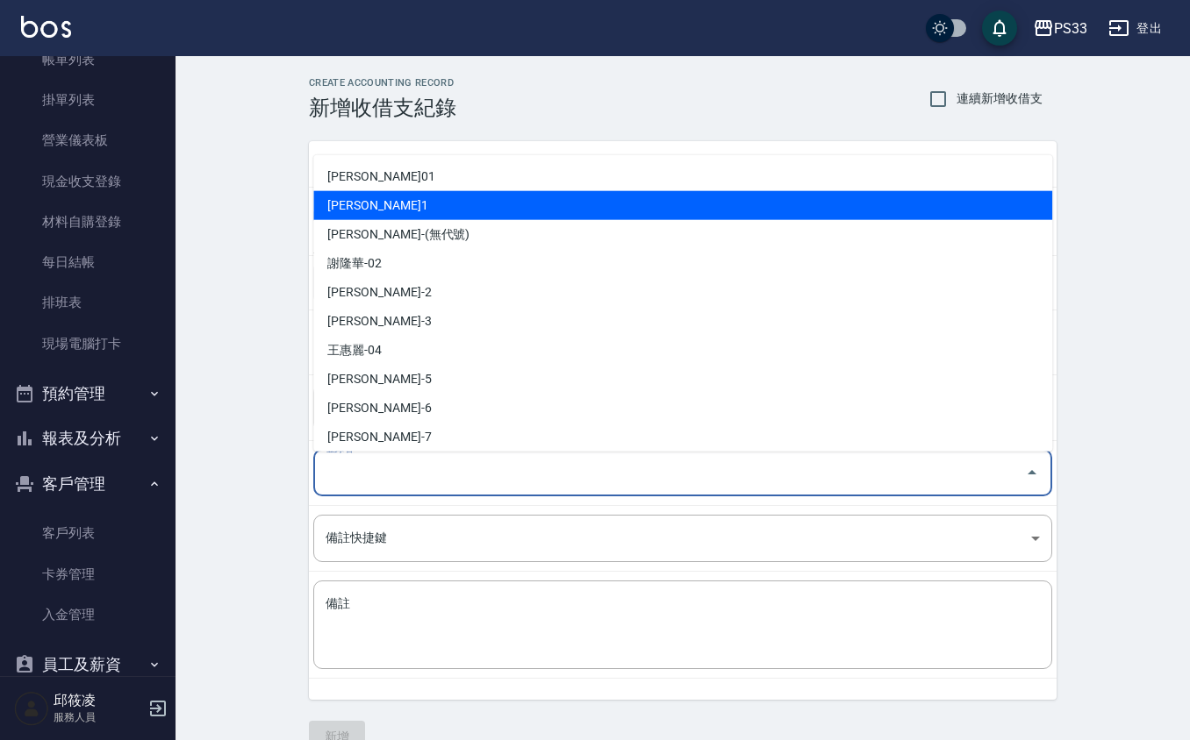
click at [395, 201] on li "[PERSON_NAME]1" at bounding box center [682, 205] width 739 height 29
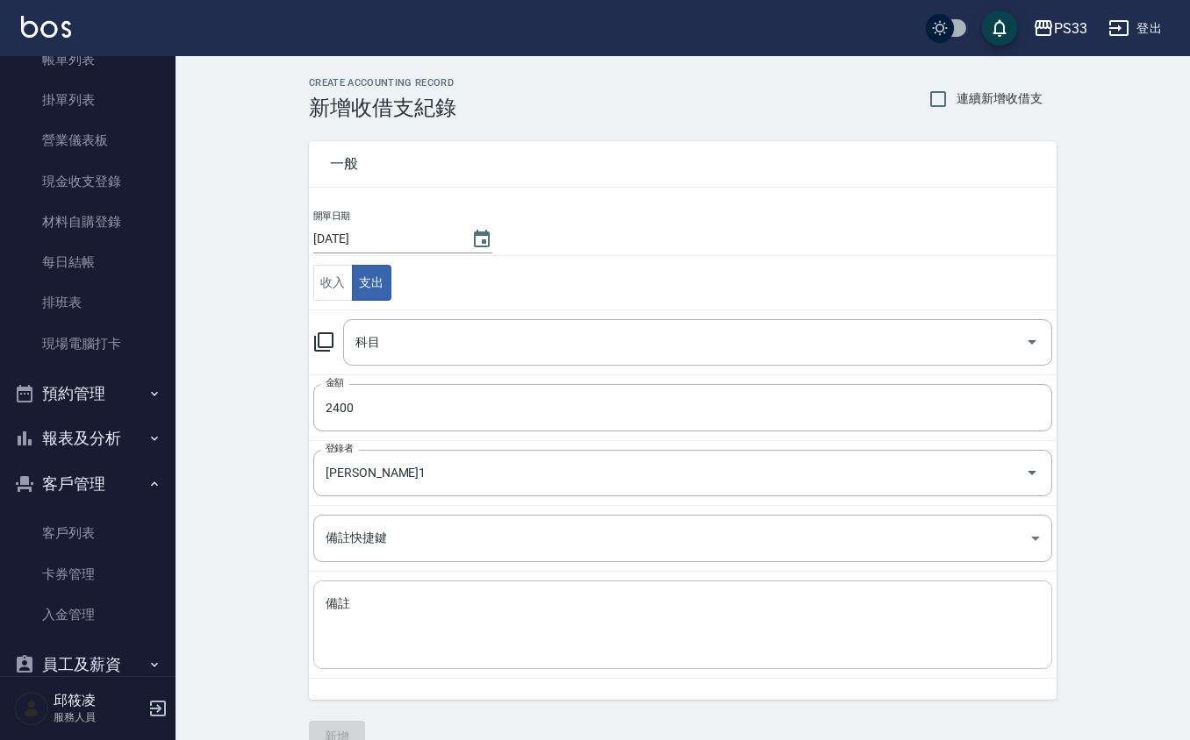
click at [359, 593] on div "x 備註" at bounding box center [682, 625] width 739 height 89
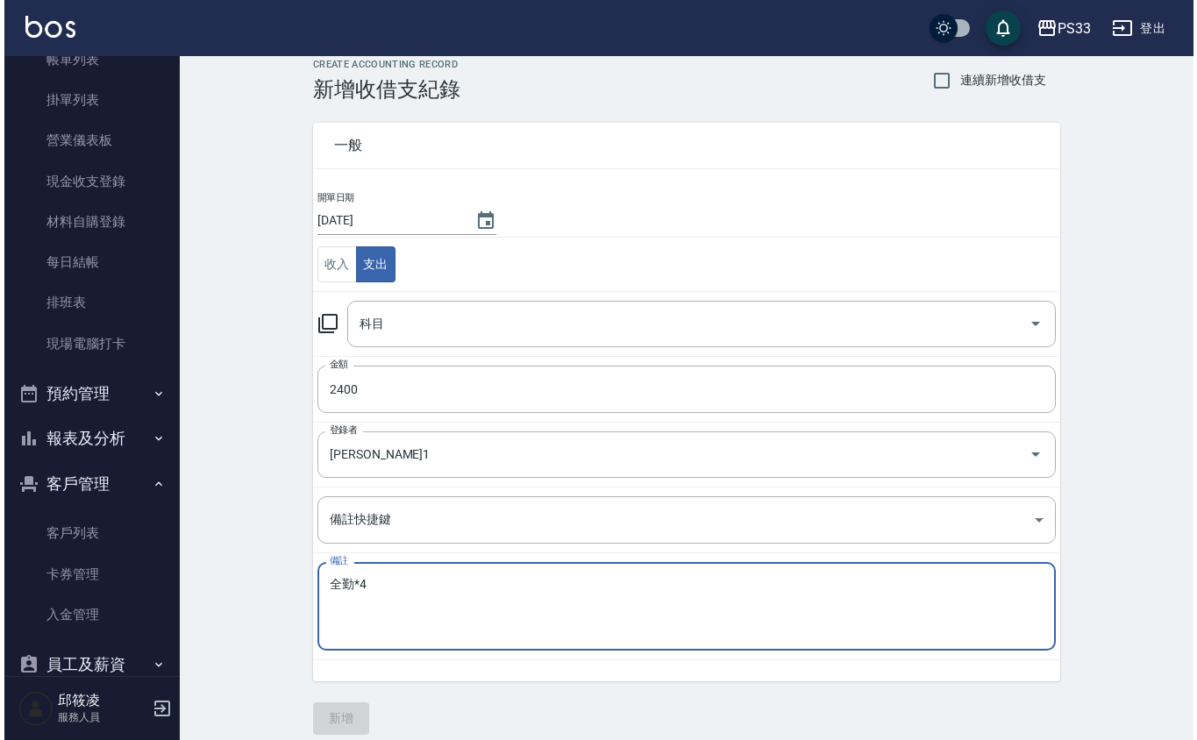
scroll to position [36, 0]
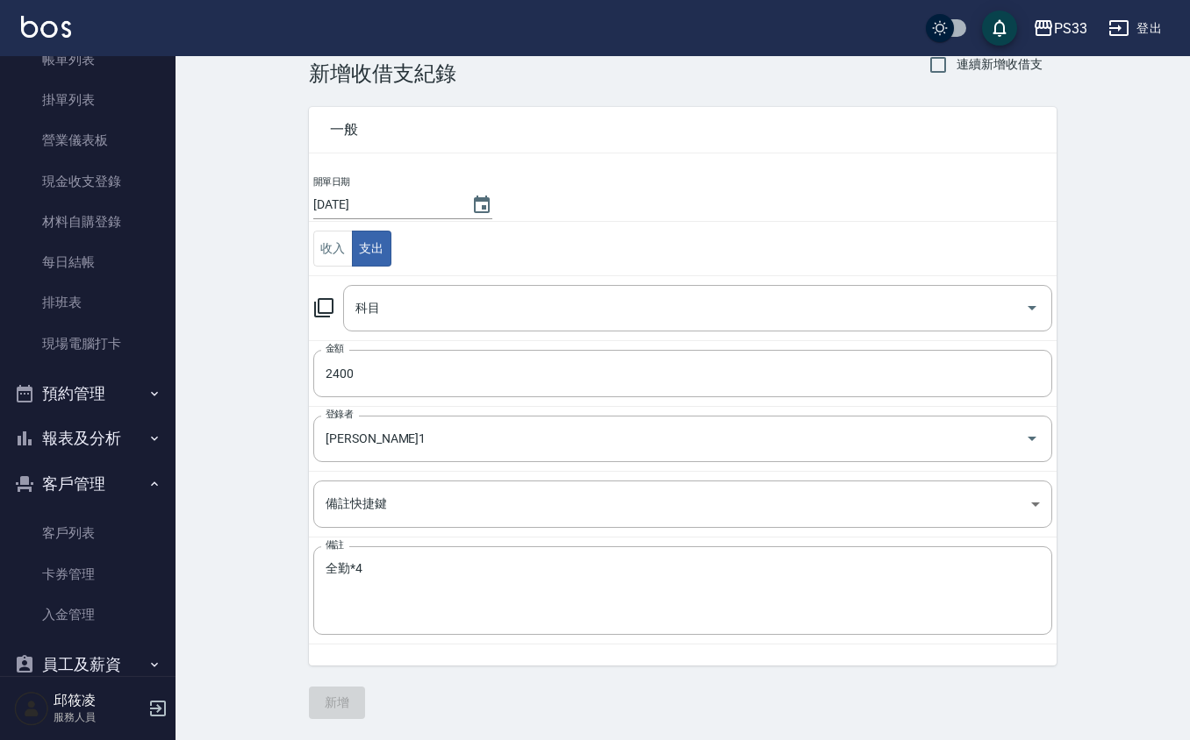
drag, startPoint x: 327, startPoint y: 295, endPoint x: 319, endPoint y: 306, distance: 13.9
click at [326, 295] on div "科目 科目" at bounding box center [682, 308] width 739 height 46
click at [321, 311] on icon at bounding box center [323, 307] width 21 height 21
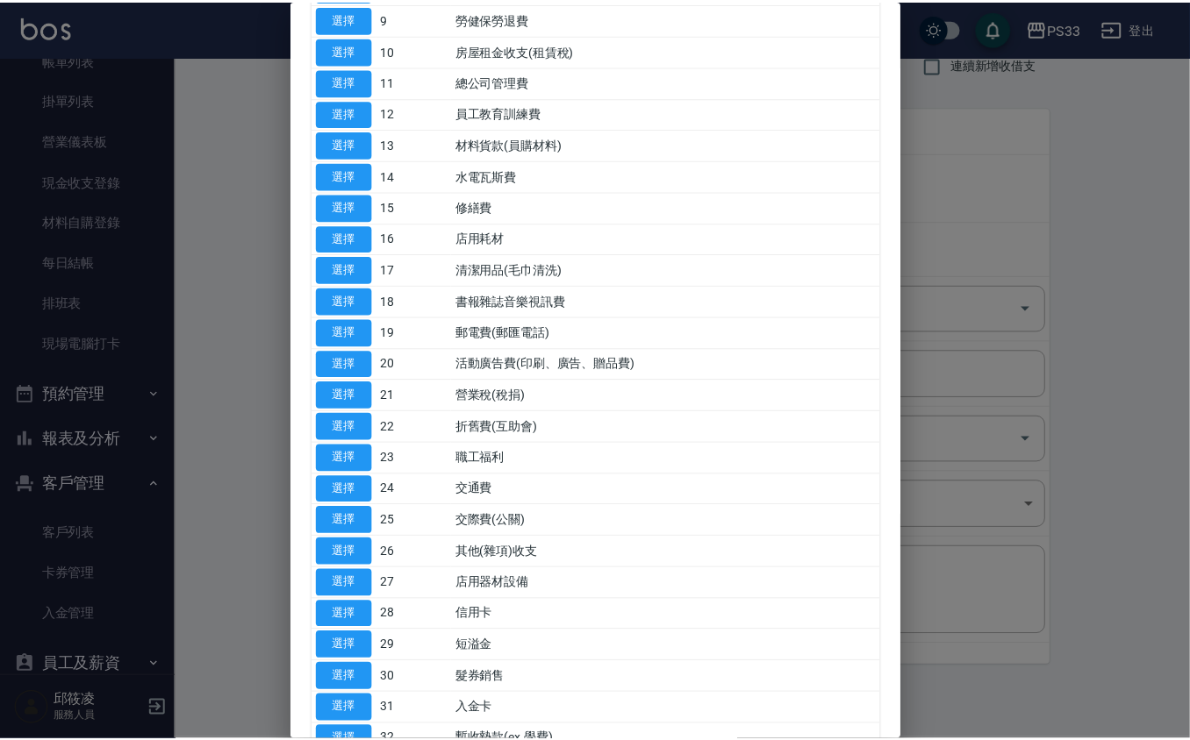
scroll to position [414, 0]
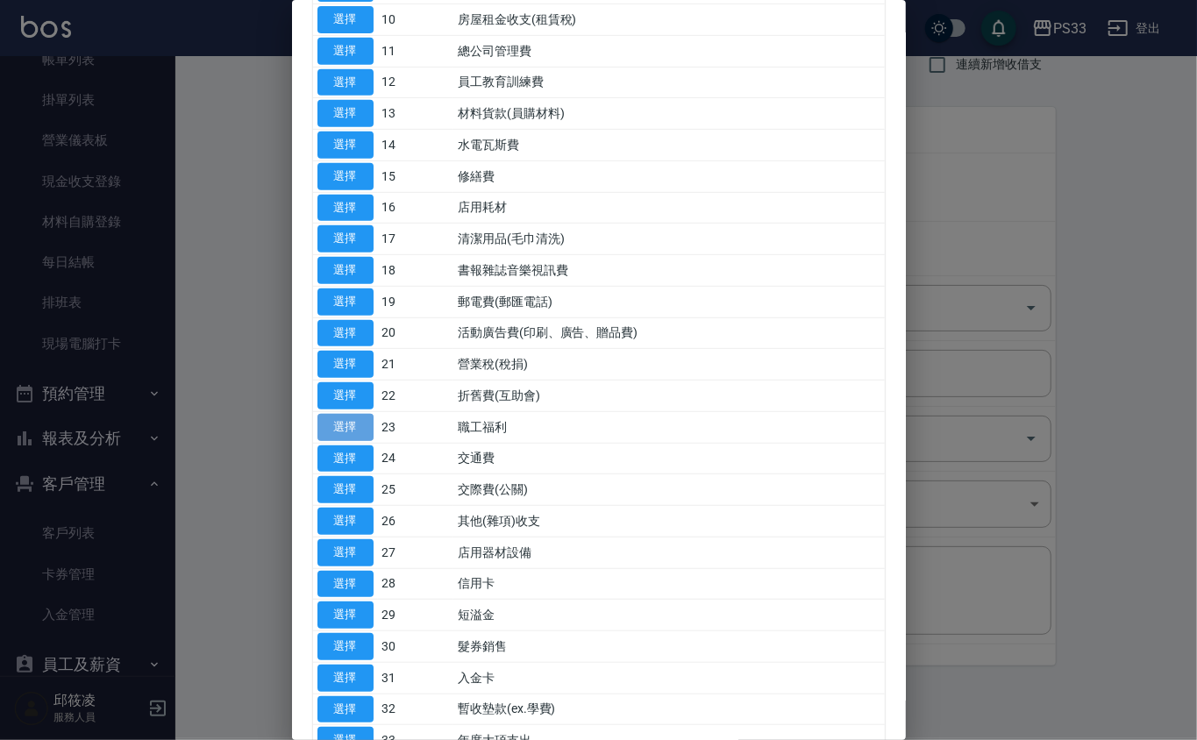
click at [363, 440] on button "選擇" at bounding box center [346, 427] width 56 height 27
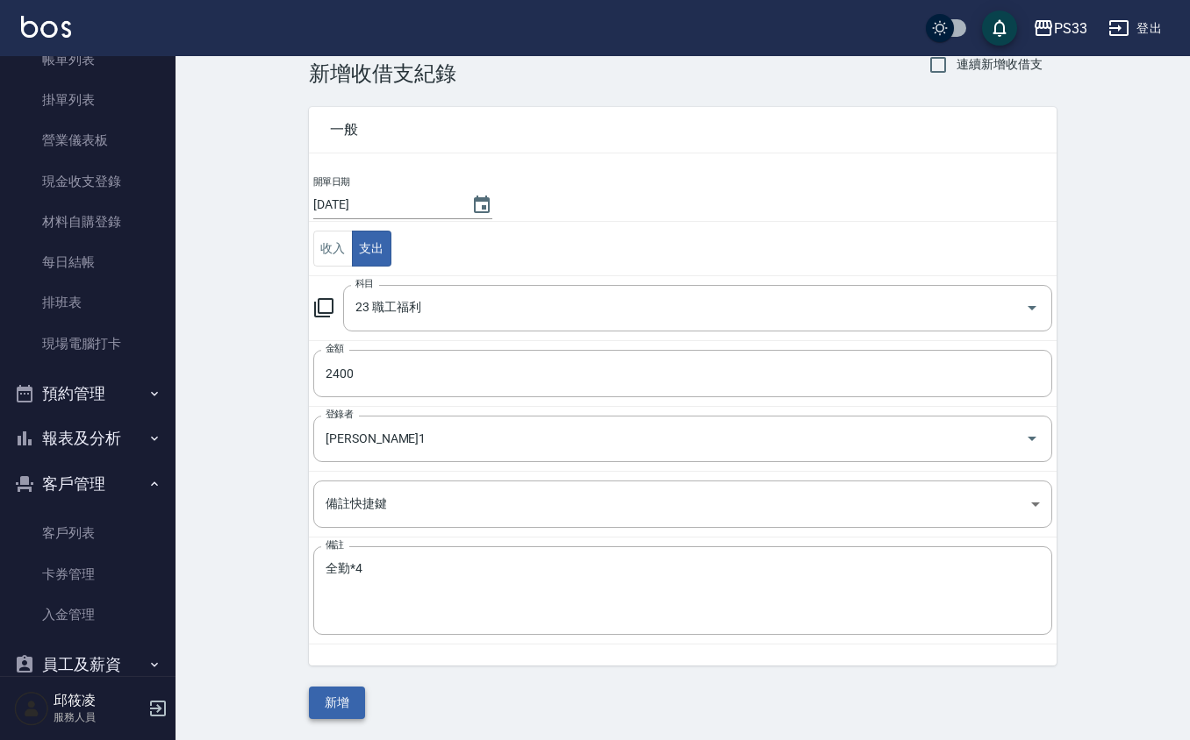
click at [342, 711] on button "新增" at bounding box center [337, 703] width 56 height 32
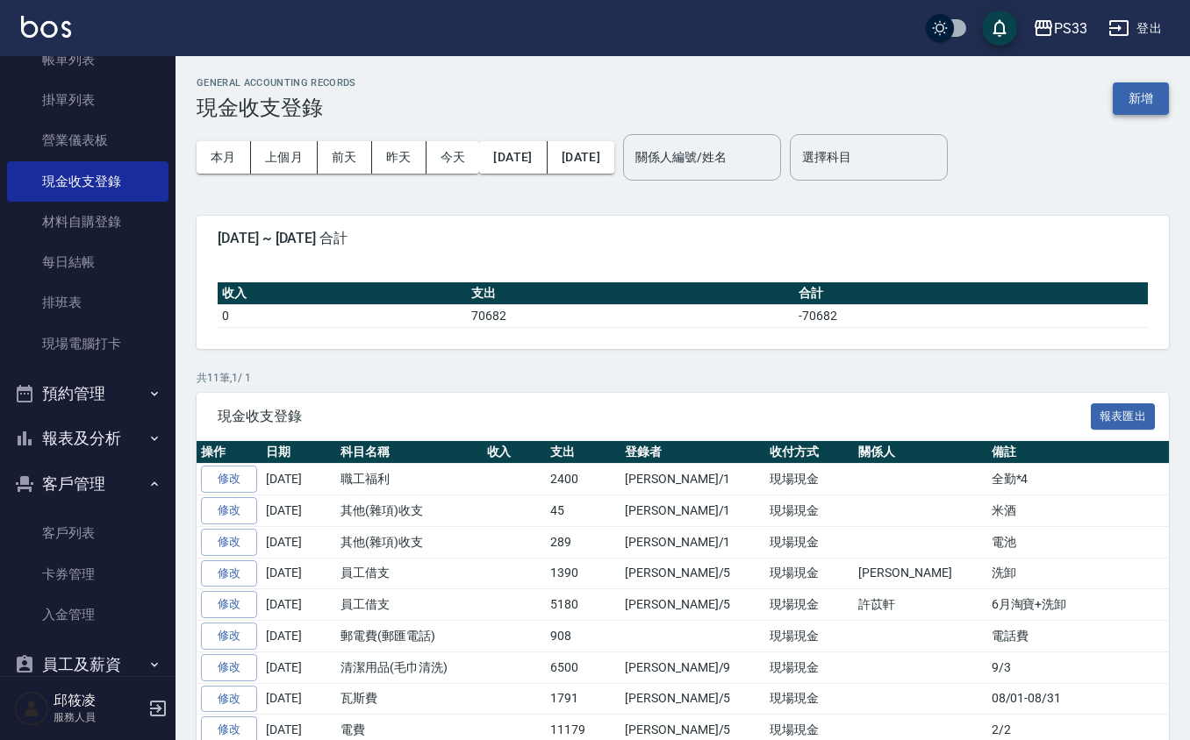
click at [1141, 106] on button "新增" at bounding box center [1140, 98] width 56 height 32
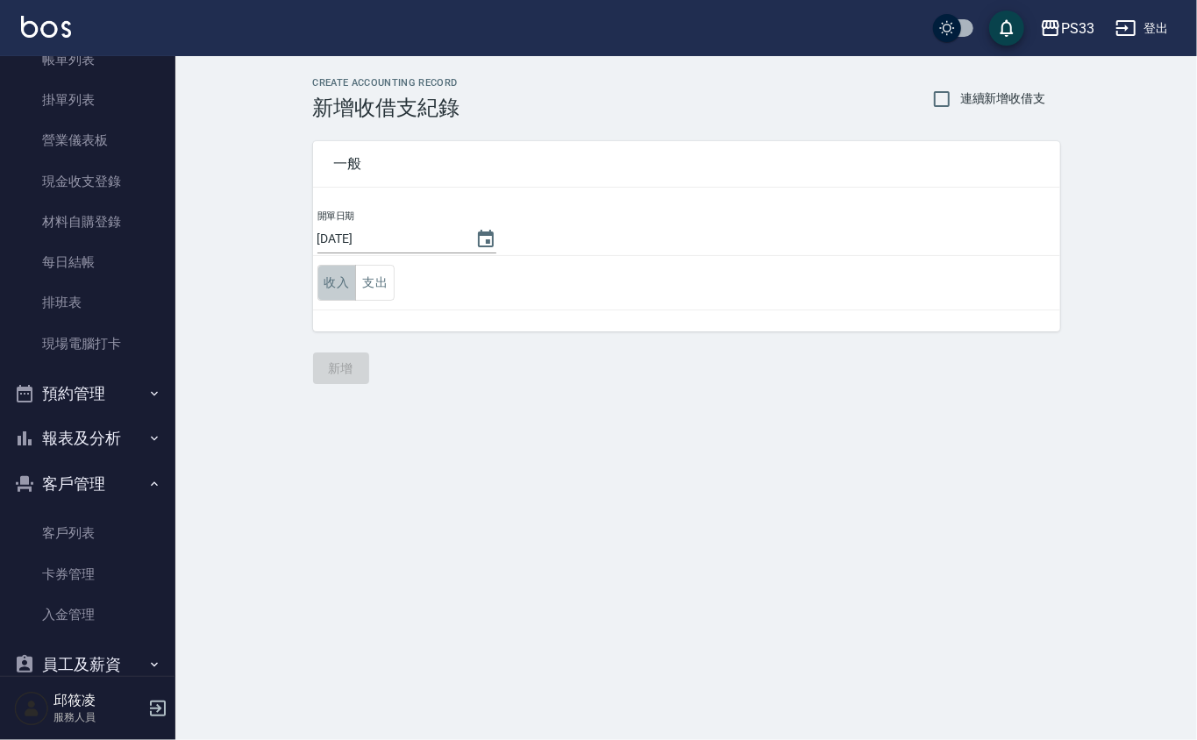
click at [338, 293] on button "收入" at bounding box center [337, 283] width 39 height 36
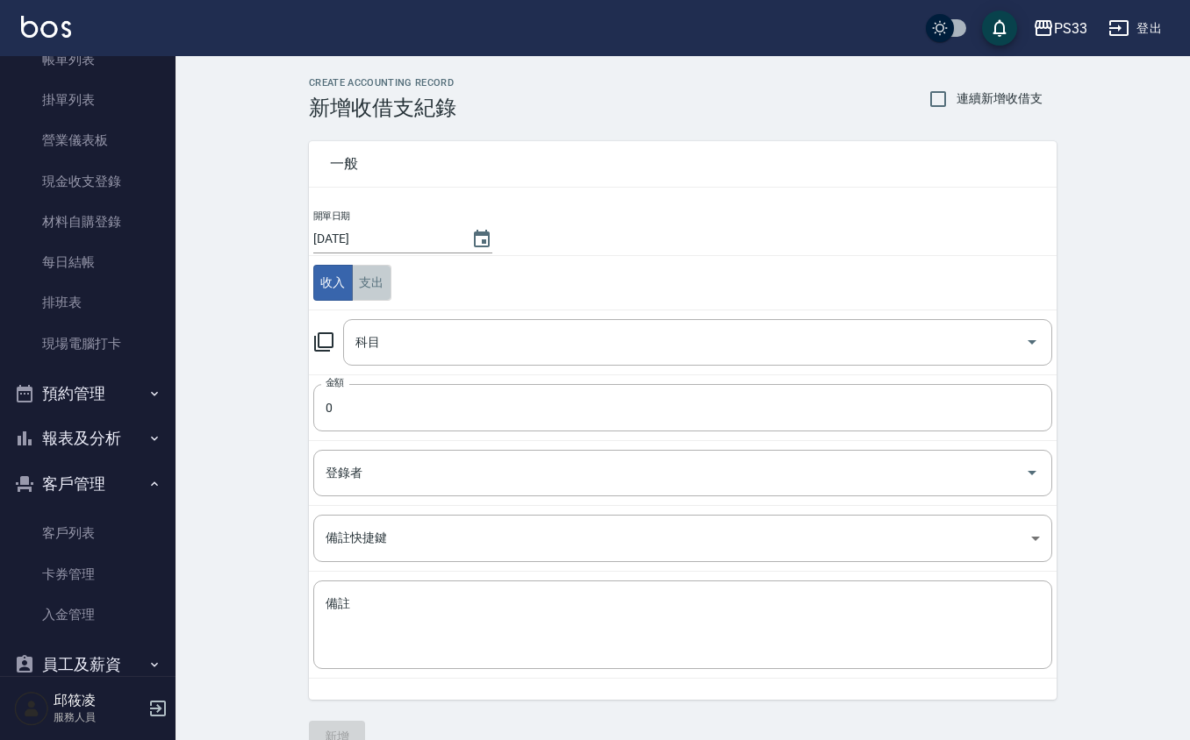
click at [367, 282] on button "支出" at bounding box center [371, 283] width 39 height 36
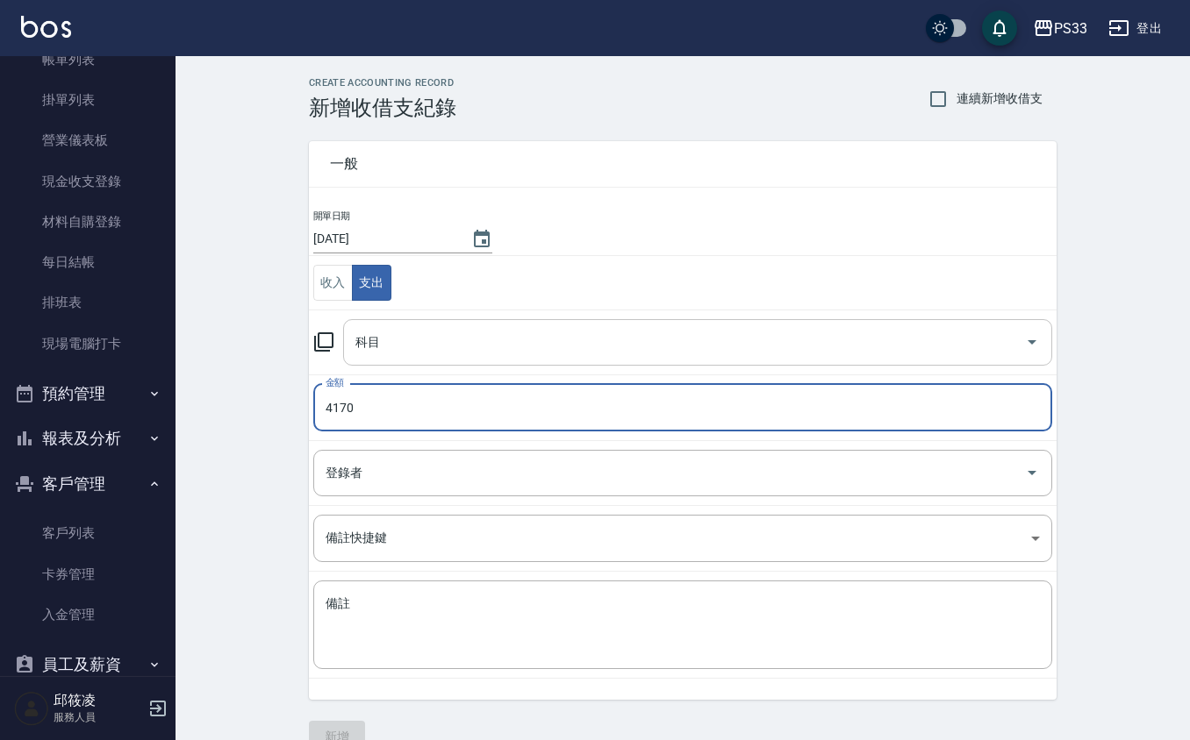
click at [530, 366] on div "科目" at bounding box center [697, 342] width 709 height 46
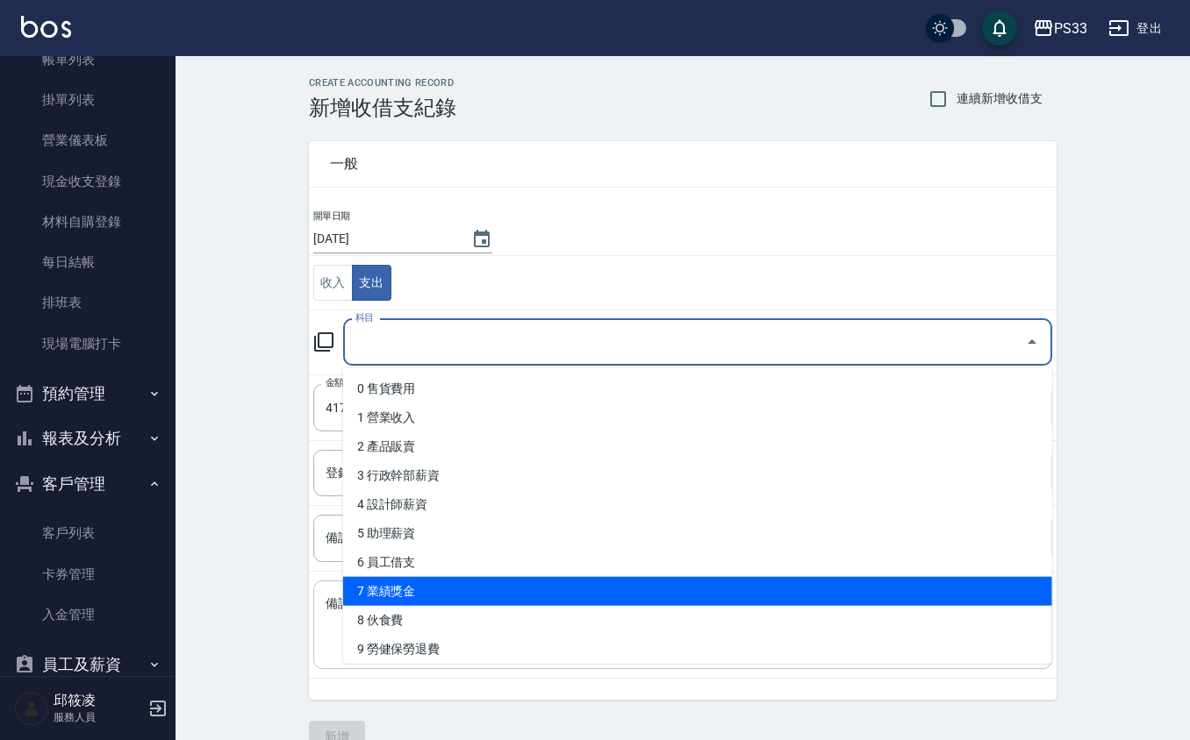
click at [414, 593] on li "7 業績獎金" at bounding box center [697, 591] width 709 height 29
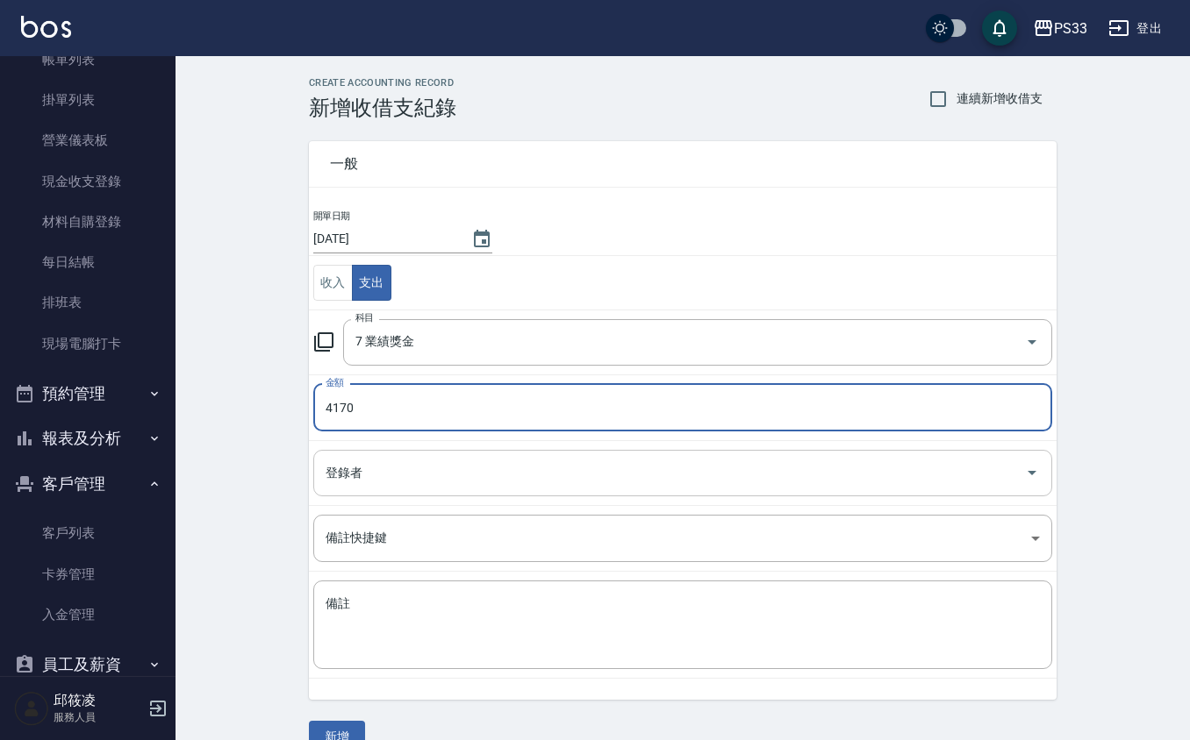
click at [361, 472] on input "登錄者" at bounding box center [669, 473] width 697 height 31
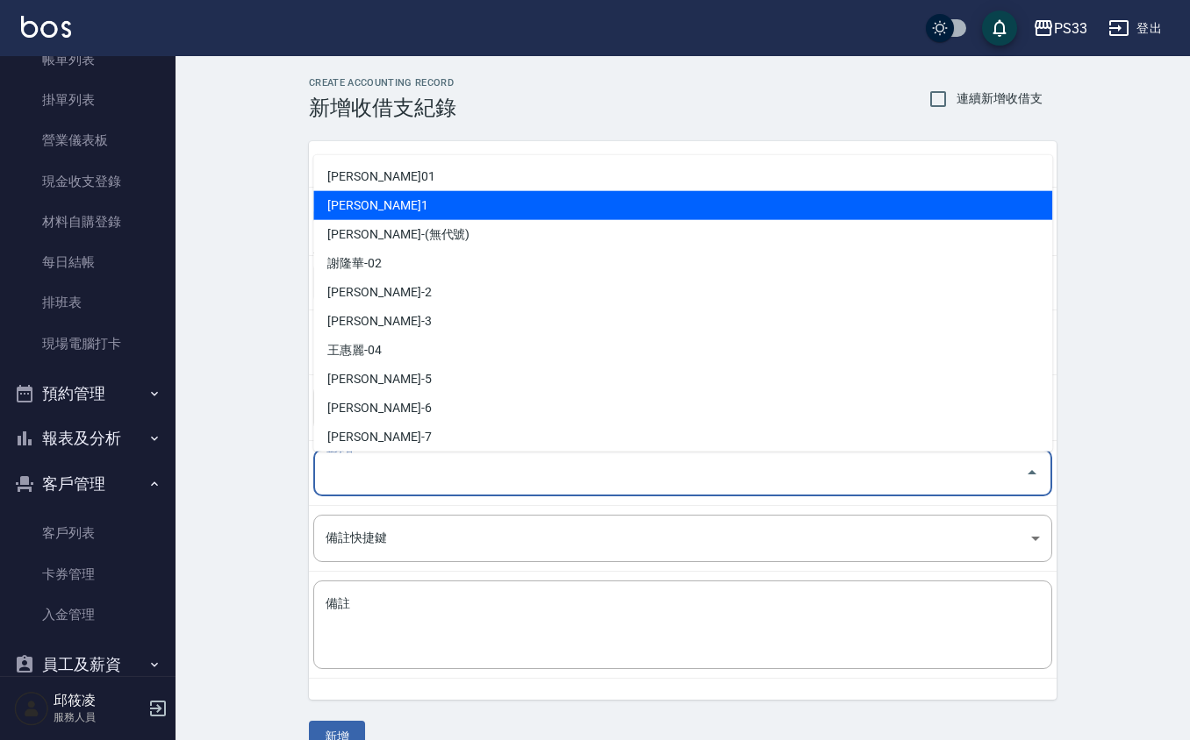
click at [425, 207] on li "[PERSON_NAME]1" at bounding box center [682, 205] width 739 height 29
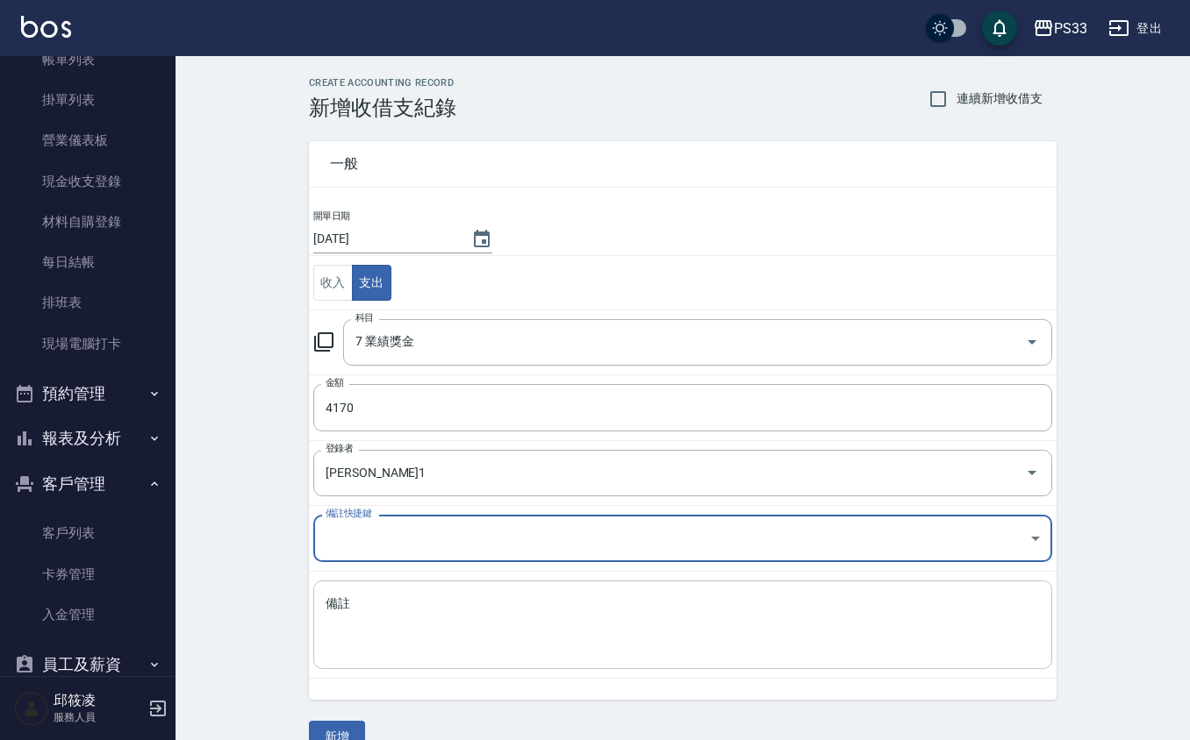
click at [339, 604] on textarea "備註" at bounding box center [682, 626] width 714 height 60
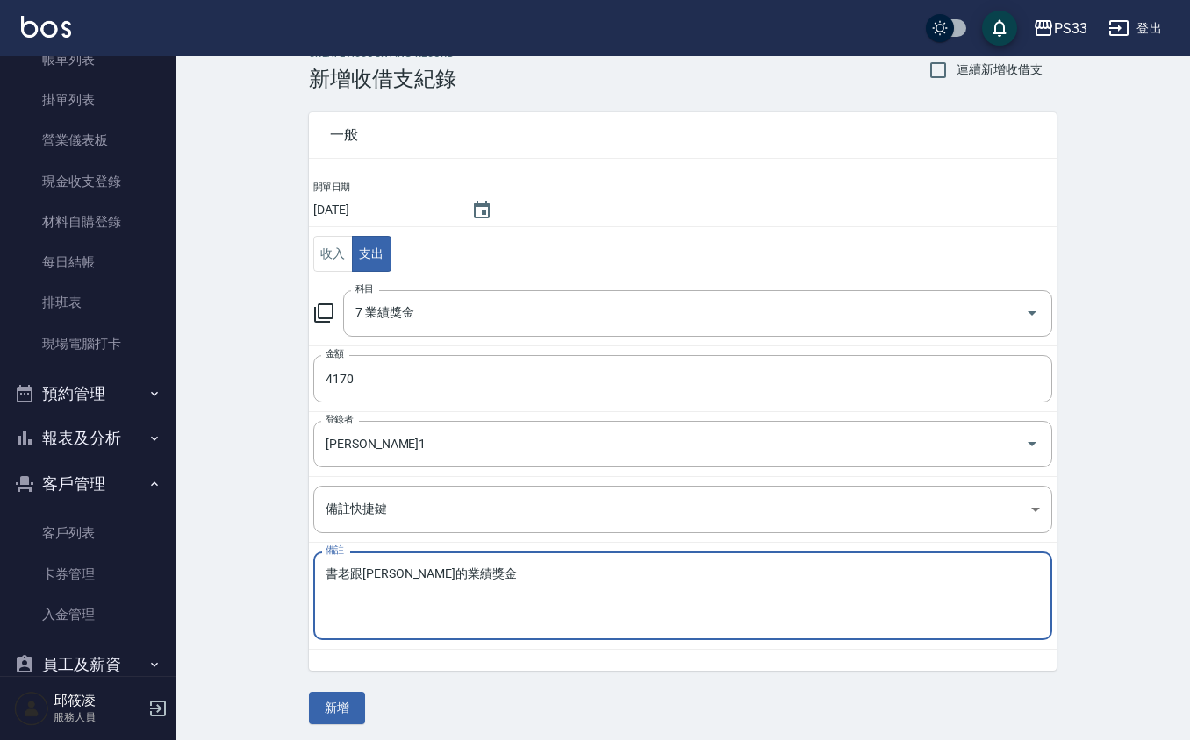
scroll to position [36, 0]
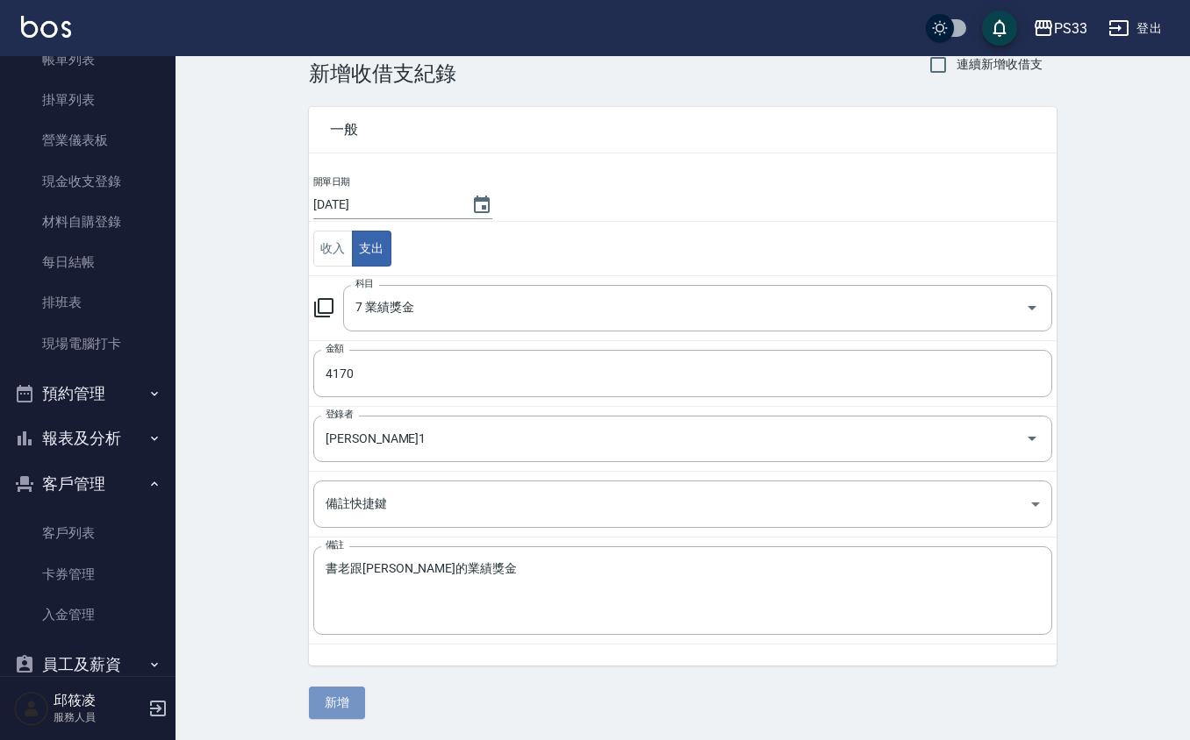
click at [339, 704] on button "新增" at bounding box center [337, 703] width 56 height 32
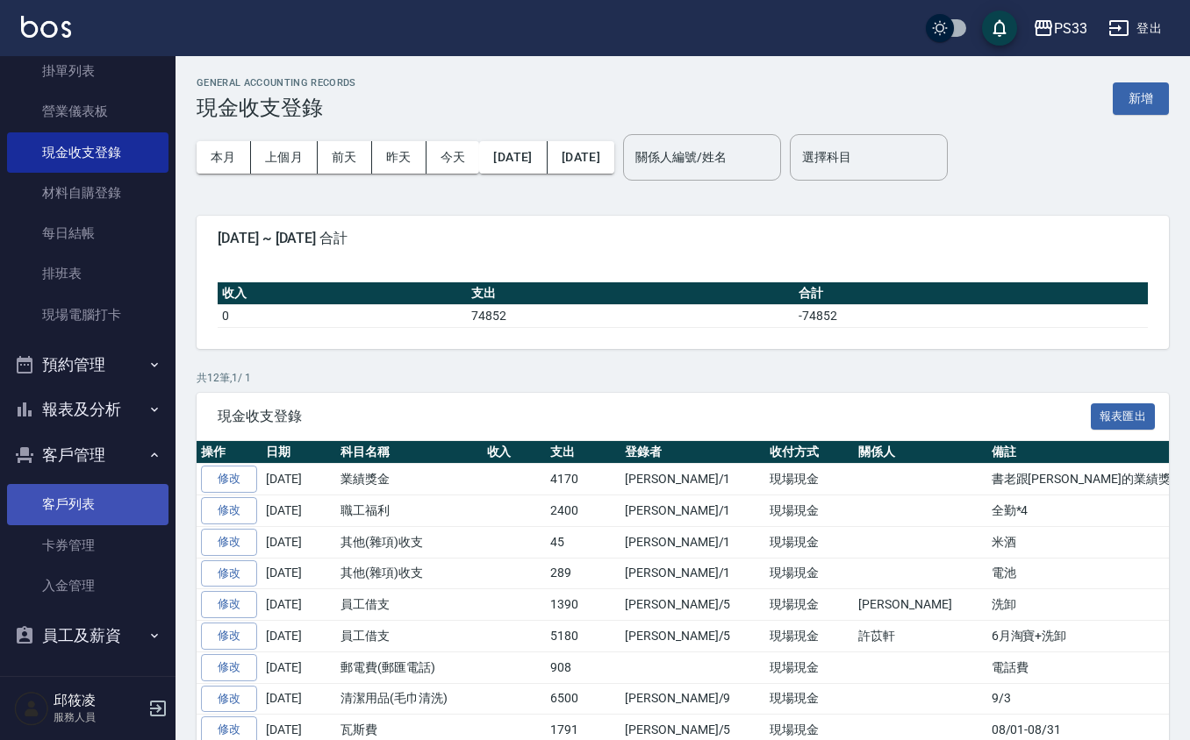
scroll to position [148, 0]
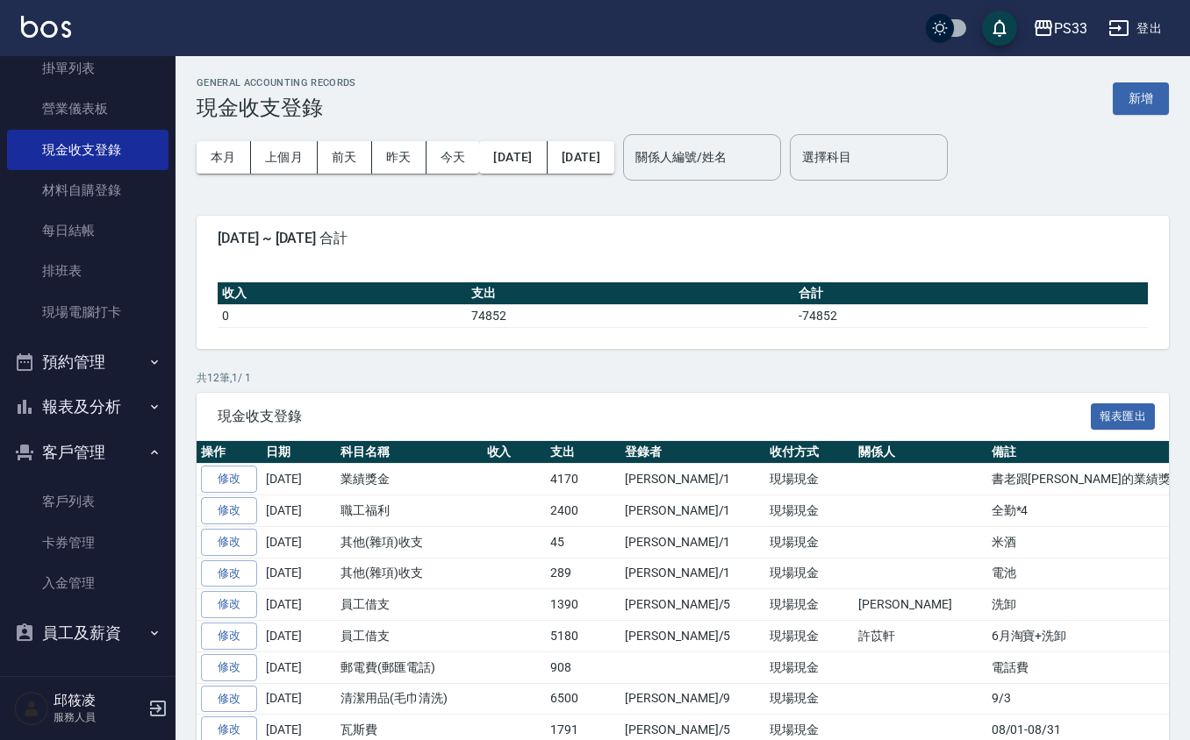
click at [85, 398] on button "報表及分析" at bounding box center [87, 407] width 161 height 46
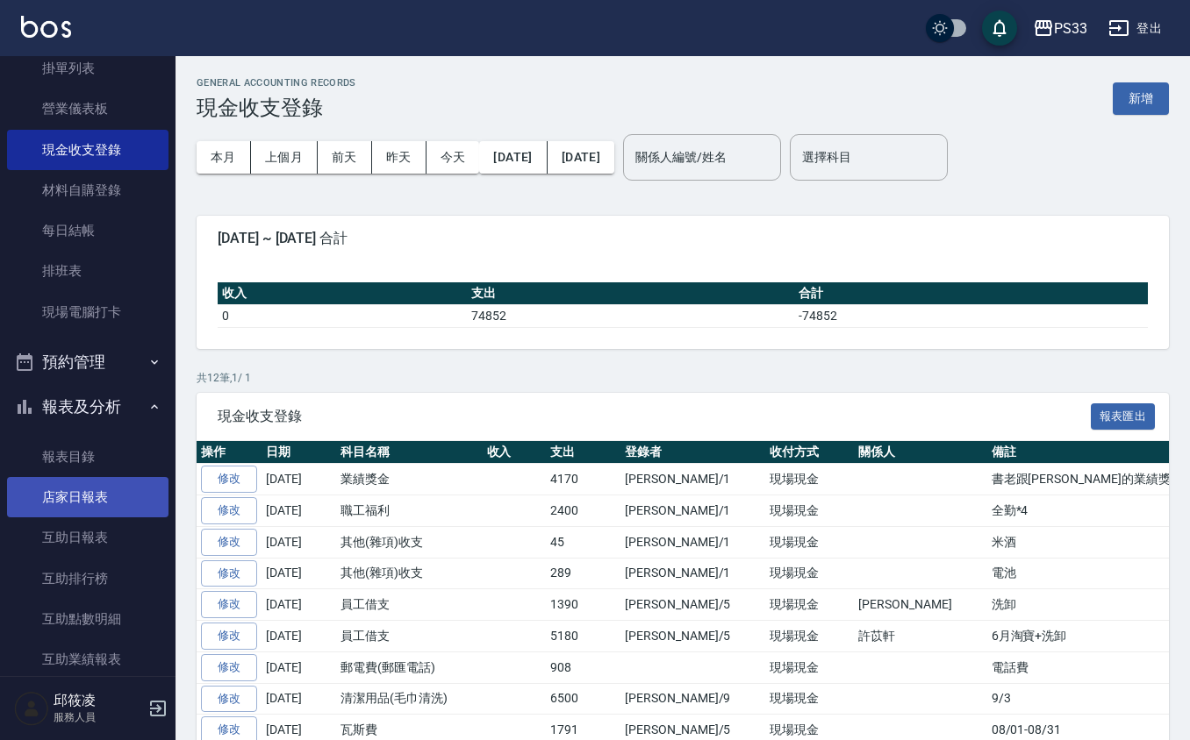
click at [89, 493] on link "店家日報表" at bounding box center [87, 497] width 161 height 40
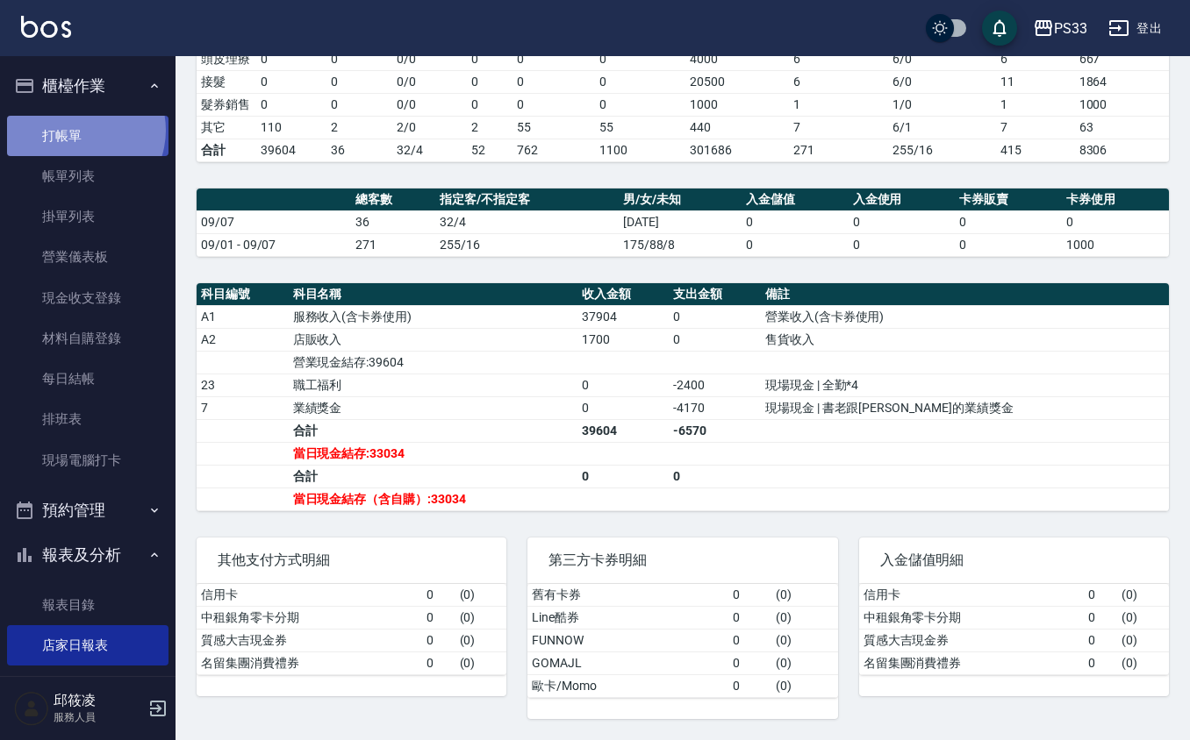
click at [77, 130] on link "打帳單" at bounding box center [87, 136] width 161 height 40
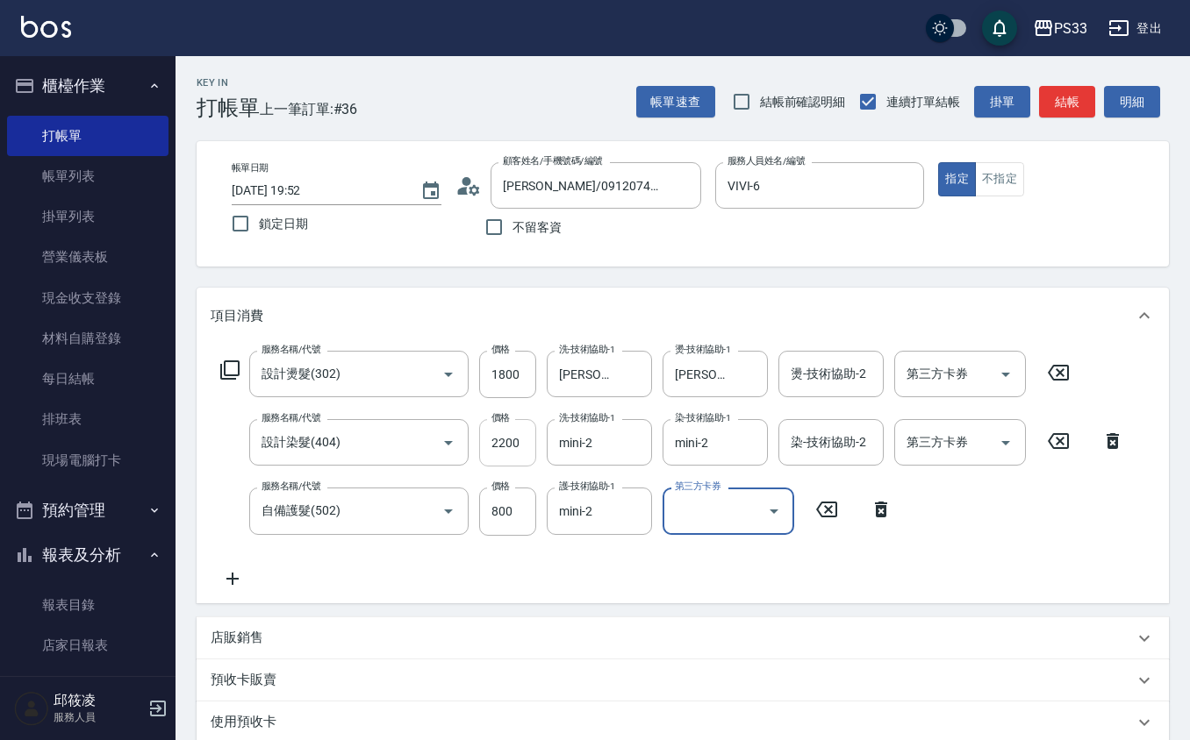
click at [505, 449] on input "2200" at bounding box center [507, 442] width 57 height 47
click at [510, 447] on input "2200" at bounding box center [507, 442] width 57 height 47
click at [612, 540] on div "服務名稱/代號 設計燙髮(302) 服務名稱/代號 價格 1800 價格 洗-技術協助-1 [PERSON_NAME]-22 洗-技術協助-1 燙-技術協助-…" at bounding box center [673, 470] width 924 height 238
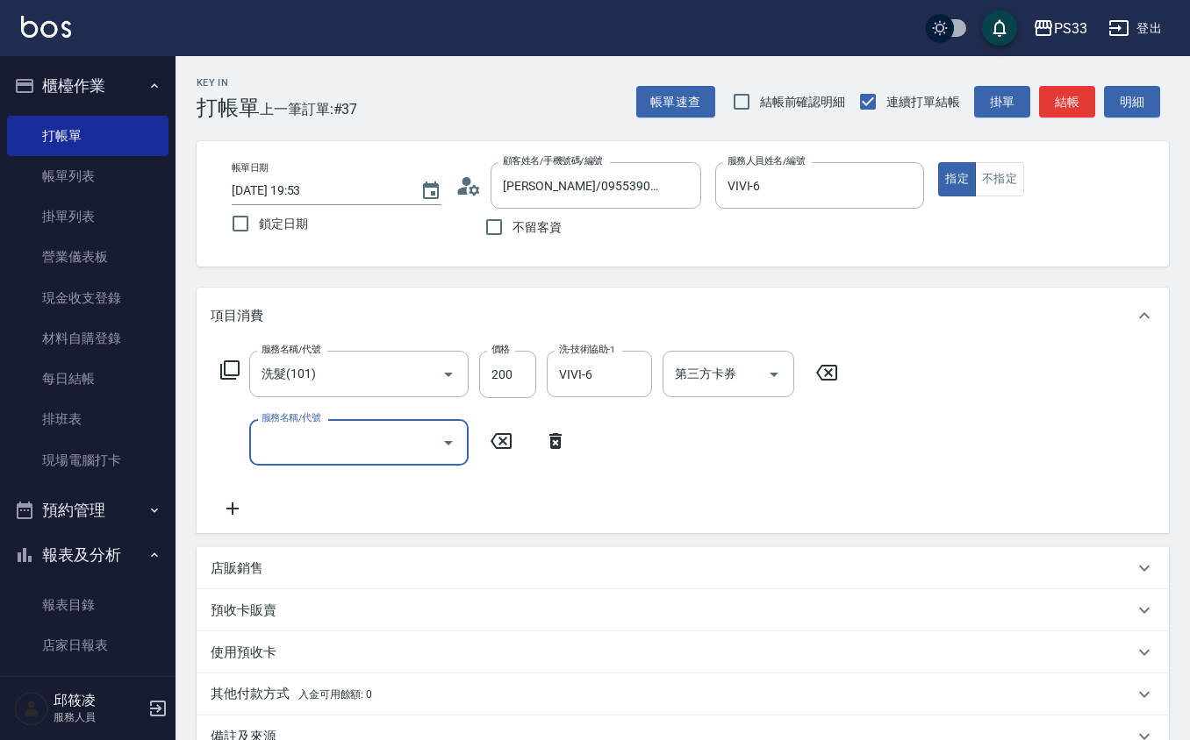
click at [313, 568] on div "店販銷售" at bounding box center [672, 569] width 923 height 18
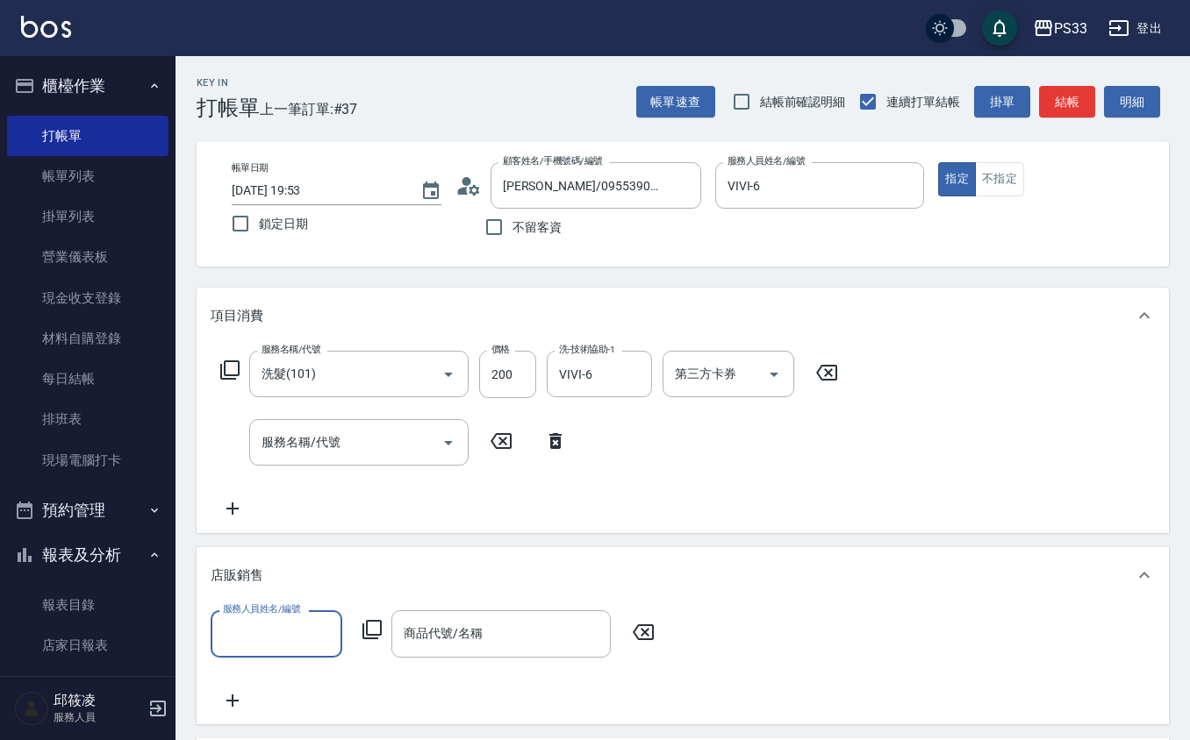
scroll to position [1, 0]
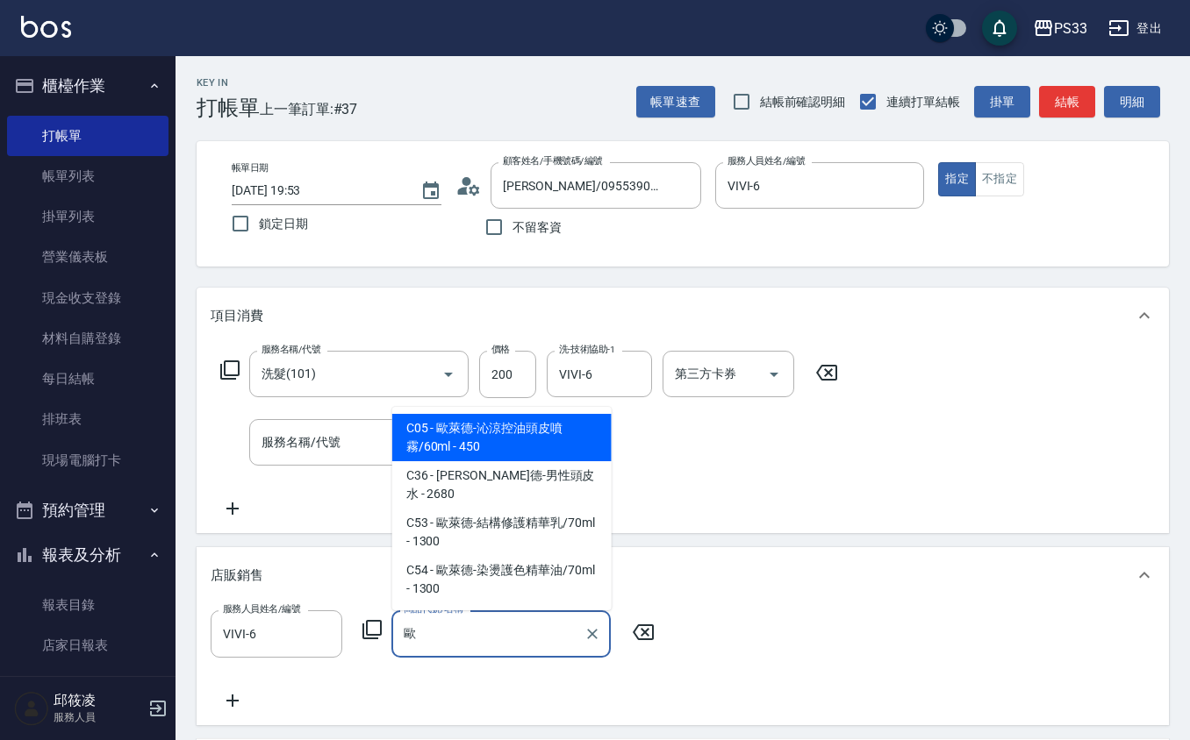
click at [532, 440] on span "C05 - 歐萊德-沁涼控油頭皮噴霧/60ml - 450" at bounding box center [501, 437] width 219 height 47
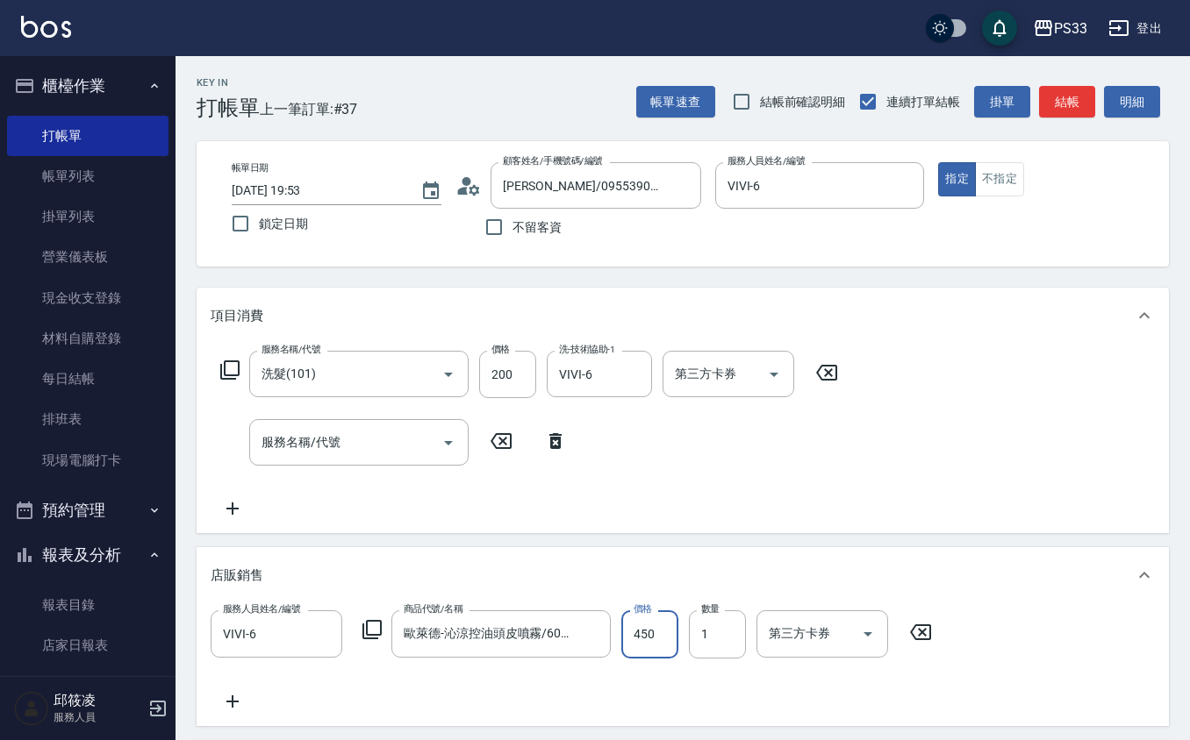
click at [663, 640] on input "450" at bounding box center [649, 634] width 57 height 47
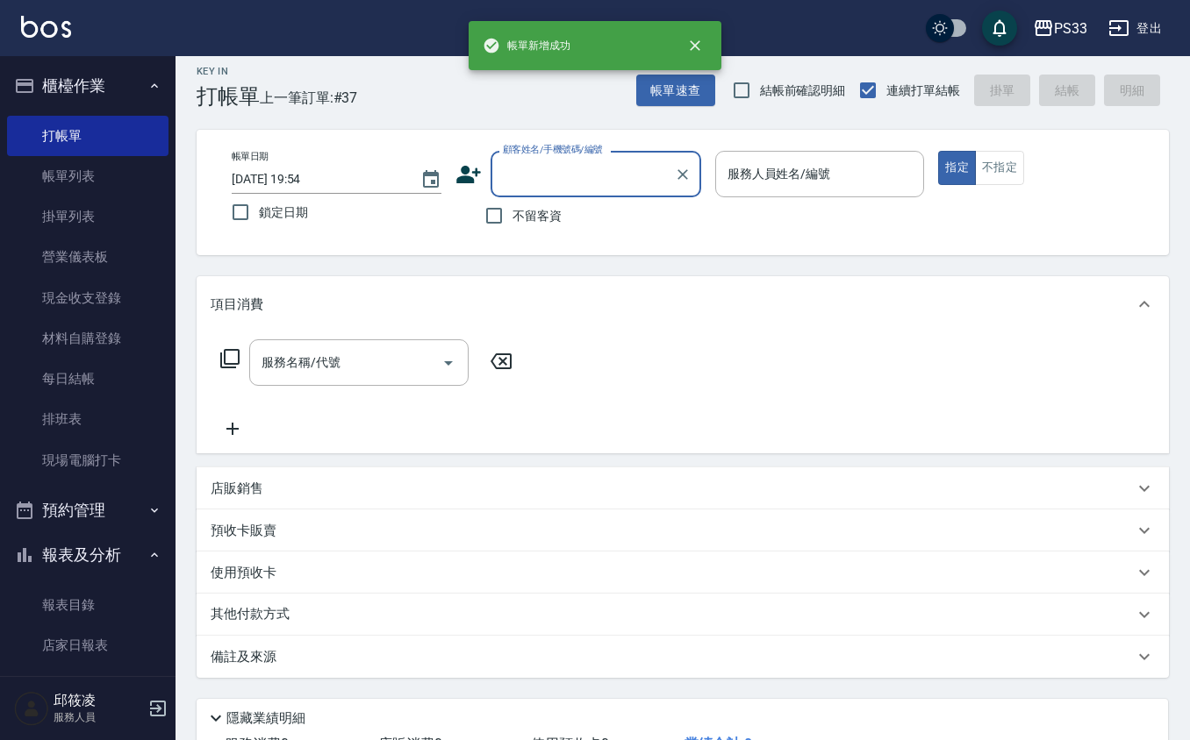
scroll to position [0, 0]
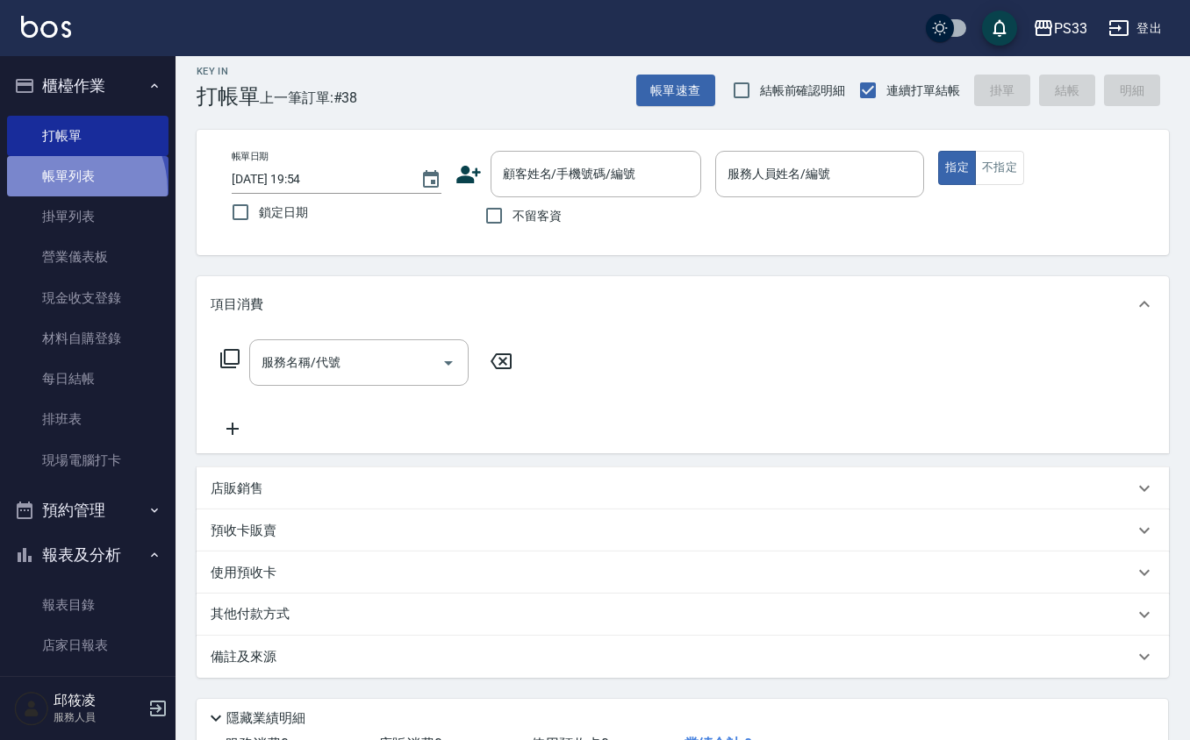
click at [68, 190] on link "帳單列表" at bounding box center [87, 176] width 161 height 40
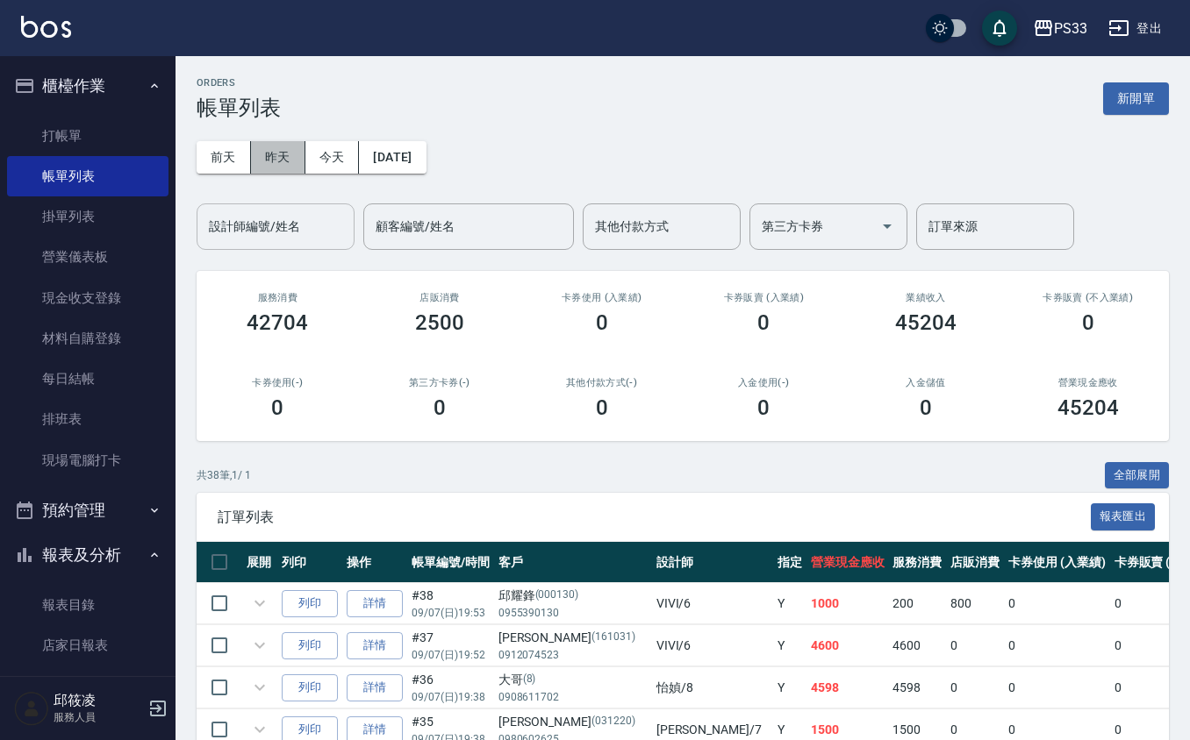
click at [292, 154] on button "昨天" at bounding box center [278, 157] width 54 height 32
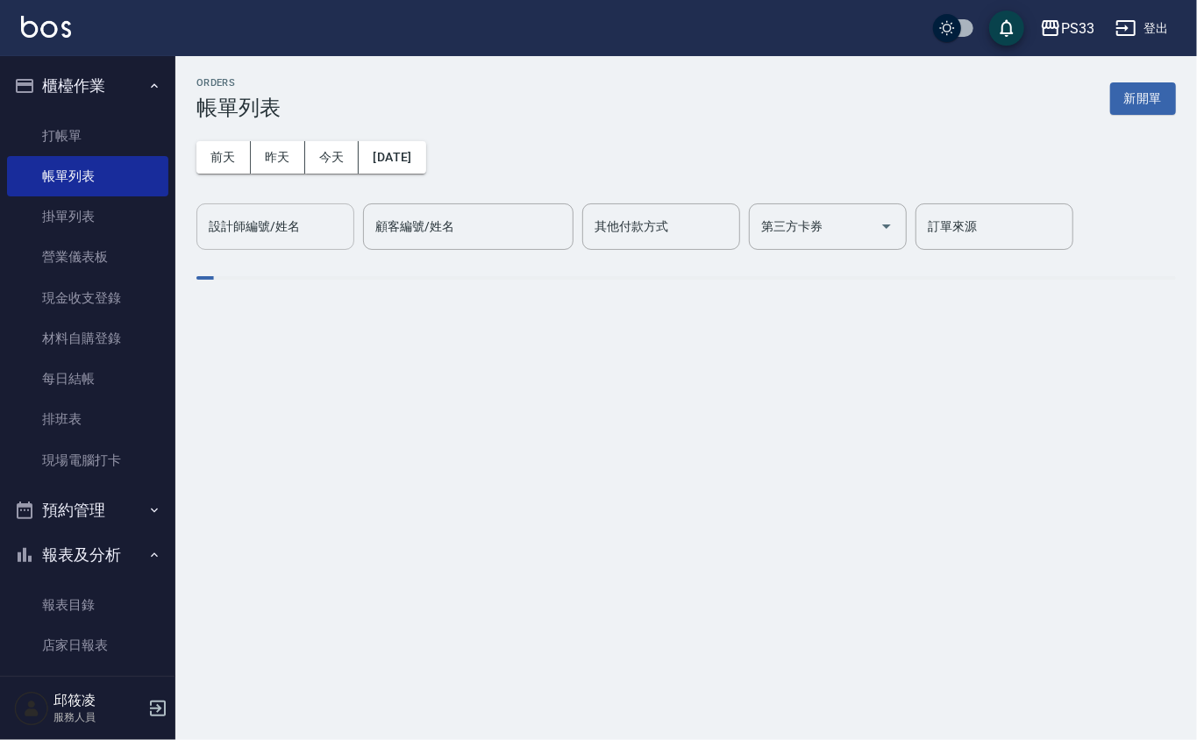
click at [328, 153] on button "今天" at bounding box center [332, 157] width 54 height 32
click at [333, 166] on button "今天" at bounding box center [332, 157] width 54 height 32
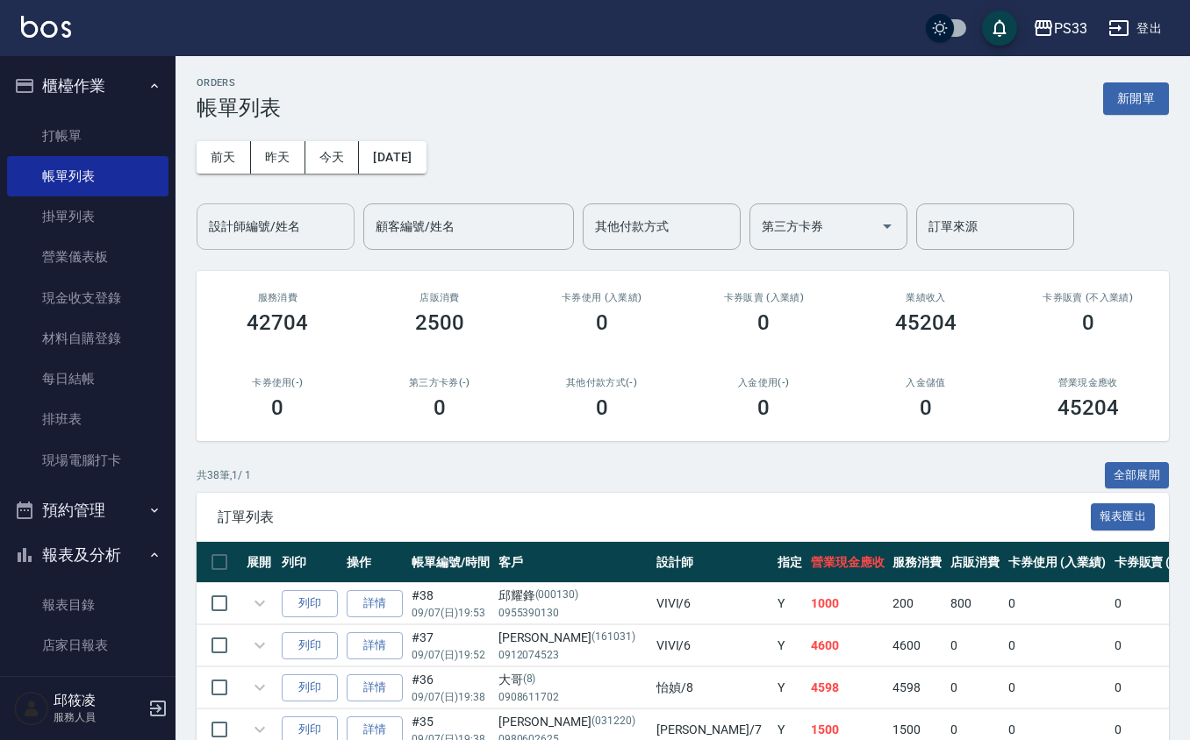
click at [281, 226] on div "設計師編號/姓名 設計師編號/姓名" at bounding box center [276, 227] width 158 height 46
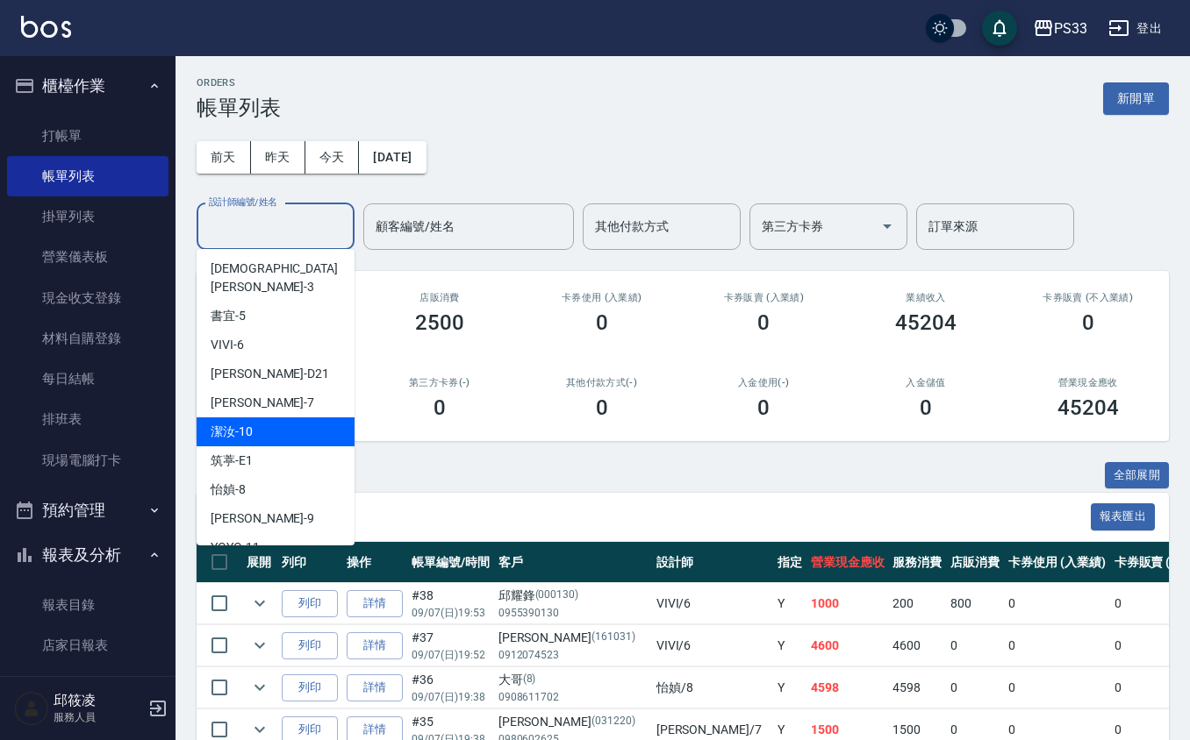
scroll to position [117, 0]
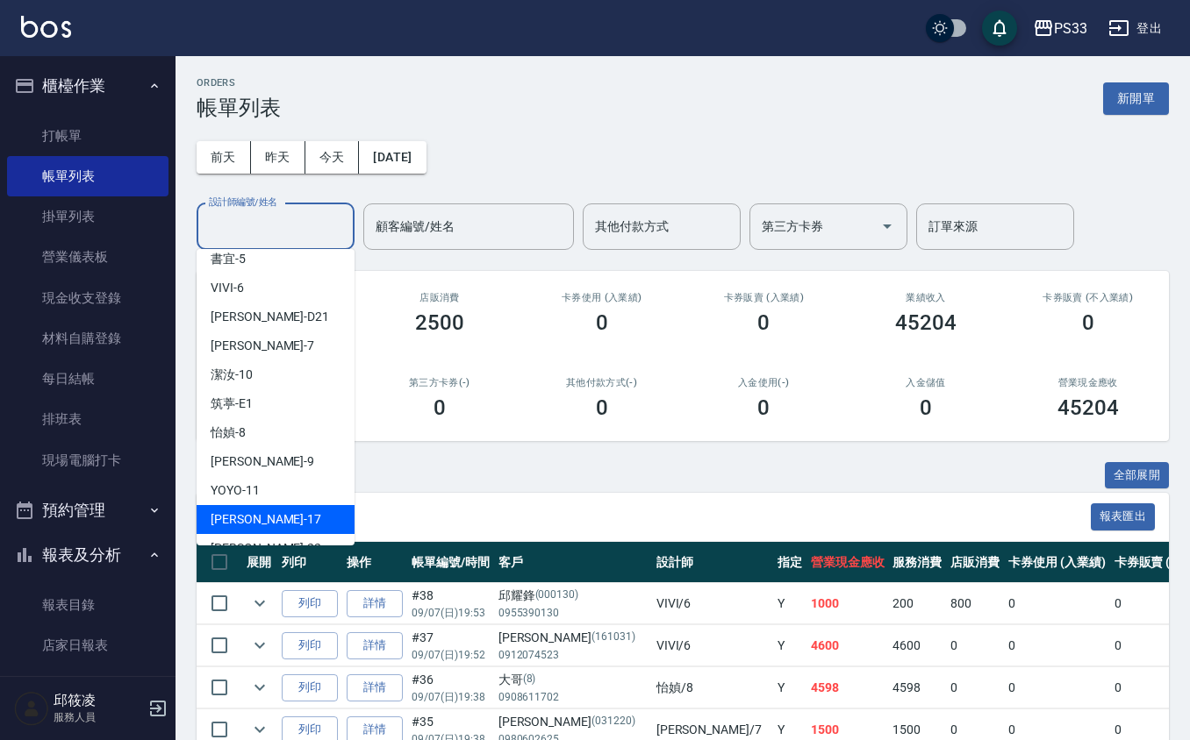
click at [278, 505] on div "[PERSON_NAME] -17" at bounding box center [276, 519] width 158 height 29
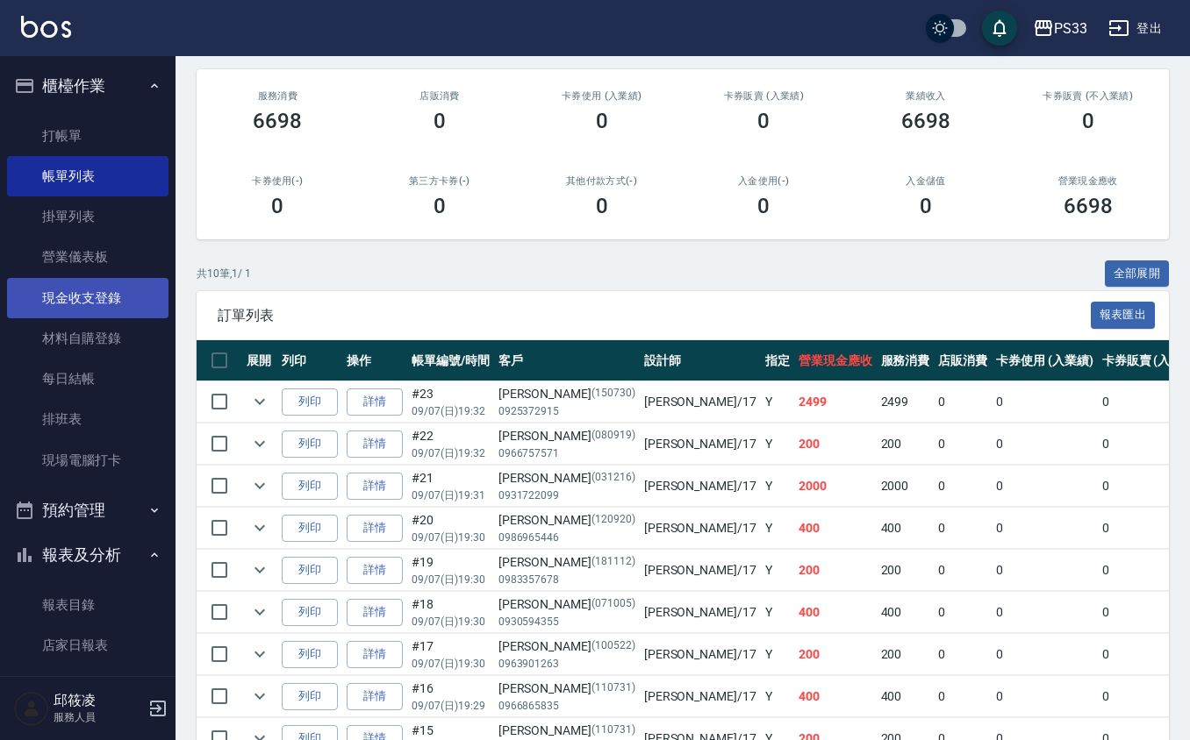
scroll to position [0, 0]
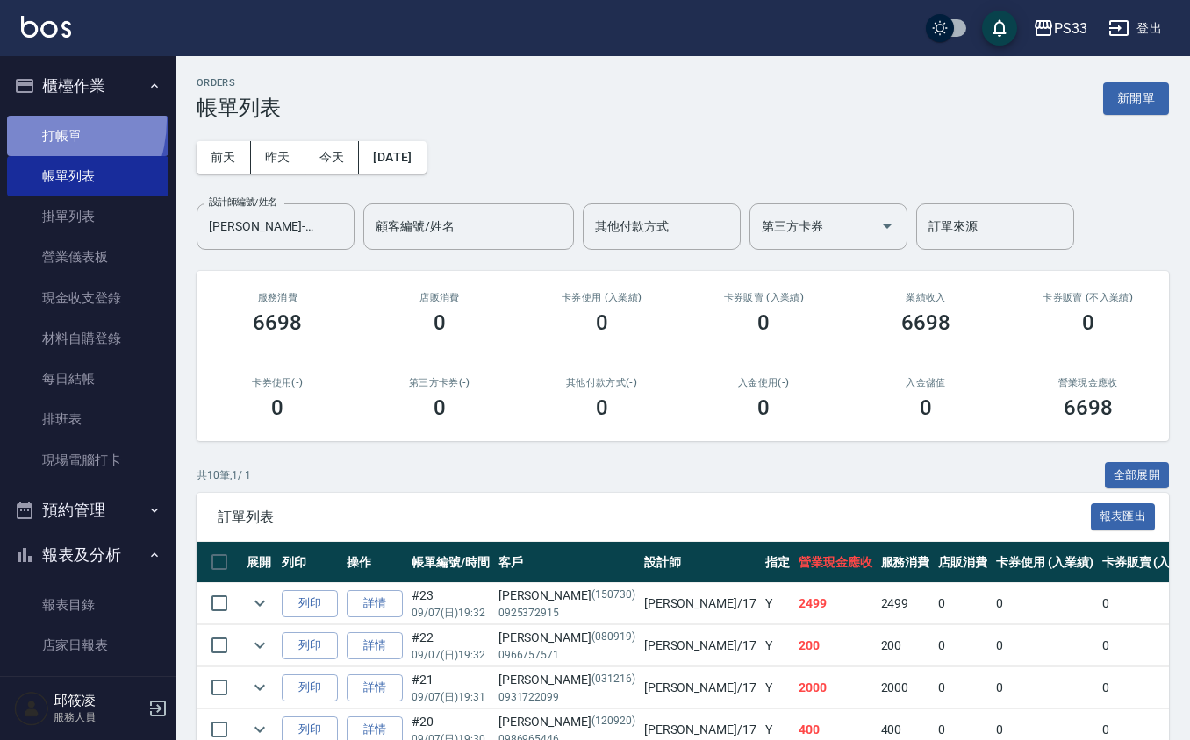
click at [36, 120] on link "打帳單" at bounding box center [87, 136] width 161 height 40
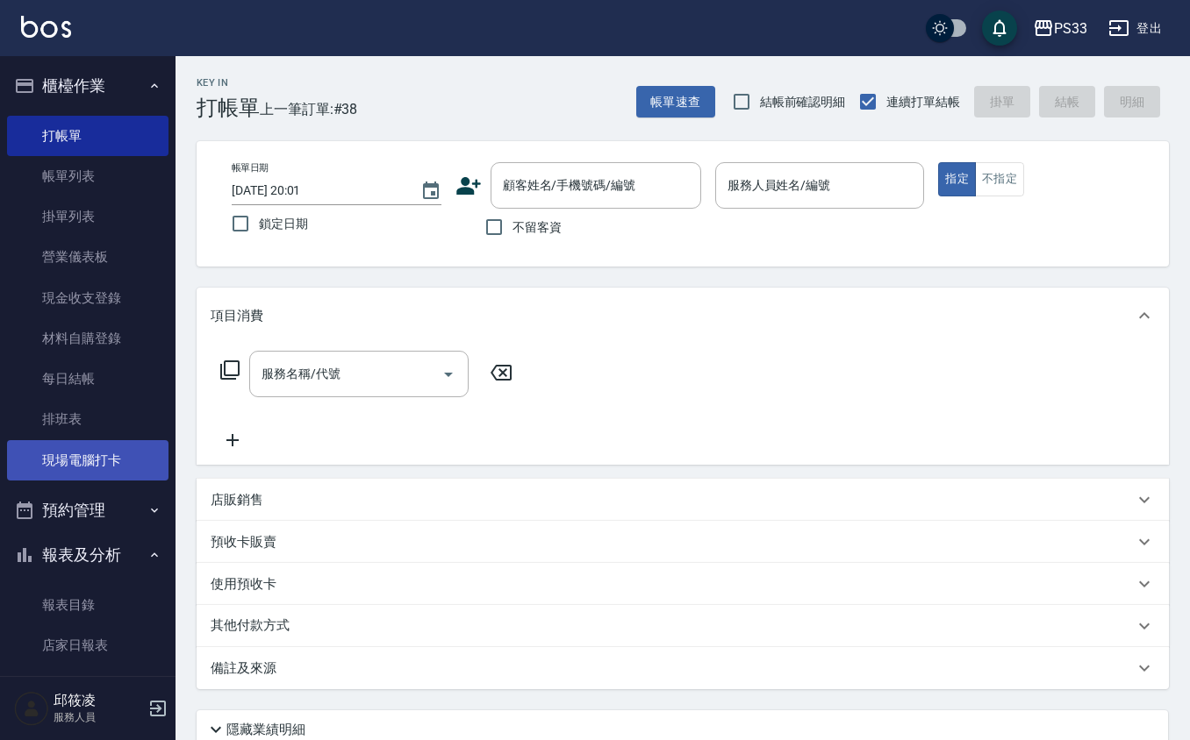
drag, startPoint x: 123, startPoint y: 485, endPoint x: 114, endPoint y: 454, distance: 31.9
click at [123, 484] on ul "打帳單 帳單列表 掛單列表 營業儀表板 現金收支登錄 材料自購登錄 每日結帳 排班表 現場電腦打卡" at bounding box center [87, 298] width 161 height 379
drag, startPoint x: 112, startPoint y: 453, endPoint x: 114, endPoint y: 440, distance: 12.4
click at [112, 451] on link "現場電腦打卡" at bounding box center [87, 460] width 161 height 40
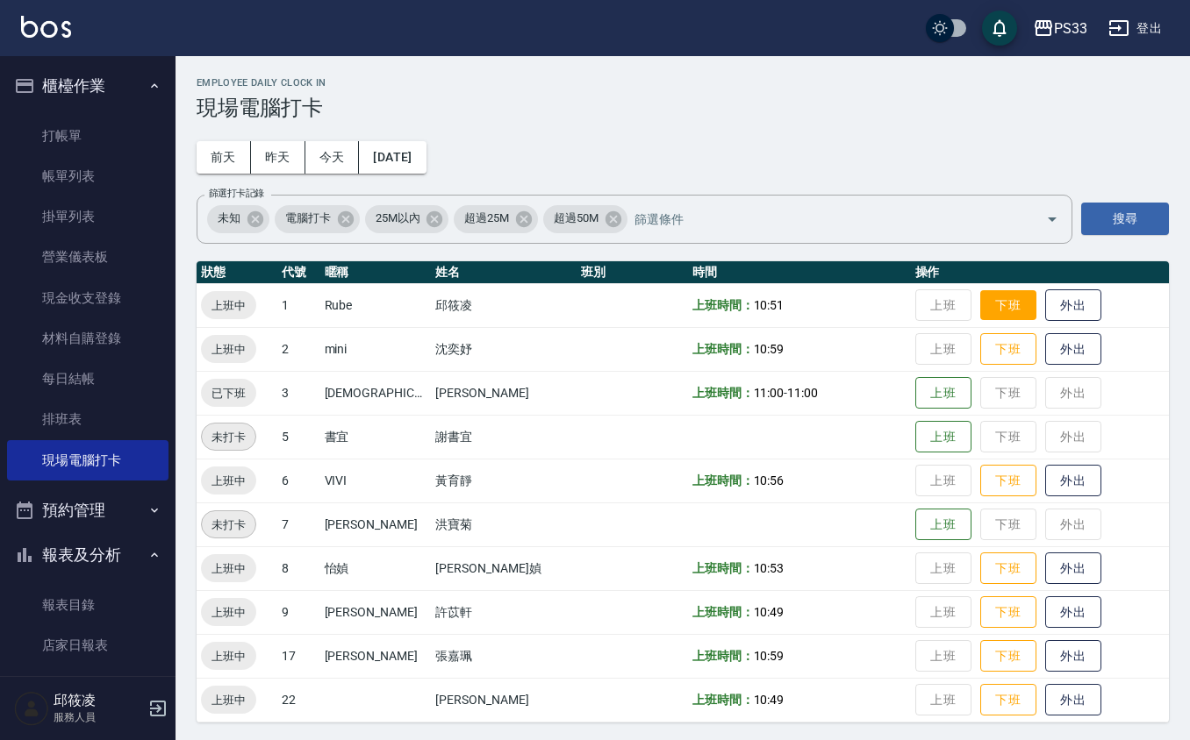
click at [980, 310] on button "下班" at bounding box center [1008, 305] width 56 height 31
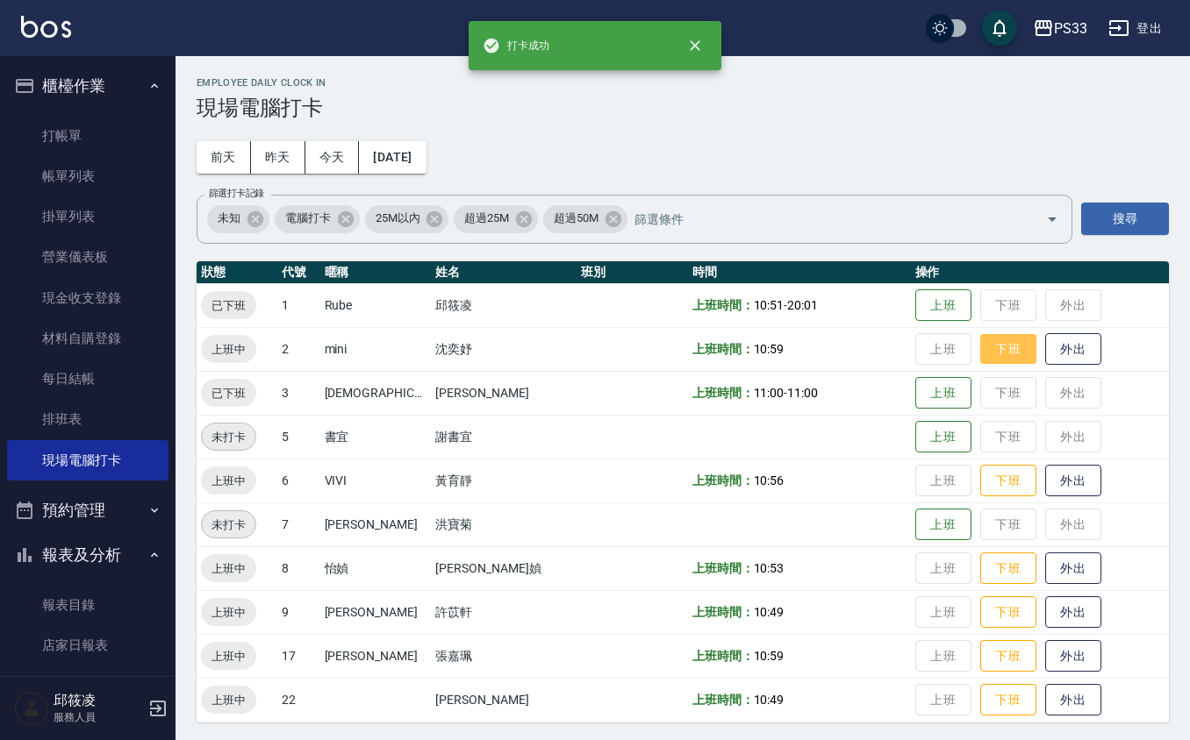
click at [981, 361] on button "下班" at bounding box center [1008, 349] width 56 height 31
drag, startPoint x: 983, startPoint y: 468, endPoint x: 983, endPoint y: 450, distance: 17.5
click at [981, 465] on button "下班" at bounding box center [1008, 481] width 56 height 32
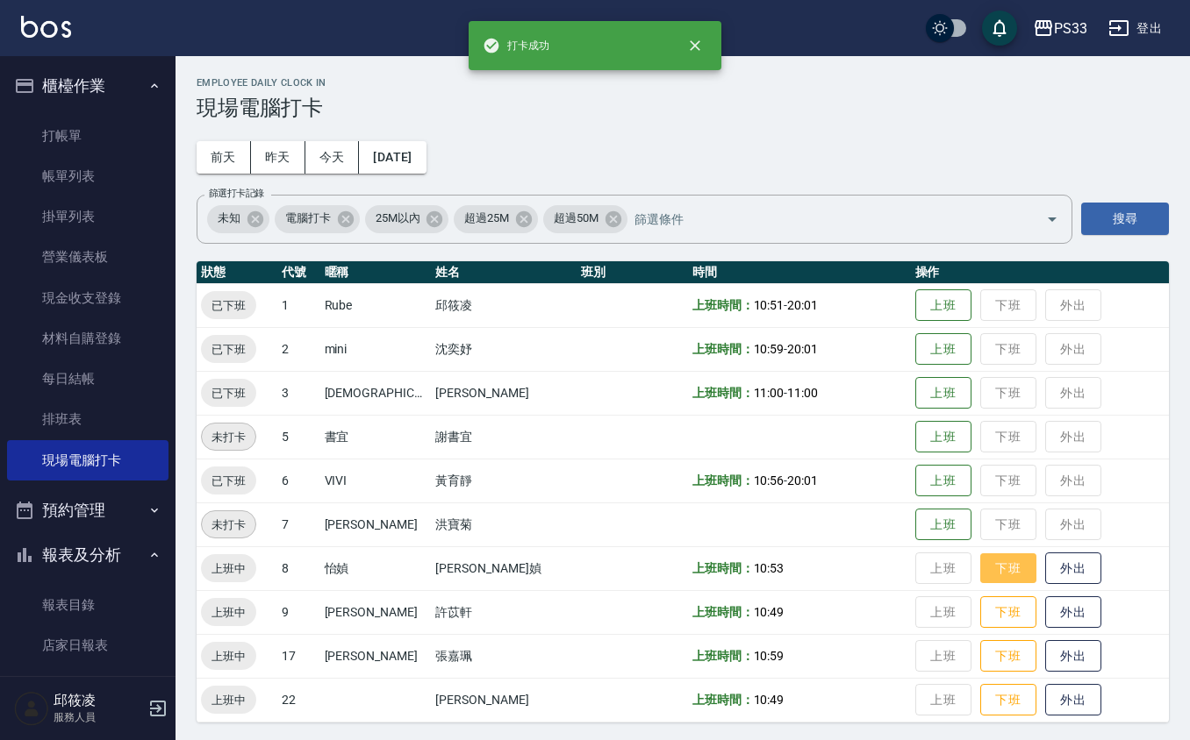
click at [980, 569] on button "下班" at bounding box center [1008, 569] width 56 height 31
click at [980, 615] on button "下班" at bounding box center [1008, 612] width 56 height 31
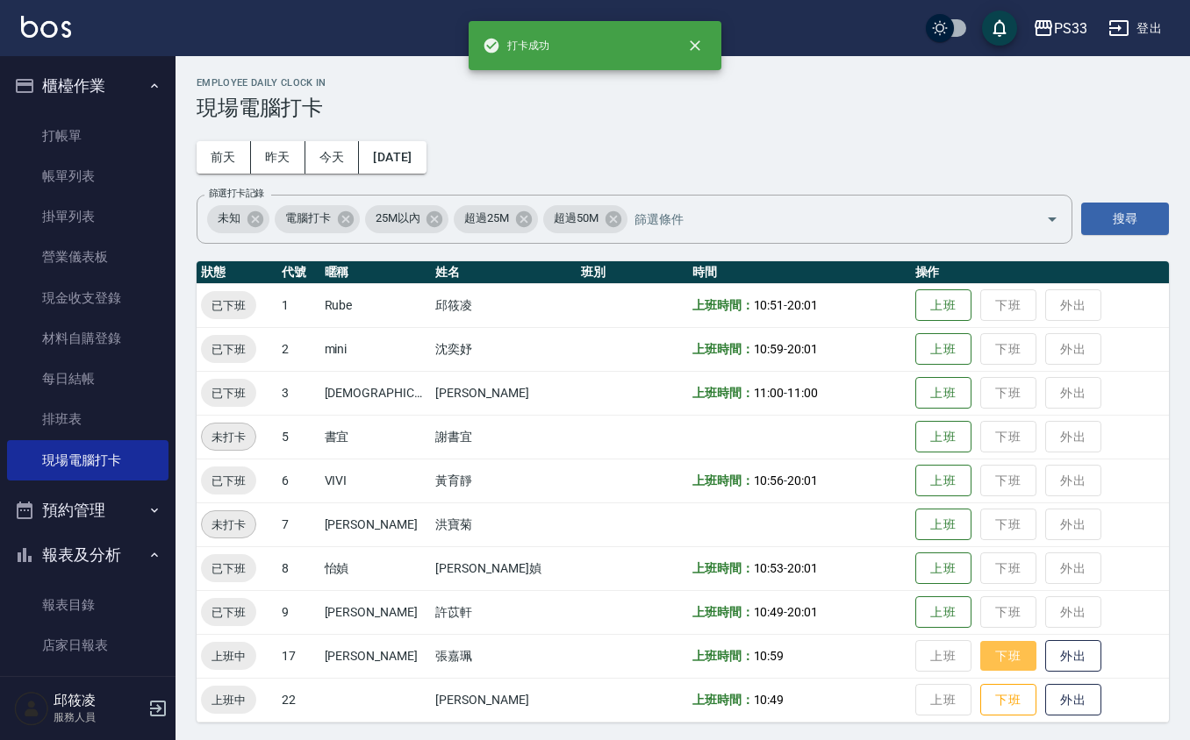
drag, startPoint x: 1001, startPoint y: 670, endPoint x: 993, endPoint y: 661, distance: 12.5
click at [994, 661] on button "下班" at bounding box center [1008, 656] width 56 height 31
click at [980, 705] on button "下班" at bounding box center [1008, 700] width 56 height 31
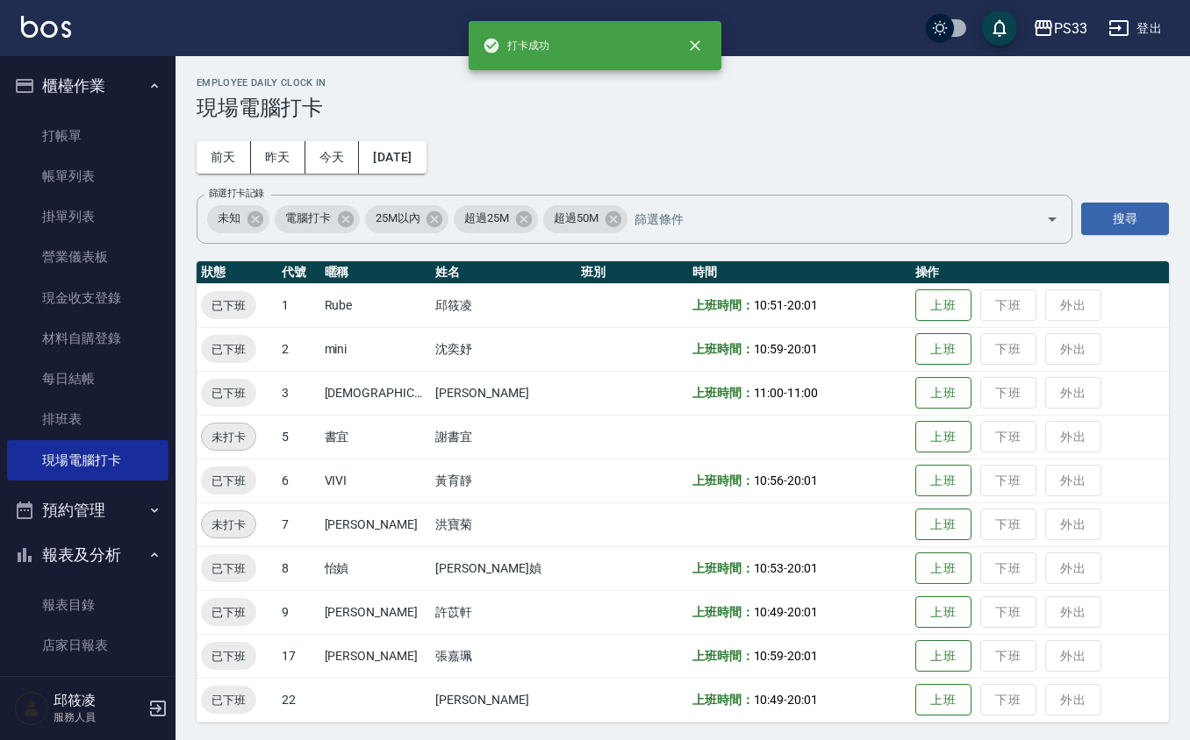
click at [972, 704] on td "上班 下班 外出" at bounding box center [1040, 700] width 258 height 44
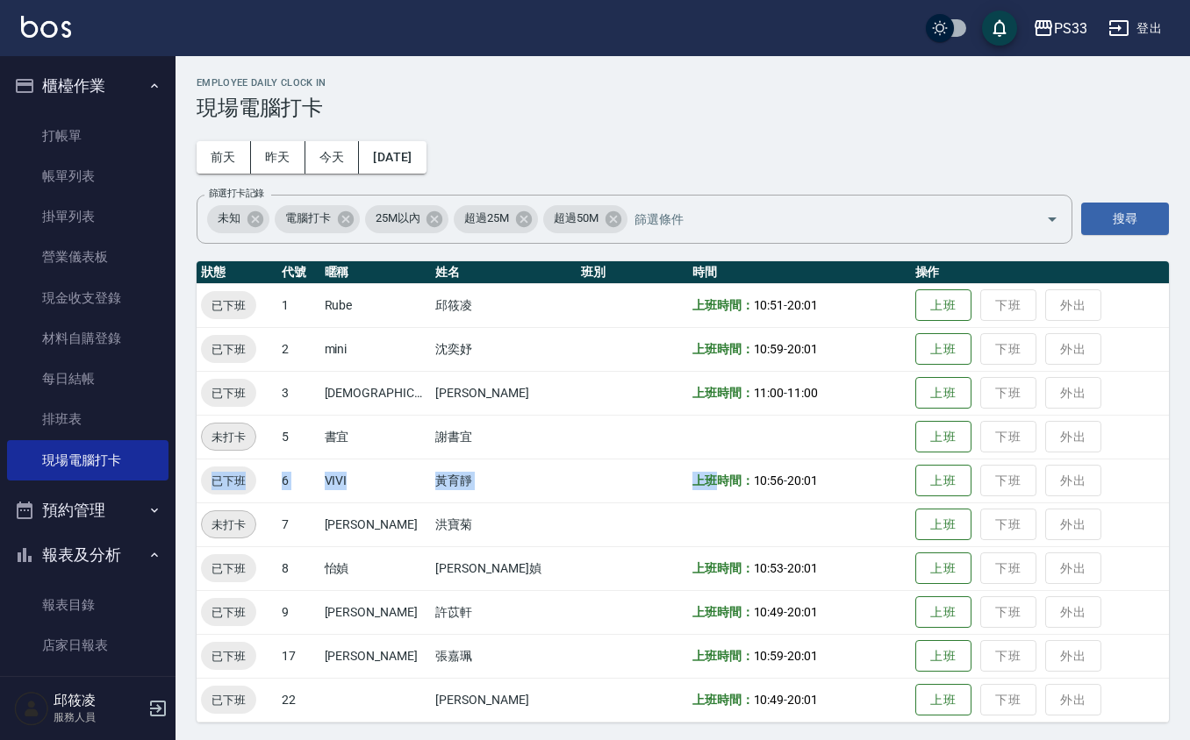
drag, startPoint x: 658, startPoint y: 454, endPoint x: 675, endPoint y: 474, distance: 26.1
click at [664, 461] on tbody "已下班 1 Rube [PERSON_NAME]時間： 10:51 - 20:01 上班 下班 外出 已下班 2 mini [PERSON_NAME] 上班時…" at bounding box center [683, 502] width 972 height 439
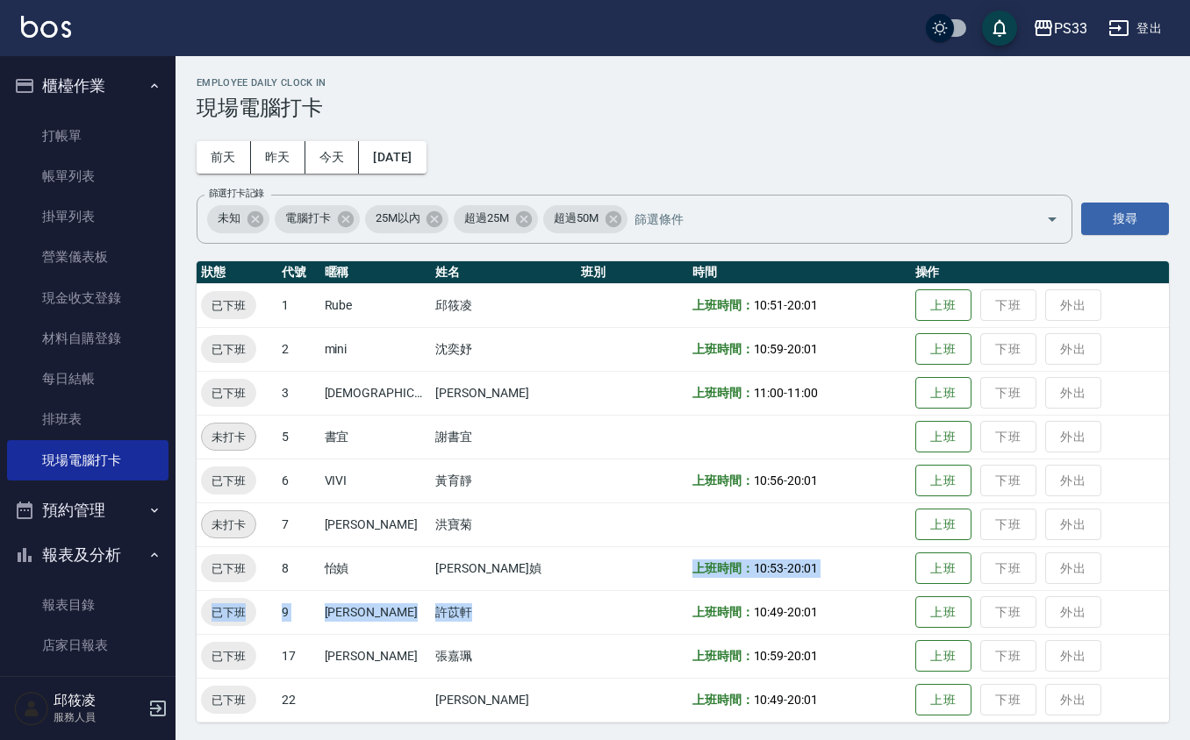
click at [628, 590] on tbody "已下班 1 Rube [PERSON_NAME]時間： 10:51 - 20:01 上班 下班 外出 已下班 2 mini [PERSON_NAME] 上班時…" at bounding box center [683, 502] width 972 height 439
drag, startPoint x: 70, startPoint y: 168, endPoint x: 0, endPoint y: 2, distance: 180.8
click at [71, 167] on link "帳單列表" at bounding box center [87, 176] width 161 height 40
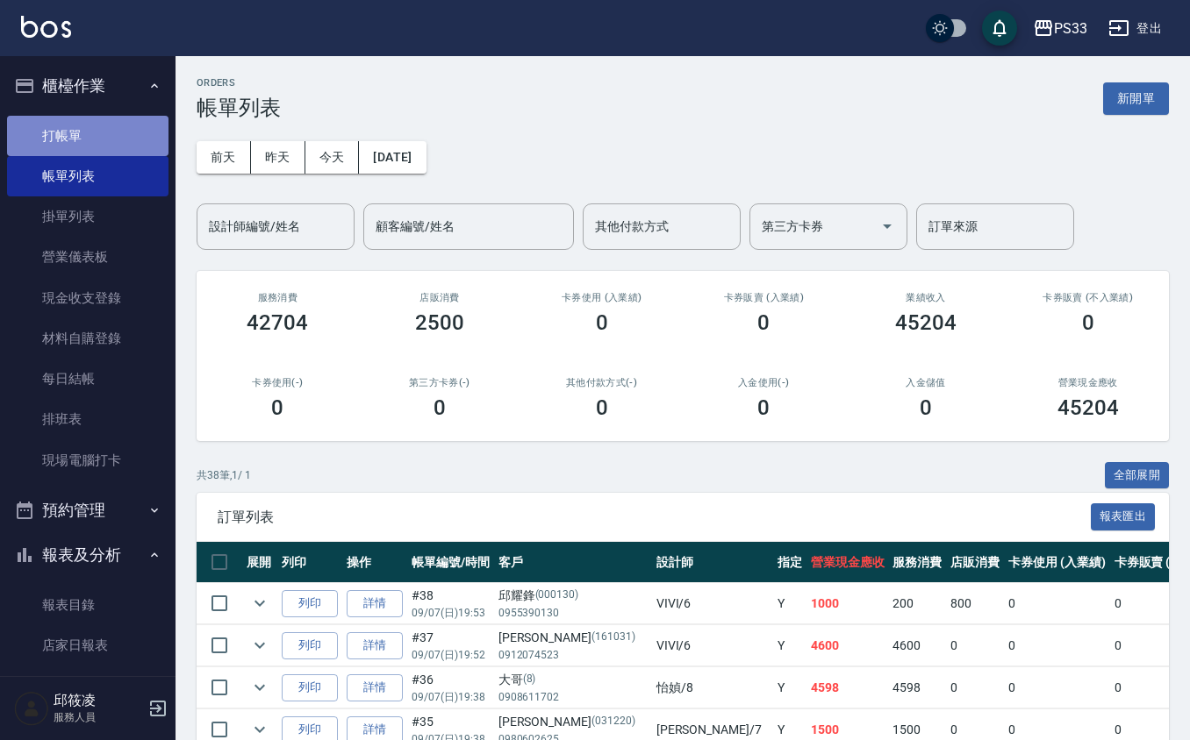
click at [102, 140] on link "打帳單" at bounding box center [87, 136] width 161 height 40
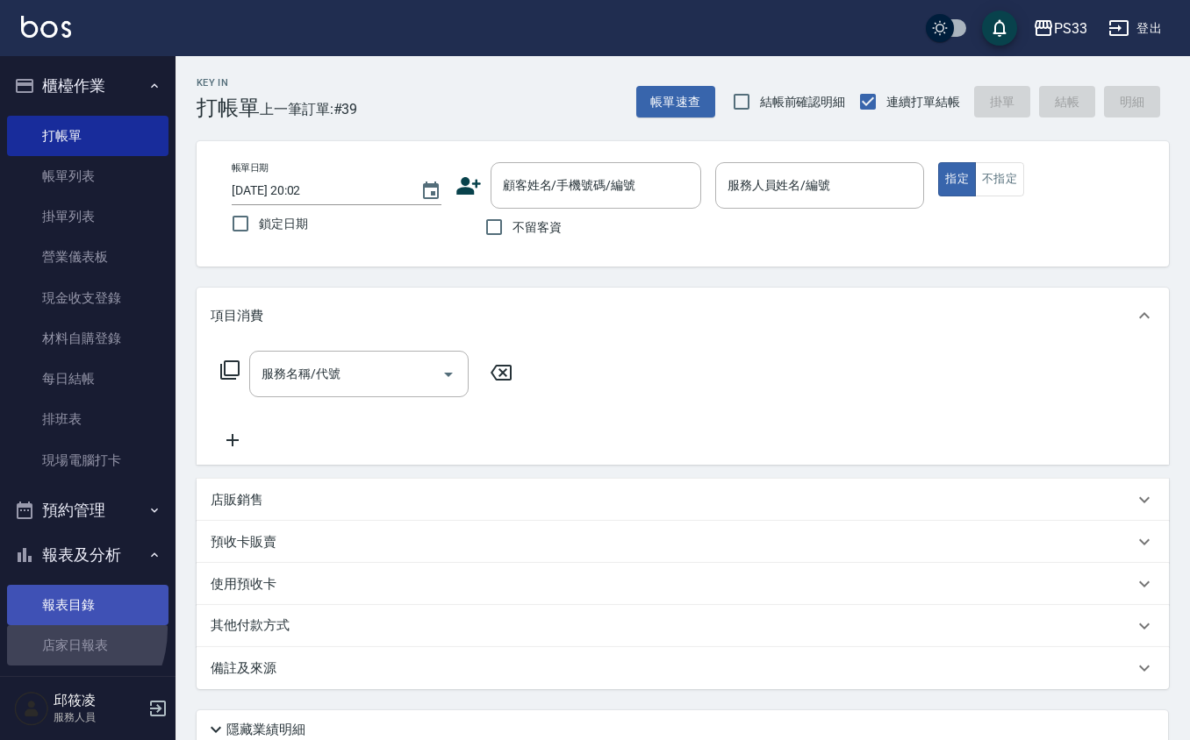
click at [53, 626] on link "店家日報表" at bounding box center [87, 645] width 161 height 40
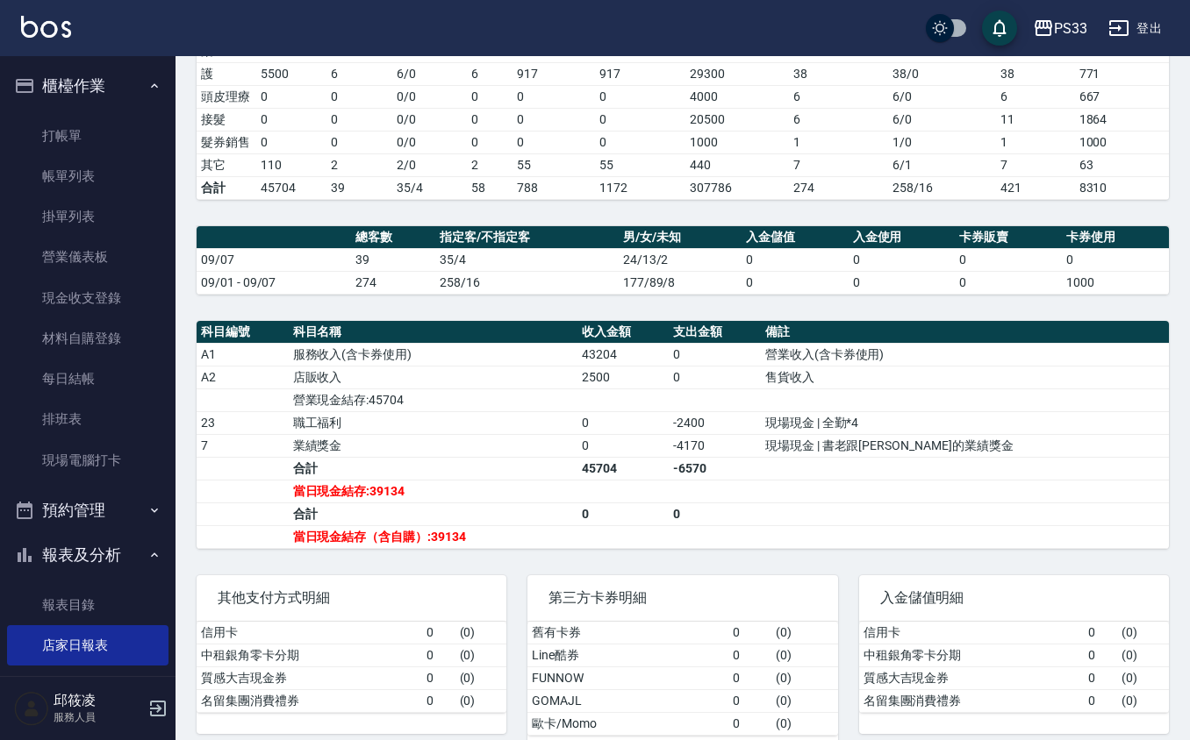
scroll to position [423, 0]
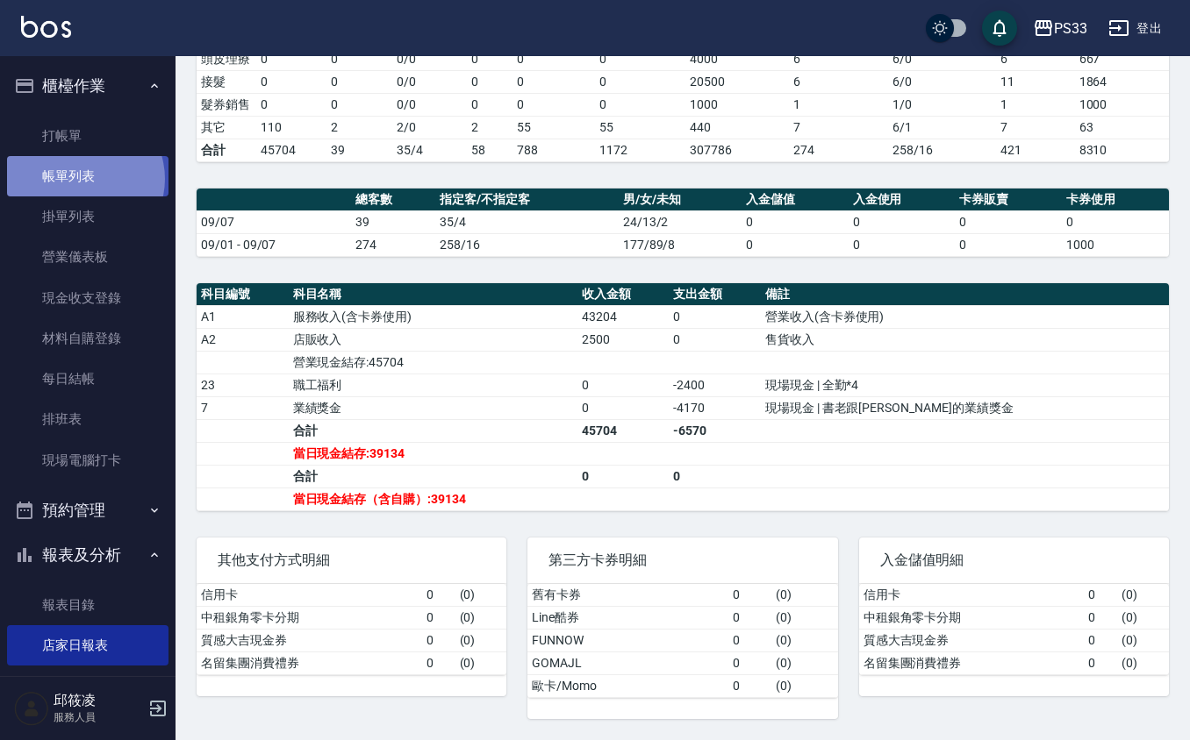
click at [82, 179] on link "帳單列表" at bounding box center [87, 176] width 161 height 40
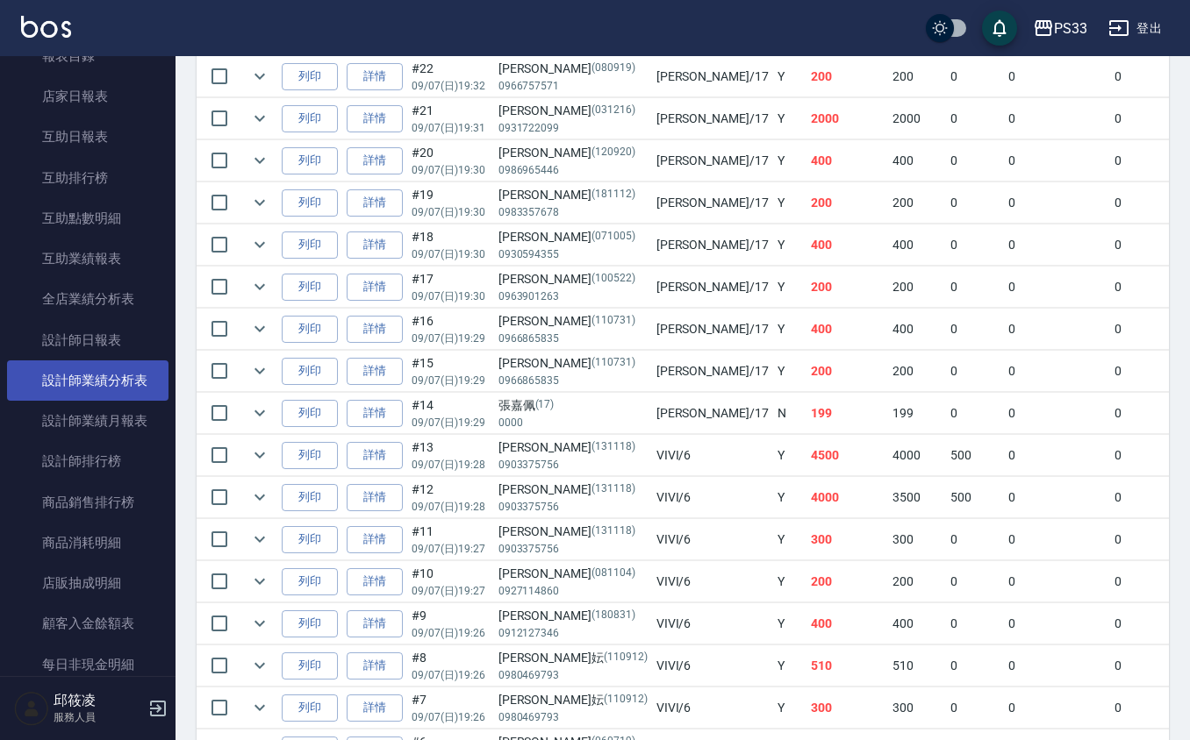
scroll to position [584, 0]
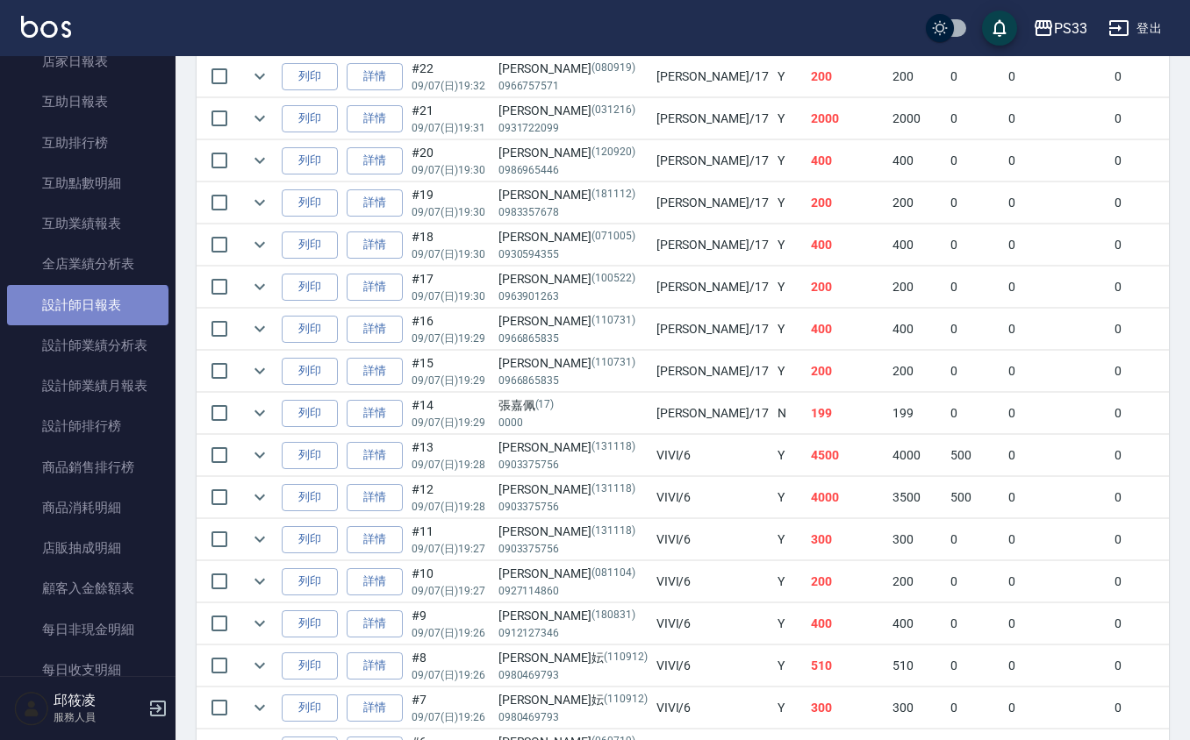
click at [88, 317] on link "設計師日報表" at bounding box center [87, 305] width 161 height 40
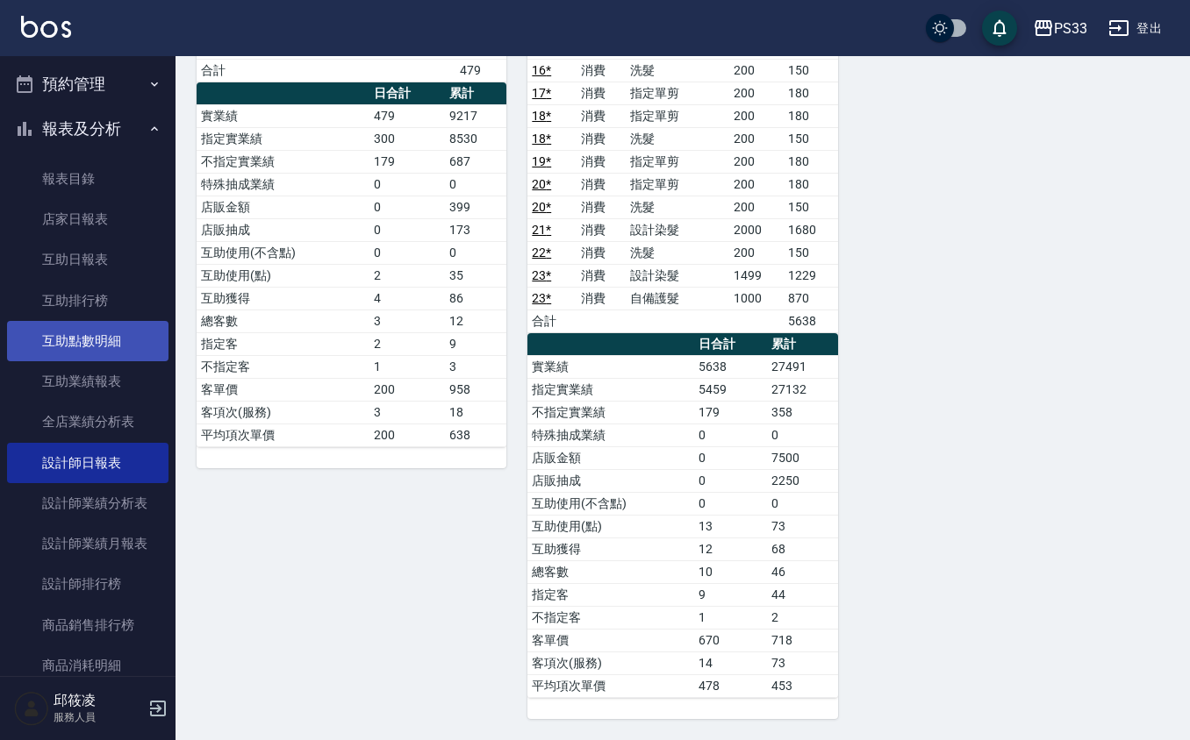
scroll to position [425, 0]
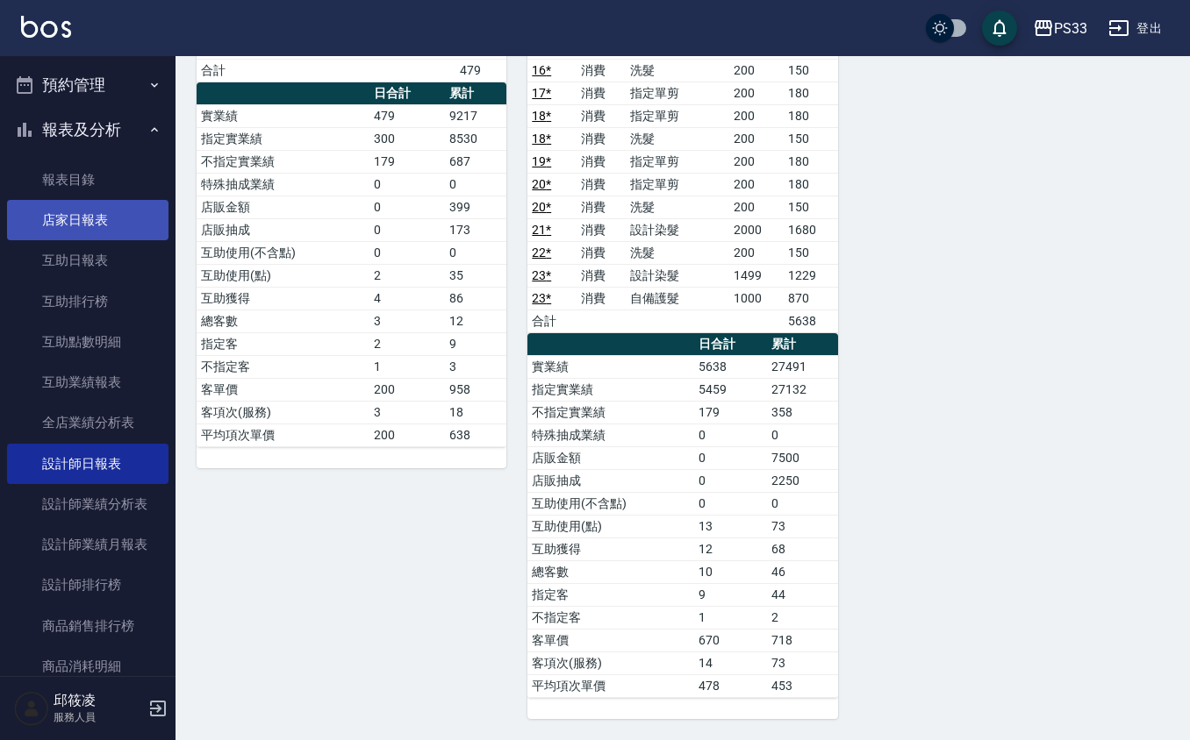
click at [109, 226] on link "店家日報表" at bounding box center [87, 220] width 161 height 40
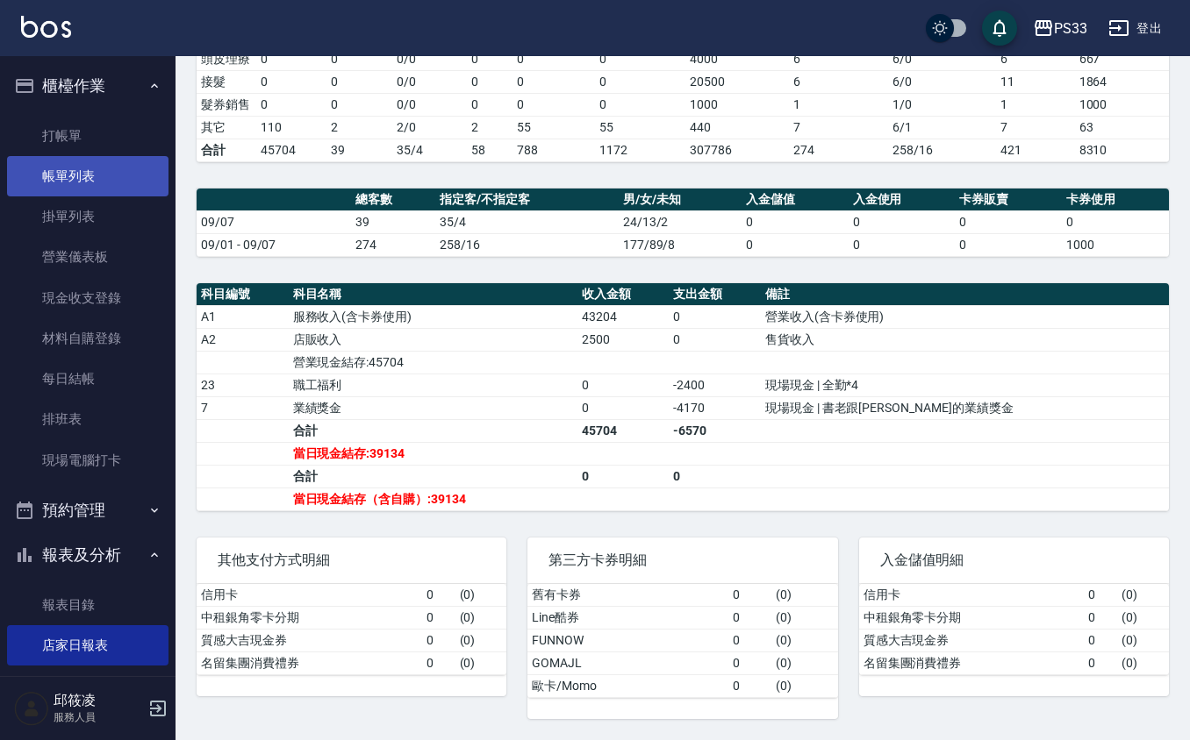
click at [65, 163] on link "帳單列表" at bounding box center [87, 176] width 161 height 40
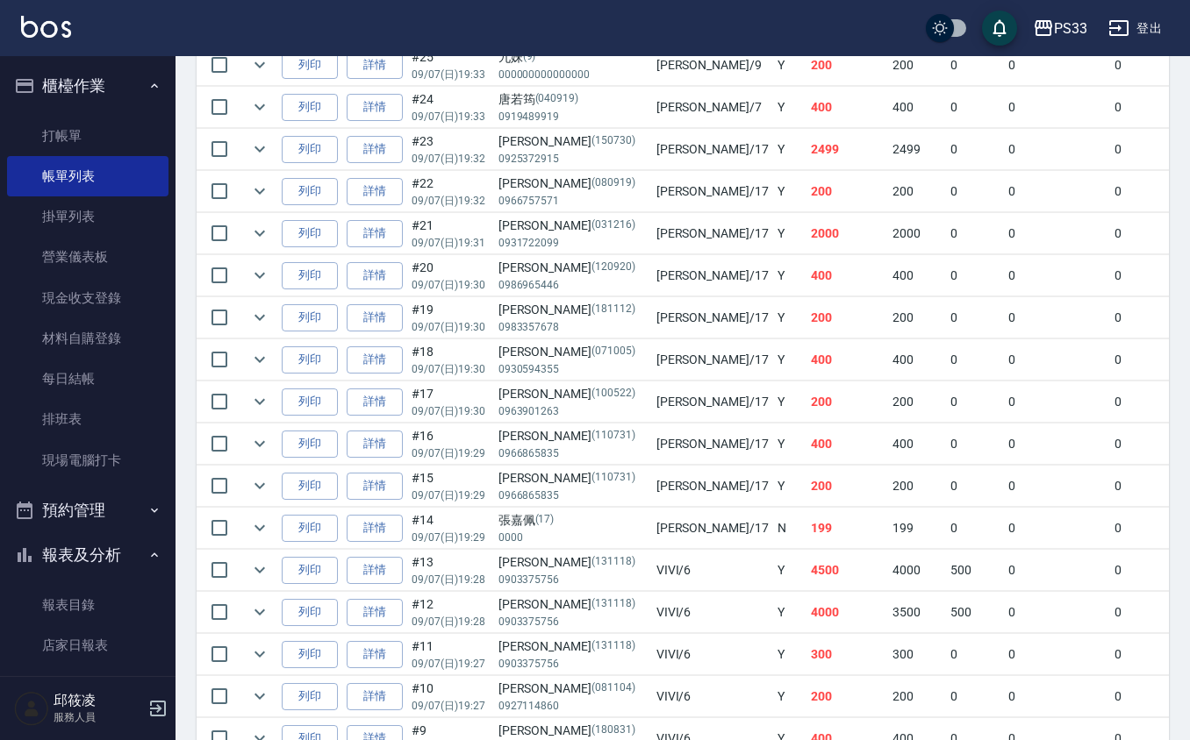
scroll to position [1169, 0]
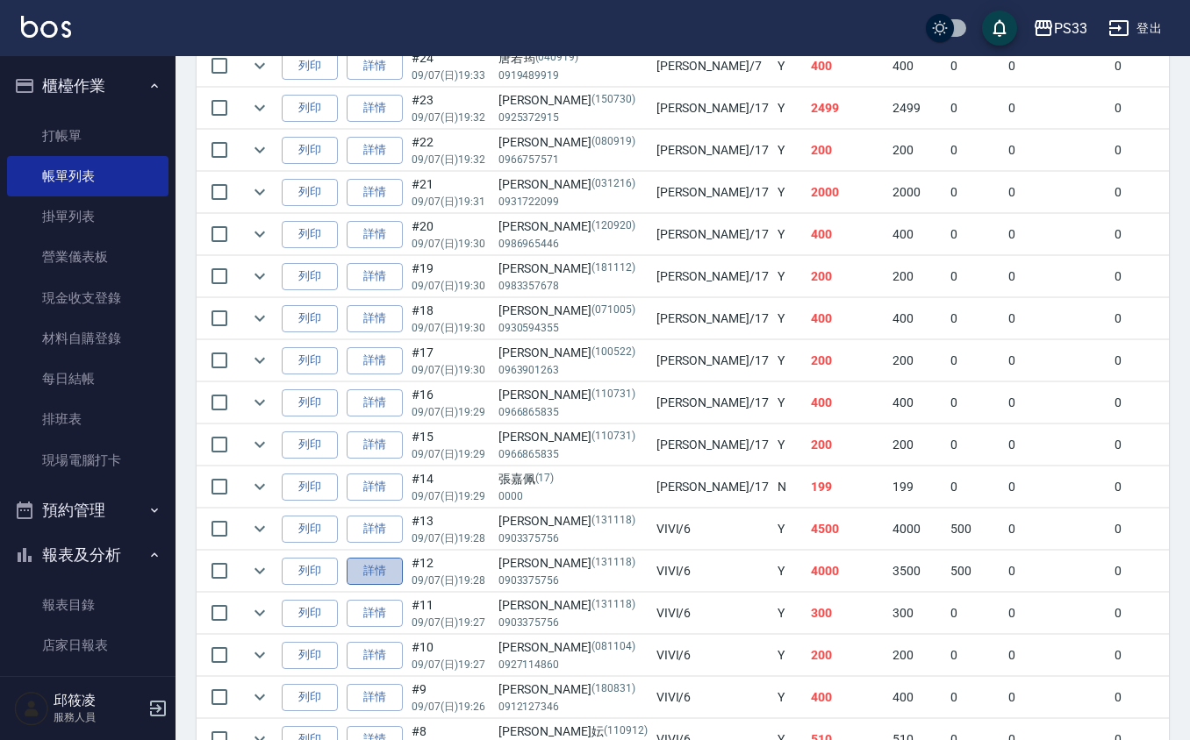
click at [387, 584] on link "詳情" at bounding box center [375, 571] width 56 height 27
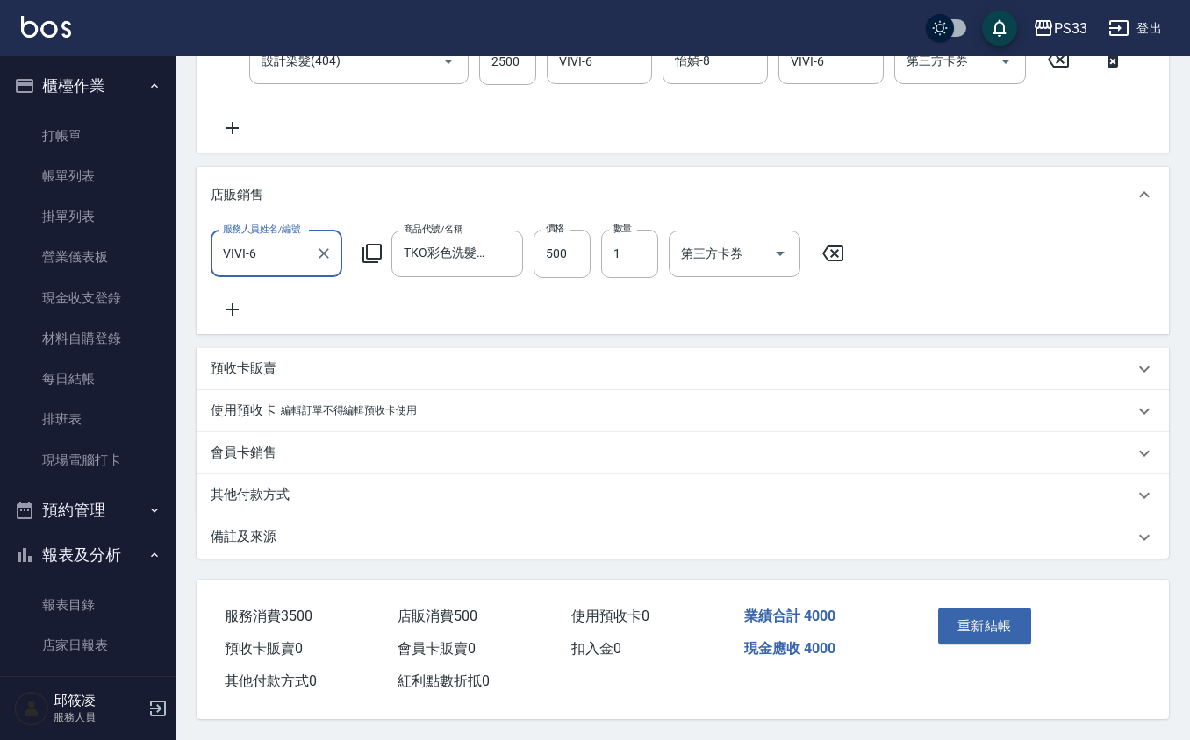
scroll to position [404, 0]
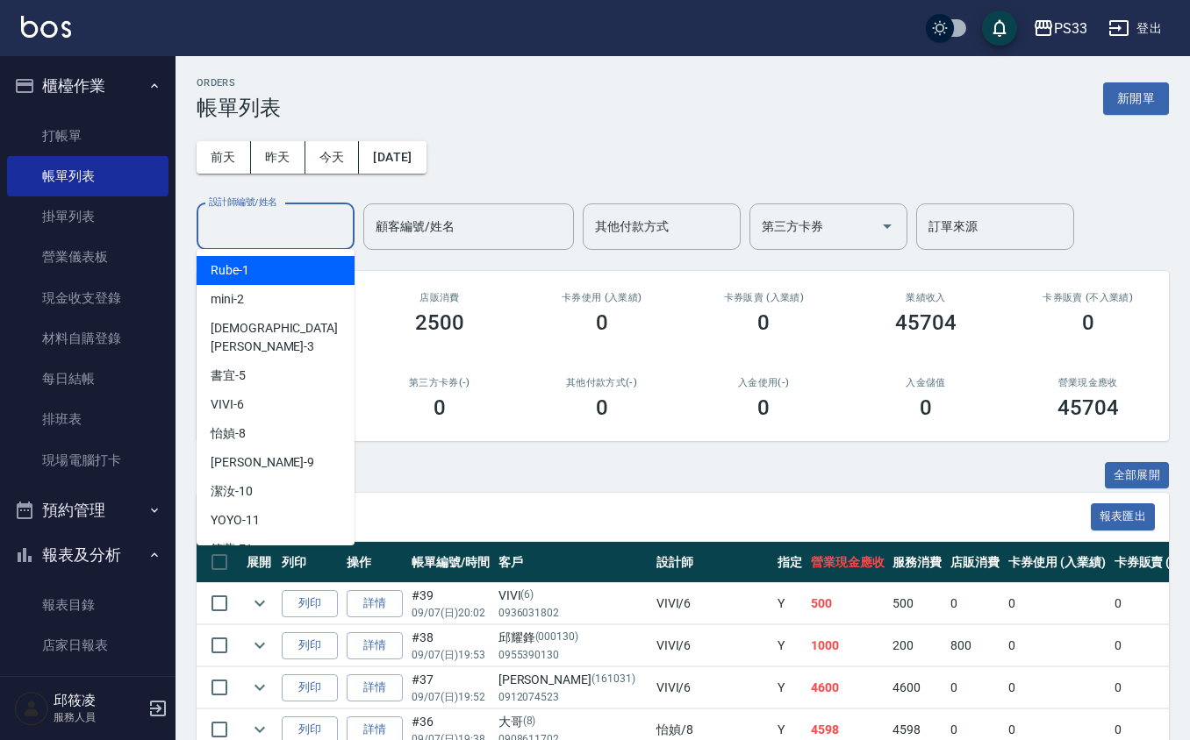
click at [318, 230] on input "設計師編號/姓名" at bounding box center [275, 226] width 142 height 31
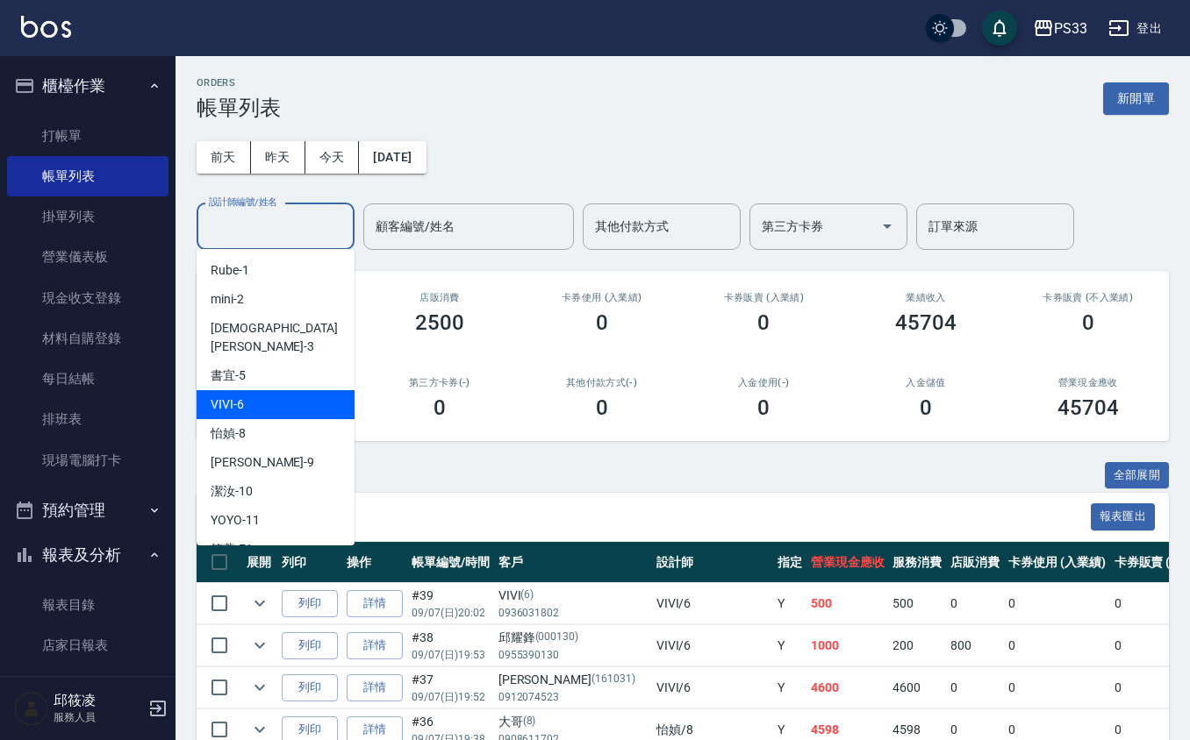
click at [277, 394] on div "VIVI -6" at bounding box center [276, 404] width 158 height 29
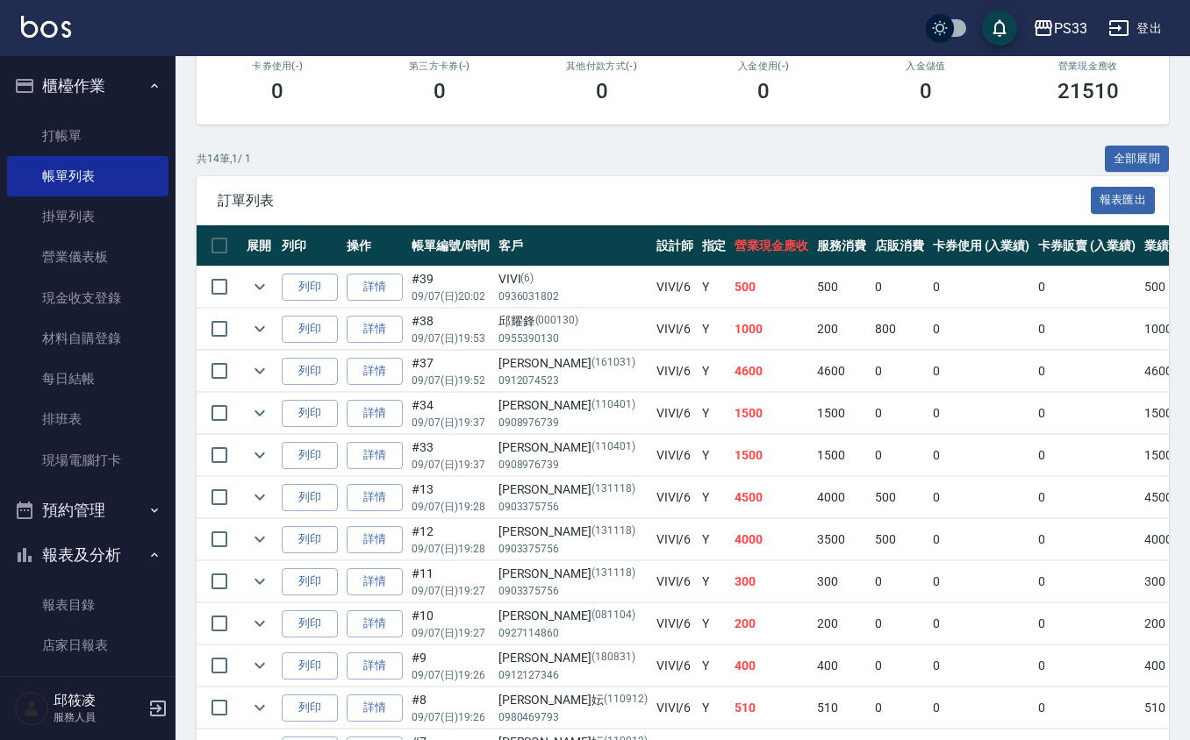
scroll to position [351, 0]
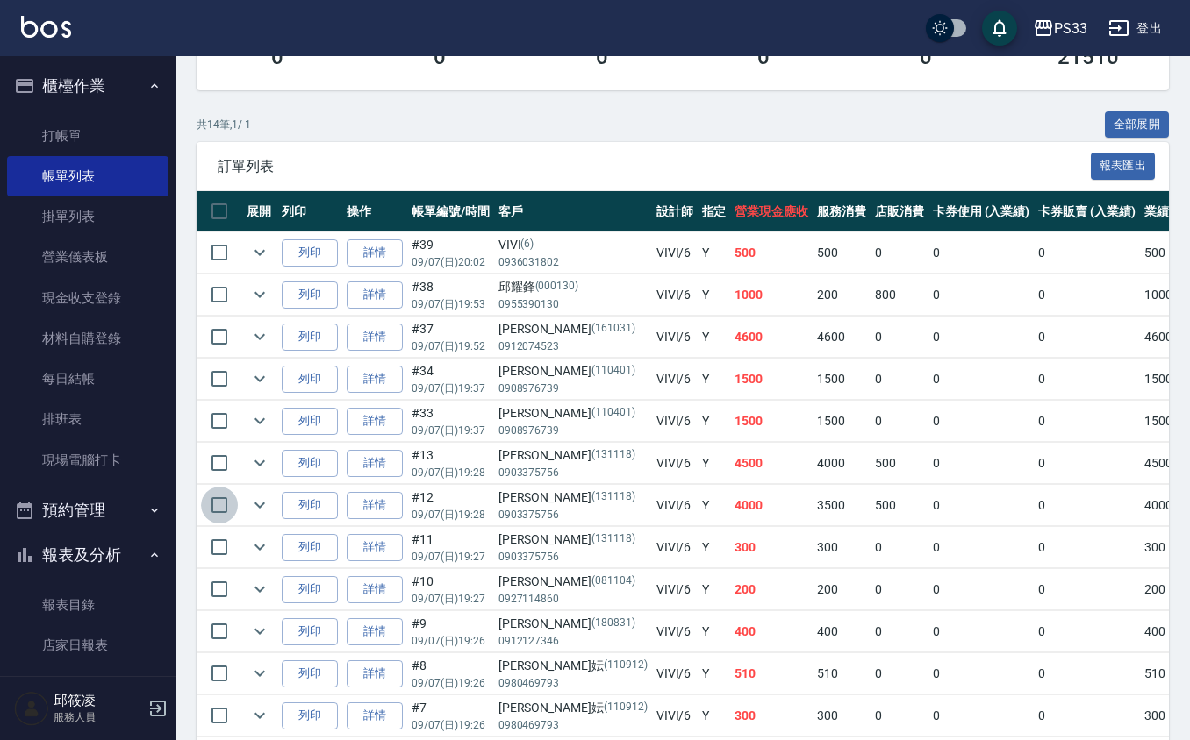
click at [223, 505] on input "checkbox" at bounding box center [219, 505] width 37 height 37
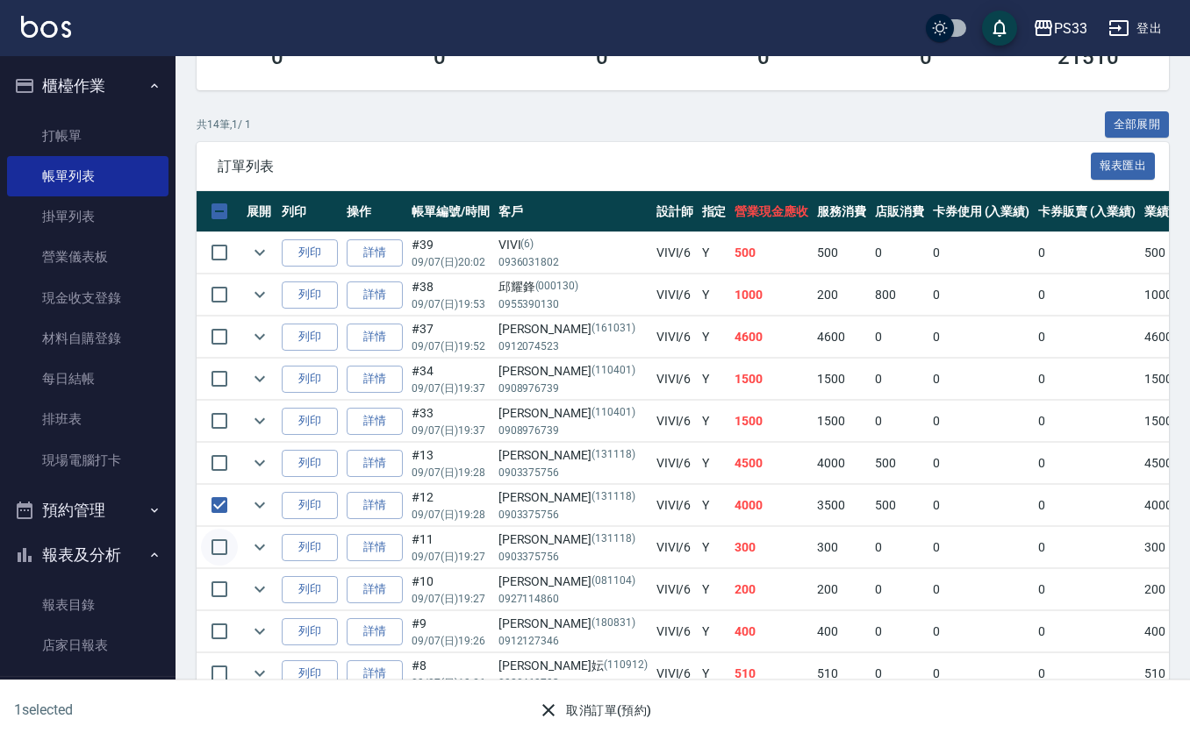
click at [211, 554] on input "checkbox" at bounding box center [219, 547] width 37 height 37
click at [553, 706] on icon "button" at bounding box center [548, 710] width 12 height 12
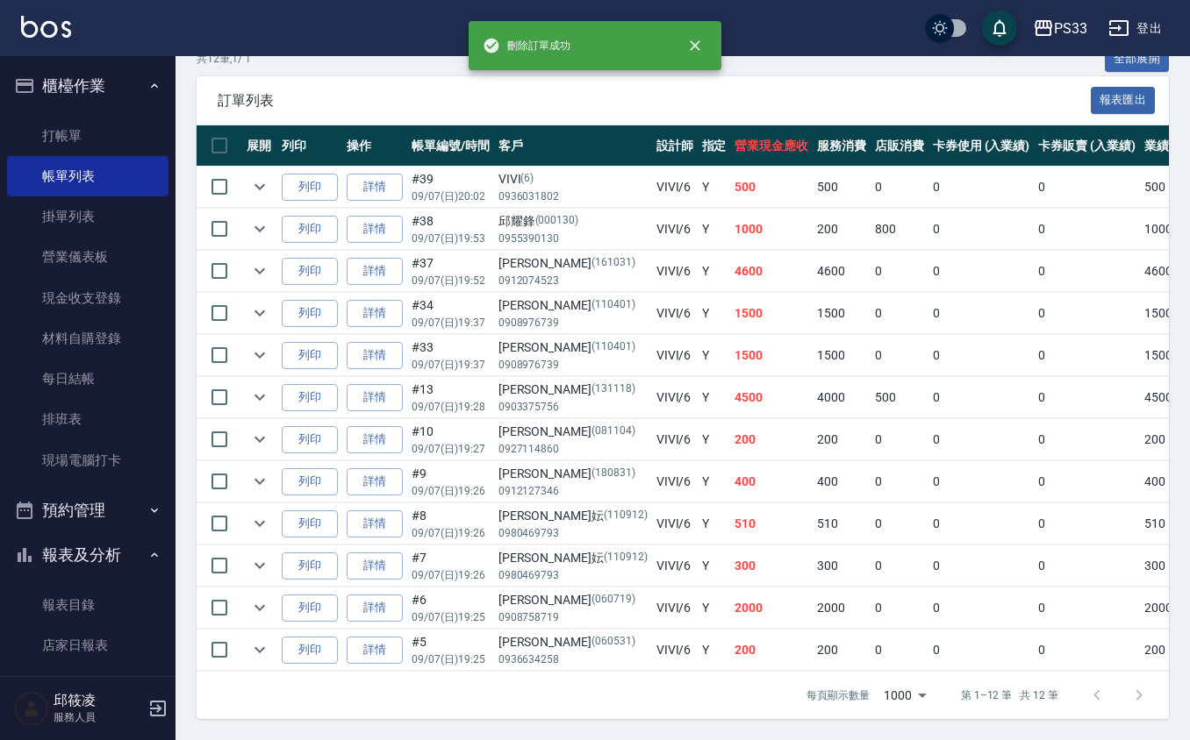
scroll to position [0, 0]
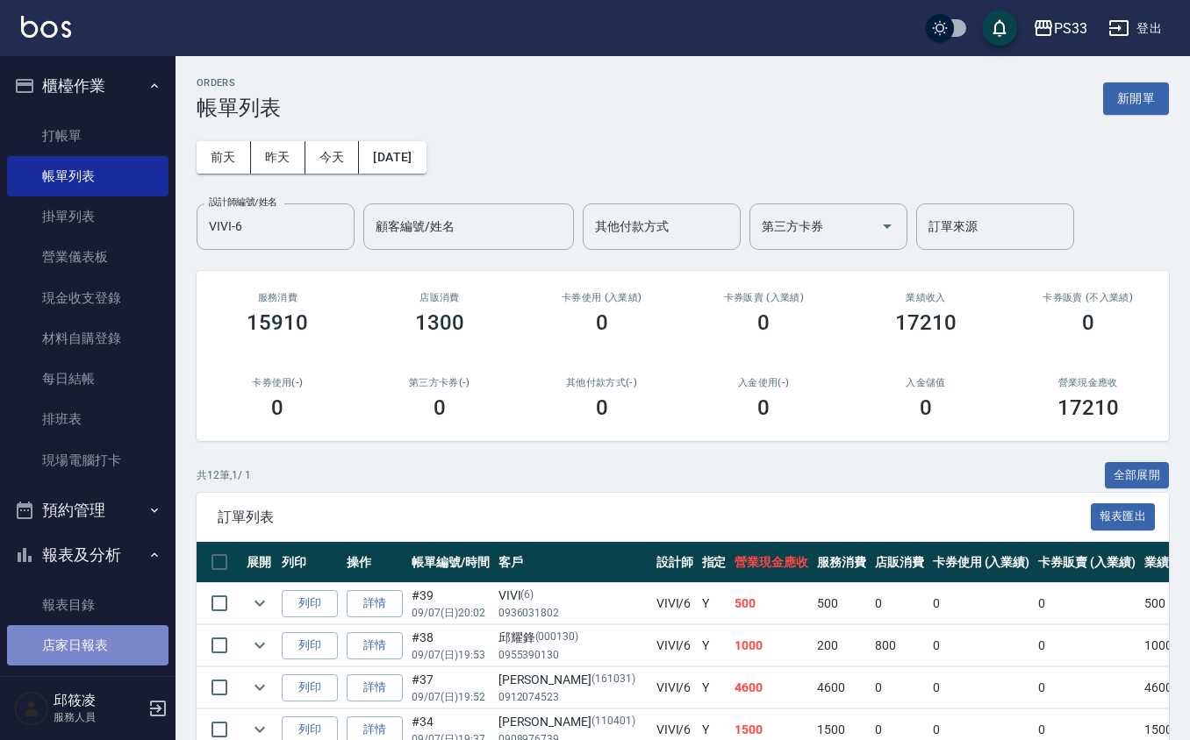
click at [89, 637] on link "店家日報表" at bounding box center [87, 645] width 161 height 40
